Goal: Task Accomplishment & Management: Complete application form

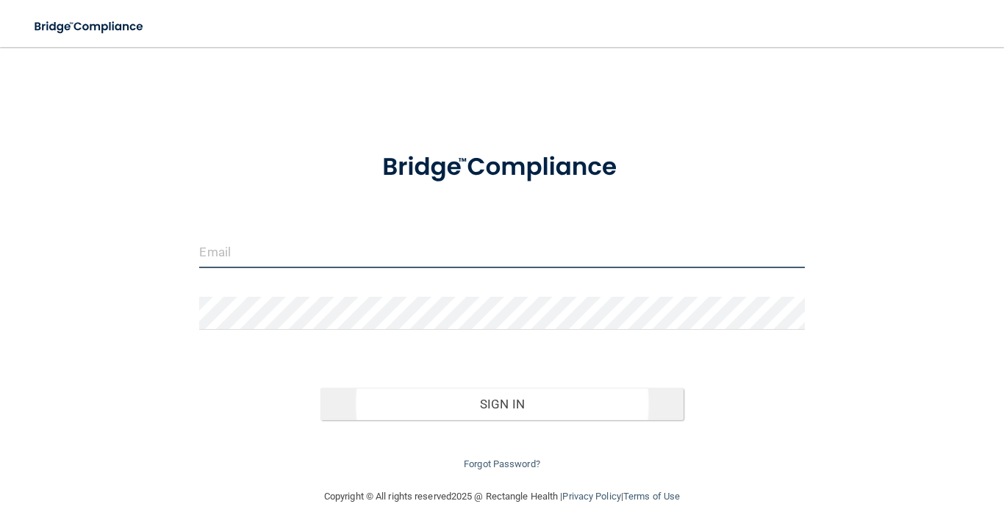
type input "[PERSON_NAME][EMAIL_ADDRESS][DOMAIN_NAME]"
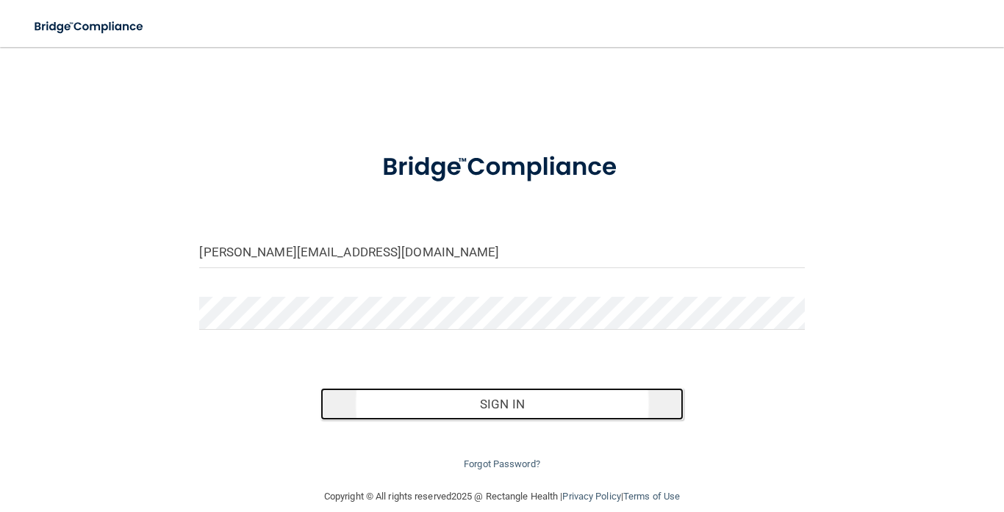
click at [467, 414] on button "Sign In" at bounding box center [501, 404] width 363 height 32
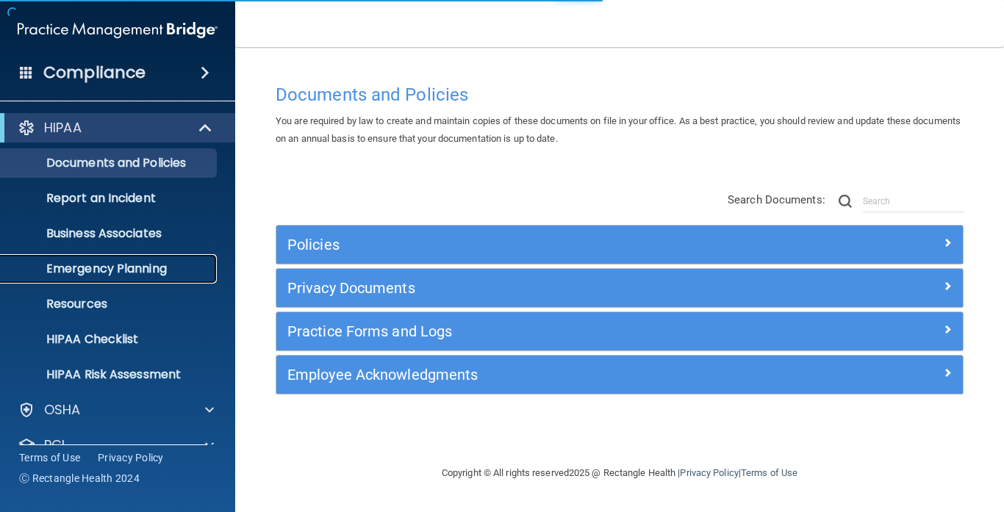
click at [155, 254] on link "Emergency Planning" at bounding box center [100, 268] width 231 height 29
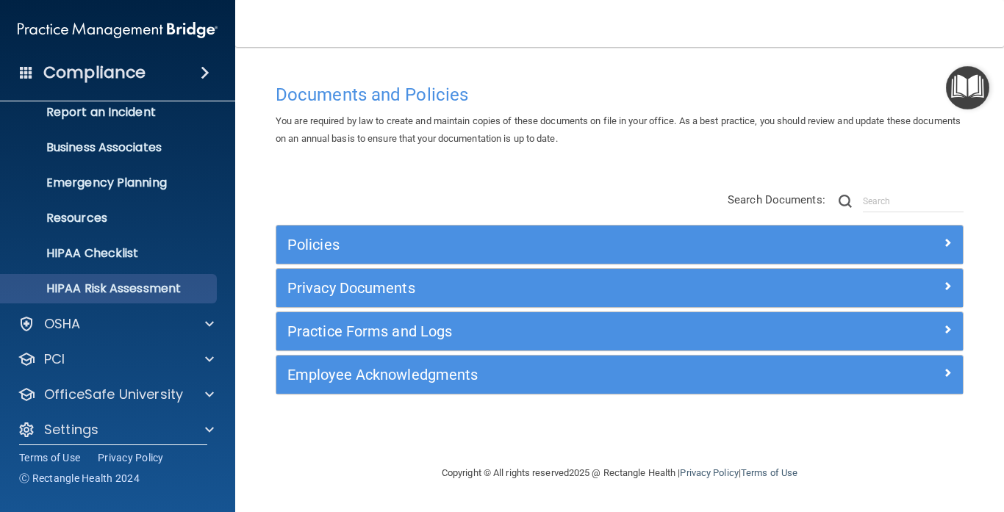
scroll to position [84, 0]
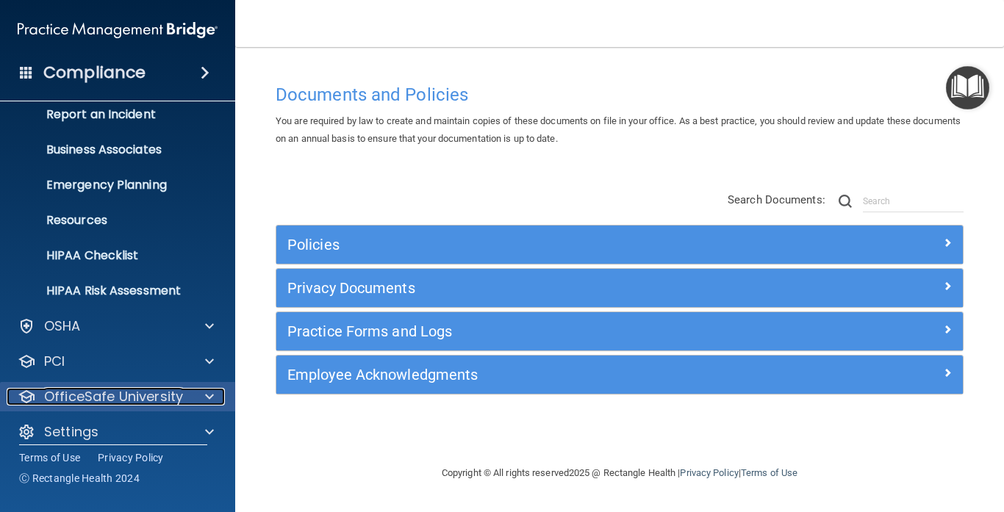
click at [206, 390] on span at bounding box center [209, 397] width 9 height 18
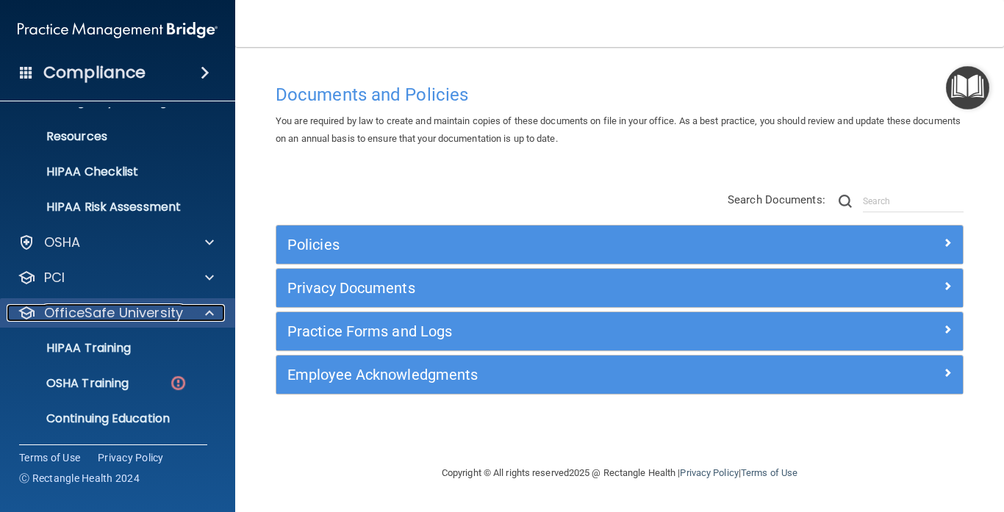
scroll to position [192, 0]
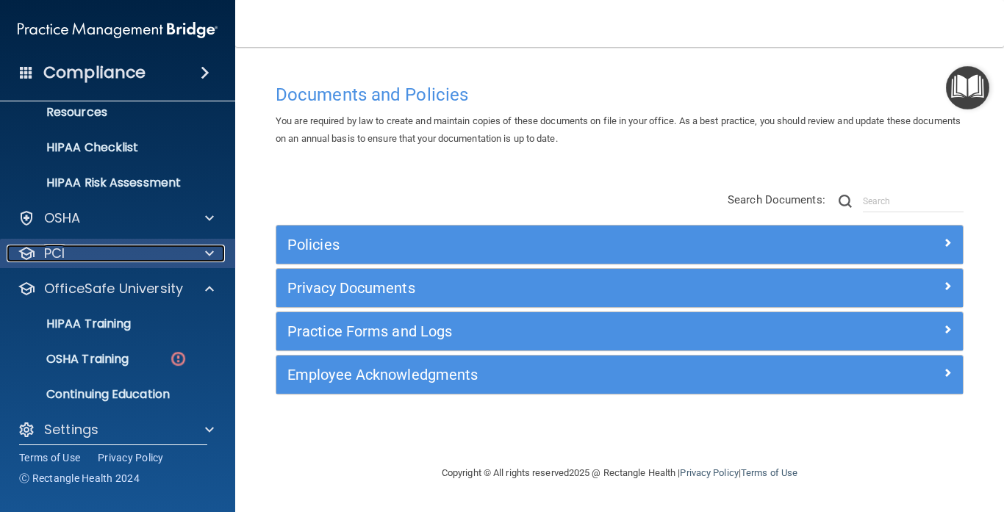
click at [207, 245] on span at bounding box center [209, 254] width 9 height 18
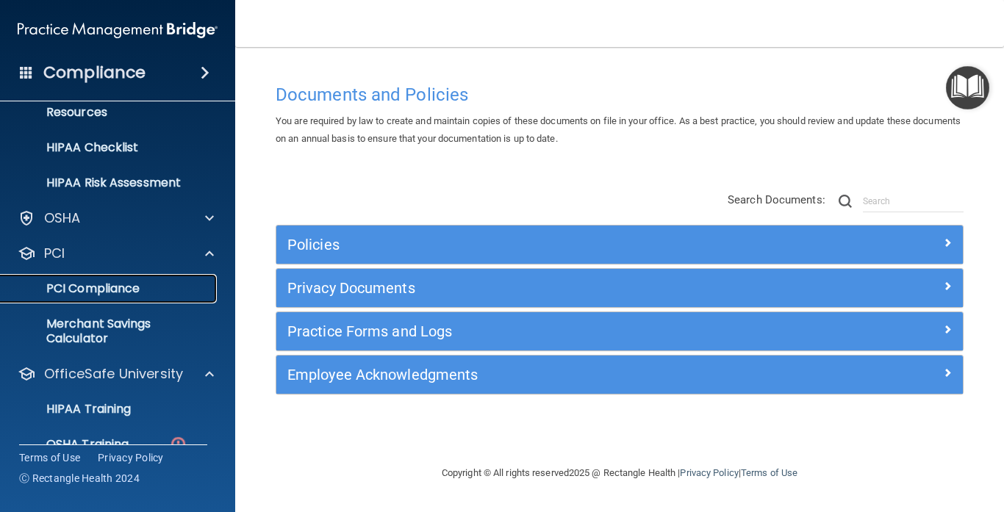
click at [134, 281] on p "PCI Compliance" at bounding box center [110, 288] width 201 height 15
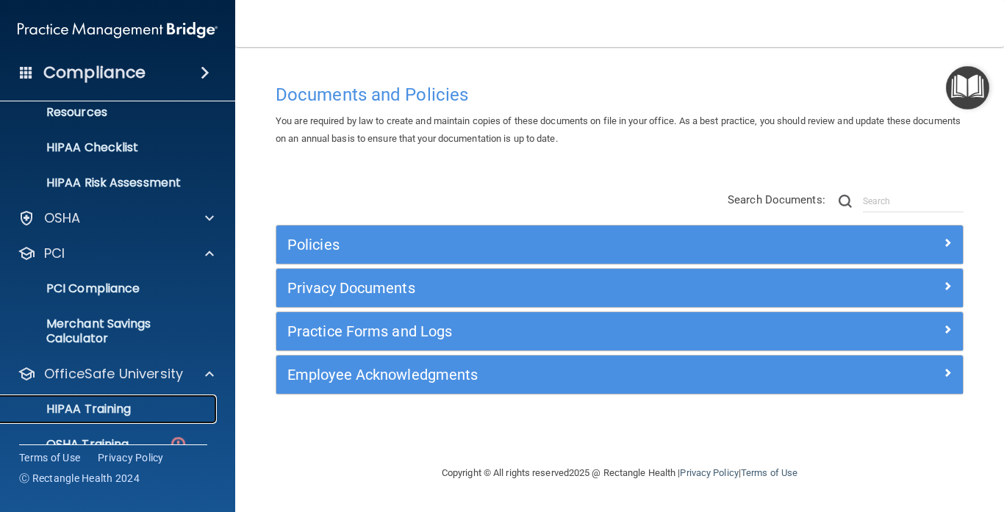
click at [193, 404] on div "HIPAA Training" at bounding box center [110, 409] width 201 height 15
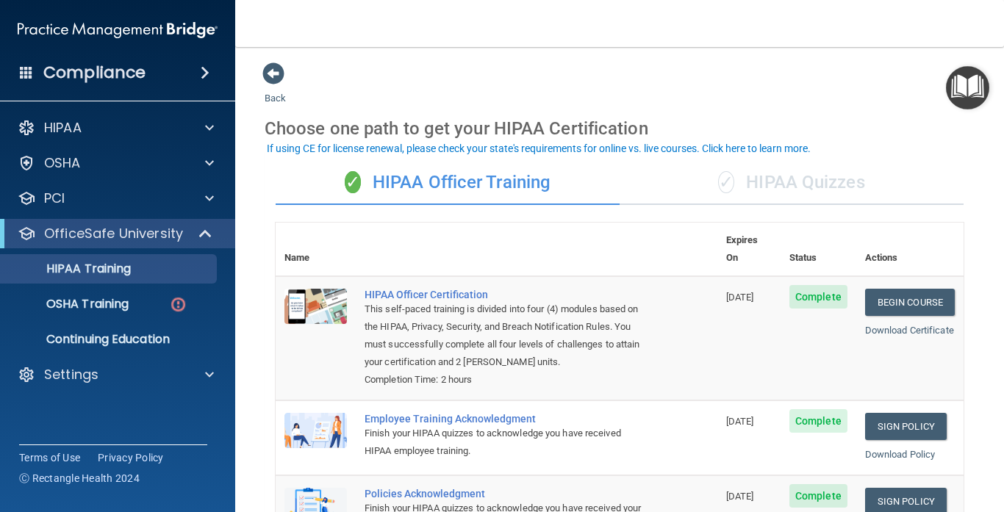
click at [821, 175] on div "✓ HIPAA Quizzes" at bounding box center [791, 183] width 344 height 44
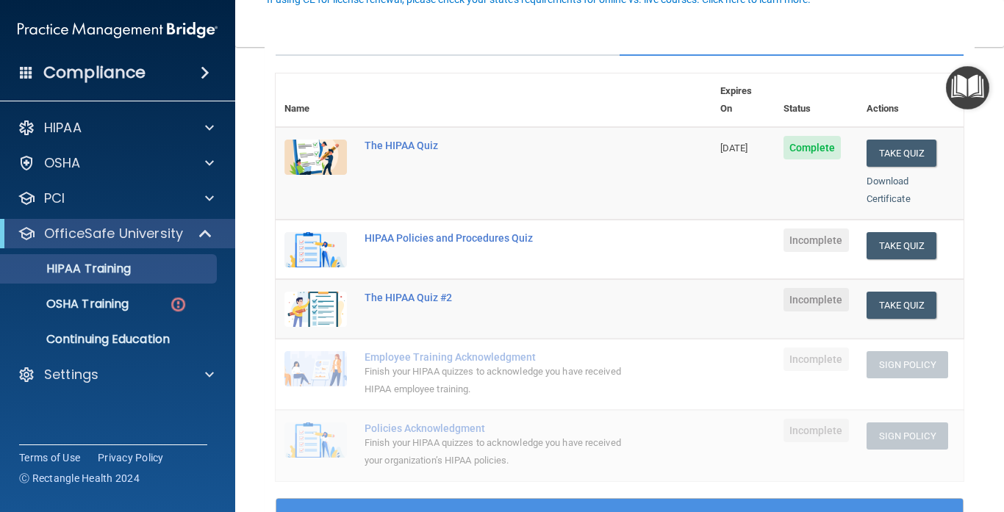
scroll to position [150, 0]
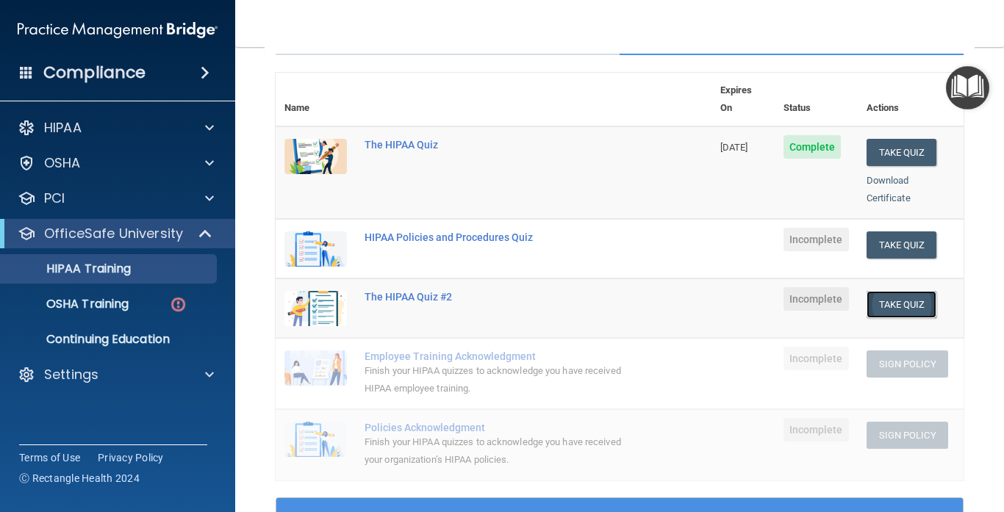
click at [912, 295] on button "Take Quiz" at bounding box center [901, 304] width 71 height 27
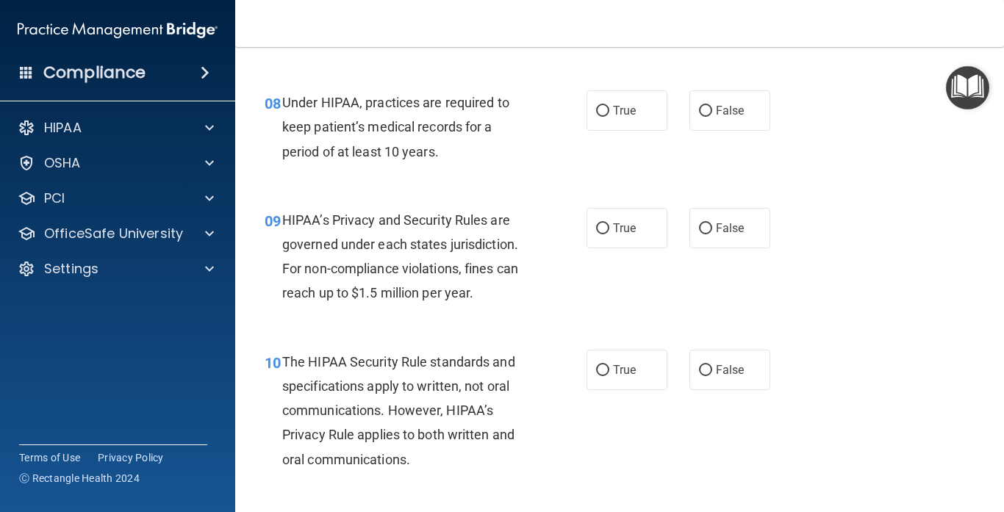
scroll to position [1053, 0]
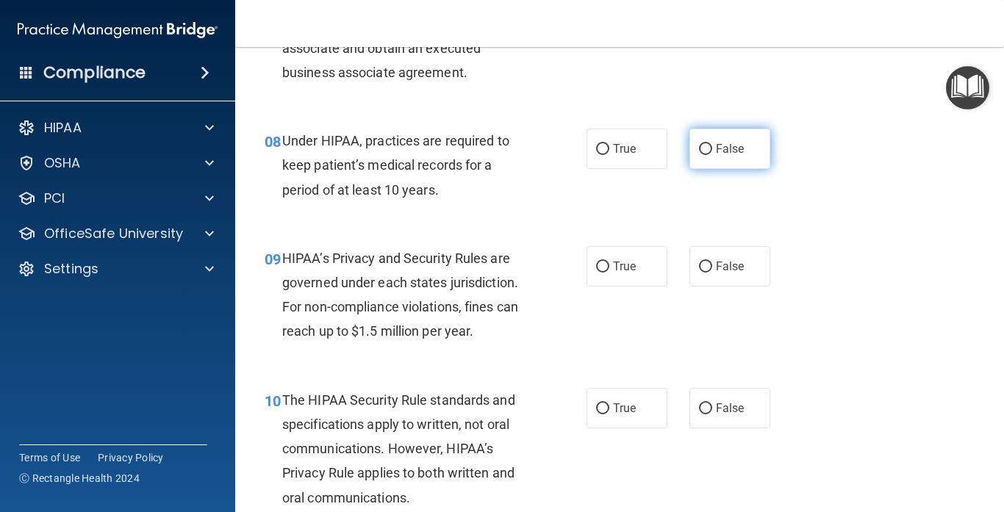
click at [703, 145] on input "False" at bounding box center [705, 149] width 13 height 11
radio input "true"
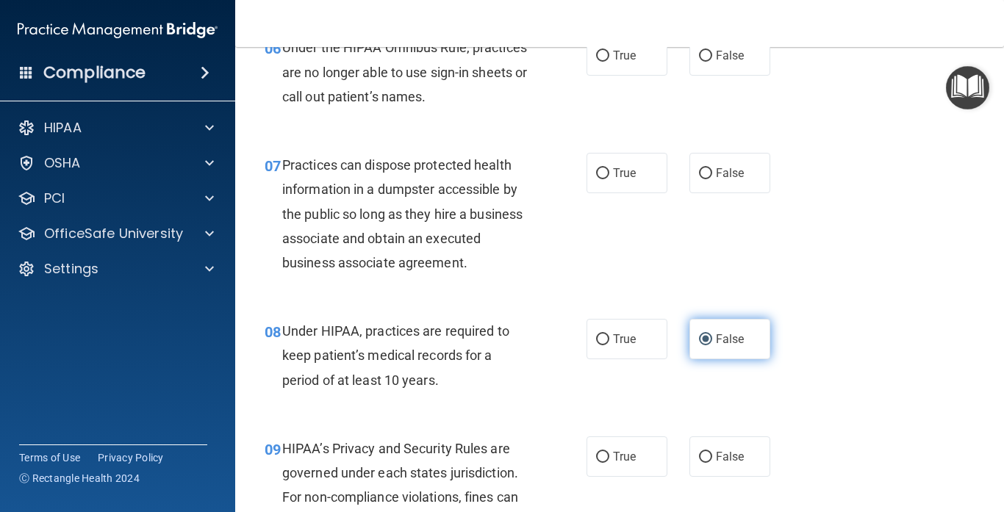
scroll to position [834, 0]
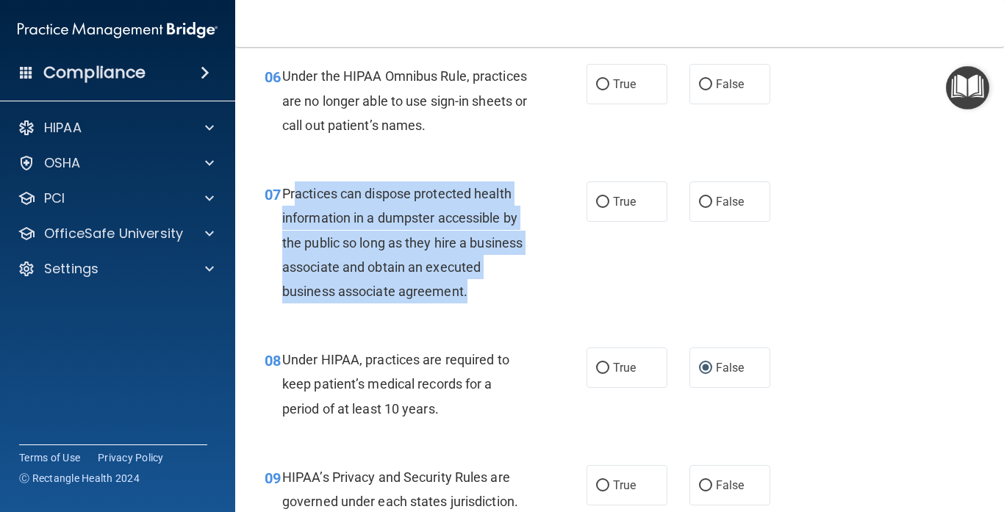
drag, startPoint x: 470, startPoint y: 284, endPoint x: 291, endPoint y: 187, distance: 202.9
click at [291, 187] on div "Practices can dispose protected health information in a dumpster accessible by …" at bounding box center [411, 242] width 258 height 122
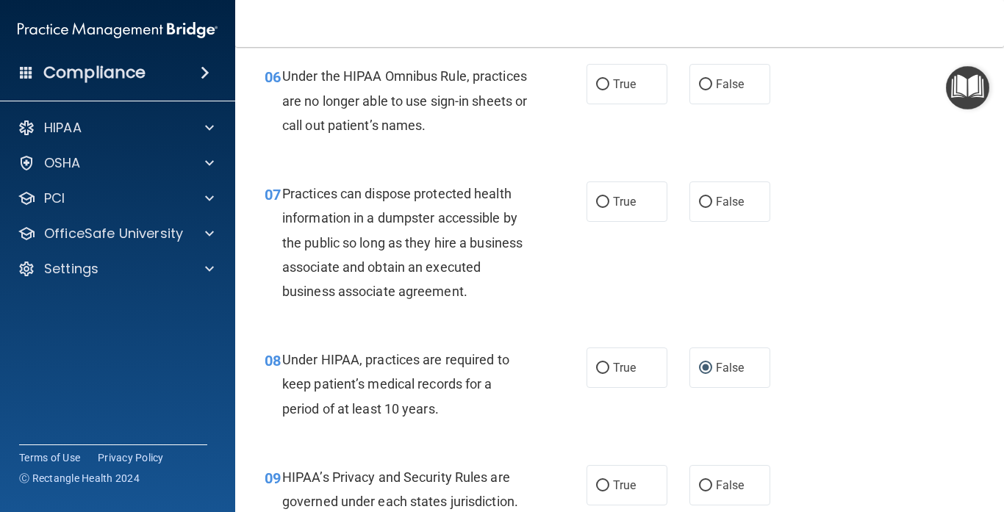
click at [284, 187] on span "Practices can dispose protected health information in a dumpster accessible by …" at bounding box center [402, 242] width 240 height 113
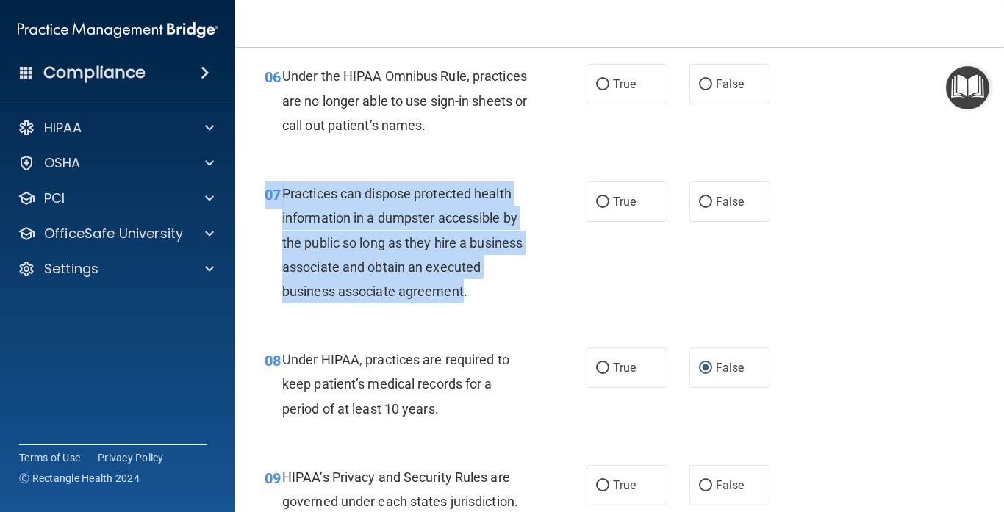
drag, startPoint x: 284, startPoint y: 187, endPoint x: 450, endPoint y: 290, distance: 194.7
click at [450, 290] on span "Practices can dispose protected health information in a dumpster accessible by …" at bounding box center [402, 242] width 240 height 113
copy div "07 Practices can dispose protected health information in a dumpster accessible …"
click at [589, 255] on div "07 Practices can dispose protected health information in a dumpster accessible …" at bounding box center [425, 245] width 366 height 129
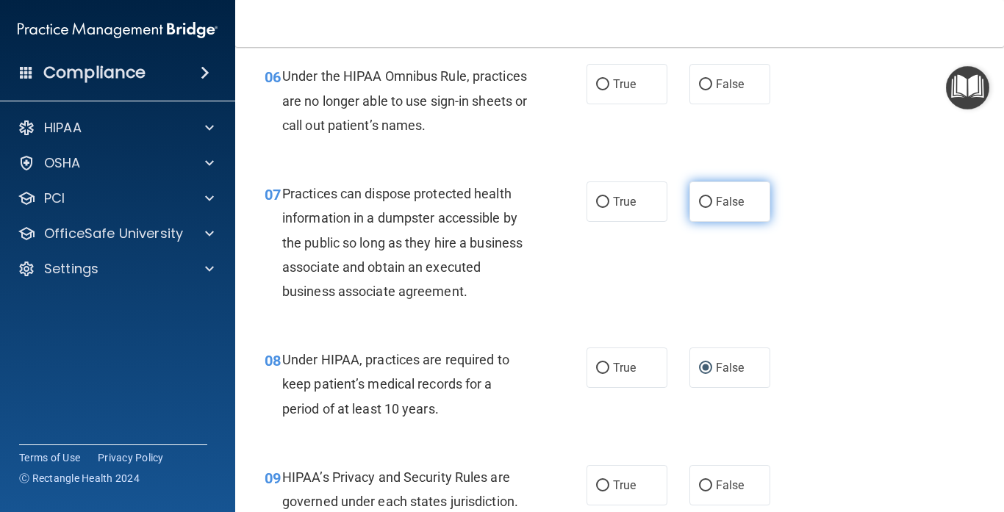
click at [703, 205] on label "False" at bounding box center [729, 201] width 81 height 40
click at [703, 205] on input "False" at bounding box center [705, 202] width 13 height 11
radio input "true"
click at [880, 157] on div "06 Under the HIPAA Omnibus Rule, practices are no longer able to use sign-in sh…" at bounding box center [620, 105] width 732 height 118
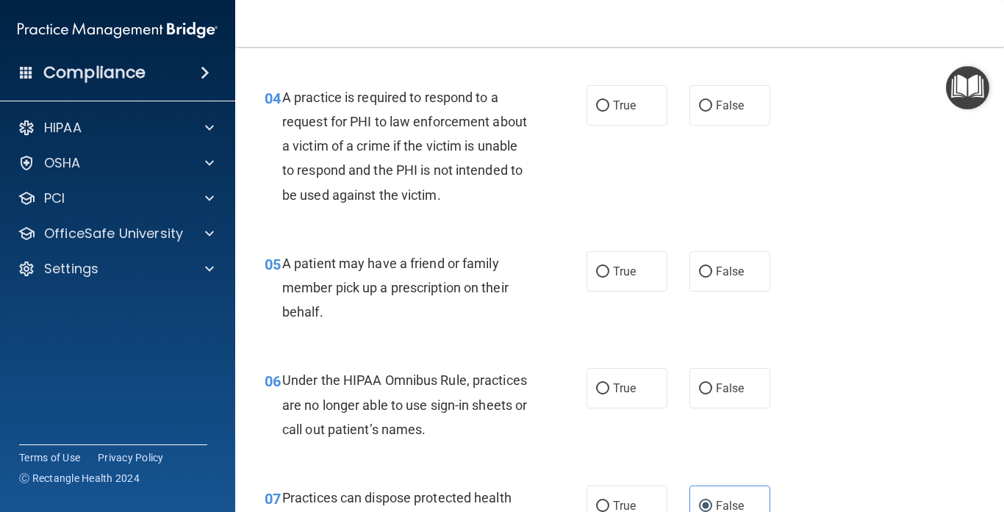
scroll to position [531, 0]
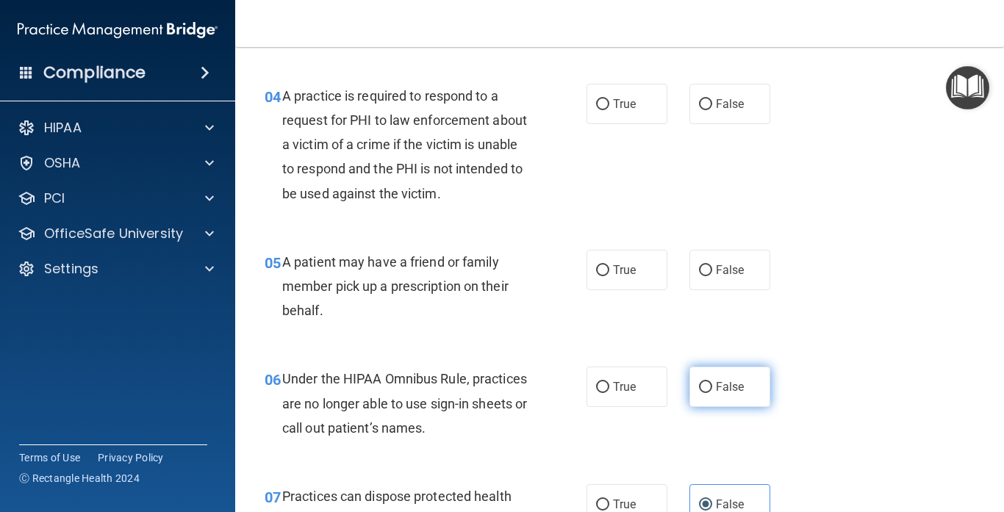
click at [692, 380] on label "False" at bounding box center [729, 387] width 81 height 40
click at [699, 382] on input "False" at bounding box center [705, 387] width 13 height 11
radio input "true"
click at [835, 303] on div "05 A patient may have a friend or family member pick up a prescription on their…" at bounding box center [620, 290] width 732 height 118
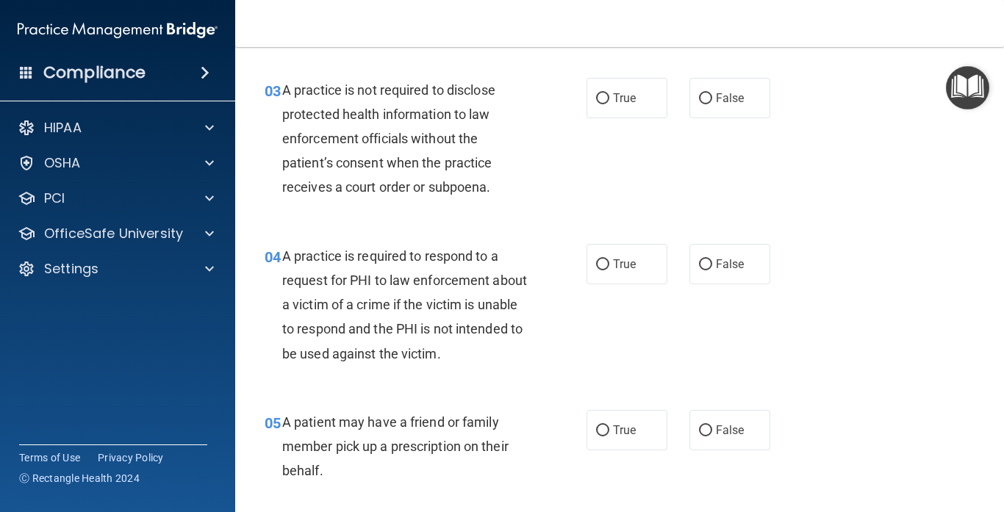
scroll to position [372, 0]
click at [622, 410] on label "True" at bounding box center [626, 429] width 81 height 40
click at [609, 425] on input "True" at bounding box center [602, 430] width 13 height 11
radio input "true"
click at [857, 315] on div "04 A practice is required to respond to a request for PHI to law enforcement ab…" at bounding box center [620, 308] width 732 height 166
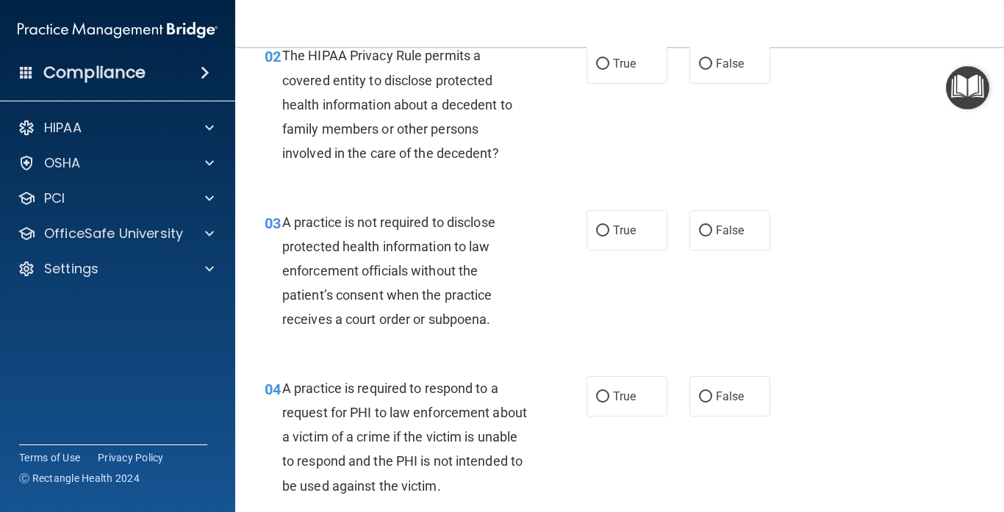
scroll to position [244, 0]
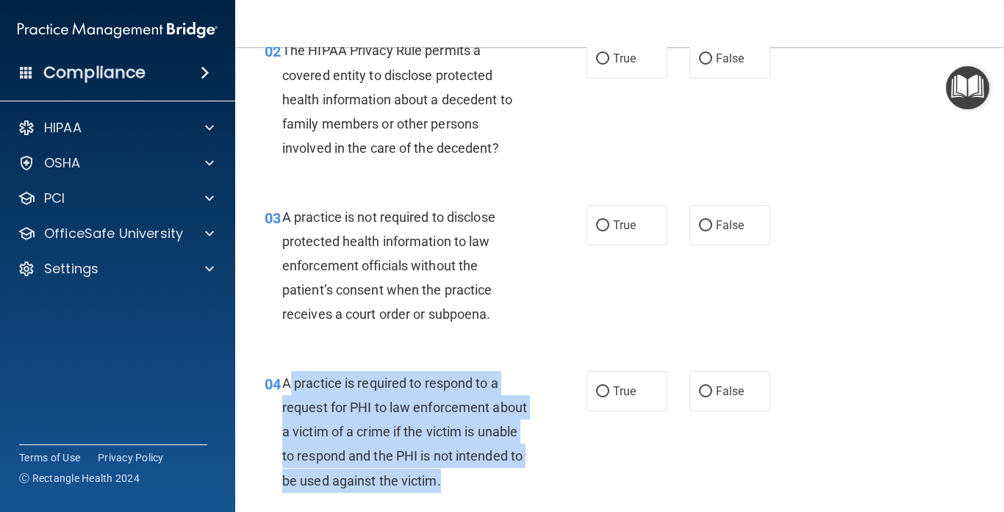
drag, startPoint x: 446, startPoint y: 471, endPoint x: 287, endPoint y: 369, distance: 188.7
click at [287, 371] on div "A practice is required to respond to a request for PHI to law enforcement about…" at bounding box center [411, 432] width 258 height 122
copy span "practice is required to respond to a request for PHI to law enforcement about a…"
click at [478, 425] on span "A practice is required to respond to a request for PHI to law enforcement about…" at bounding box center [404, 431] width 245 height 113
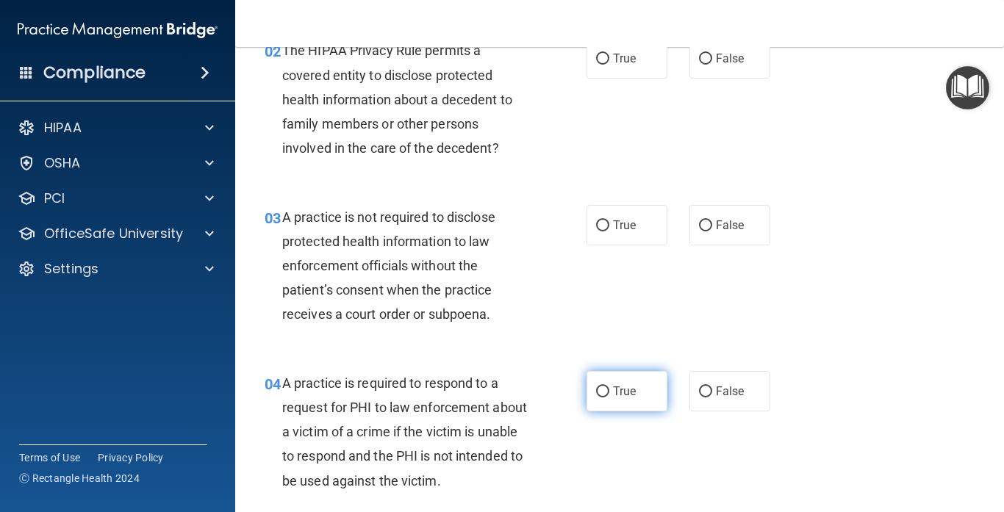
click at [639, 387] on label "True" at bounding box center [626, 391] width 81 height 40
click at [609, 387] on input "True" at bounding box center [602, 392] width 13 height 11
radio input "true"
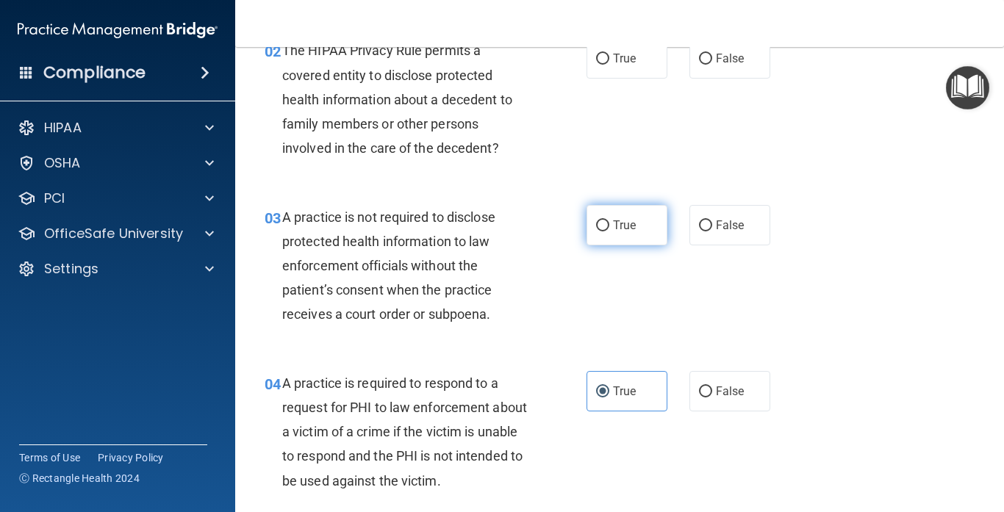
click at [603, 241] on label "True" at bounding box center [626, 225] width 81 height 40
click at [603, 231] on input "True" at bounding box center [602, 225] width 13 height 11
radio input "true"
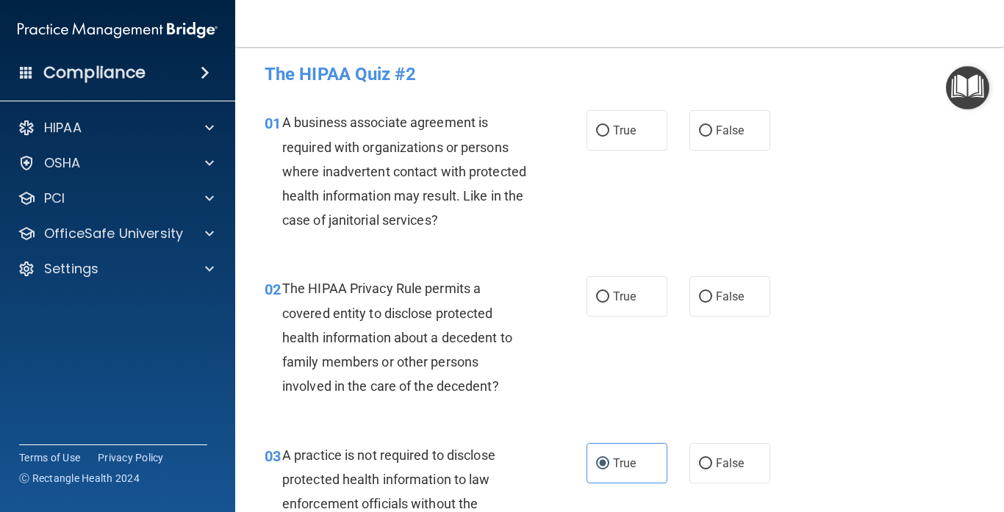
scroll to position [0, 0]
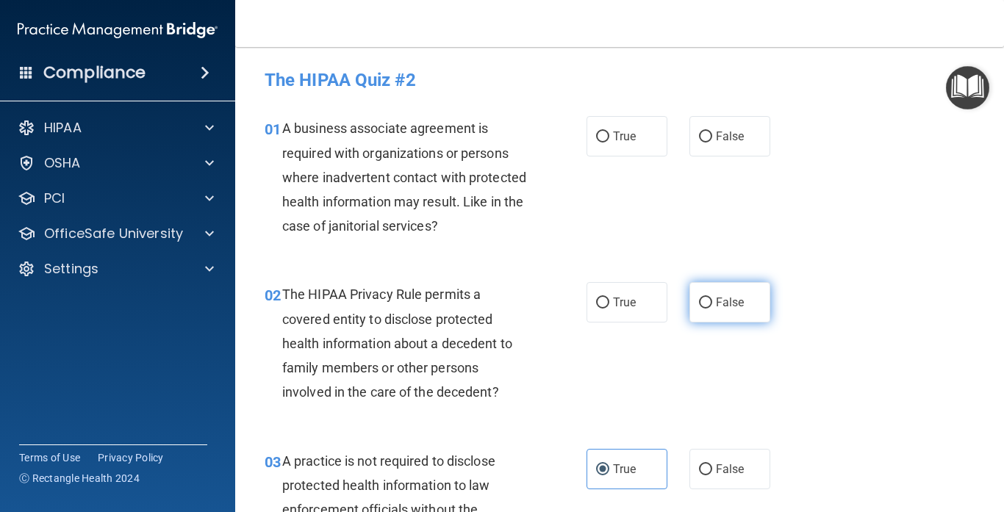
click at [725, 307] on span "False" at bounding box center [730, 302] width 29 height 14
click at [712, 307] on input "False" at bounding box center [705, 303] width 13 height 11
radio input "true"
click at [895, 348] on div "02 The HIPAA Privacy Rule permits a covered entity to disclose protected health…" at bounding box center [620, 347] width 732 height 166
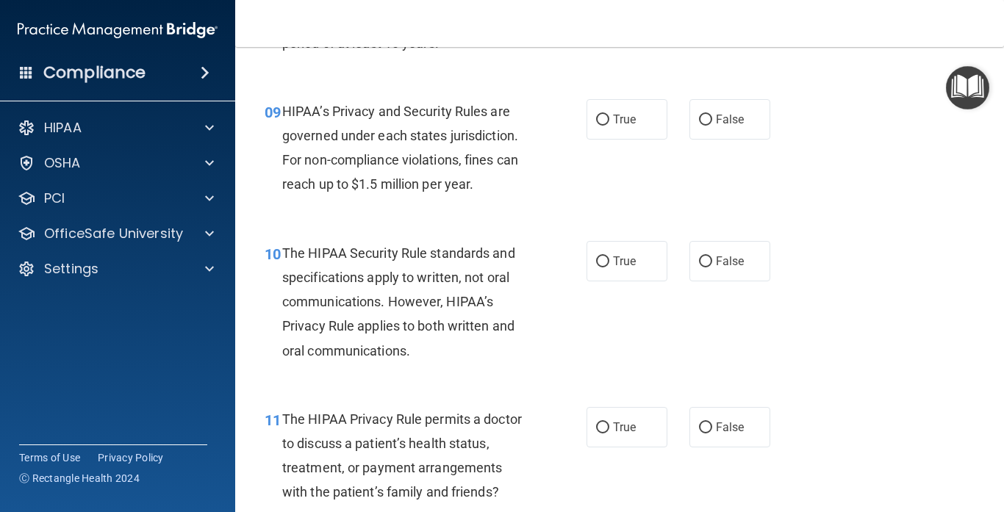
scroll to position [1208, 0]
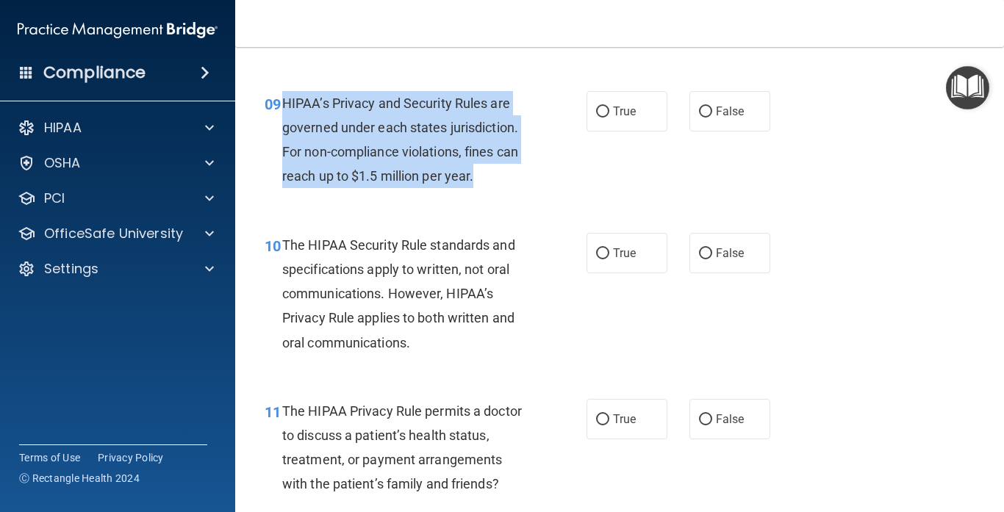
drag, startPoint x: 475, startPoint y: 173, endPoint x: 285, endPoint y: 88, distance: 208.2
click at [285, 91] on div "HIPAA’s Privacy and Security Rules are governed under each states jurisdiction.…" at bounding box center [411, 140] width 258 height 98
copy span "HIPAA’s Privacy and Security Rules are governed under each states jurisdiction.…"
click at [542, 171] on div "09 HIPAA’s Privacy and Security Rules are governed under each states jurisdicti…" at bounding box center [425, 143] width 366 height 105
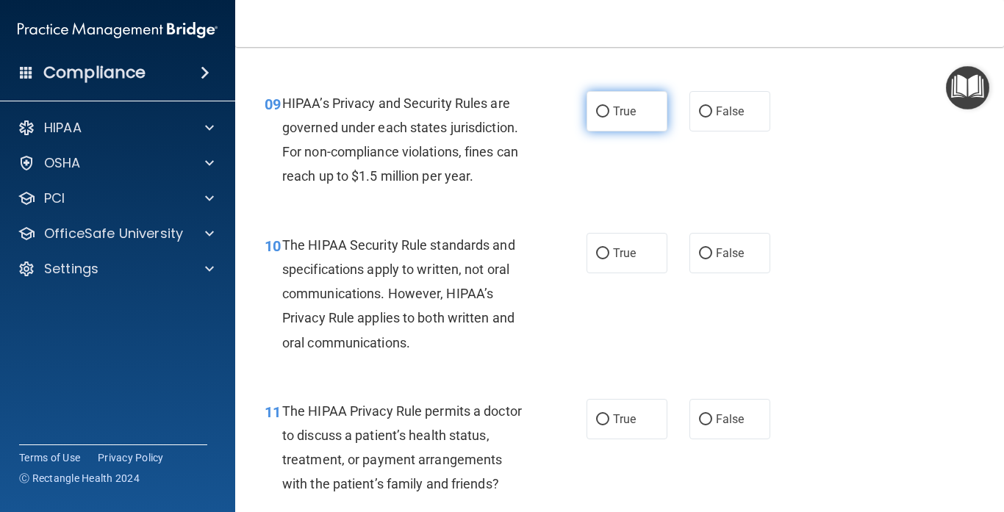
click at [618, 109] on span "True" at bounding box center [624, 111] width 23 height 14
click at [609, 109] on input "True" at bounding box center [602, 112] width 13 height 11
radio input "true"
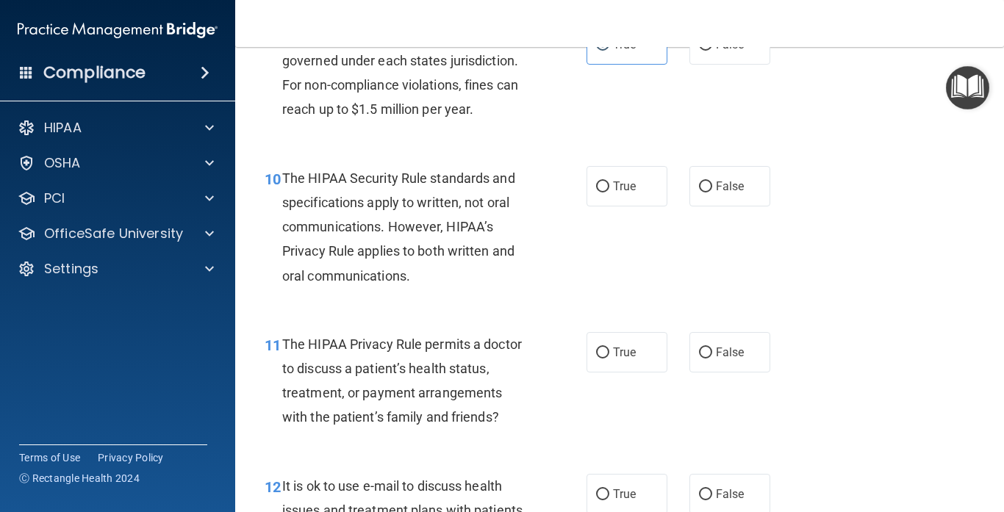
scroll to position [1280, 0]
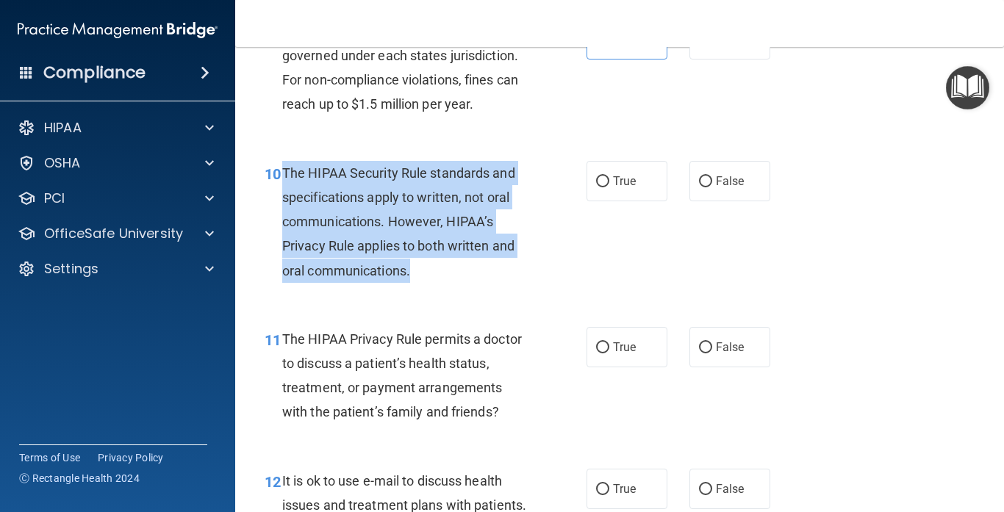
drag, startPoint x: 419, startPoint y: 256, endPoint x: 283, endPoint y: 155, distance: 169.6
click at [283, 161] on div "The HIPAA Security Rule standards and specifications apply to written, not oral…" at bounding box center [411, 222] width 258 height 122
copy span "The HIPAA Security Rule standards and specifications apply to written, not oral…"
click at [675, 242] on div "10 The HIPAA Security Rule standards and specifications apply to written, not o…" at bounding box center [620, 226] width 732 height 166
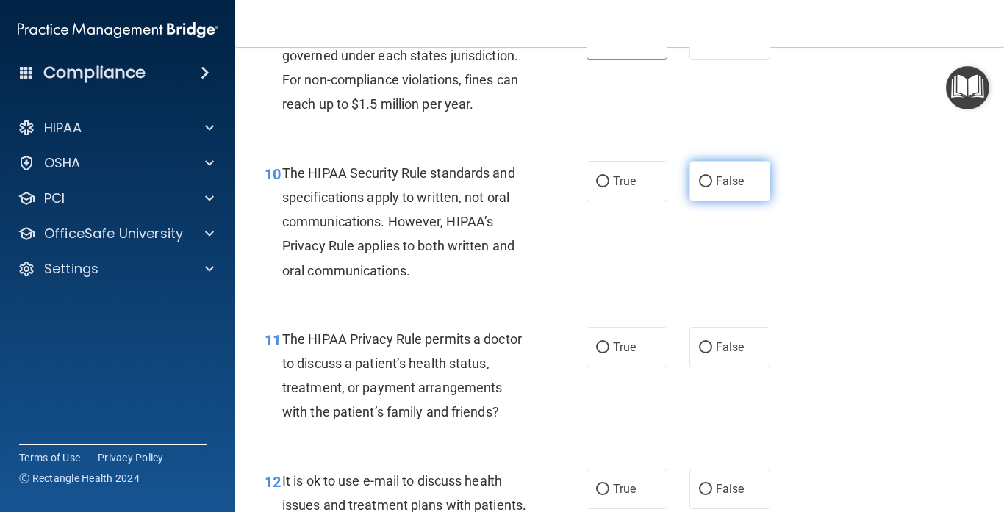
click at [716, 162] on label "False" at bounding box center [729, 181] width 81 height 40
click at [712, 176] on input "False" at bounding box center [705, 181] width 13 height 11
radio input "true"
click at [848, 207] on div "10 The HIPAA Security Rule standards and specifications apply to written, not o…" at bounding box center [620, 226] width 732 height 166
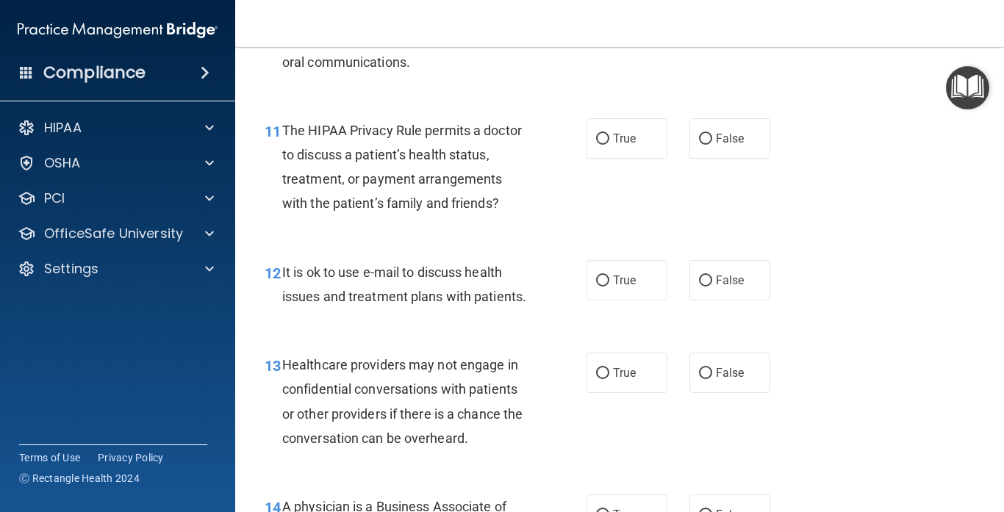
scroll to position [1507, 0]
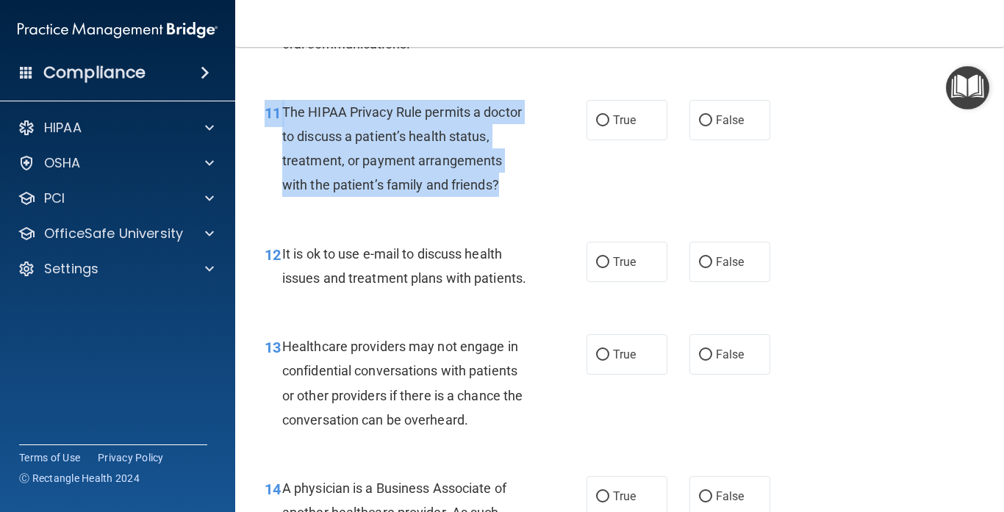
drag, startPoint x: 482, startPoint y: 176, endPoint x: 282, endPoint y: 92, distance: 217.0
click at [282, 92] on div "11 The HIPAA Privacy Rule permits a doctor to discuss a patient’s health status…" at bounding box center [620, 153] width 732 height 142
copy div "11 The HIPAA Privacy Rule permits a doctor to discuss a patient’s health status…"
click at [536, 179] on div "The HIPAA Privacy Rule permits a doctor to discuss a patient’s health status, t…" at bounding box center [411, 149] width 258 height 98
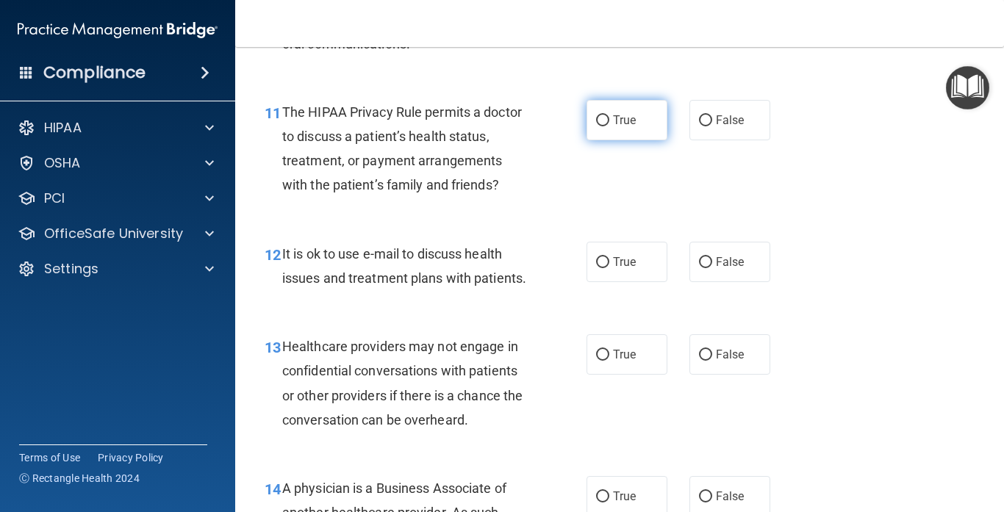
click at [599, 115] on input "True" at bounding box center [602, 120] width 13 height 11
radio input "true"
click at [868, 271] on div "12 It is ok to use e-mail to discuss health issues and treatment plans with pat…" at bounding box center [620, 269] width 732 height 93
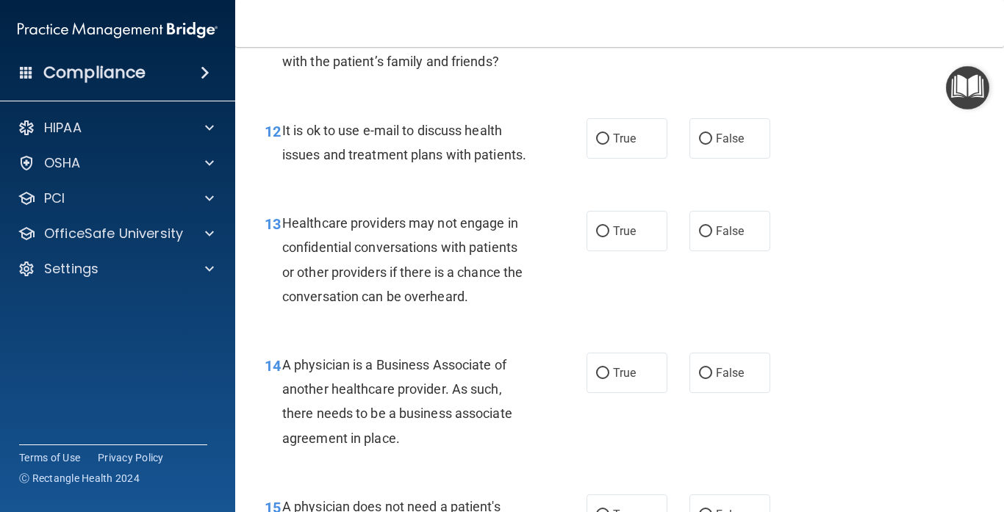
scroll to position [1621, 0]
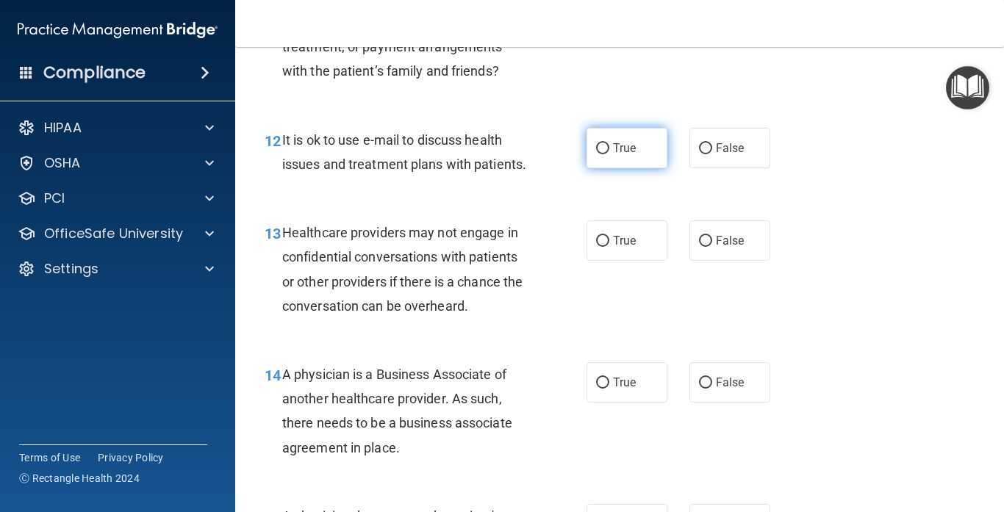
click at [622, 141] on span "True" at bounding box center [624, 148] width 23 height 14
click at [609, 143] on input "True" at bounding box center [602, 148] width 13 height 11
radio input "true"
click at [816, 256] on div "13 Healthcare providers may not engage in confidential conversations with patie…" at bounding box center [620, 273] width 732 height 142
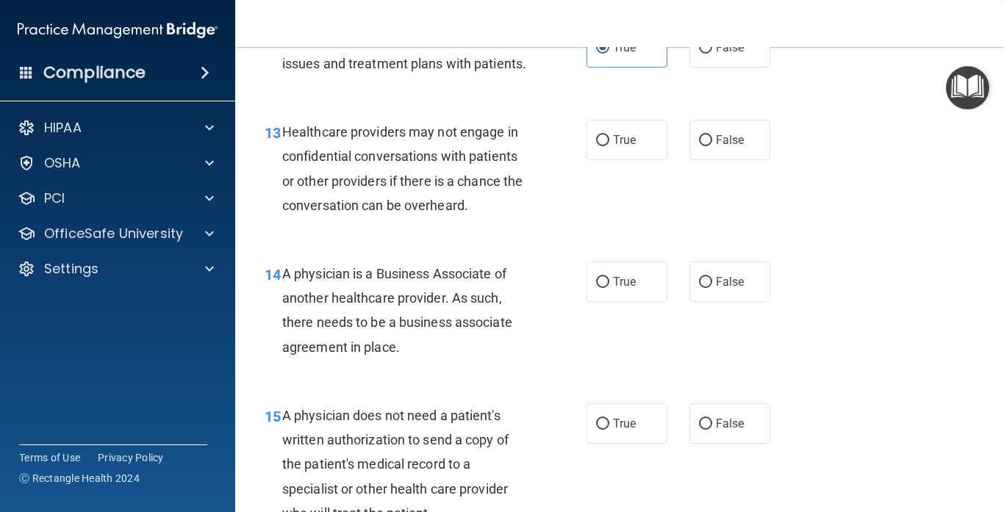
scroll to position [1723, 0]
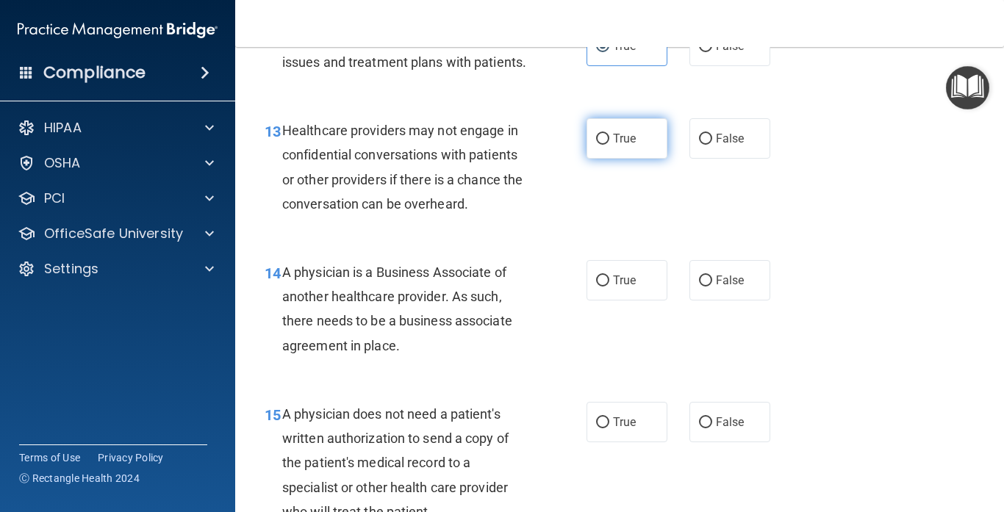
click at [619, 132] on span "True" at bounding box center [624, 139] width 23 height 14
click at [609, 134] on input "True" at bounding box center [602, 139] width 13 height 11
radio input "true"
click at [888, 247] on div "14 A physician is a Business Associate of another healthcare provider. As such,…" at bounding box center [620, 313] width 732 height 142
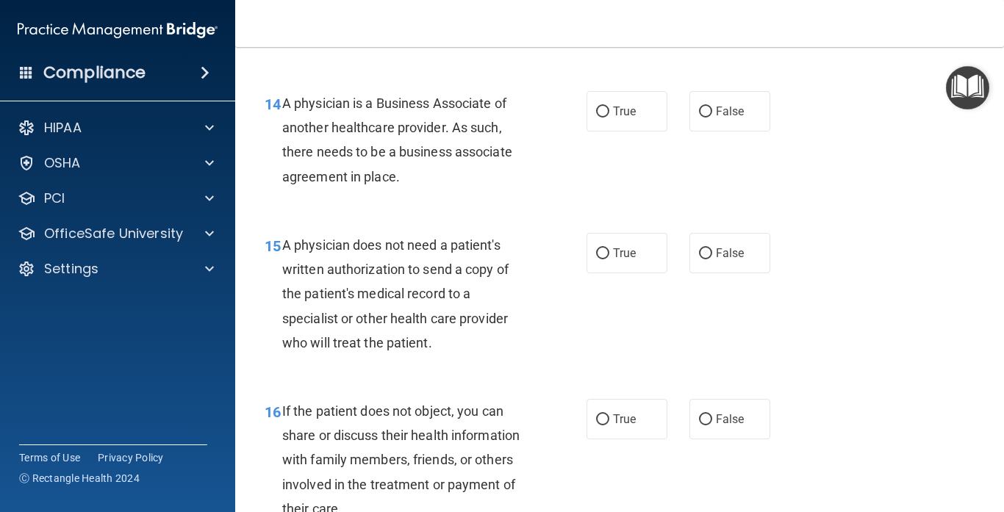
scroll to position [1891, 0]
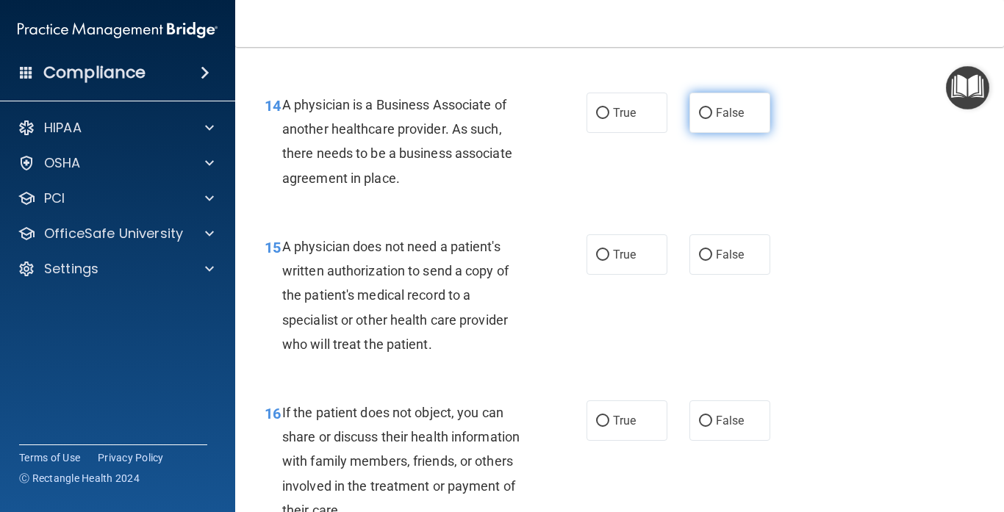
click at [706, 112] on label "False" at bounding box center [729, 113] width 81 height 40
click at [706, 112] on input "False" at bounding box center [705, 113] width 13 height 11
radio input "true"
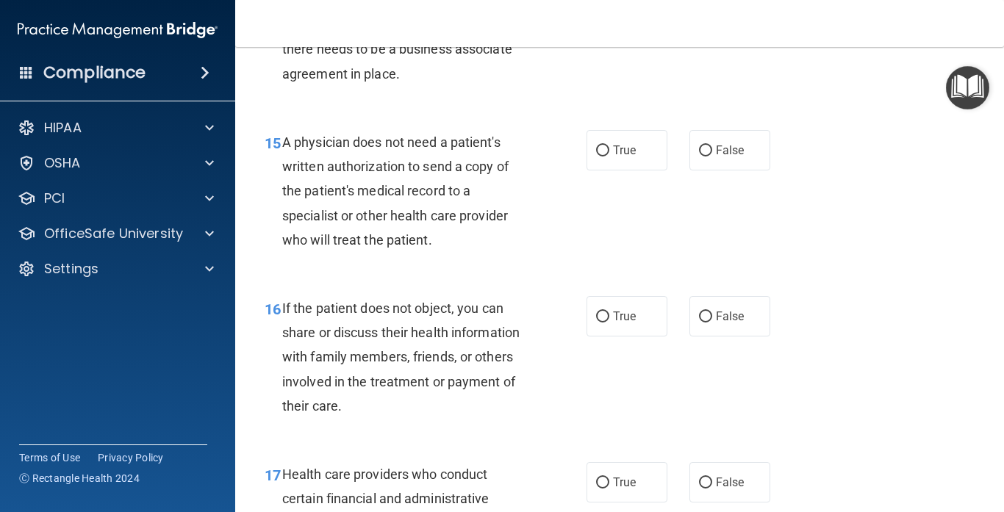
scroll to position [1997, 0]
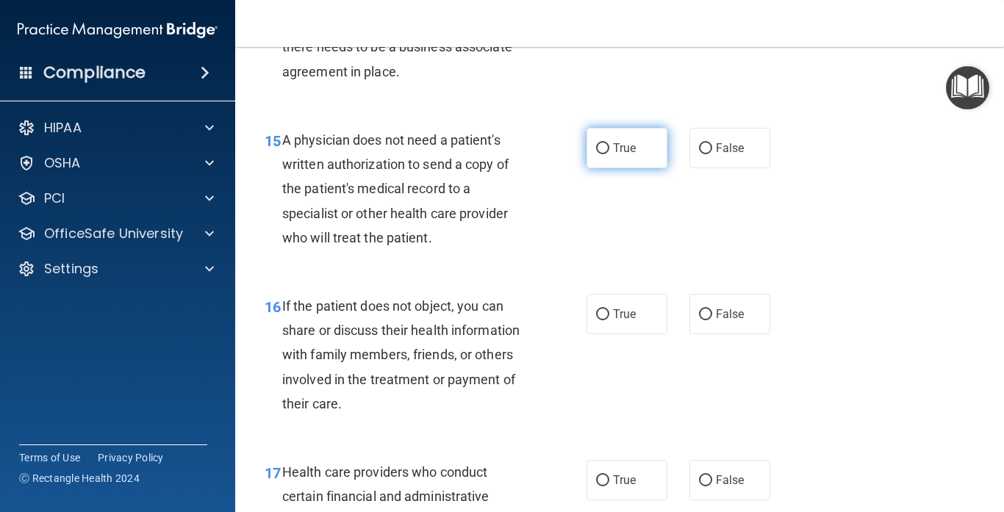
click at [600, 157] on label "True" at bounding box center [626, 148] width 81 height 40
click at [600, 154] on input "True" at bounding box center [602, 148] width 13 height 11
radio input "true"
click at [825, 234] on div "15 A physician does not need a patient's written authorization to send a copy o…" at bounding box center [620, 192] width 732 height 166
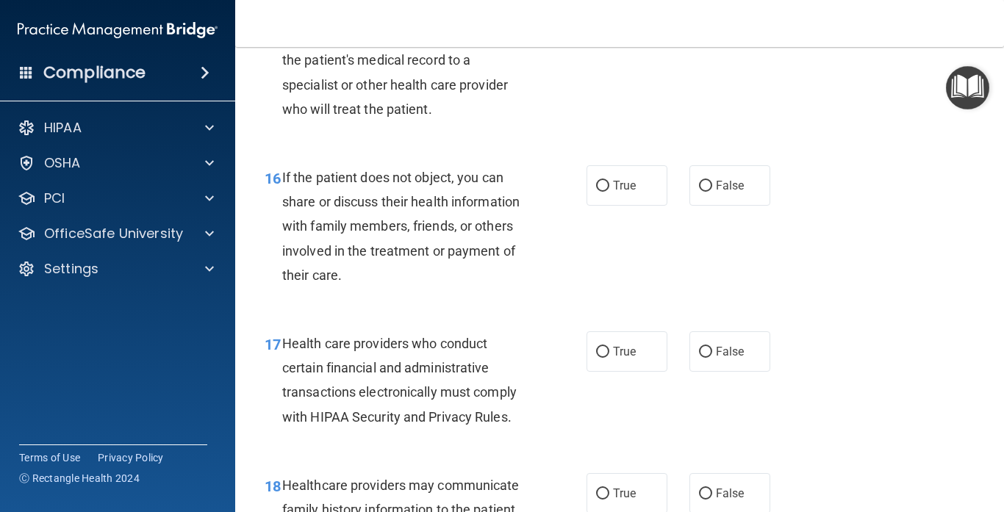
scroll to position [2129, 0]
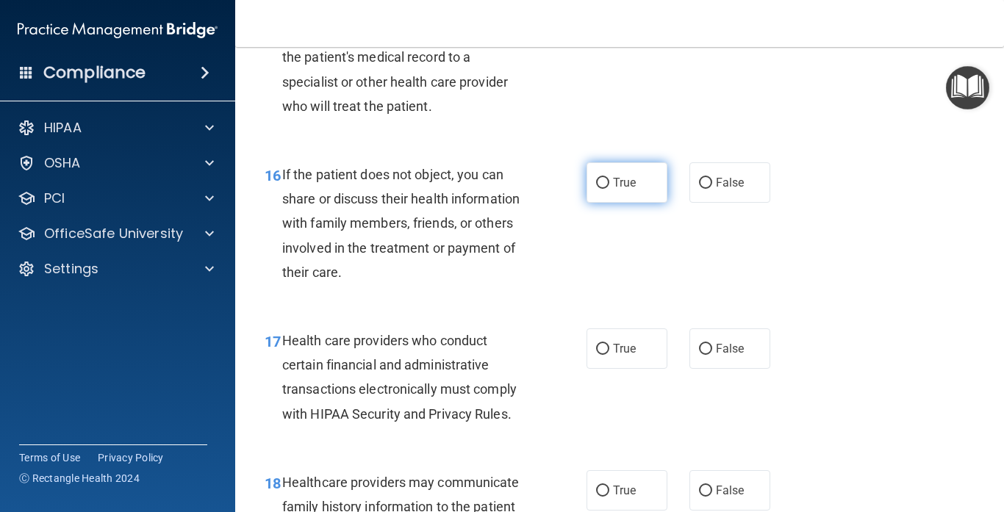
click at [626, 187] on label "True" at bounding box center [626, 182] width 81 height 40
click at [609, 187] on input "True" at bounding box center [602, 183] width 13 height 11
radio input "true"
click at [808, 310] on div "17 Health care providers who conduct certain financial and administrative trans…" at bounding box center [620, 381] width 732 height 142
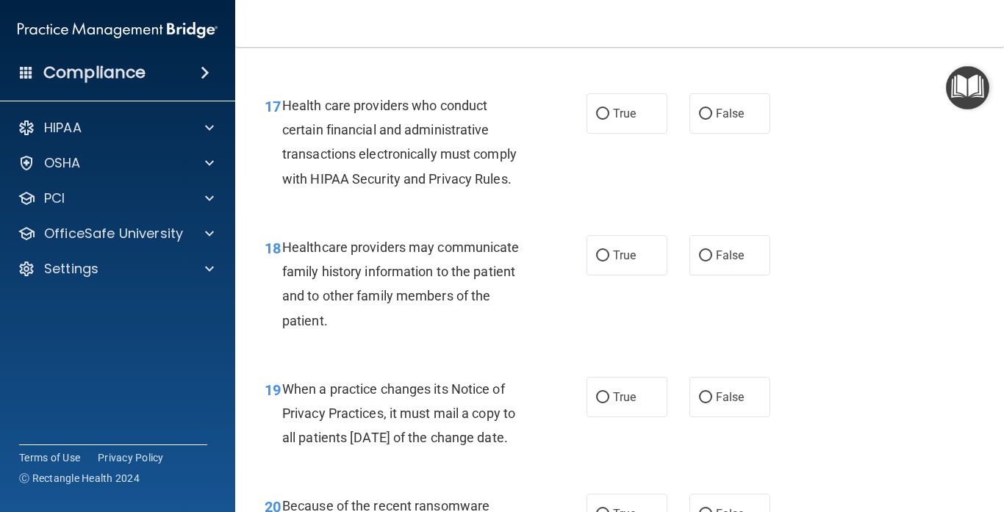
scroll to position [2363, 0]
click at [622, 113] on label "True" at bounding box center [626, 114] width 81 height 40
click at [609, 113] on input "True" at bounding box center [602, 114] width 13 height 11
radio input "true"
click at [691, 109] on label "False" at bounding box center [729, 114] width 81 height 40
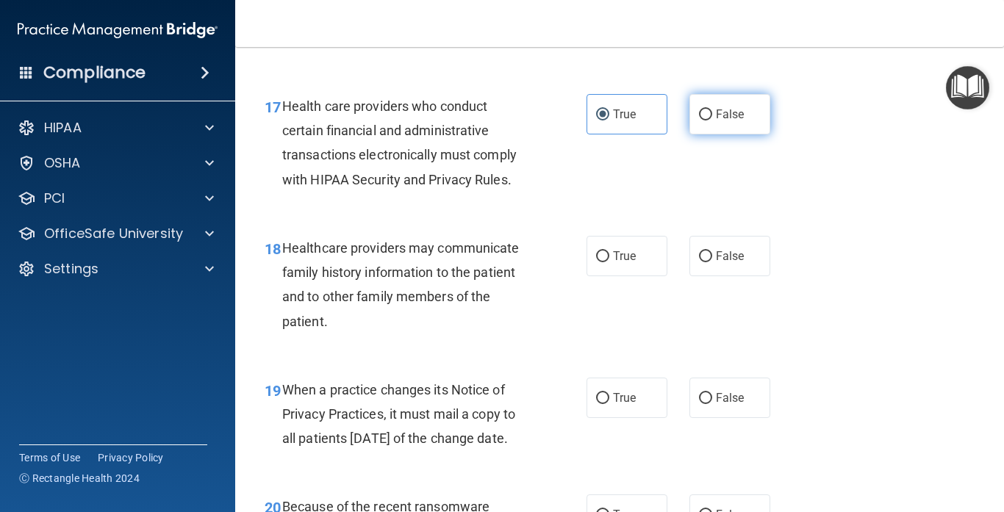
click at [699, 109] on input "False" at bounding box center [705, 114] width 13 height 11
radio input "true"
click at [791, 227] on div "18 Healthcare providers may communicate family history information to the patie…" at bounding box center [620, 289] width 732 height 142
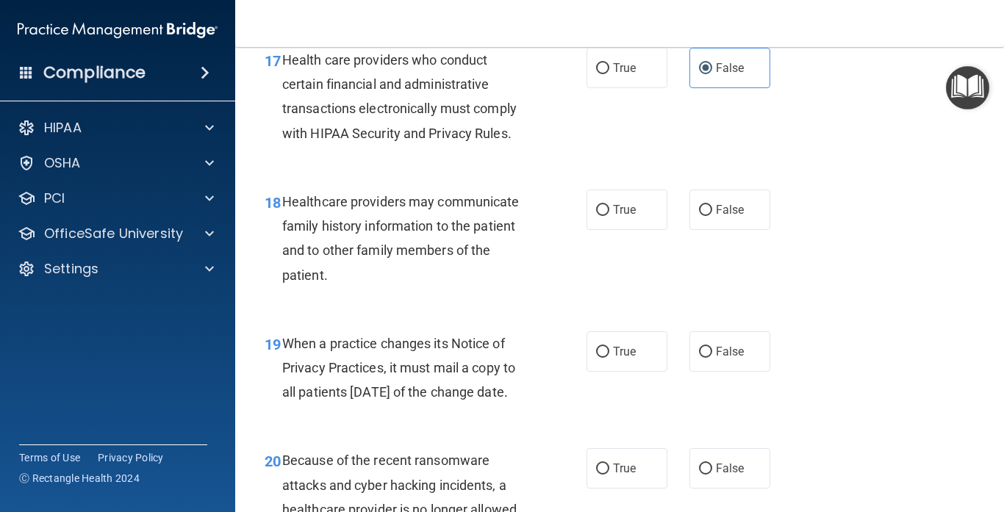
scroll to position [2406, 0]
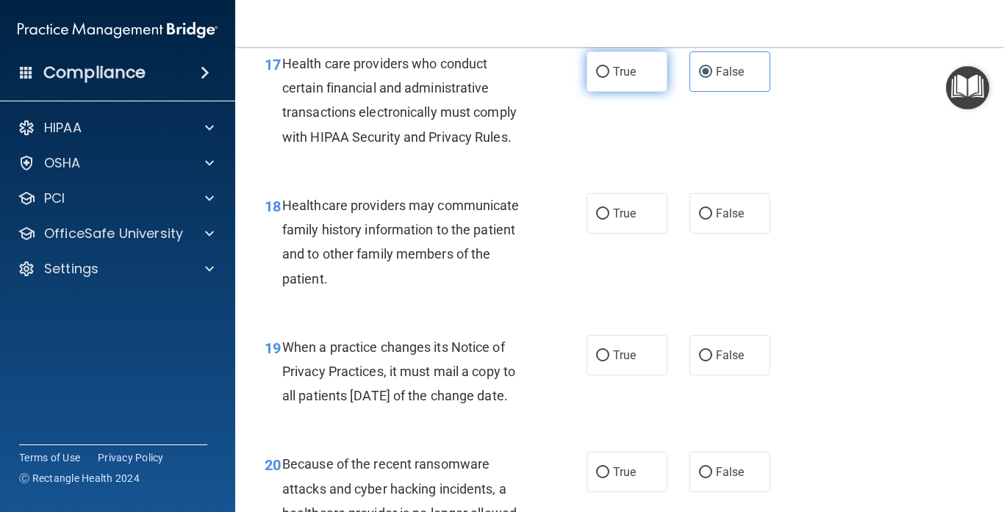
click at [604, 71] on label "True" at bounding box center [626, 71] width 81 height 40
click at [604, 71] on input "True" at bounding box center [602, 72] width 13 height 11
radio input "true"
radio input "false"
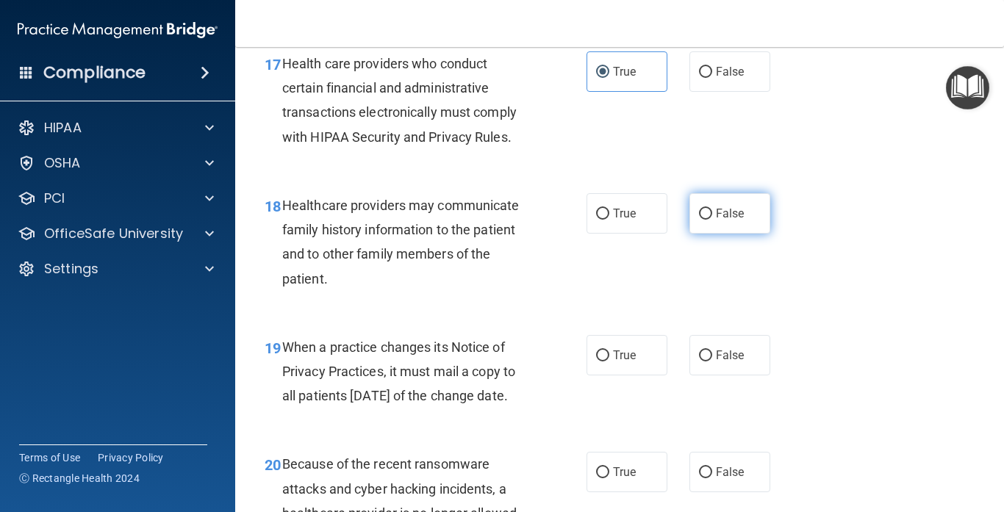
click at [726, 213] on label "False" at bounding box center [729, 213] width 81 height 40
click at [712, 213] on input "False" at bounding box center [705, 214] width 13 height 11
radio input "true"
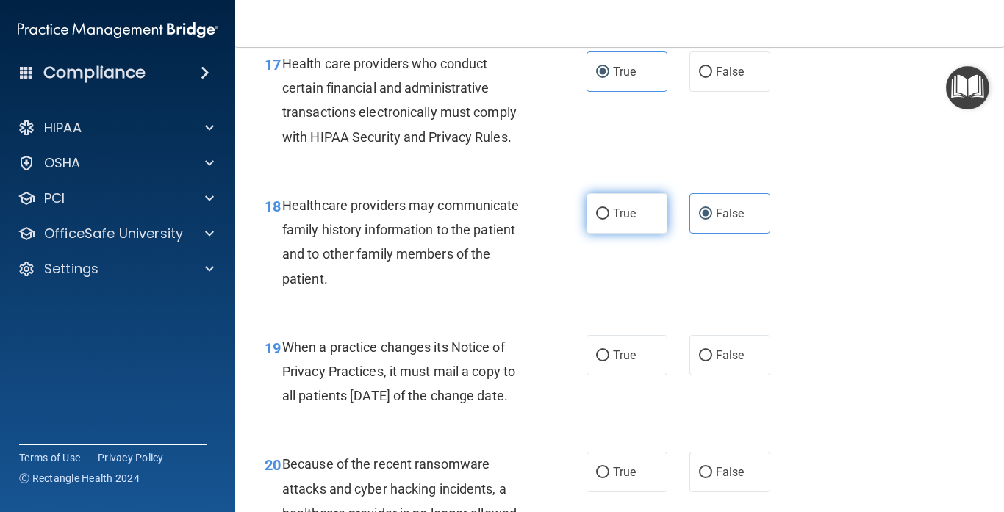
click at [644, 204] on label "True" at bounding box center [626, 213] width 81 height 40
click at [609, 209] on input "True" at bounding box center [602, 214] width 13 height 11
radio input "true"
radio input "false"
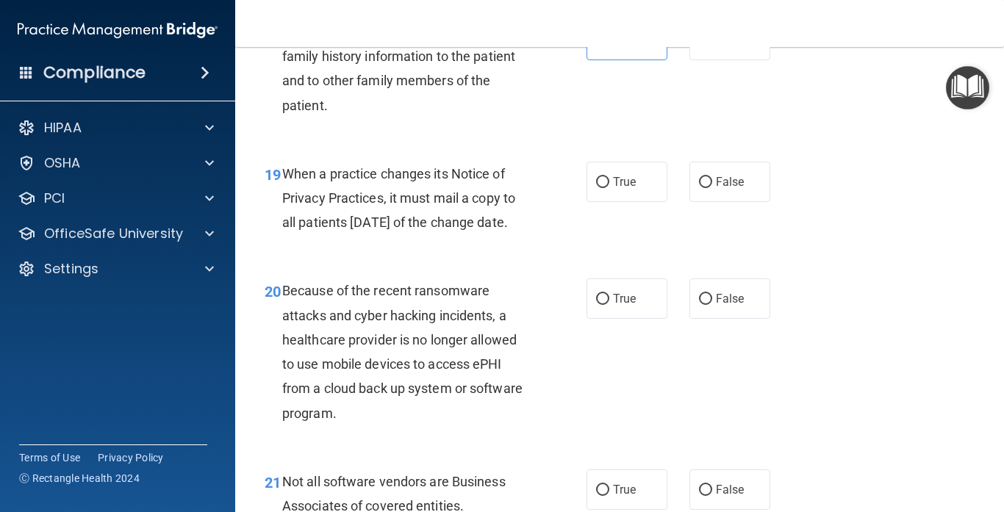
scroll to position [2582, 0]
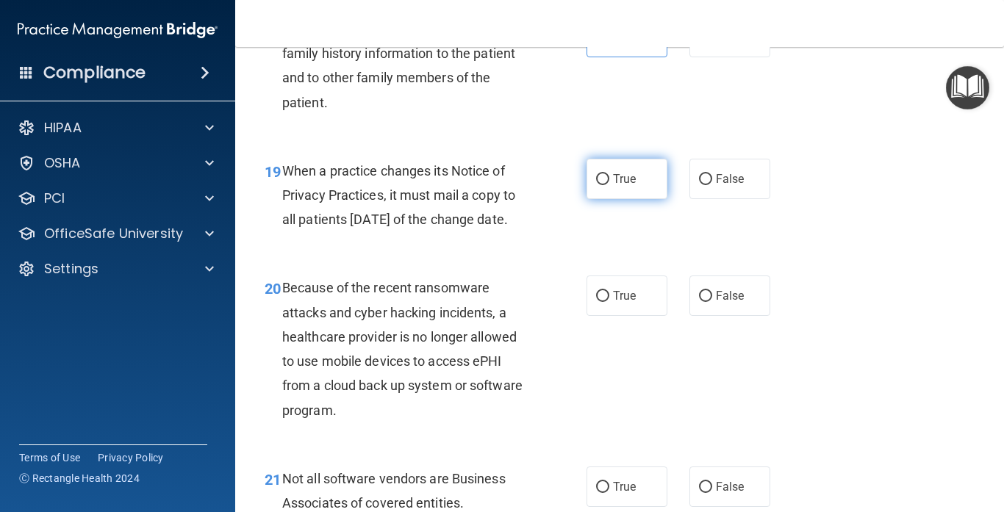
click at [638, 186] on label "True" at bounding box center [626, 179] width 81 height 40
click at [609, 185] on input "True" at bounding box center [602, 179] width 13 height 11
radio input "true"
click at [636, 276] on div "20 Because of the recent ransomware attacks and cyber hacking incidents, a heal…" at bounding box center [620, 352] width 732 height 190
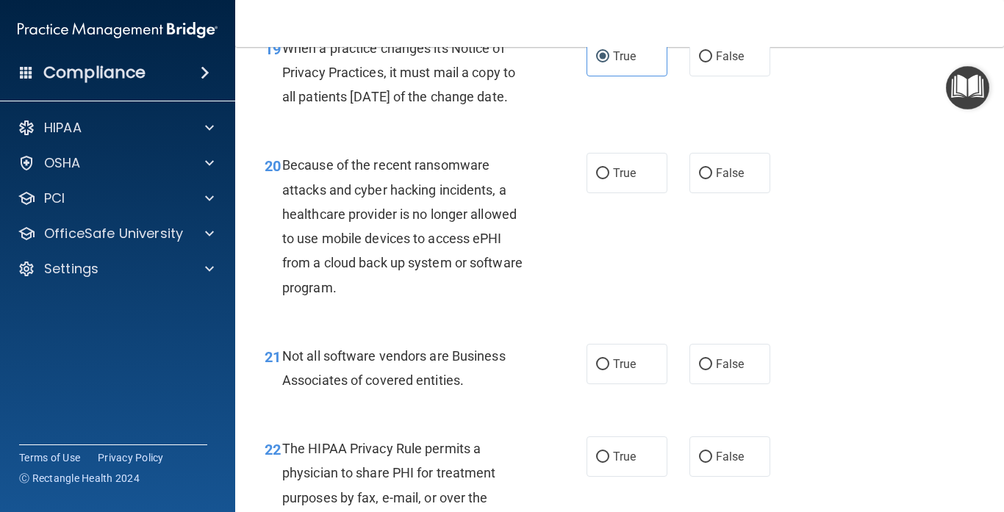
scroll to position [2706, 0]
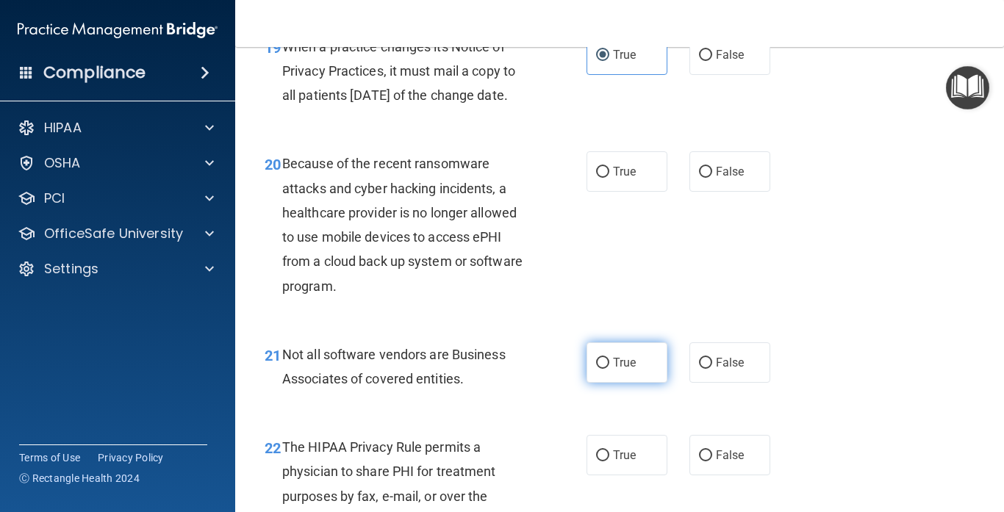
click at [589, 378] on label "True" at bounding box center [626, 362] width 81 height 40
click at [596, 369] on input "True" at bounding box center [602, 363] width 13 height 11
radio input "true"
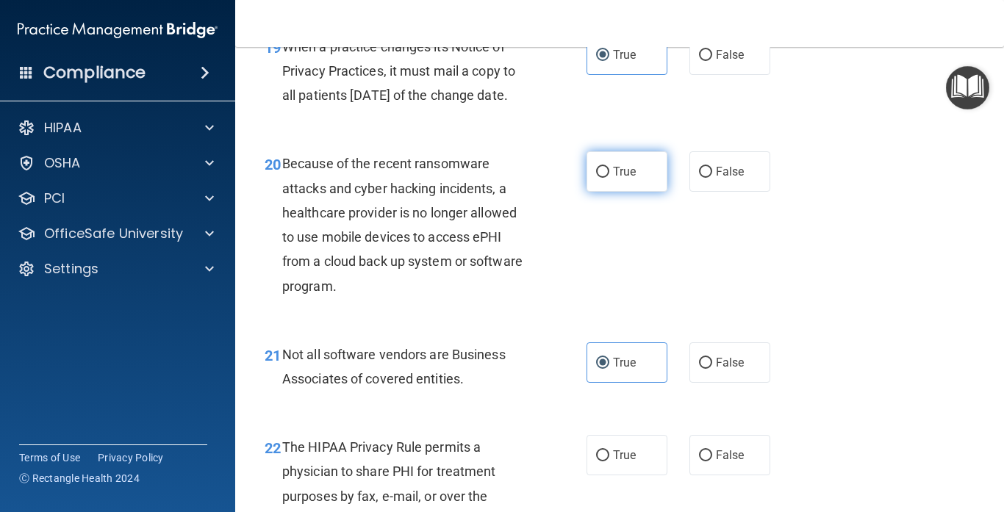
click at [610, 192] on label "True" at bounding box center [626, 171] width 81 height 40
click at [609, 178] on input "True" at bounding box center [602, 172] width 13 height 11
radio input "true"
click at [757, 278] on div "20 Because of the recent ransomware attacks and cyber hacking incidents, a heal…" at bounding box center [620, 228] width 732 height 190
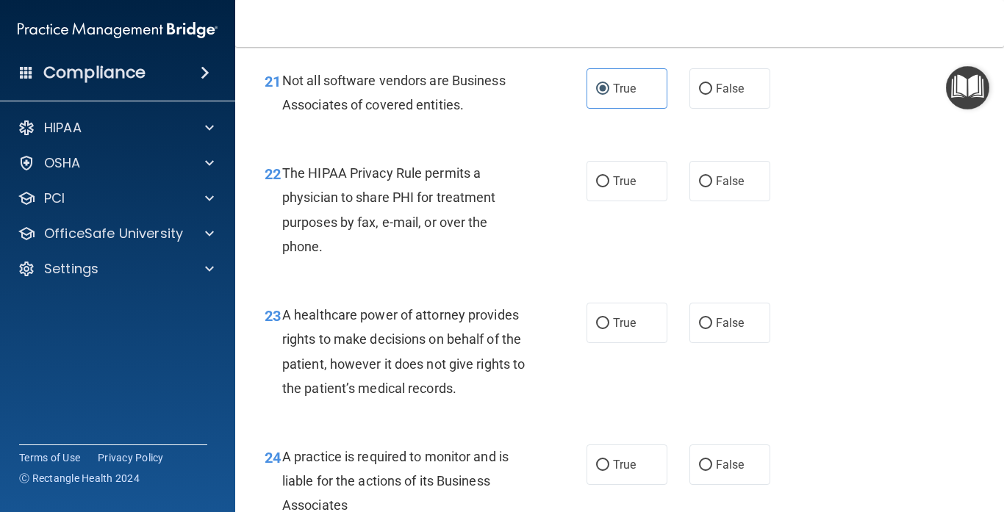
scroll to position [2980, 0]
click at [650, 190] on label "True" at bounding box center [626, 182] width 81 height 40
click at [609, 188] on input "True" at bounding box center [602, 182] width 13 height 11
radio input "true"
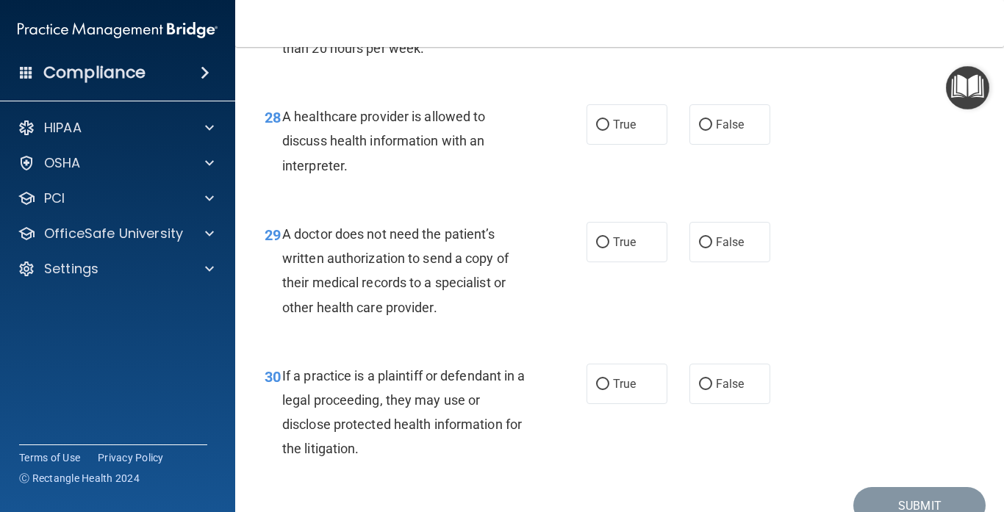
scroll to position [3914, 0]
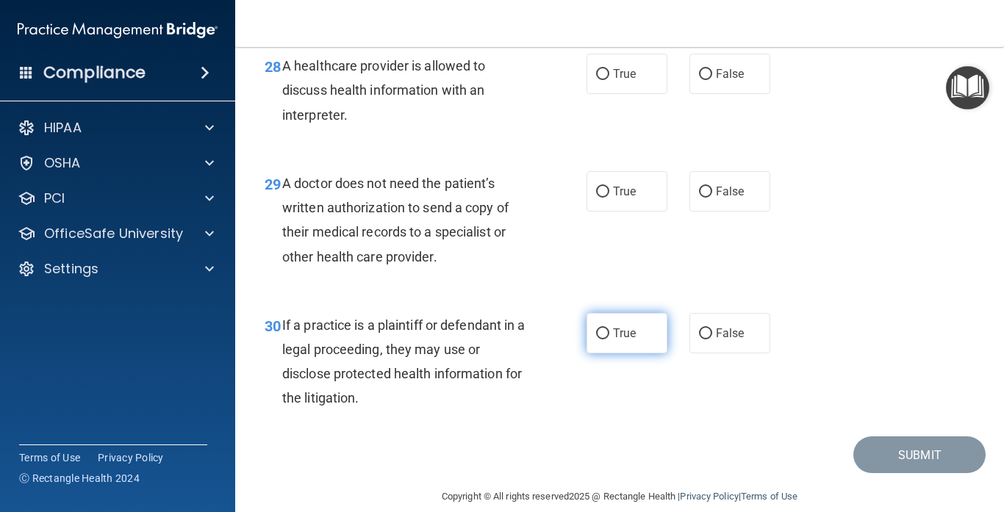
click at [598, 320] on label "True" at bounding box center [626, 333] width 81 height 40
click at [598, 328] on input "True" at bounding box center [602, 333] width 13 height 11
radio input "true"
click at [644, 179] on label "True" at bounding box center [626, 191] width 81 height 40
click at [609, 187] on input "True" at bounding box center [602, 192] width 13 height 11
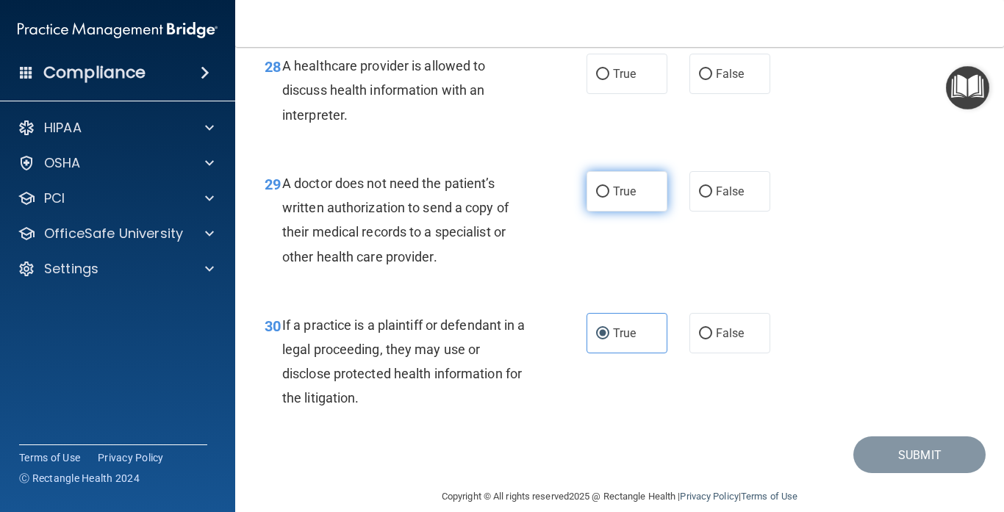
radio input "true"
click at [869, 153] on div "29 A doctor does not need the patient’s written authorization to send a copy of…" at bounding box center [620, 224] width 732 height 142
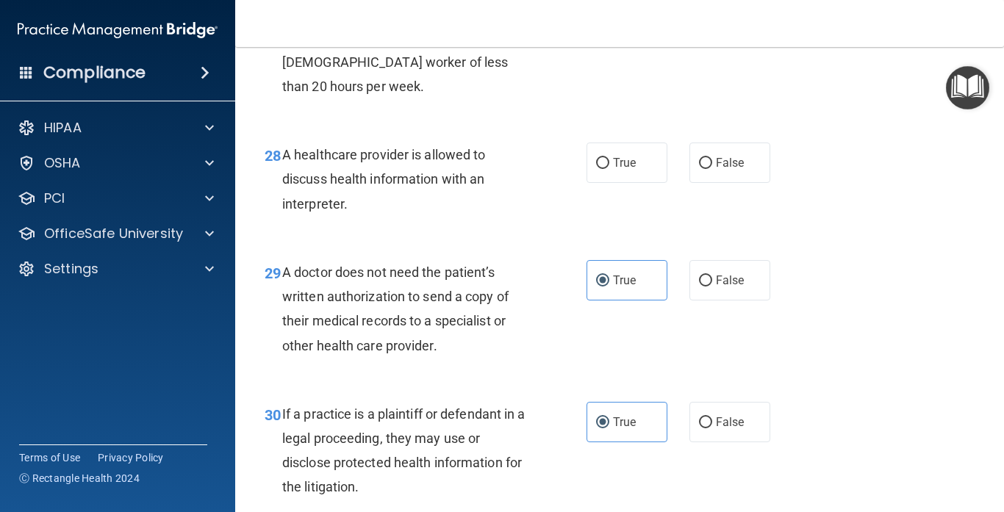
scroll to position [3817, 0]
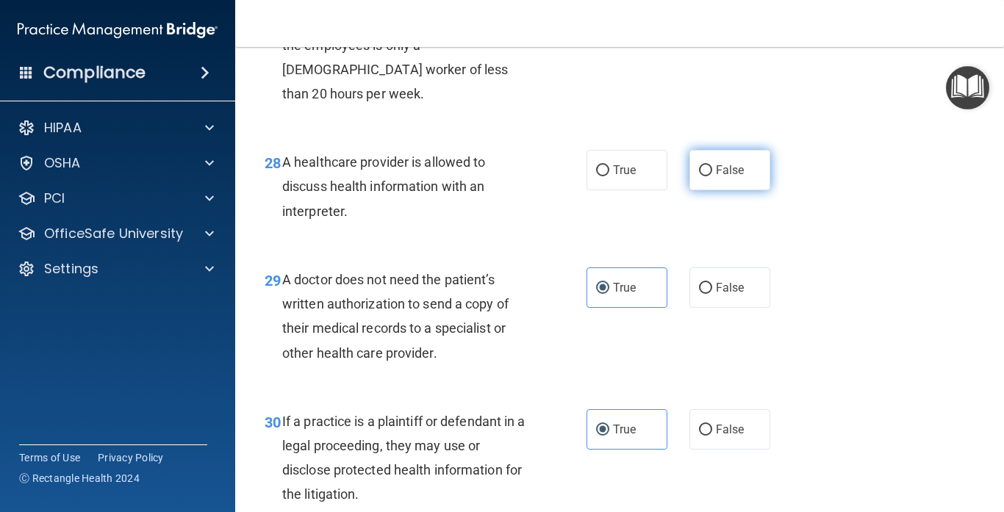
click at [691, 165] on label "False" at bounding box center [729, 170] width 81 height 40
click at [699, 165] on input "False" at bounding box center [705, 170] width 13 height 11
radio input "true"
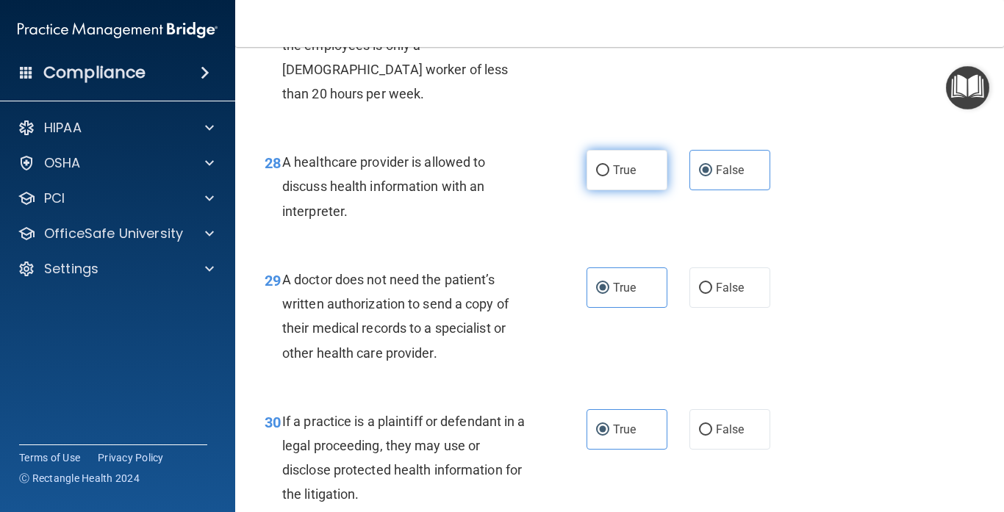
click at [644, 153] on label "True" at bounding box center [626, 170] width 81 height 40
click at [609, 165] on input "True" at bounding box center [602, 170] width 13 height 11
radio input "true"
radio input "false"
click at [769, 132] on div "28 A healthcare provider is allowed to discuss health information with an inter…" at bounding box center [620, 191] width 732 height 118
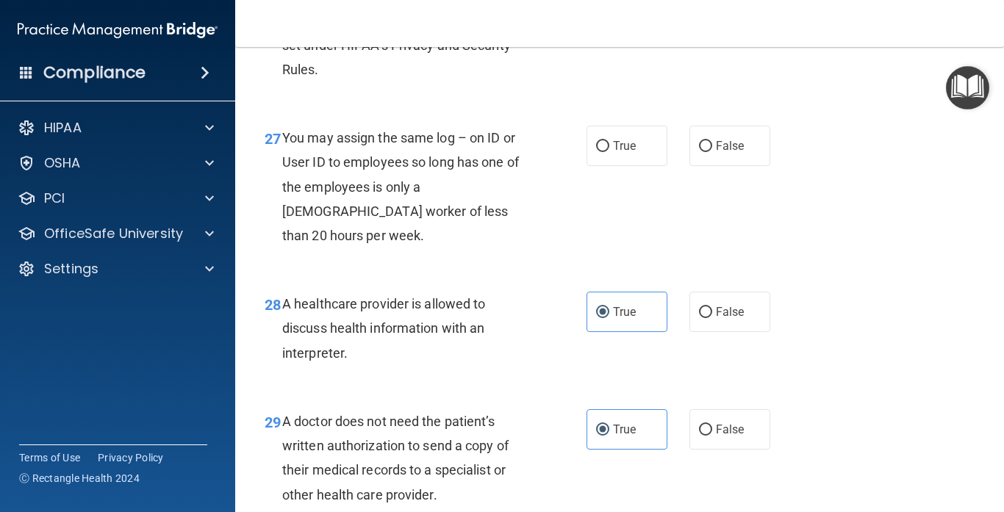
scroll to position [3674, 0]
click at [713, 150] on label "False" at bounding box center [729, 147] width 81 height 40
click at [712, 150] on input "False" at bounding box center [705, 148] width 13 height 11
radio input "true"
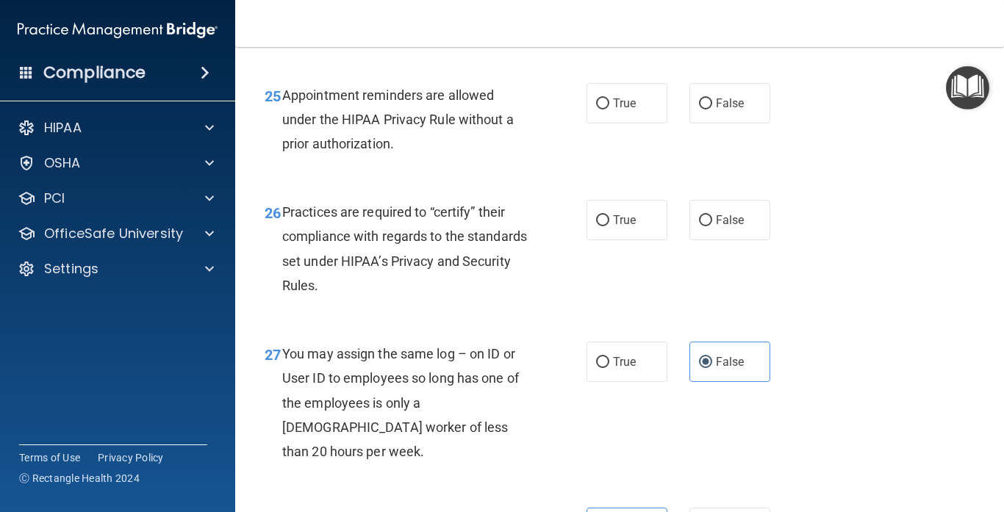
scroll to position [3459, 0]
click at [631, 228] on span "True" at bounding box center [624, 221] width 23 height 14
click at [609, 227] on input "True" at bounding box center [602, 221] width 13 height 11
radio input "true"
click at [891, 182] on div "25 Appointment reminders are allowed under the HIPAA Privacy Rule without a pri…" at bounding box center [620, 124] width 732 height 118
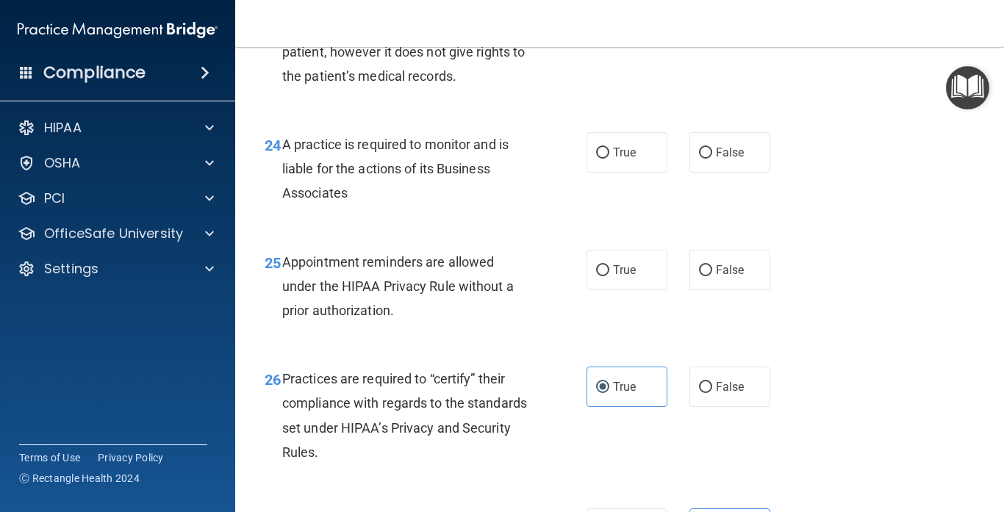
scroll to position [3292, 0]
click at [636, 278] on span "True" at bounding box center [624, 271] width 23 height 14
click at [609, 277] on input "True" at bounding box center [602, 271] width 13 height 11
radio input "true"
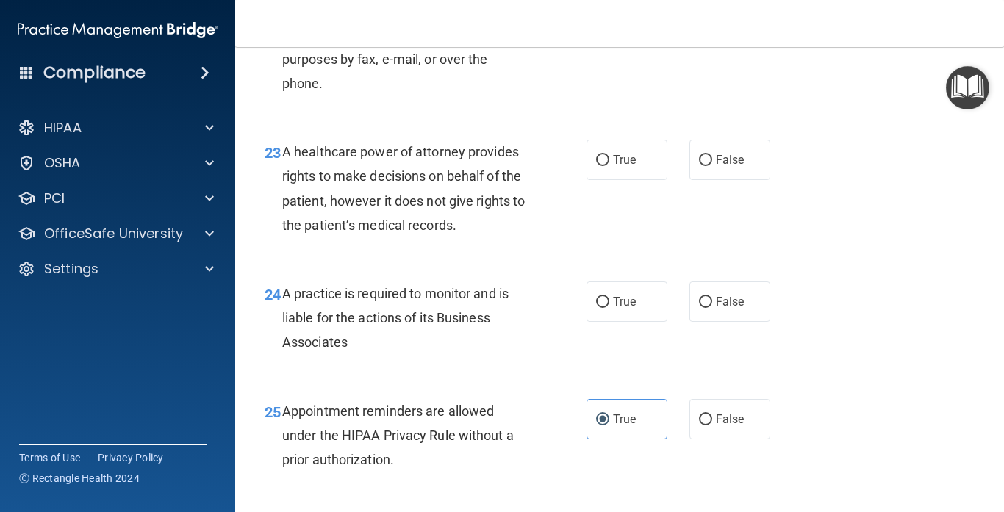
scroll to position [3110, 0]
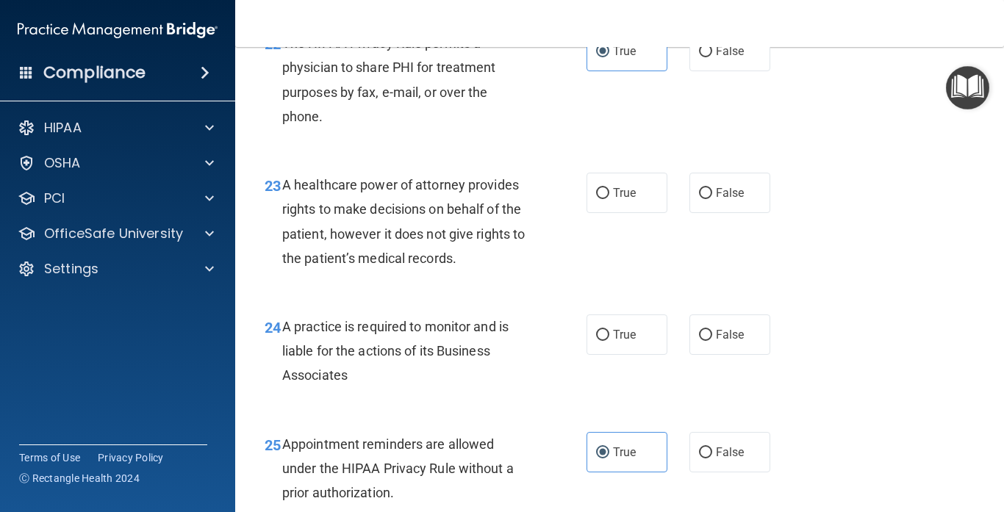
click at [962, 323] on div "24 A practice is required to monitor and is liable for the actions of its Busin…" at bounding box center [620, 355] width 732 height 118
click at [605, 212] on label "True" at bounding box center [626, 193] width 81 height 40
click at [605, 199] on input "True" at bounding box center [602, 193] width 13 height 11
radio input "true"
click at [641, 337] on label "True" at bounding box center [626, 334] width 81 height 40
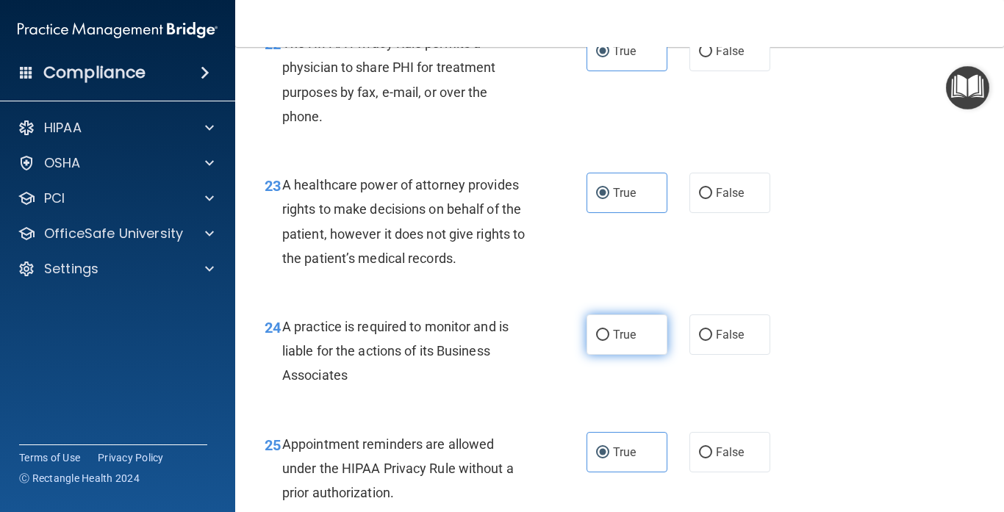
click at [609, 337] on input "True" at bounding box center [602, 335] width 13 height 11
radio input "true"
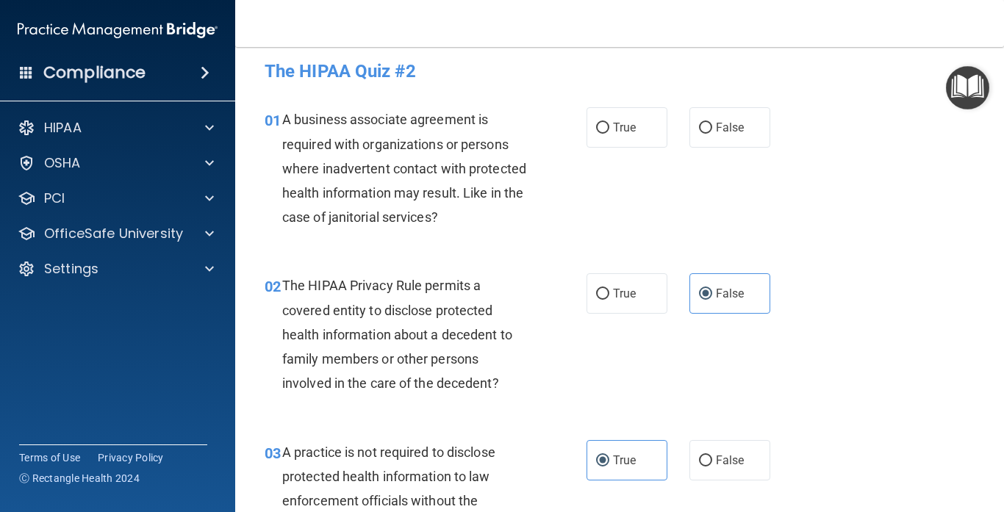
scroll to position [0, 0]
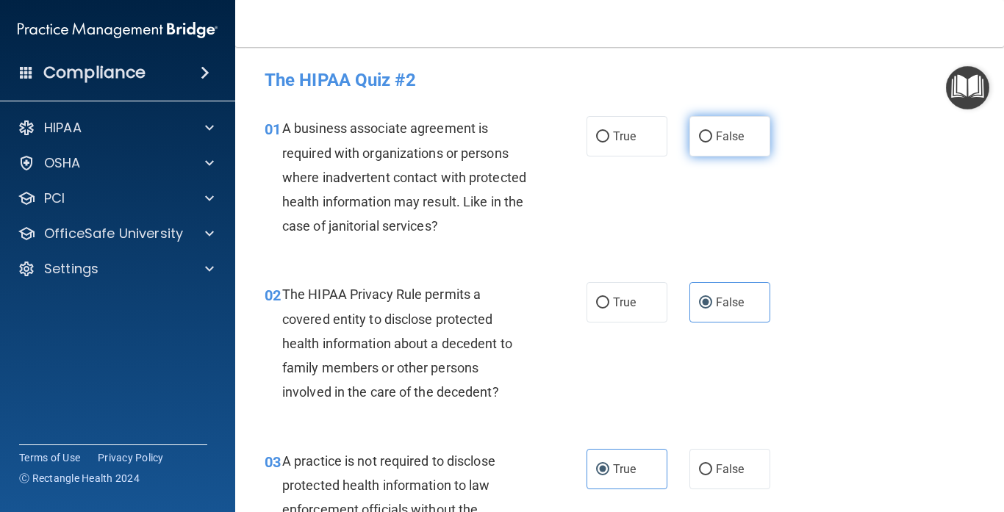
click at [722, 153] on label "False" at bounding box center [729, 136] width 81 height 40
click at [712, 143] on input "False" at bounding box center [705, 137] width 13 height 11
radio input "true"
click at [852, 242] on div "01 A business associate agreement is required with organizations or persons whe…" at bounding box center [620, 181] width 732 height 166
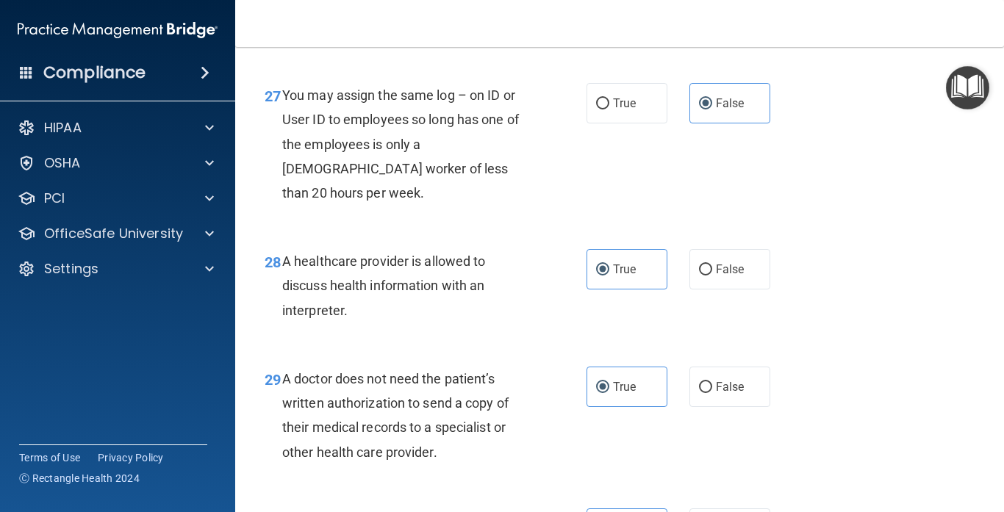
scroll to position [3914, 0]
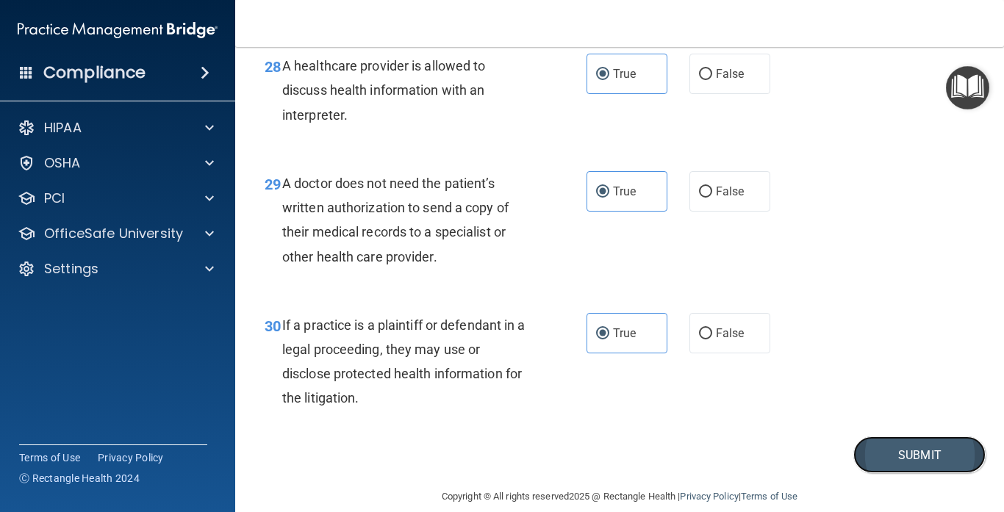
click at [887, 436] on button "Submit" at bounding box center [919, 454] width 132 height 37
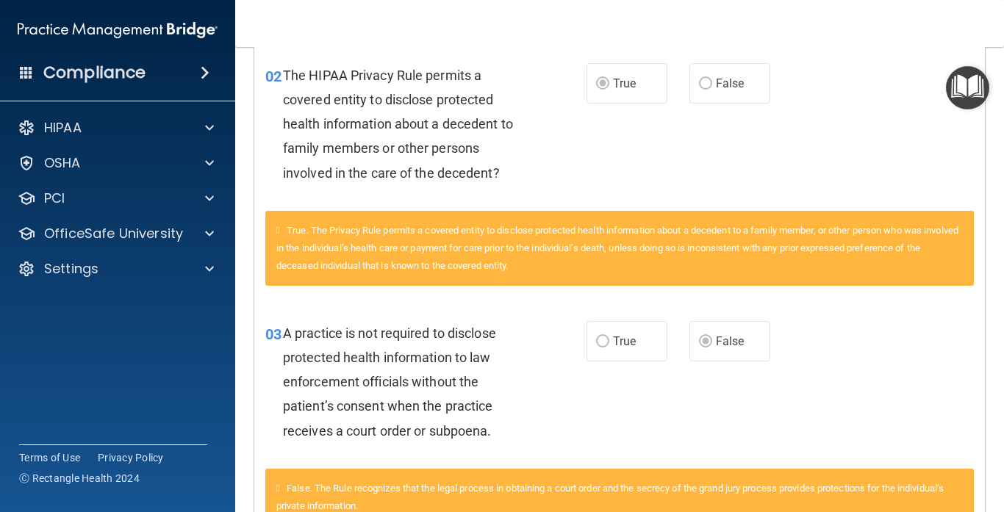
scroll to position [361, 0]
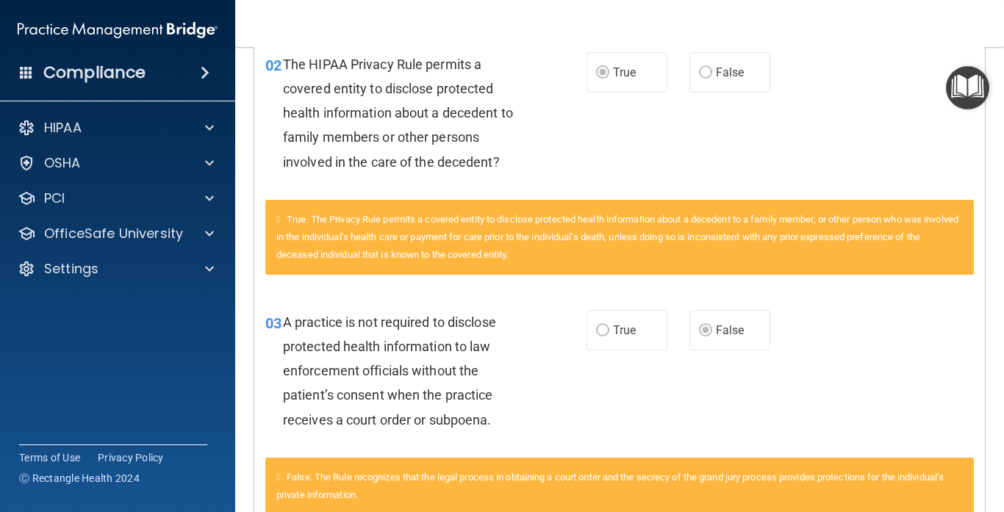
click at [740, 317] on label "False" at bounding box center [729, 330] width 81 height 40
click at [635, 317] on label "True" at bounding box center [626, 330] width 81 height 40
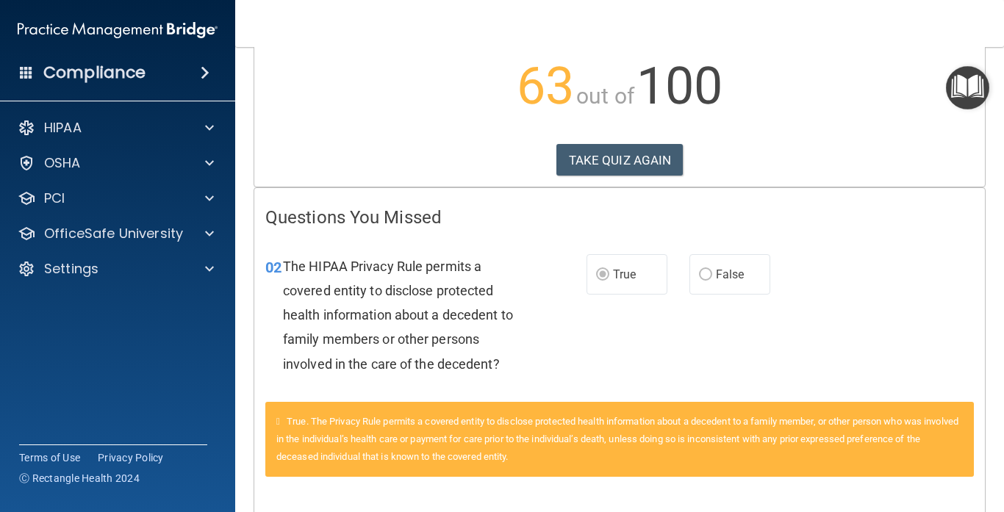
scroll to position [0, 0]
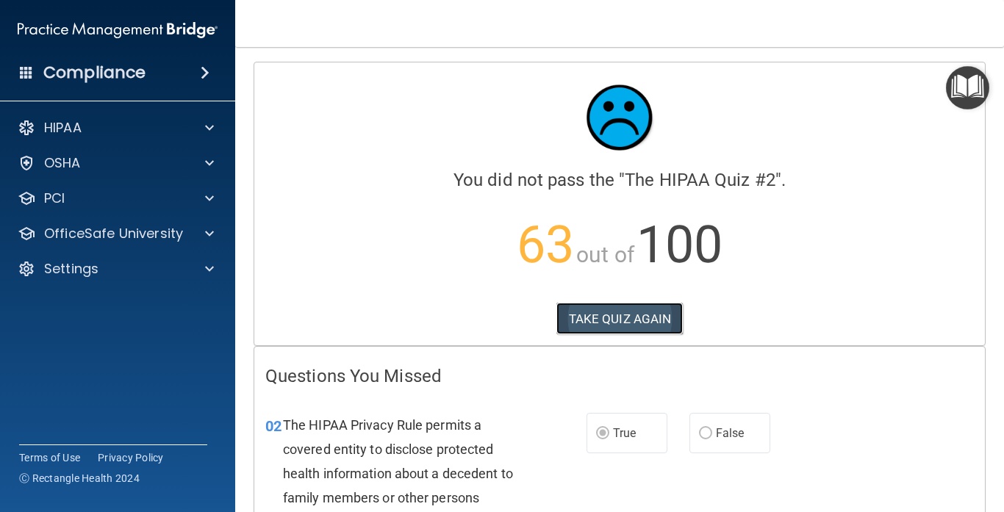
click at [639, 313] on button "TAKE QUIZ AGAIN" at bounding box center [619, 319] width 127 height 32
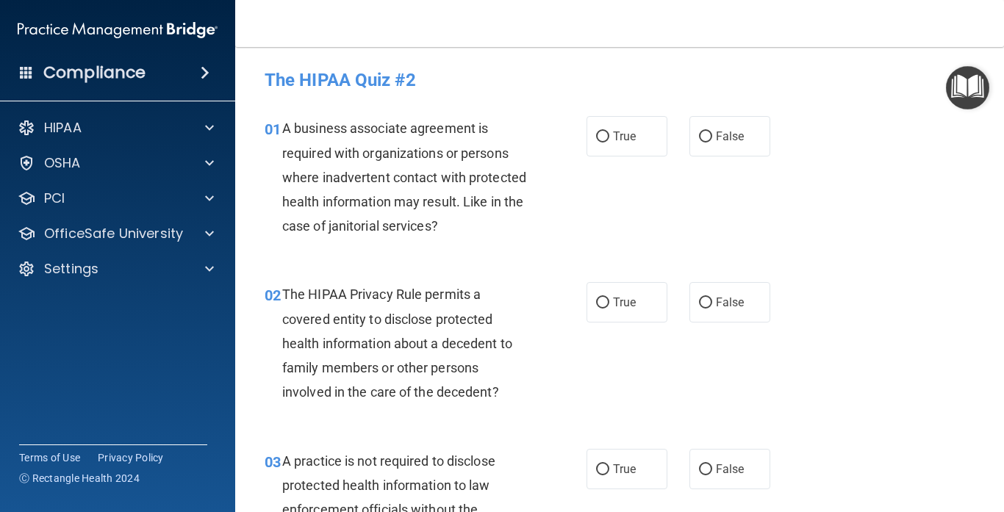
click at [639, 313] on label "True" at bounding box center [626, 302] width 81 height 40
click at [609, 309] on input "True" at bounding box center [602, 303] width 13 height 11
radio input "true"
click at [722, 142] on span "False" at bounding box center [730, 136] width 29 height 14
click at [712, 142] on input "False" at bounding box center [705, 137] width 13 height 11
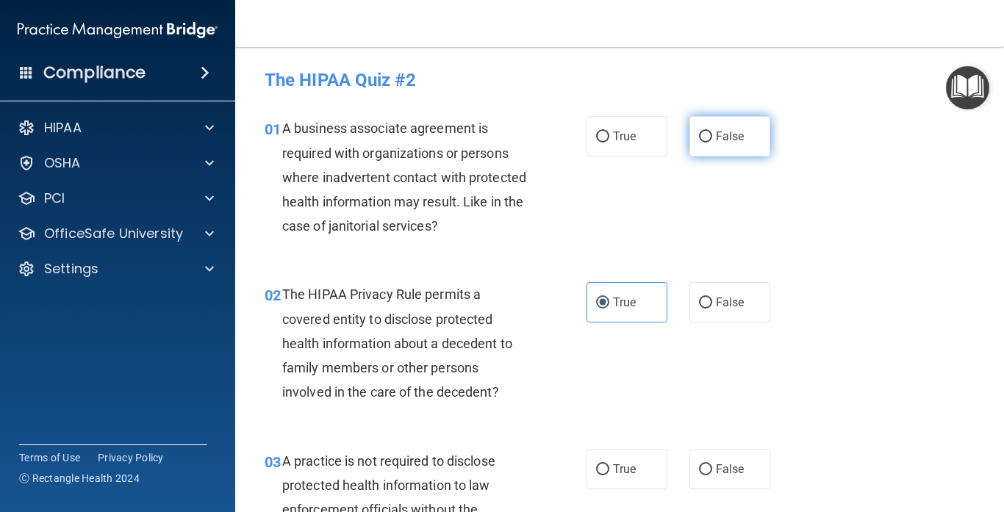
radio input "true"
click at [805, 236] on div "01 A business associate agreement is required with organizations or persons whe…" at bounding box center [620, 181] width 732 height 166
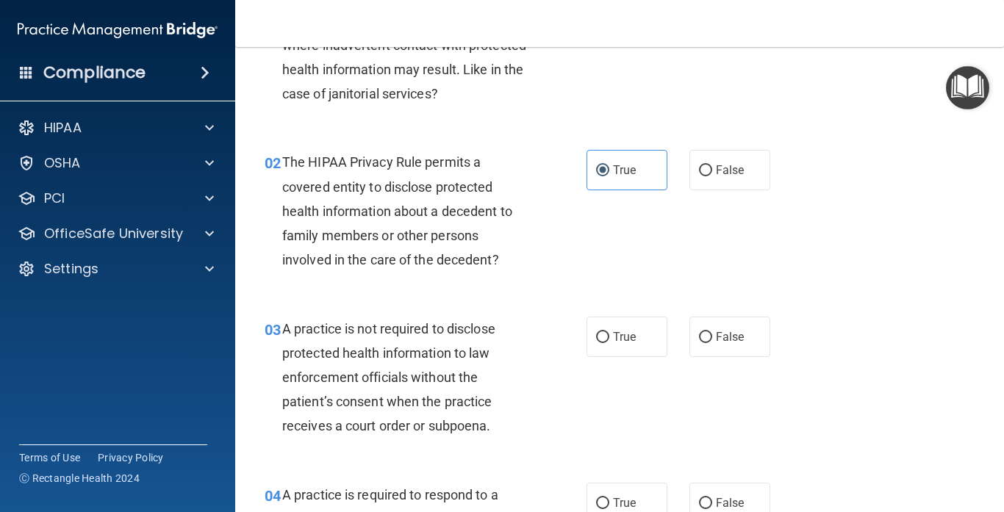
scroll to position [152, 0]
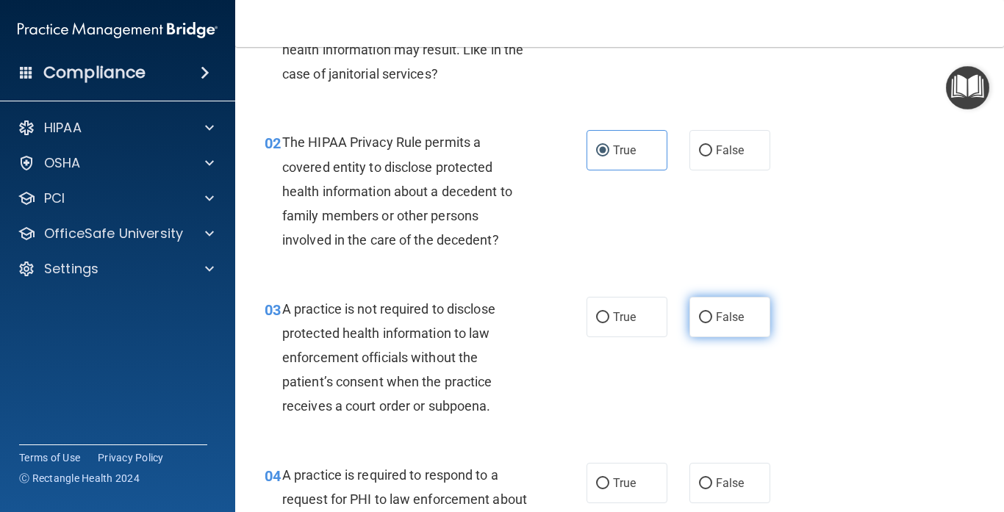
click at [731, 314] on span "False" at bounding box center [730, 317] width 29 height 14
click at [712, 314] on input "False" at bounding box center [705, 317] width 13 height 11
radio input "true"
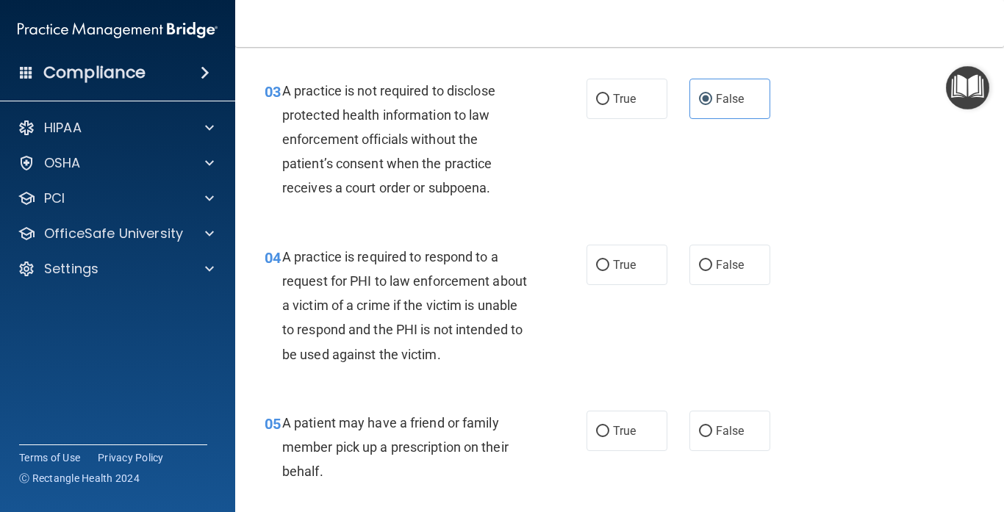
scroll to position [374, 0]
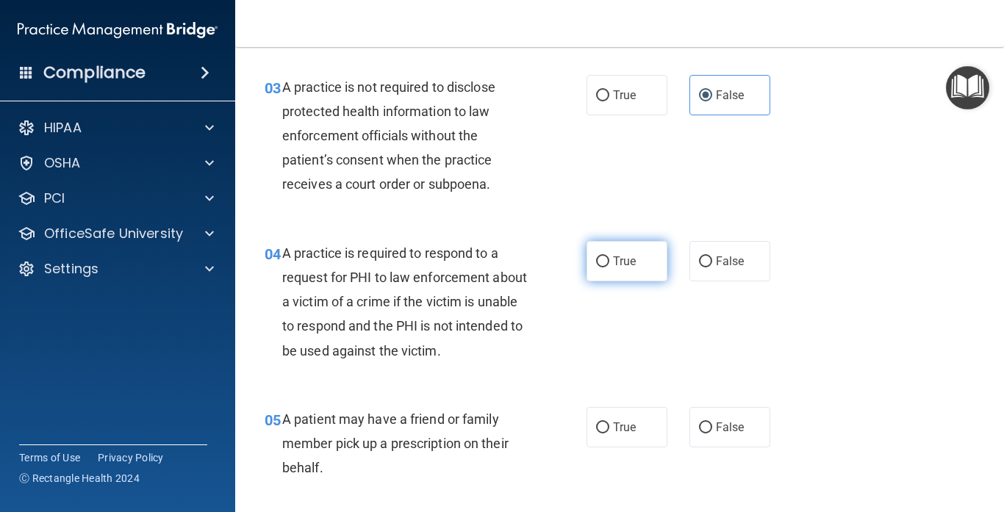
click at [661, 274] on label "True" at bounding box center [626, 261] width 81 height 40
click at [609, 267] on input "True" at bounding box center [602, 261] width 13 height 11
radio input "true"
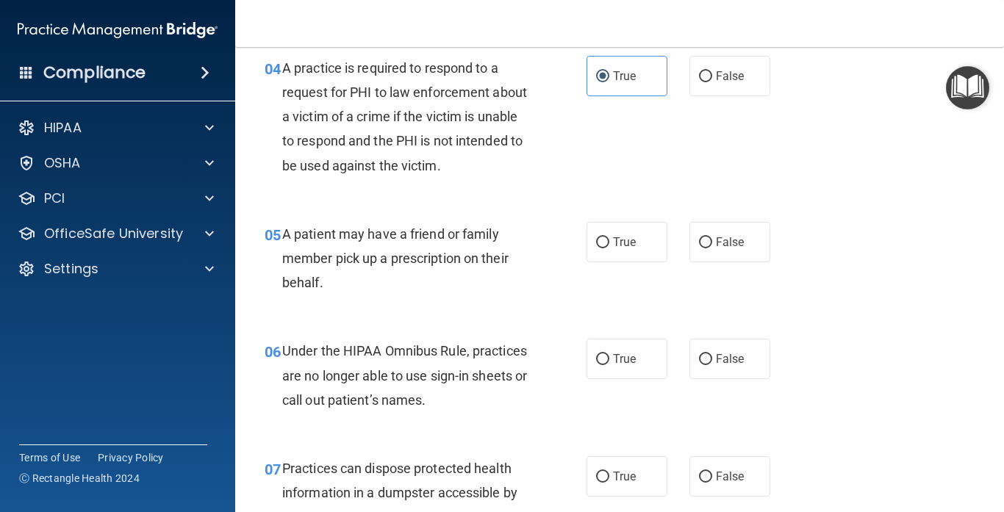
scroll to position [564, 0]
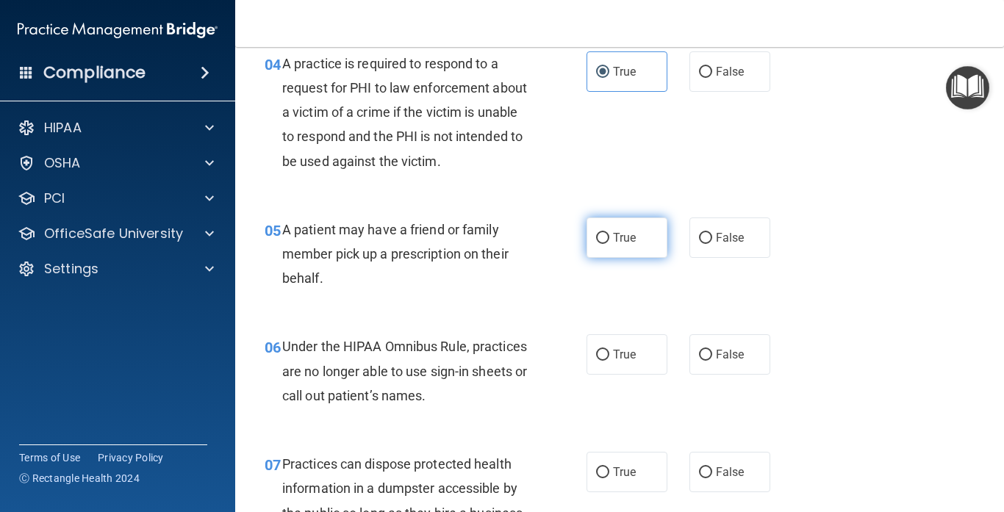
click at [635, 236] on span "True" at bounding box center [624, 238] width 23 height 14
click at [609, 236] on input "True" at bounding box center [602, 238] width 13 height 11
radio input "true"
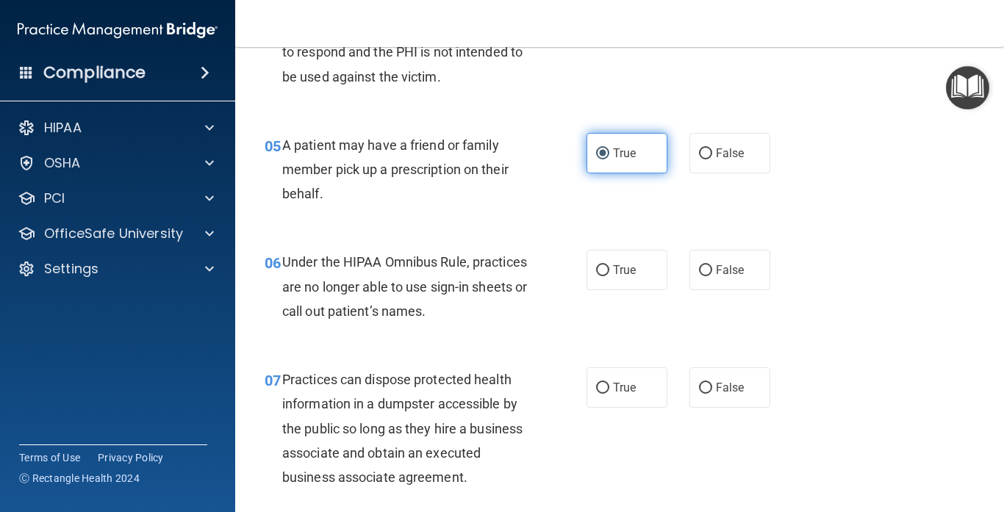
scroll to position [666, 0]
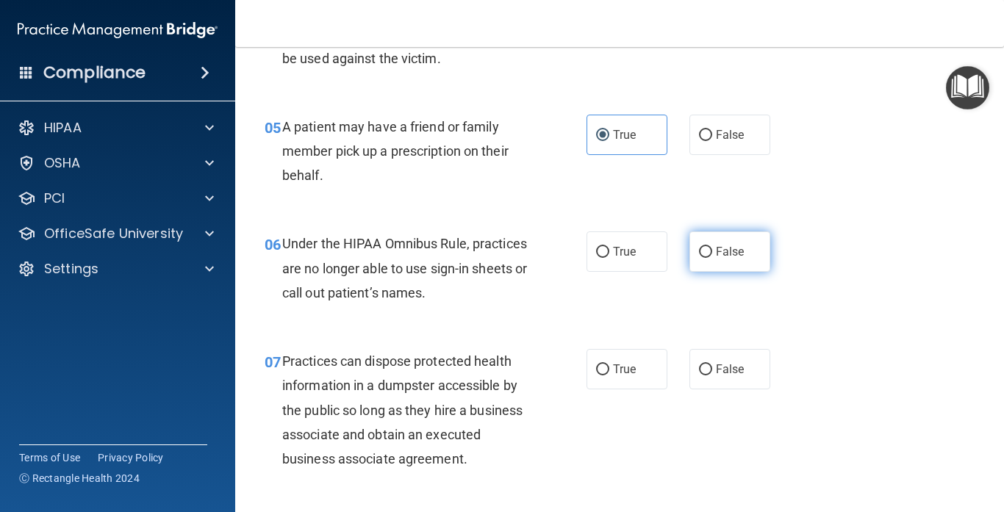
click at [761, 254] on label "False" at bounding box center [729, 251] width 81 height 40
click at [712, 254] on input "False" at bounding box center [705, 252] width 13 height 11
radio input "true"
click at [815, 288] on div "06 Under the HIPAA Omnibus Rule, practices are no longer able to use sign-in sh…" at bounding box center [620, 272] width 732 height 118
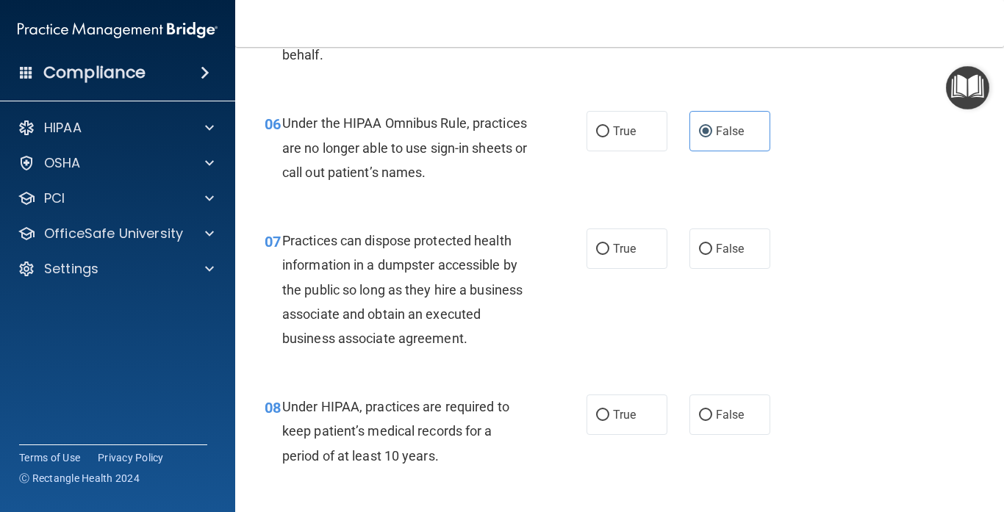
scroll to position [790, 0]
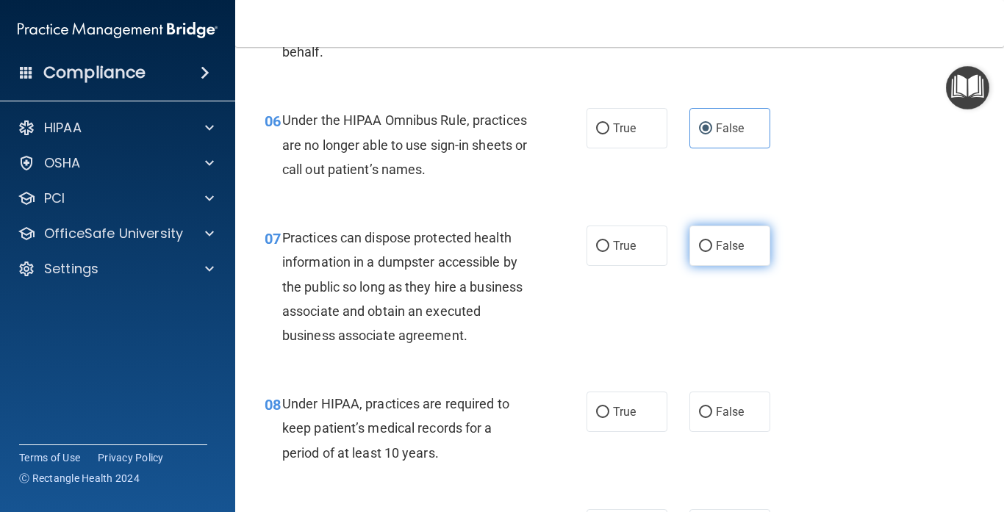
click at [736, 233] on label "False" at bounding box center [729, 246] width 81 height 40
click at [712, 241] on input "False" at bounding box center [705, 246] width 13 height 11
radio input "true"
click at [838, 283] on div "07 Practices can dispose protected health information in a dumpster accessible …" at bounding box center [620, 290] width 732 height 166
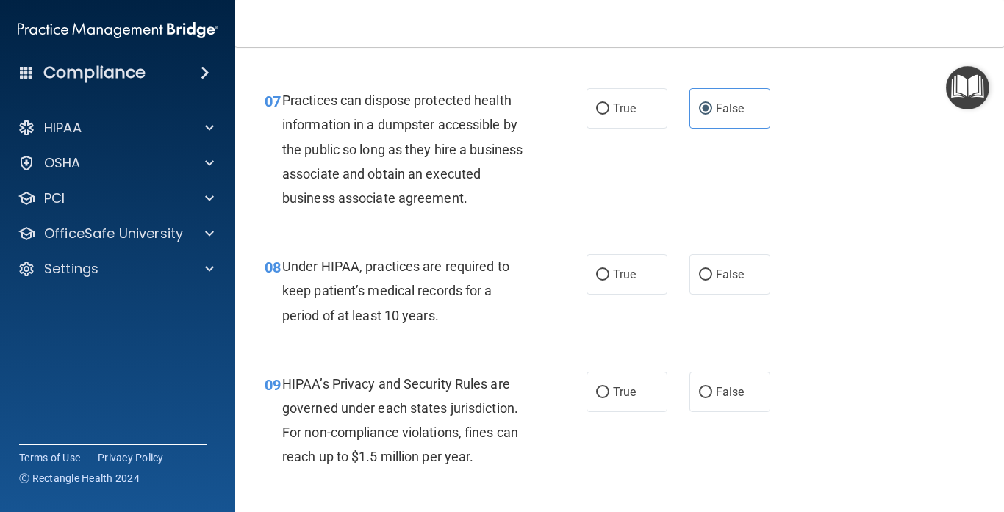
scroll to position [924, 0]
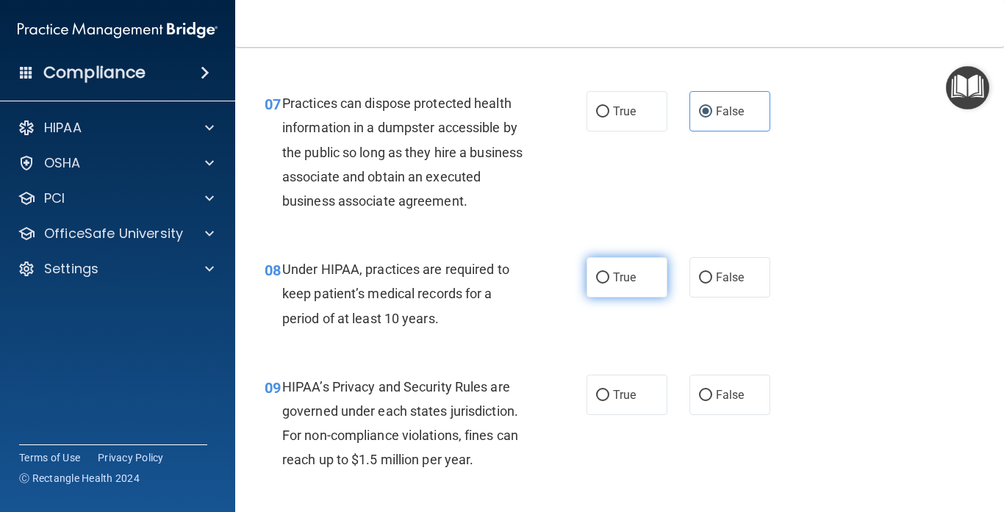
click at [645, 262] on label "True" at bounding box center [626, 277] width 81 height 40
click at [609, 273] on input "True" at bounding box center [602, 278] width 13 height 11
radio input "true"
click at [847, 348] on div "08 Under HIPAA, practices are required to keep patient’s medical records for a …" at bounding box center [620, 298] width 732 height 118
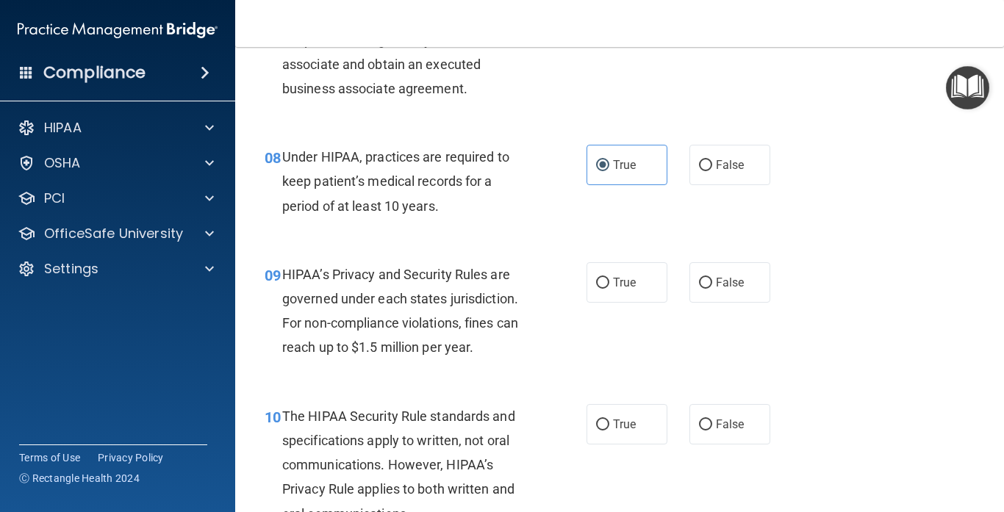
scroll to position [1038, 0]
click at [712, 287] on label "False" at bounding box center [729, 282] width 81 height 40
click at [712, 287] on input "False" at bounding box center [705, 282] width 13 height 11
radio input "true"
click at [627, 429] on label "True" at bounding box center [626, 423] width 81 height 40
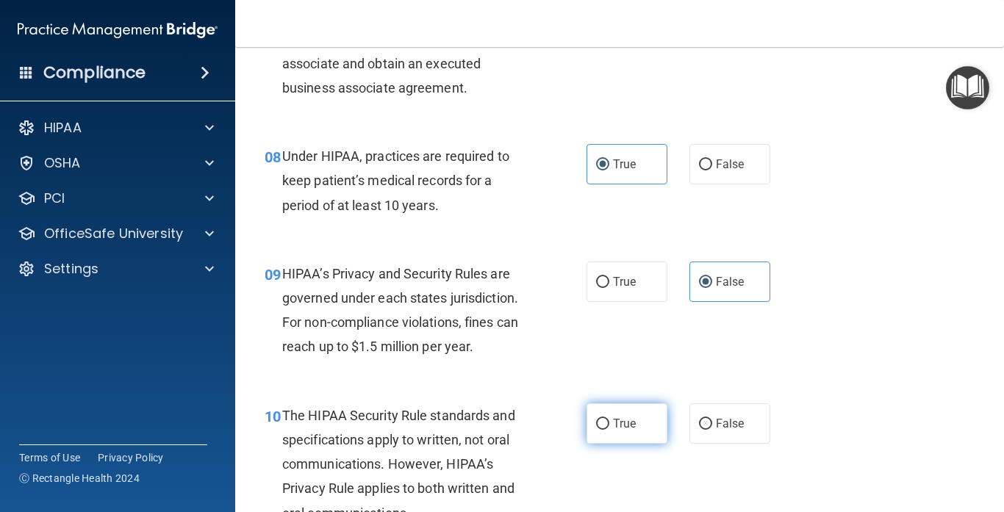
click at [609, 429] on input "True" at bounding box center [602, 424] width 13 height 11
radio input "true"
click at [835, 403] on div "10 The HIPAA Security Rule standards and specifications apply to written, not o…" at bounding box center [620, 468] width 732 height 166
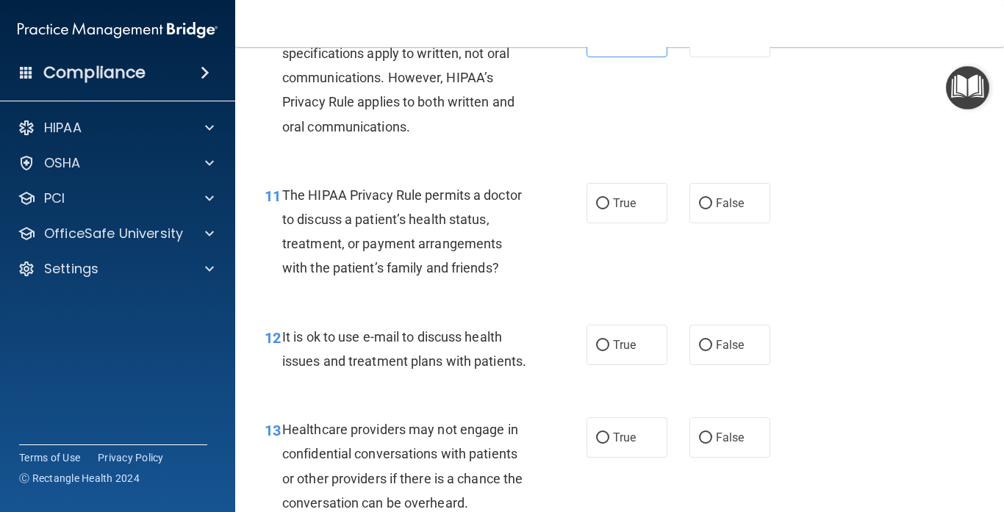
scroll to position [1439, 0]
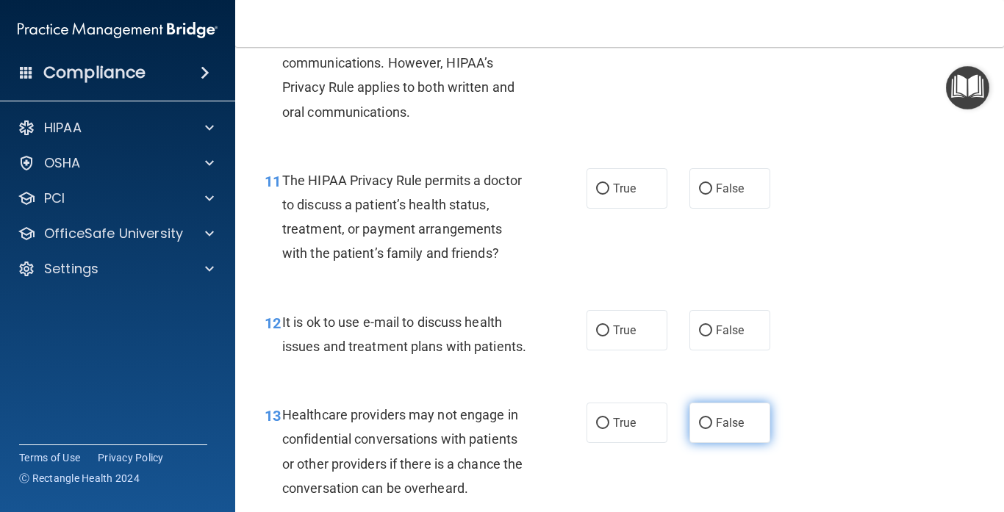
click at [728, 416] on span "False" at bounding box center [730, 423] width 29 height 14
click at [712, 418] on input "False" at bounding box center [705, 423] width 13 height 11
radio input "true"
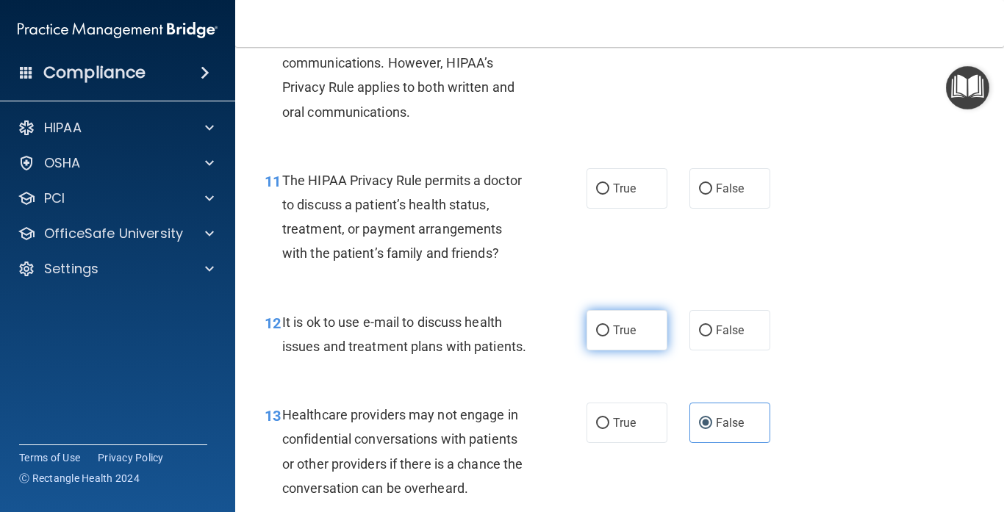
click at [647, 330] on label "True" at bounding box center [626, 330] width 81 height 40
click at [609, 330] on input "True" at bounding box center [602, 331] width 13 height 11
radio input "true"
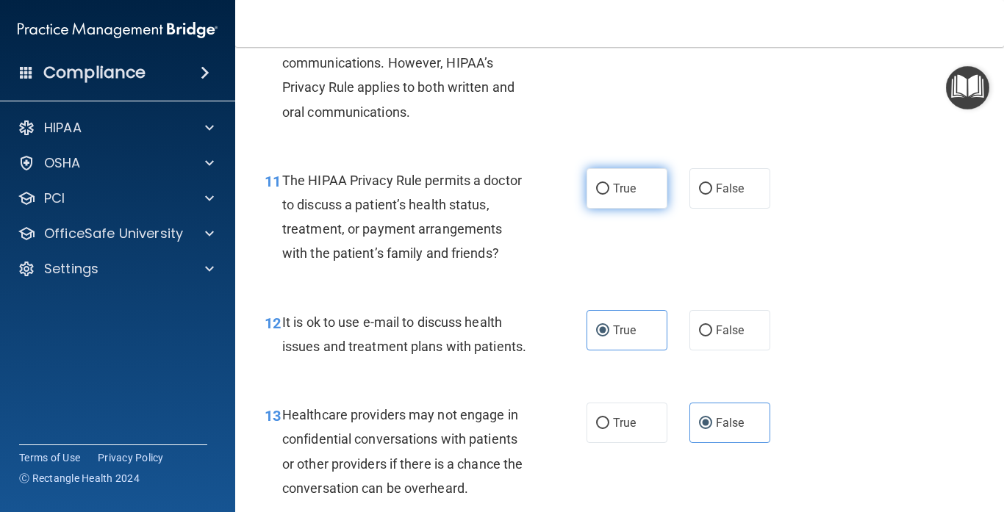
click at [628, 186] on span "True" at bounding box center [624, 188] width 23 height 14
click at [609, 186] on input "True" at bounding box center [602, 189] width 13 height 11
radio input "true"
click at [849, 306] on div "12 It is ok to use e-mail to discuss health issues and treatment plans with pat…" at bounding box center [620, 338] width 732 height 93
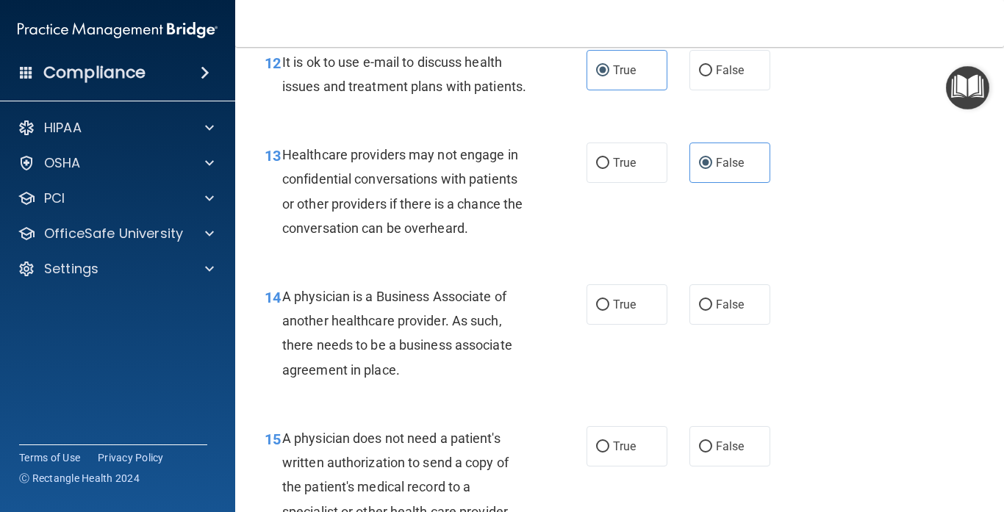
scroll to position [1702, 0]
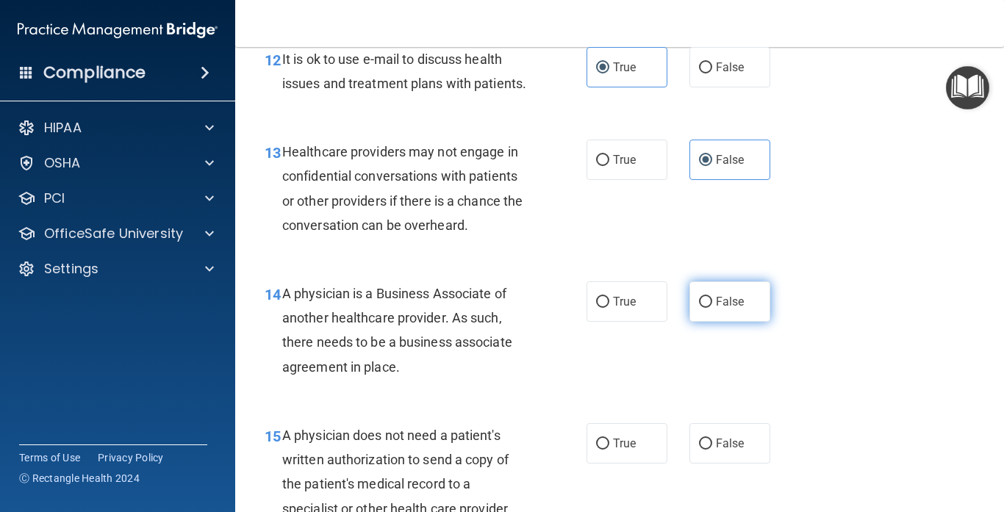
click at [725, 302] on label "False" at bounding box center [729, 301] width 81 height 40
click at [712, 302] on input "False" at bounding box center [705, 302] width 13 height 11
radio input "true"
click at [802, 364] on div "14 A physician is a Business Associate of another healthcare provider. As such,…" at bounding box center [620, 334] width 732 height 142
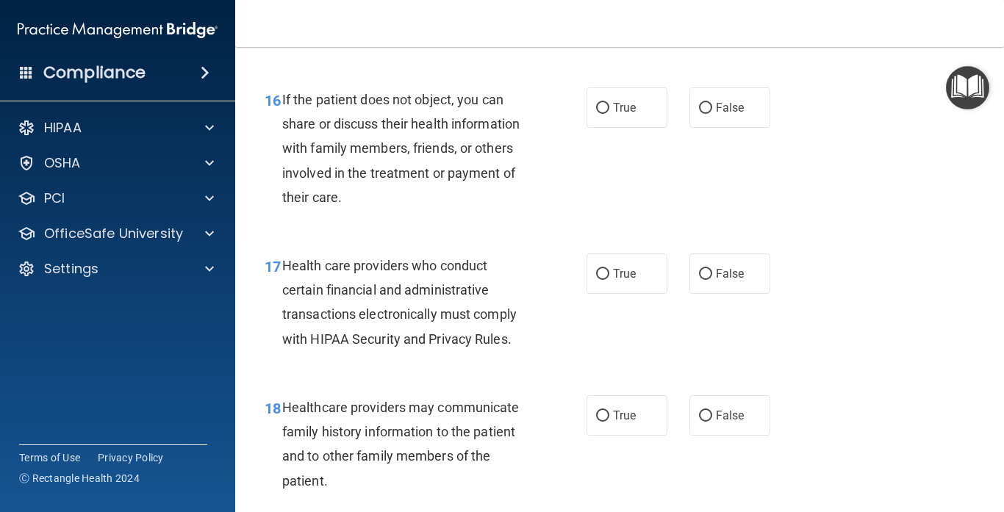
scroll to position [2211, 0]
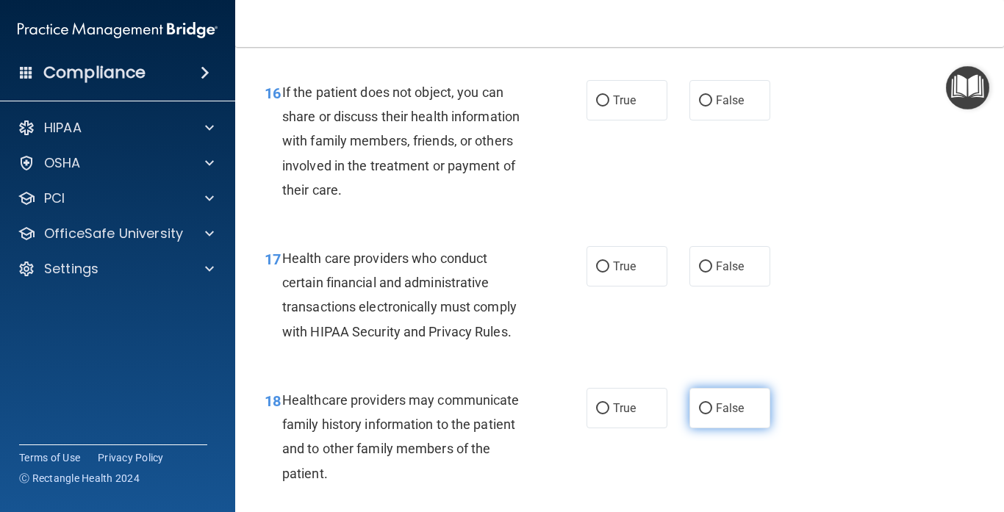
click at [737, 401] on span "False" at bounding box center [730, 408] width 29 height 14
click at [712, 403] on input "False" at bounding box center [705, 408] width 13 height 11
radio input "true"
click at [780, 251] on div "True False" at bounding box center [683, 266] width 194 height 40
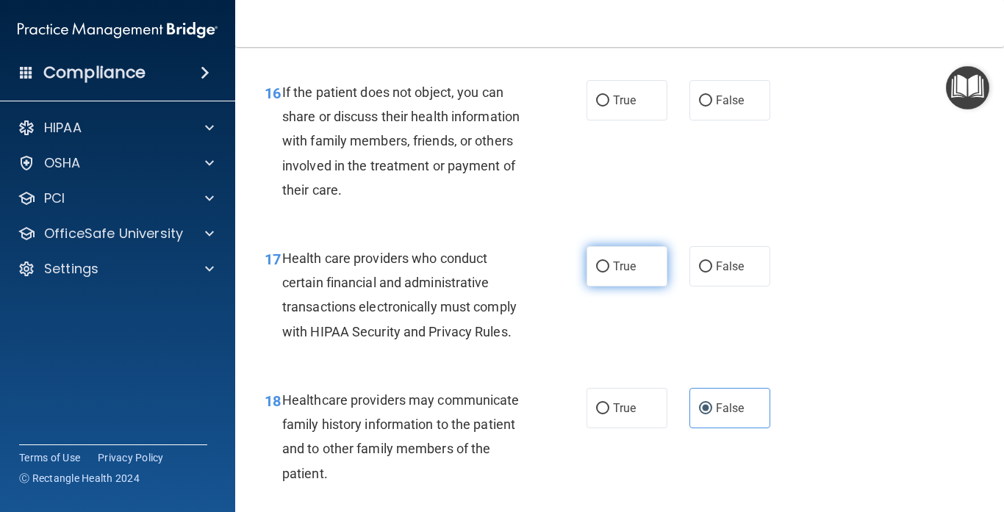
click at [639, 253] on label "True" at bounding box center [626, 266] width 81 height 40
click at [609, 262] on input "True" at bounding box center [602, 267] width 13 height 11
radio input "true"
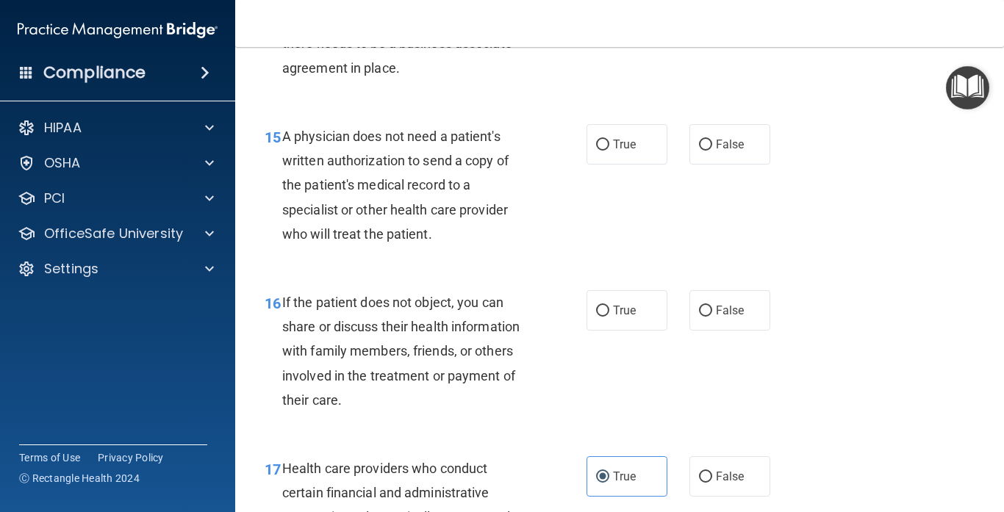
scroll to position [1995, 0]
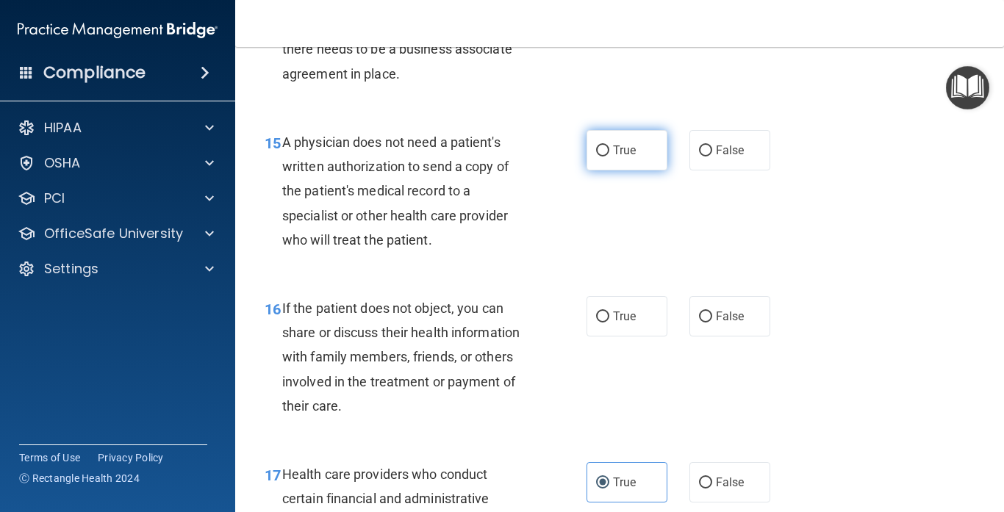
click at [633, 149] on label "True" at bounding box center [626, 150] width 81 height 40
click at [609, 149] on input "True" at bounding box center [602, 150] width 13 height 11
radio input "true"
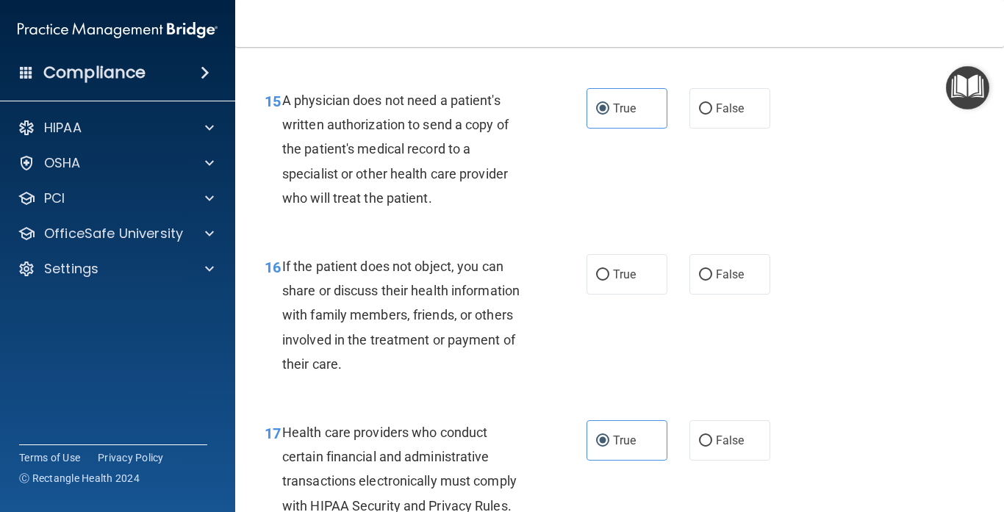
scroll to position [2041, 0]
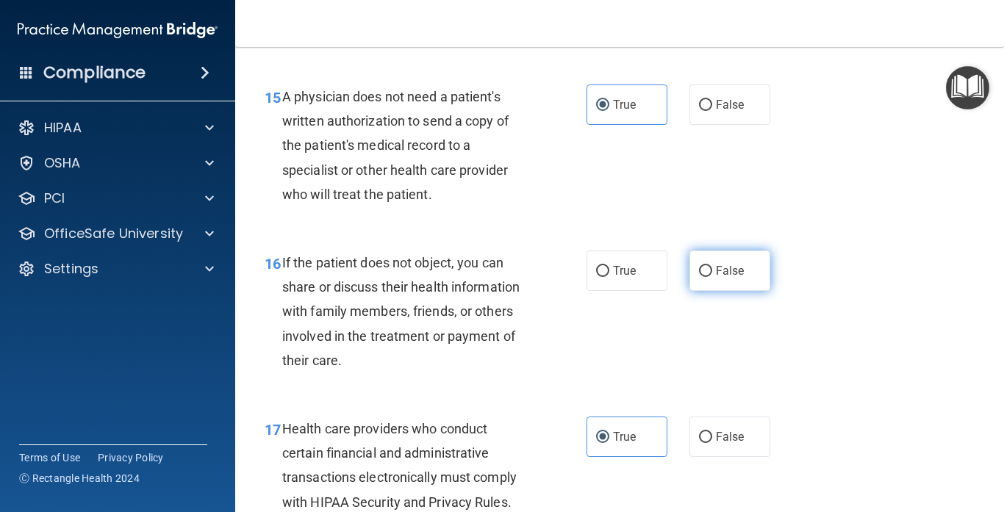
click at [736, 272] on label "False" at bounding box center [729, 271] width 81 height 40
click at [712, 272] on input "False" at bounding box center [705, 271] width 13 height 11
radio input "true"
click at [789, 348] on div "16 If the patient does not object, you can share or discuss their health inform…" at bounding box center [620, 315] width 732 height 166
click at [811, 445] on div "17 Health care providers who conduct certain financial and administrative trans…" at bounding box center [620, 469] width 732 height 142
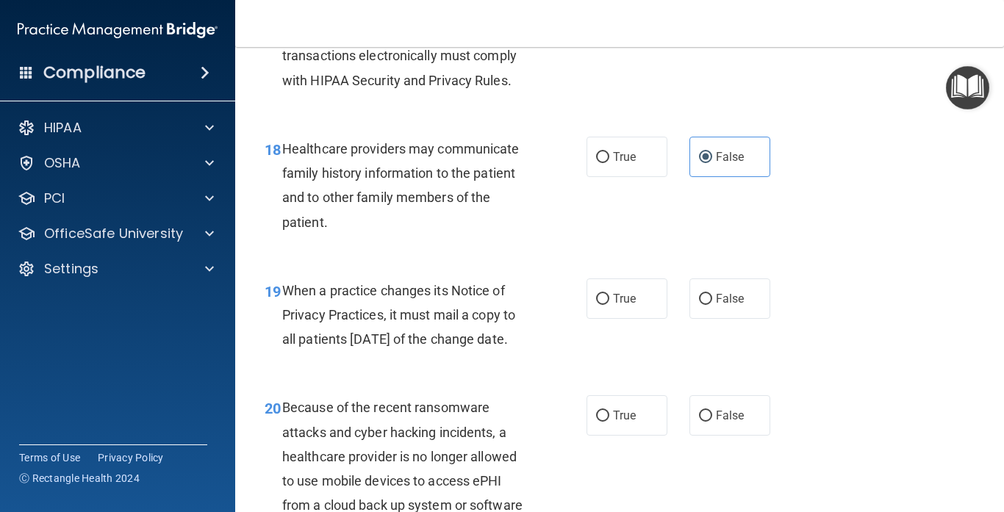
scroll to position [2455, 0]
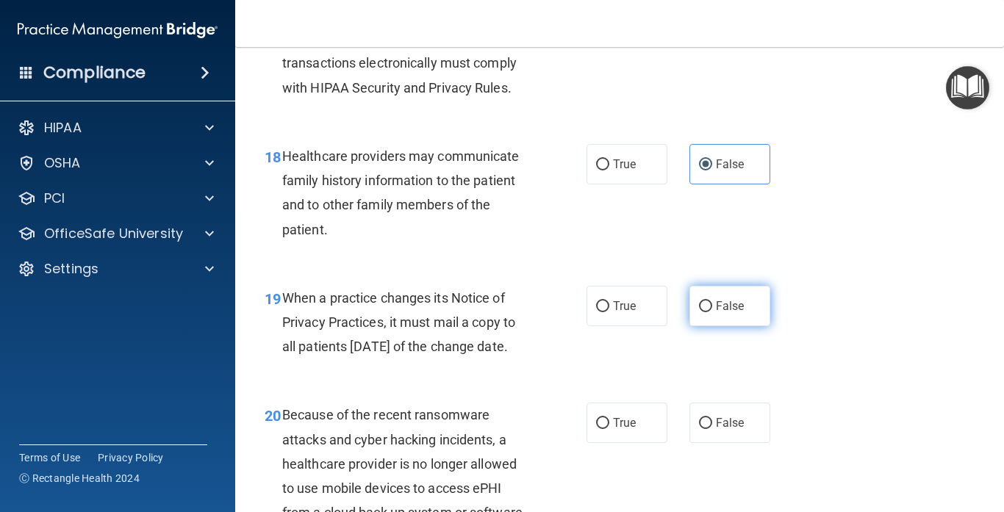
click at [715, 296] on label "False" at bounding box center [729, 306] width 81 height 40
click at [712, 301] on input "False" at bounding box center [705, 306] width 13 height 11
radio input "true"
click at [840, 345] on div "19 When a practice changes its Notice of Privacy Practices, it must mail a copy…" at bounding box center [620, 326] width 732 height 118
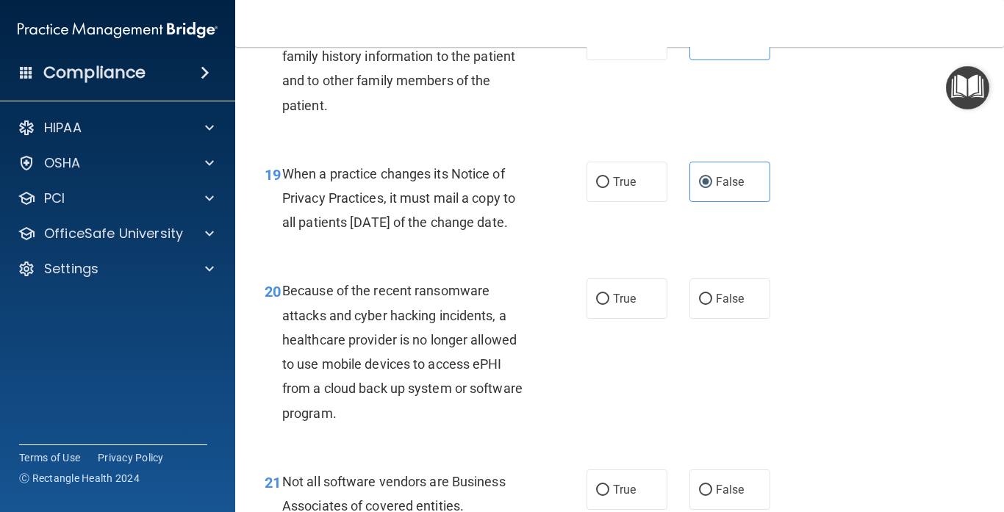
scroll to position [2572, 0]
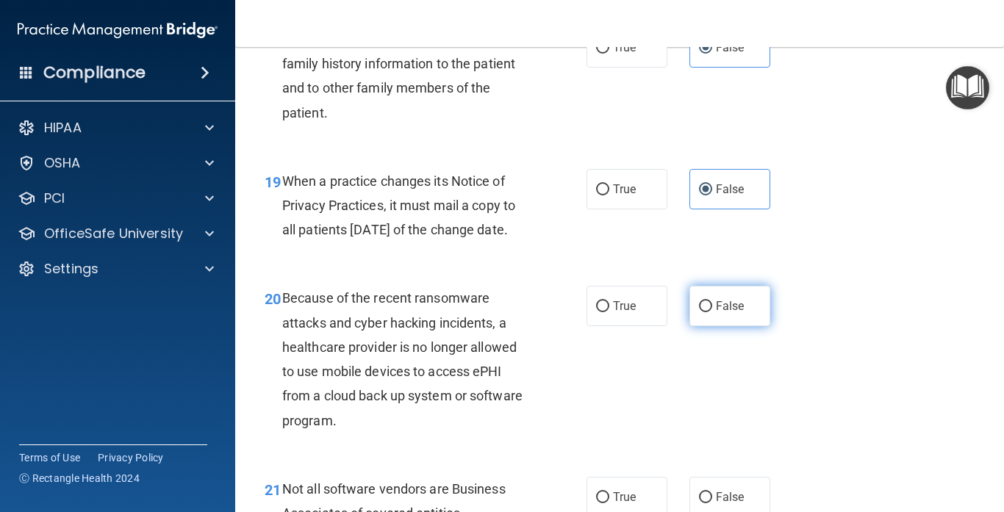
click at [740, 326] on label "False" at bounding box center [729, 306] width 81 height 40
click at [712, 312] on input "False" at bounding box center [705, 306] width 13 height 11
radio input "true"
click at [819, 349] on div "20 Because of the recent ransomware attacks and cyber hacking incidents, a heal…" at bounding box center [620, 362] width 732 height 190
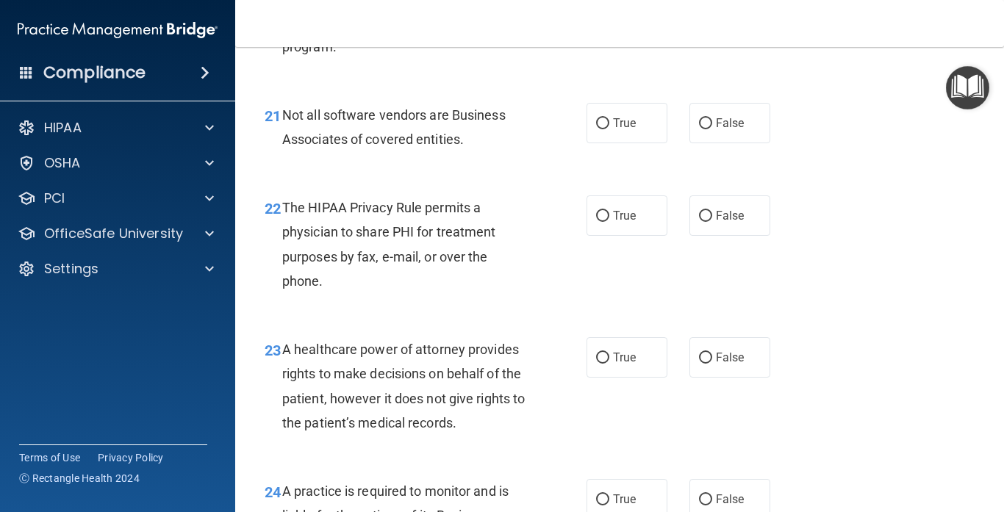
scroll to position [2948, 0]
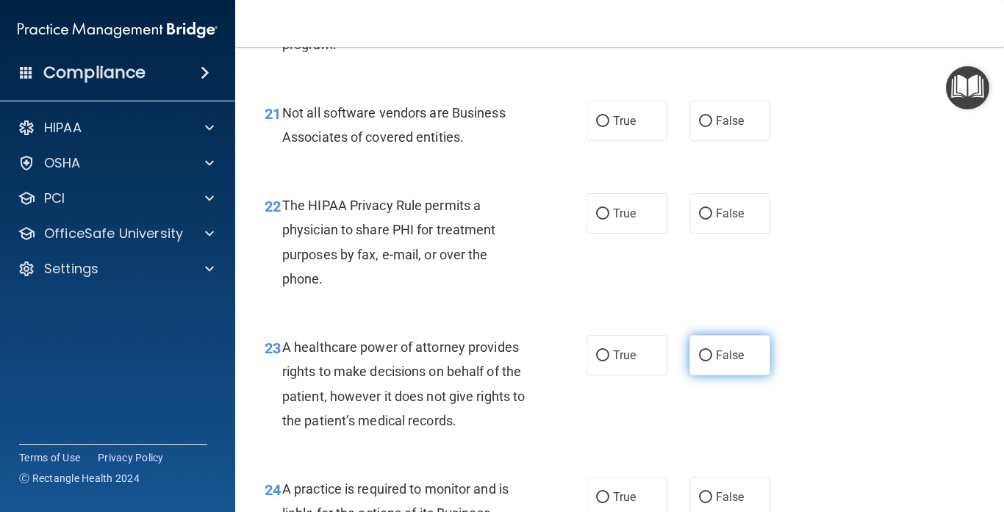
click at [719, 372] on label "False" at bounding box center [729, 355] width 81 height 40
click at [712, 362] on input "False" at bounding box center [705, 356] width 13 height 11
radio input "true"
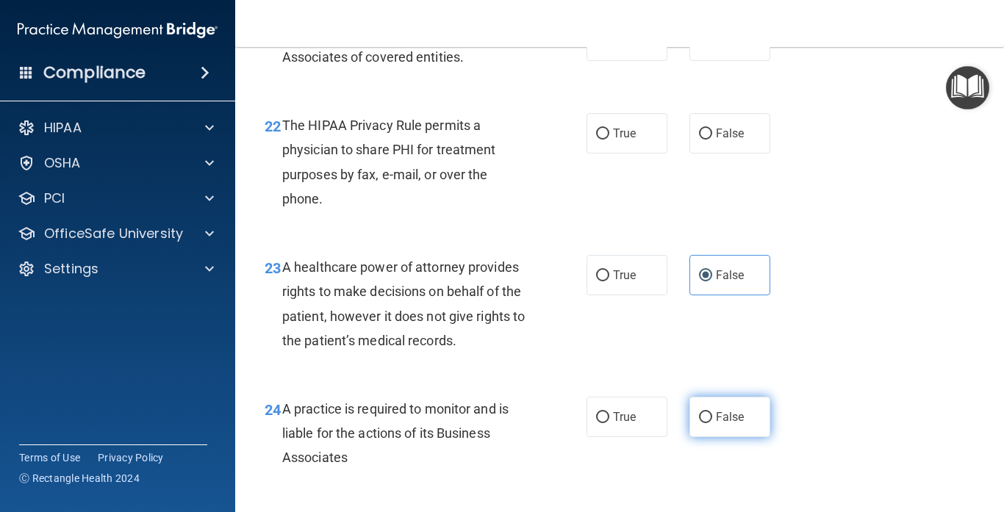
click at [716, 406] on label "False" at bounding box center [729, 417] width 81 height 40
click at [712, 412] on input "False" at bounding box center [705, 417] width 13 height 11
radio input "true"
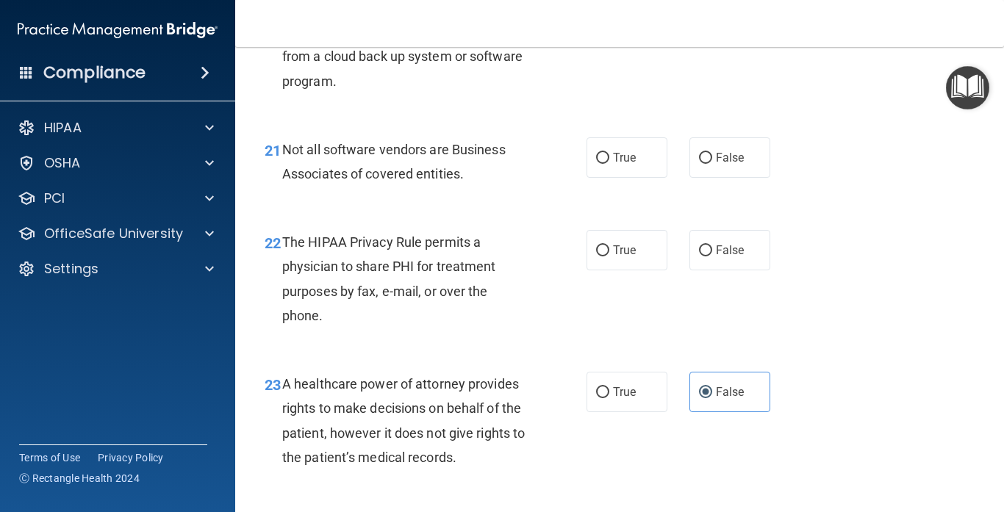
scroll to position [2908, 0]
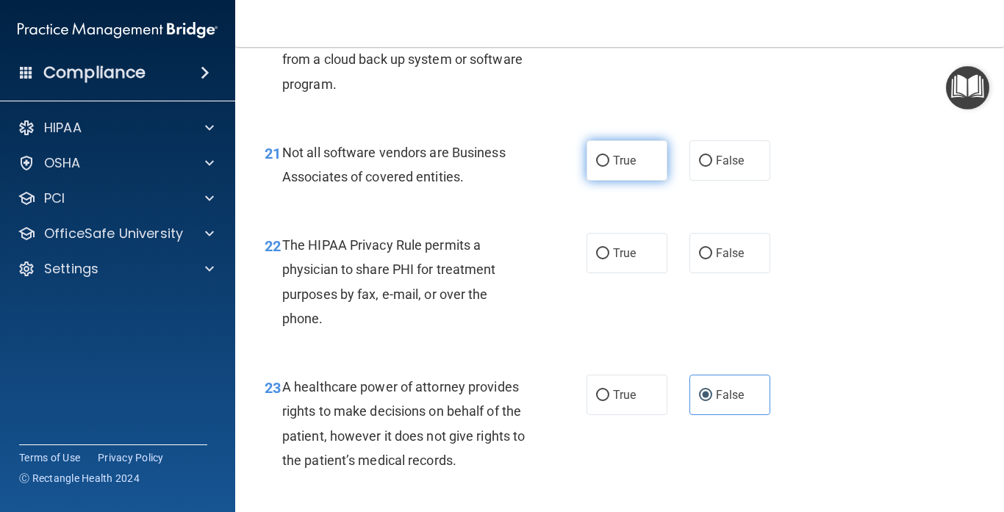
click at [624, 164] on span "True" at bounding box center [624, 161] width 23 height 14
click at [609, 164] on input "True" at bounding box center [602, 161] width 13 height 11
radio input "true"
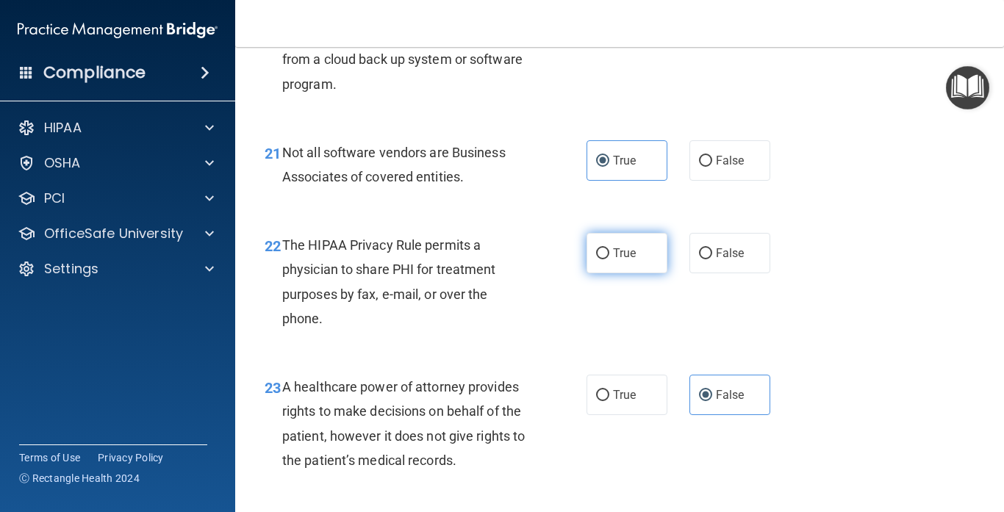
click at [606, 259] on input "True" at bounding box center [602, 253] width 13 height 11
radio input "true"
click at [896, 349] on div "22 The HIPAA Privacy Rule permits a physician to share PHI for treatment purpos…" at bounding box center [620, 286] width 732 height 142
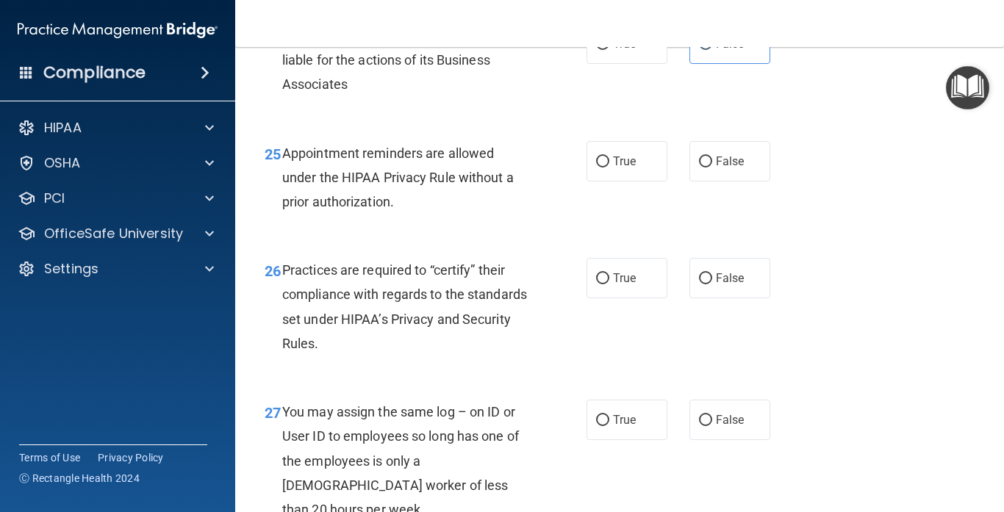
scroll to position [3407, 0]
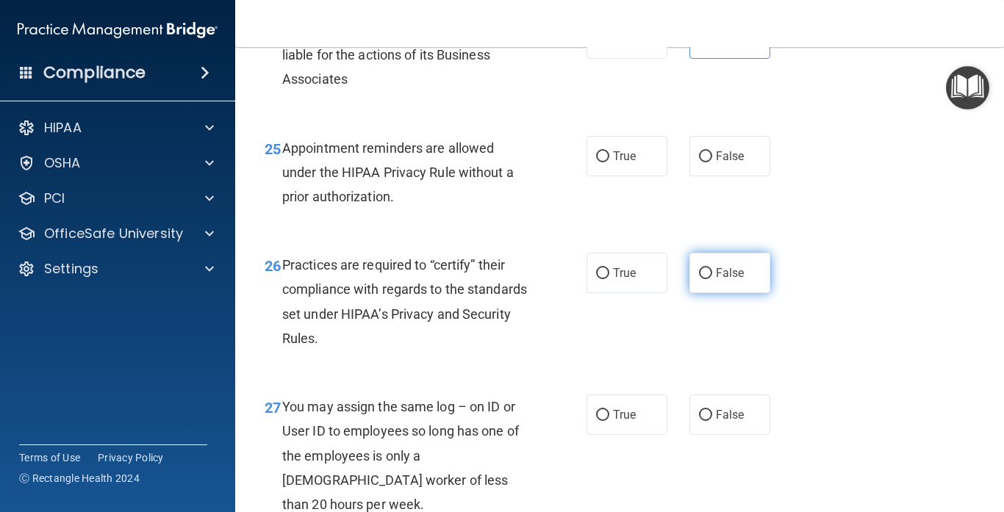
click at [737, 288] on label "False" at bounding box center [729, 273] width 81 height 40
click at [712, 279] on input "False" at bounding box center [705, 273] width 13 height 11
radio input "true"
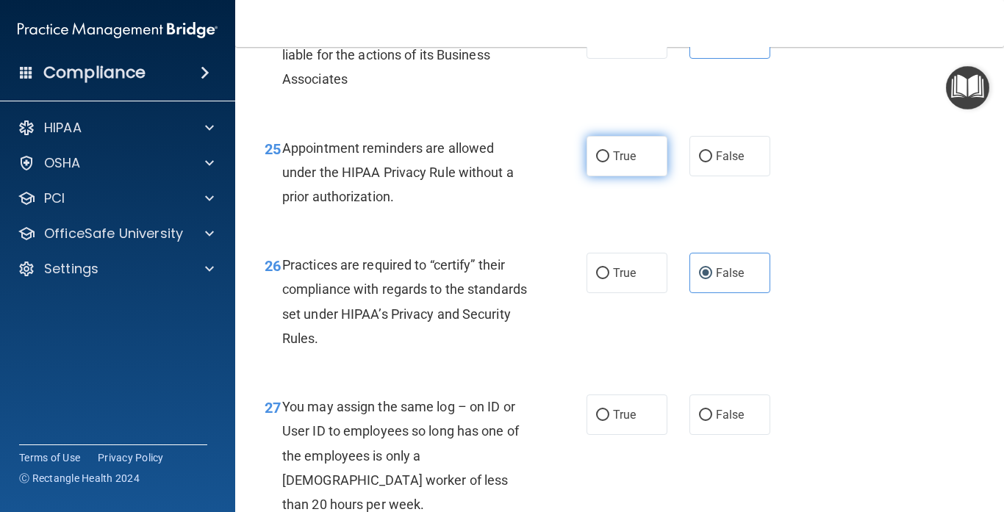
click at [594, 164] on label "True" at bounding box center [626, 156] width 81 height 40
click at [596, 162] on input "True" at bounding box center [602, 156] width 13 height 11
radio input "true"
click at [791, 242] on div "26 Practices are required to “certify” their compliance with regards to the sta…" at bounding box center [620, 305] width 732 height 142
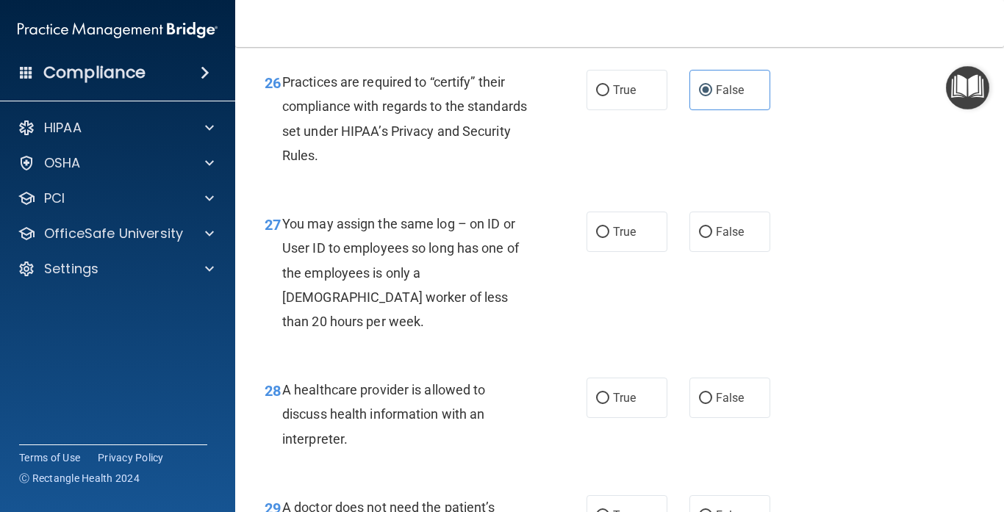
scroll to position [3620, 0]
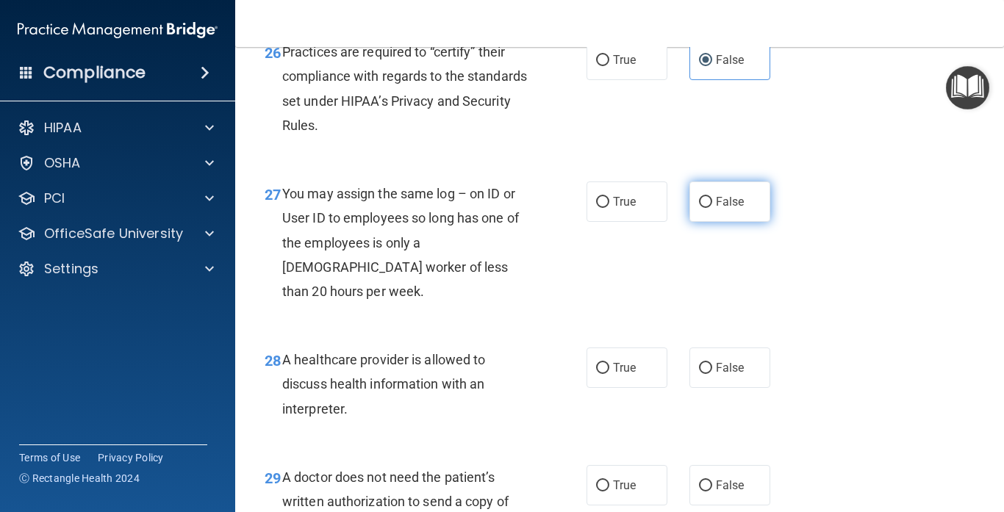
click at [737, 216] on label "False" at bounding box center [729, 201] width 81 height 40
click at [712, 208] on input "False" at bounding box center [705, 202] width 13 height 11
radio input "true"
click at [831, 307] on div "27 You may assign the same log – on ID or User ID to employees so long has one …" at bounding box center [620, 246] width 732 height 166
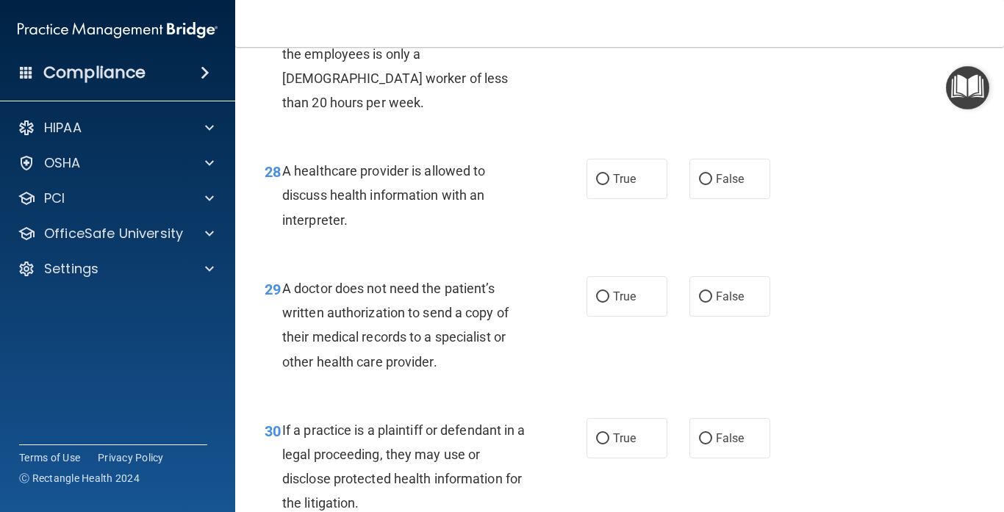
scroll to position [3811, 0]
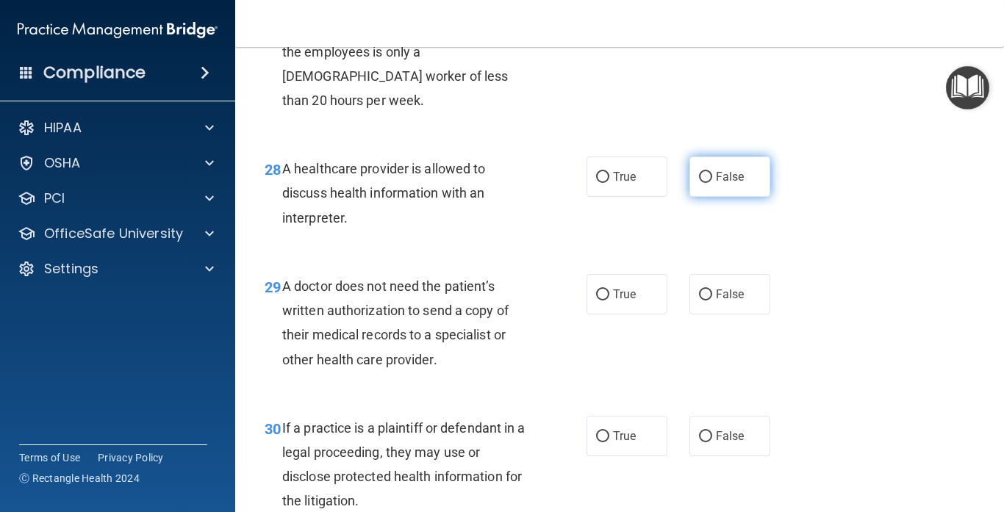
click at [727, 171] on label "False" at bounding box center [729, 177] width 81 height 40
click at [712, 172] on input "False" at bounding box center [705, 177] width 13 height 11
radio input "true"
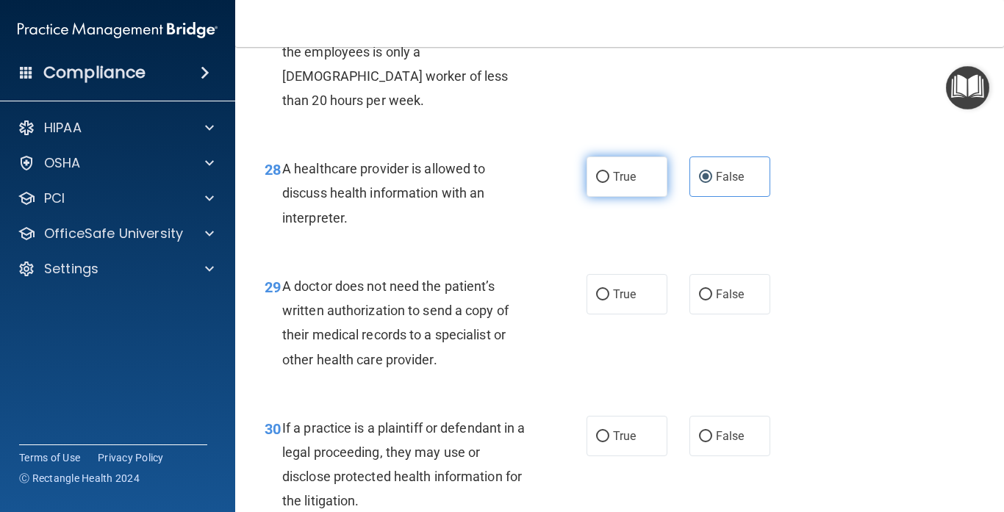
click at [650, 165] on label "True" at bounding box center [626, 177] width 81 height 40
click at [609, 172] on input "True" at bounding box center [602, 177] width 13 height 11
radio input "true"
radio input "false"
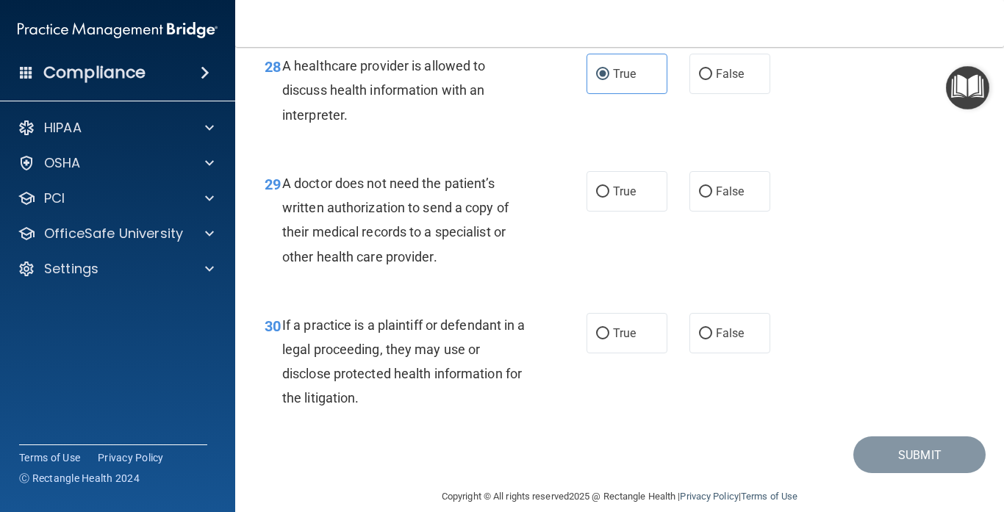
scroll to position [3911, 0]
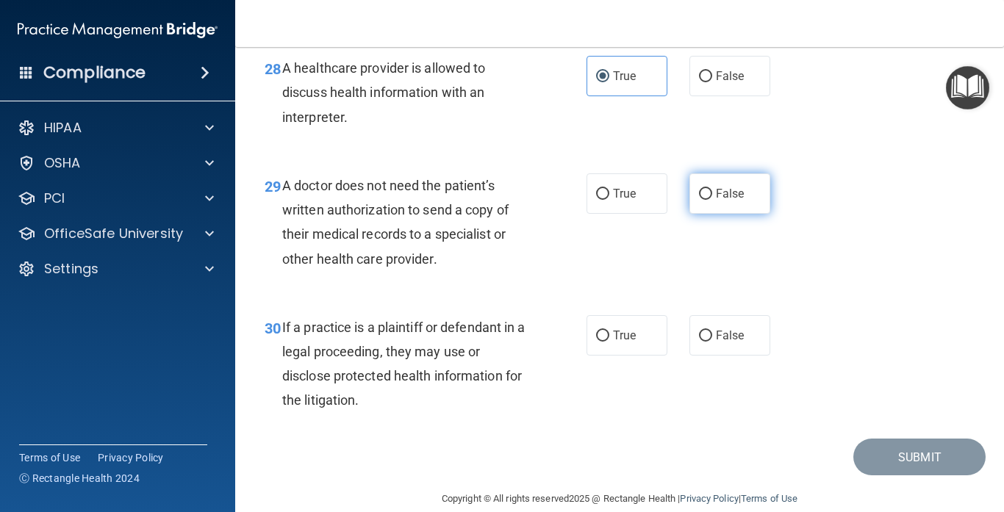
click at [692, 192] on label "False" at bounding box center [729, 193] width 81 height 40
click at [699, 192] on input "False" at bounding box center [705, 194] width 13 height 11
radio input "true"
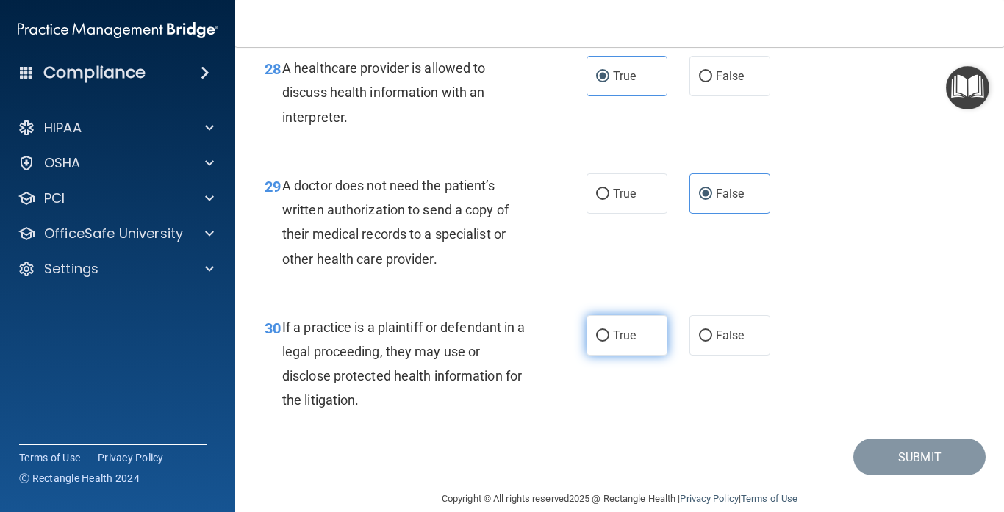
click at [637, 334] on label "True" at bounding box center [626, 335] width 81 height 40
click at [609, 334] on input "True" at bounding box center [602, 336] width 13 height 11
radio input "true"
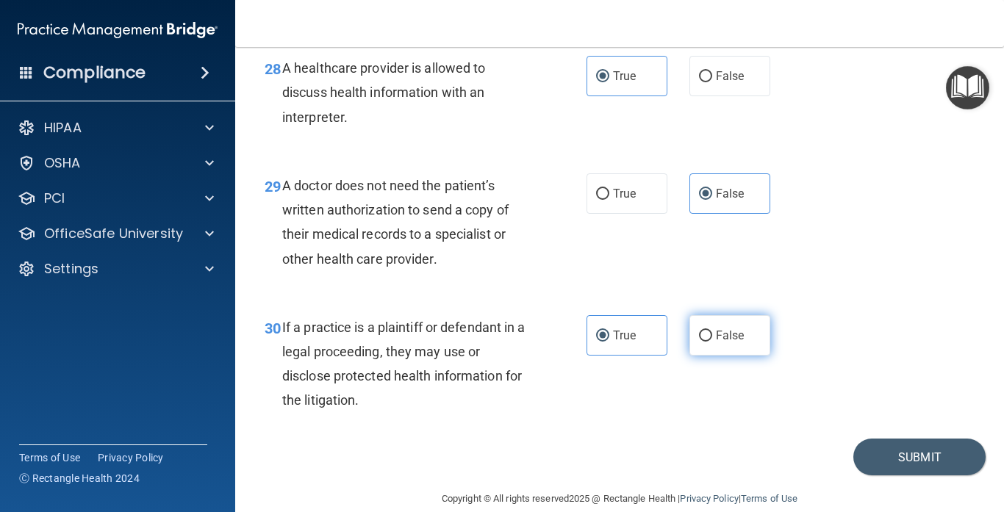
click at [707, 325] on label "False" at bounding box center [729, 335] width 81 height 40
click at [707, 331] on input "False" at bounding box center [705, 336] width 13 height 11
radio input "true"
radio input "false"
click at [902, 439] on button "Submit" at bounding box center [919, 457] width 132 height 37
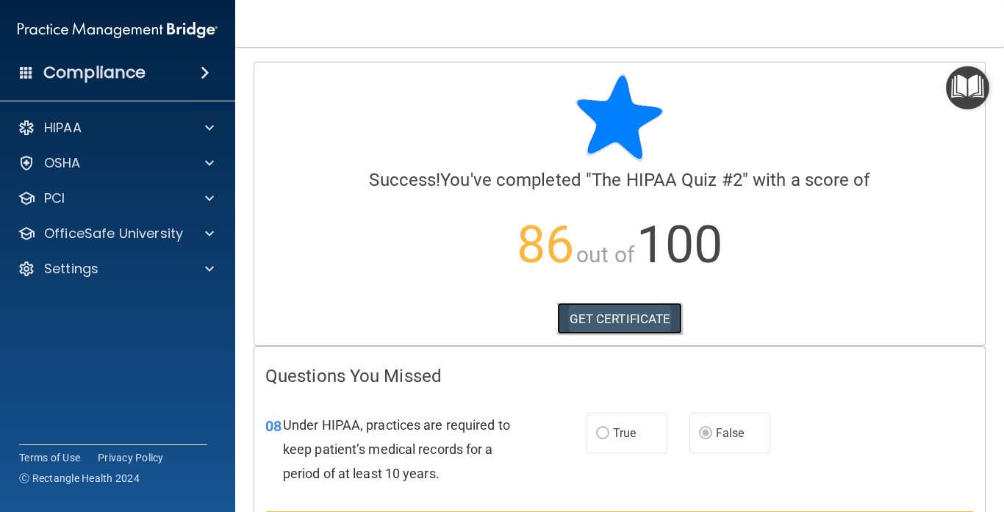
click at [628, 313] on link "GET CERTIFICATE" at bounding box center [620, 319] width 126 height 32
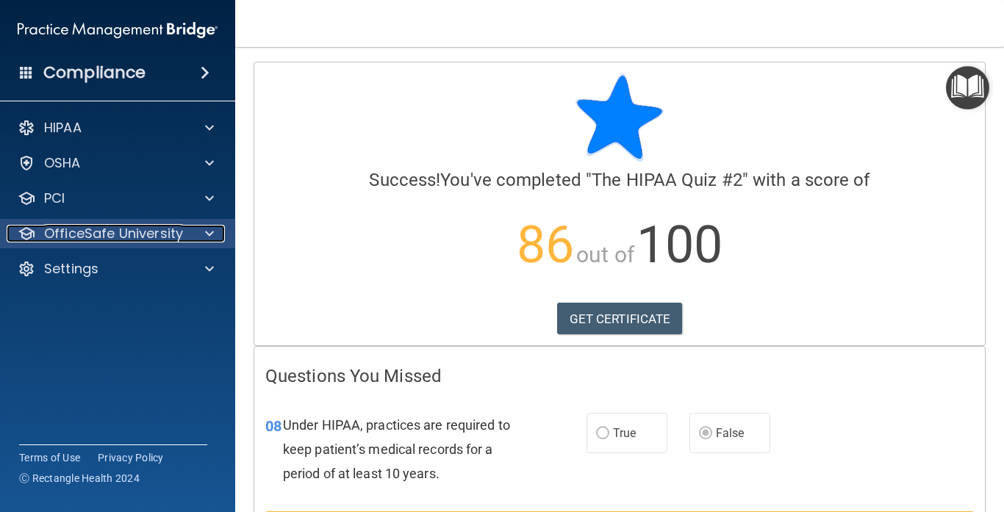
click at [204, 225] on div at bounding box center [207, 234] width 37 height 18
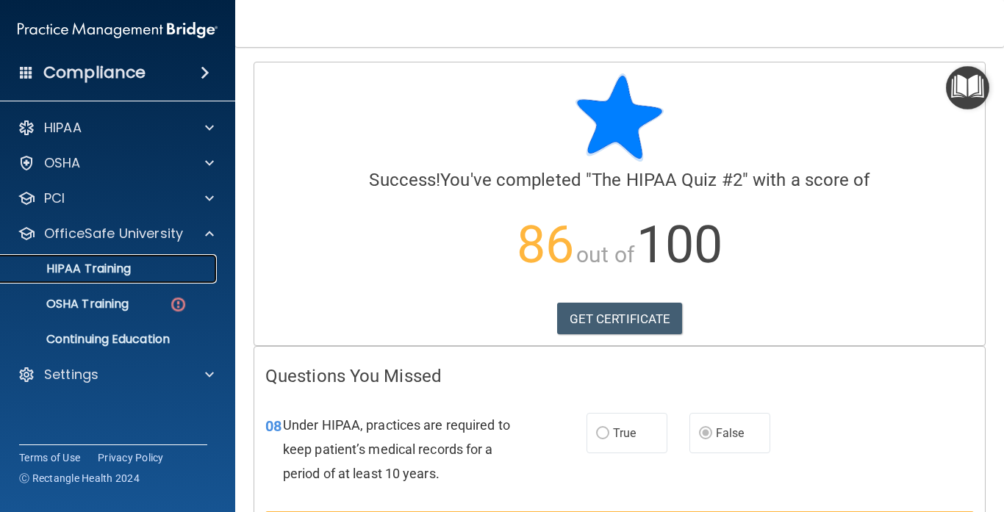
click at [162, 266] on link "HIPAA Training" at bounding box center [100, 268] width 231 height 29
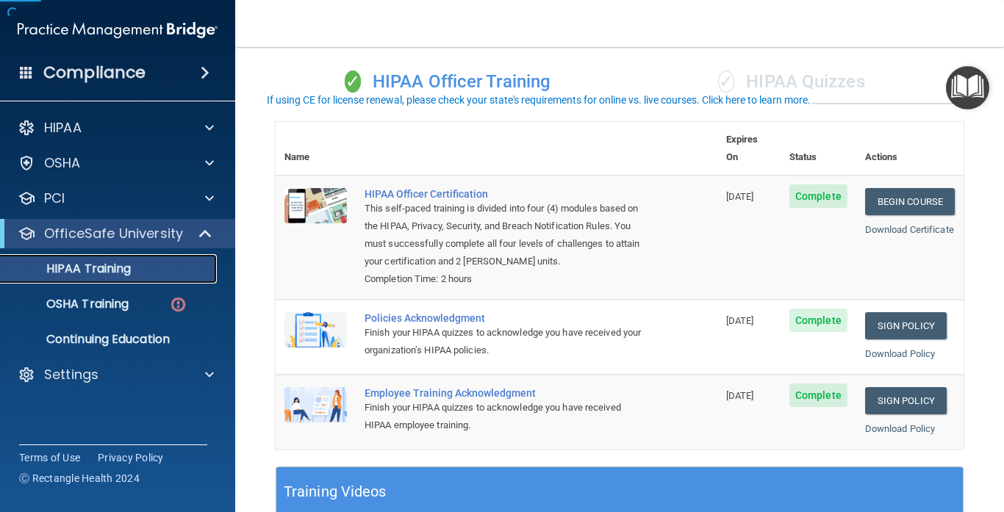
scroll to position [103, 0]
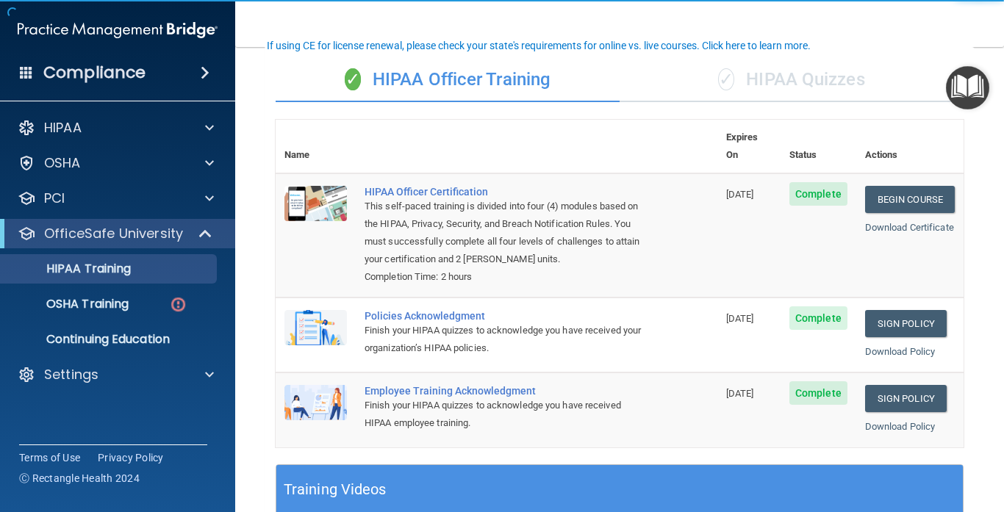
click at [768, 84] on div "✓ HIPAA Quizzes" at bounding box center [791, 80] width 344 height 44
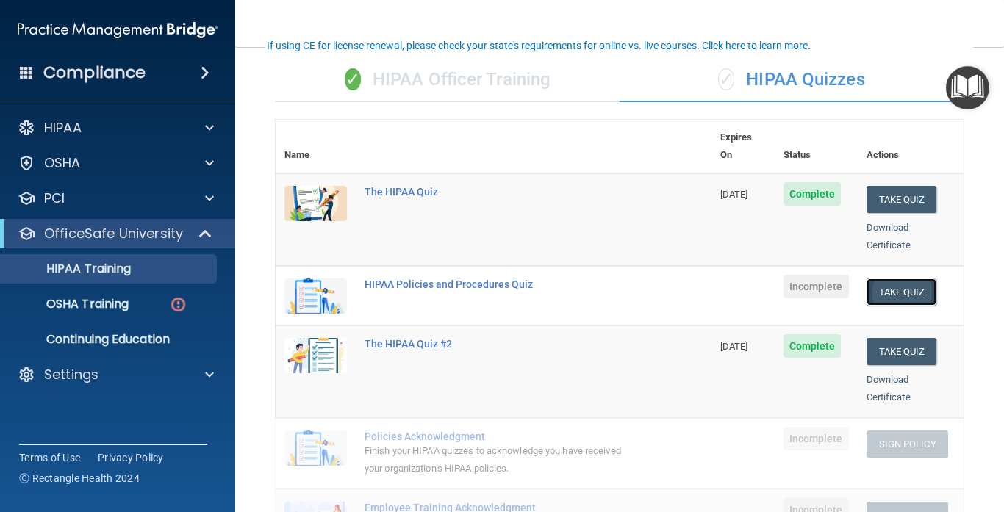
click at [901, 278] on button "Take Quiz" at bounding box center [901, 291] width 71 height 27
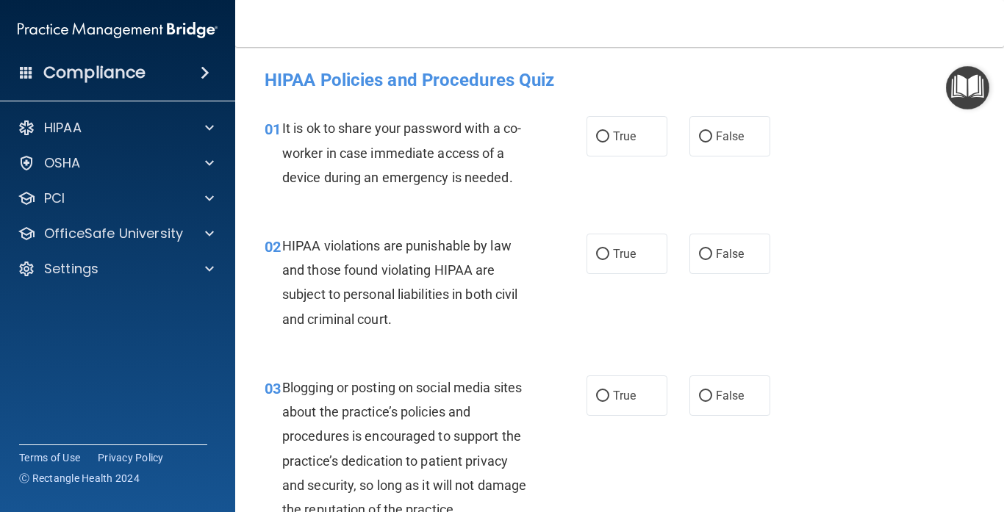
scroll to position [2, 0]
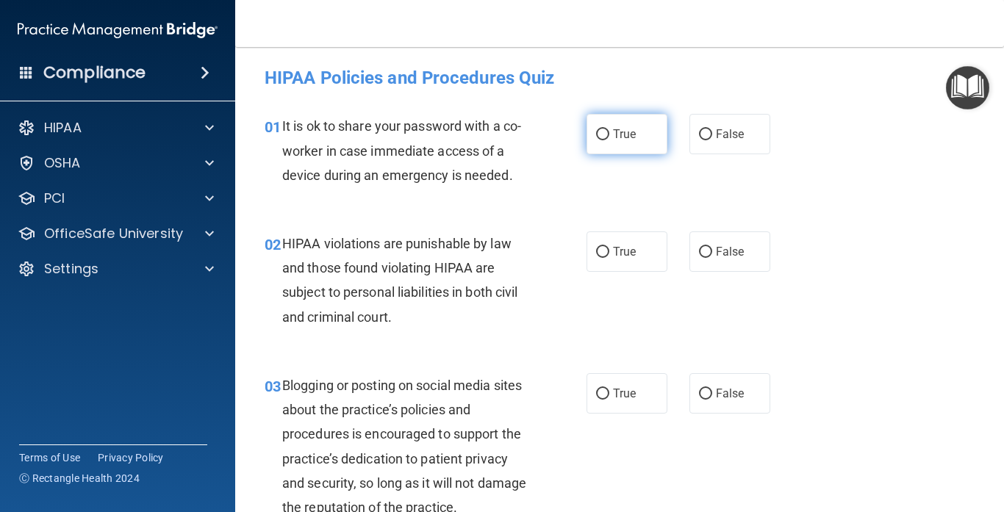
click at [653, 143] on label "True" at bounding box center [626, 134] width 81 height 40
click at [609, 140] on input "True" at bounding box center [602, 134] width 13 height 11
radio input "true"
click at [730, 190] on div "01 It is ok to share your password with a co-worker in case immediate access of…" at bounding box center [620, 155] width 732 height 118
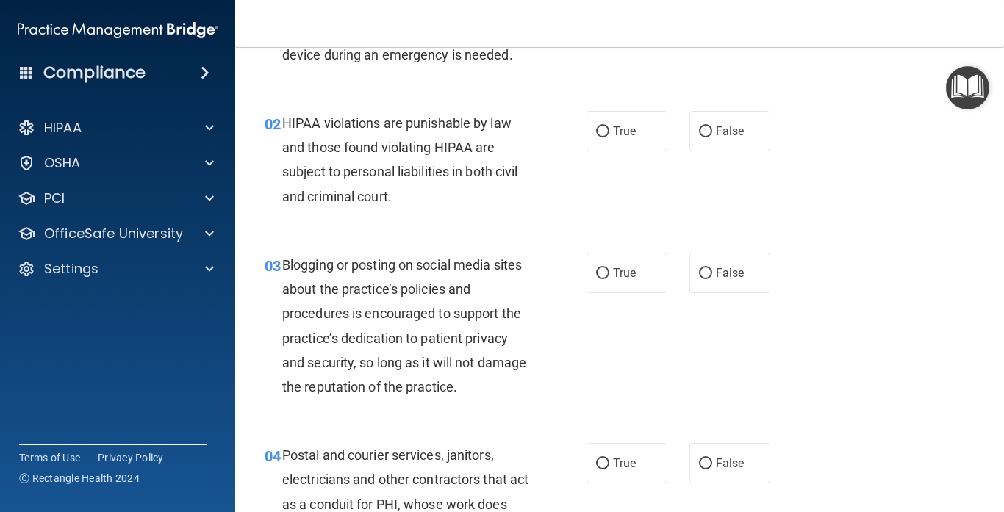
scroll to position [122, 0]
click at [620, 116] on label "True" at bounding box center [626, 132] width 81 height 40
click at [609, 127] on input "True" at bounding box center [602, 132] width 13 height 11
radio input "true"
click at [741, 184] on div "02 HIPAA violations are punishable by law and those found violating HIPAA are s…" at bounding box center [620, 164] width 732 height 142
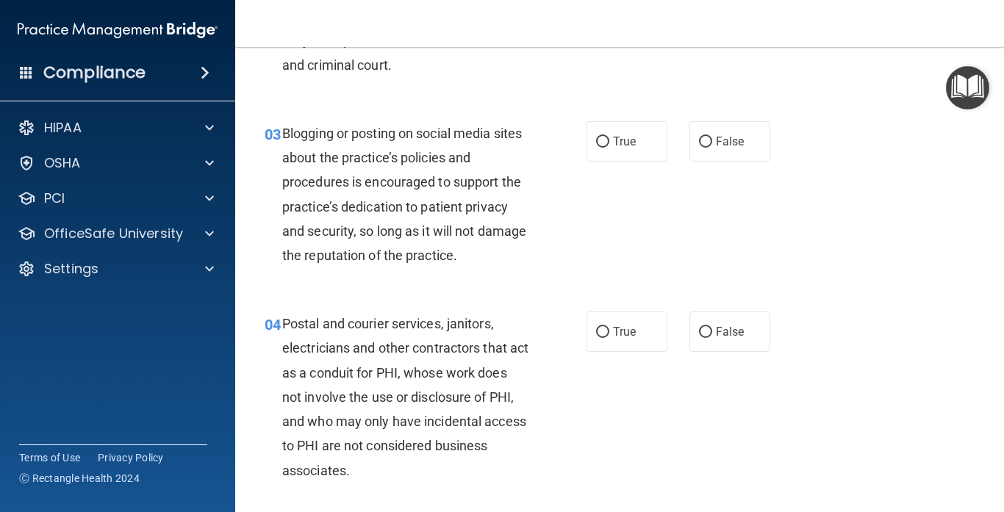
scroll to position [243, 0]
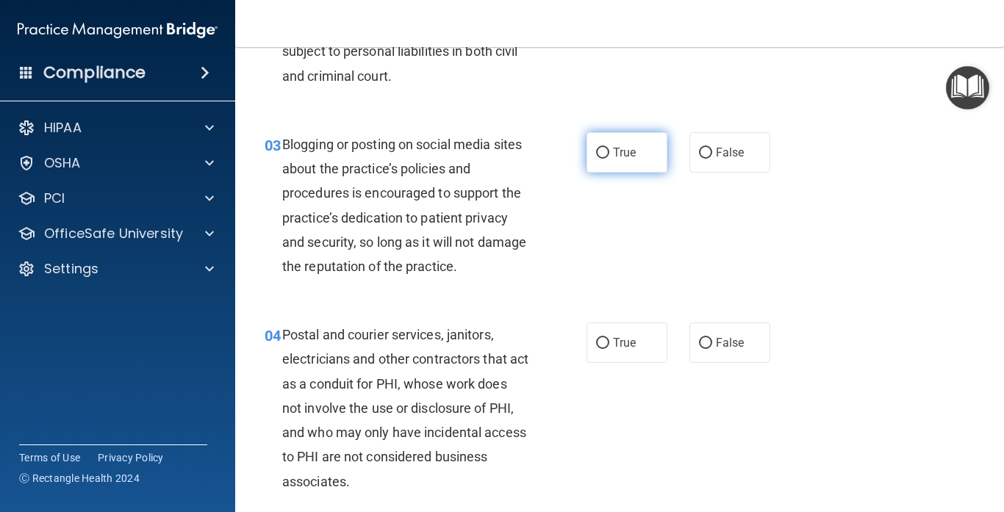
click at [621, 161] on label "True" at bounding box center [626, 152] width 81 height 40
click at [609, 159] on input "True" at bounding box center [602, 153] width 13 height 11
radio input "true"
click at [802, 294] on div "03 Blogging or posting on social media sites about the practice’s policies and …" at bounding box center [620, 209] width 732 height 190
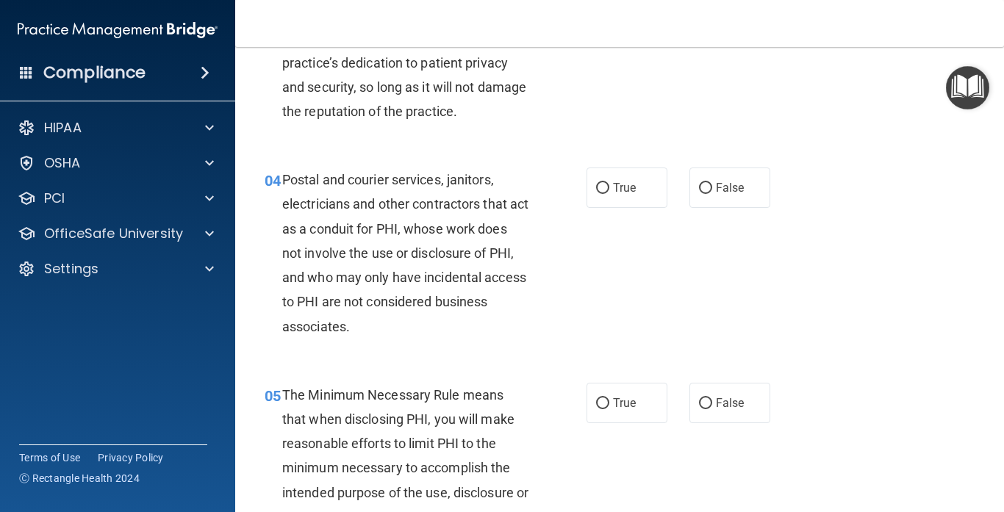
scroll to position [390, 0]
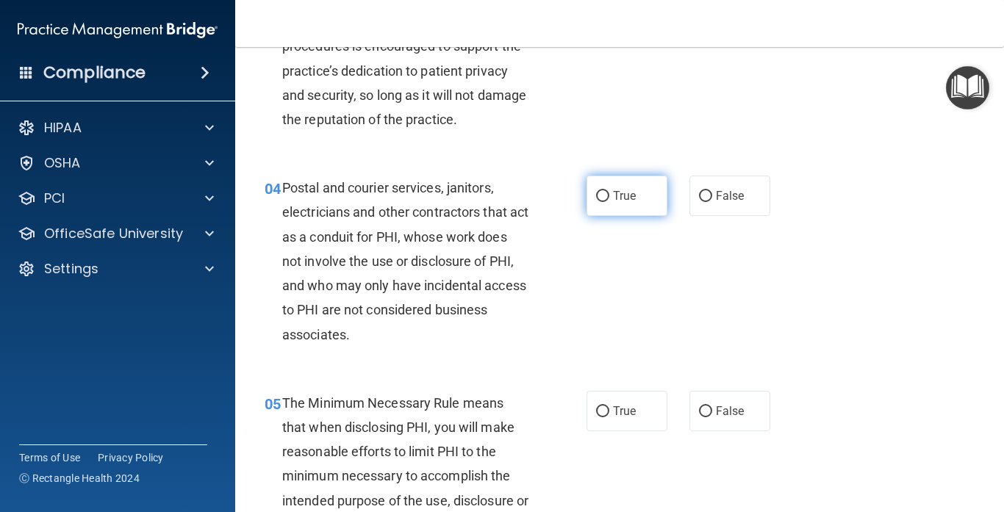
click at [633, 185] on label "True" at bounding box center [626, 196] width 81 height 40
click at [609, 191] on input "True" at bounding box center [602, 196] width 13 height 11
radio input "true"
click at [794, 301] on div "04 Postal and courier services, janitors, electricians and other contractors th…" at bounding box center [620, 264] width 732 height 215
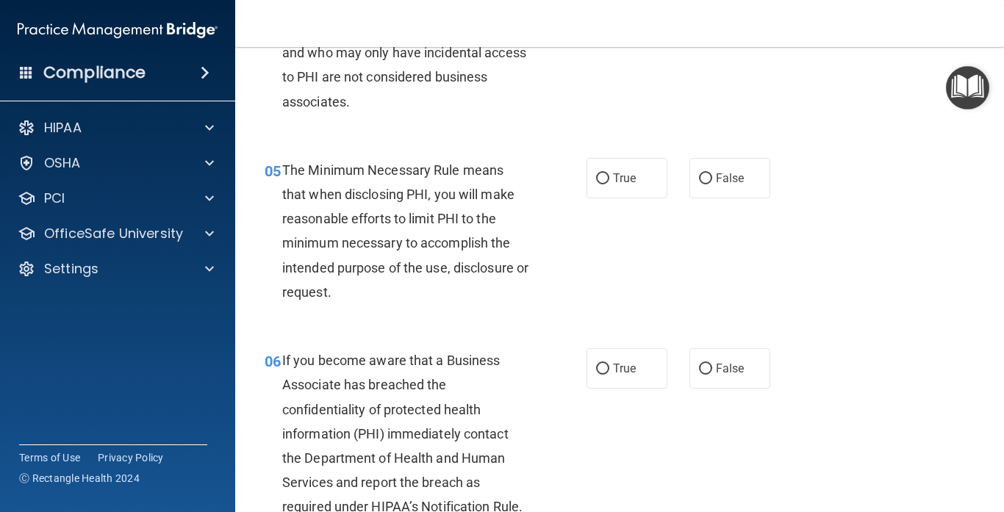
scroll to position [623, 0]
click at [636, 187] on label "True" at bounding box center [626, 178] width 81 height 40
click at [609, 184] on input "True" at bounding box center [602, 178] width 13 height 11
radio input "true"
click at [713, 278] on div "05 The Minimum Necessary Rule means that when disclosing PHI, you will make rea…" at bounding box center [620, 235] width 732 height 190
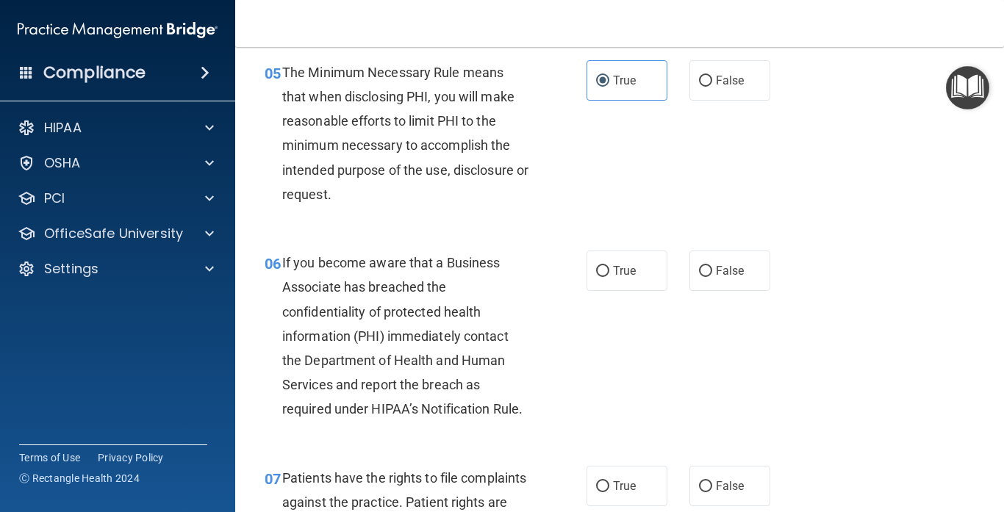
scroll to position [724, 0]
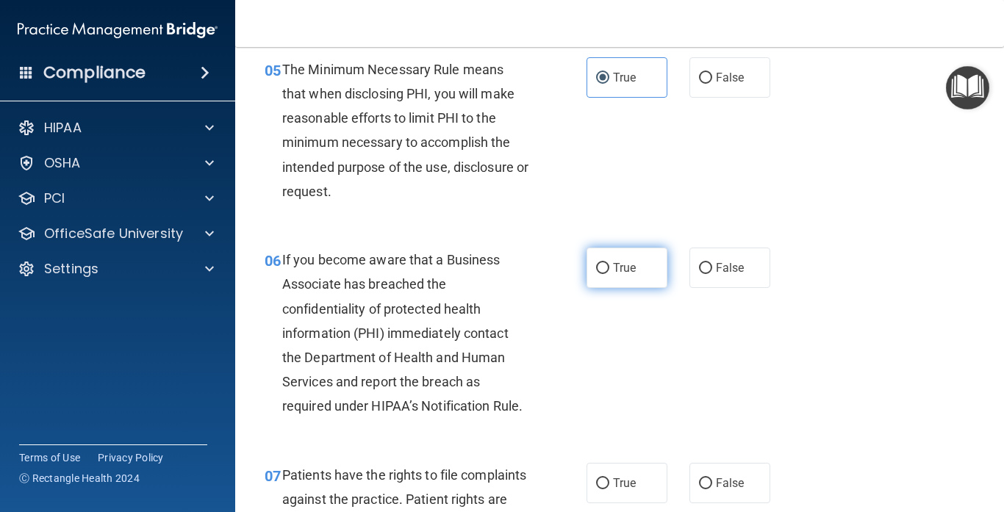
click at [626, 275] on label "True" at bounding box center [626, 268] width 81 height 40
click at [609, 274] on input "True" at bounding box center [602, 268] width 13 height 11
radio input "true"
click at [717, 368] on div "06 If you become aware that a Business Associate has breached the confidentiali…" at bounding box center [620, 336] width 732 height 215
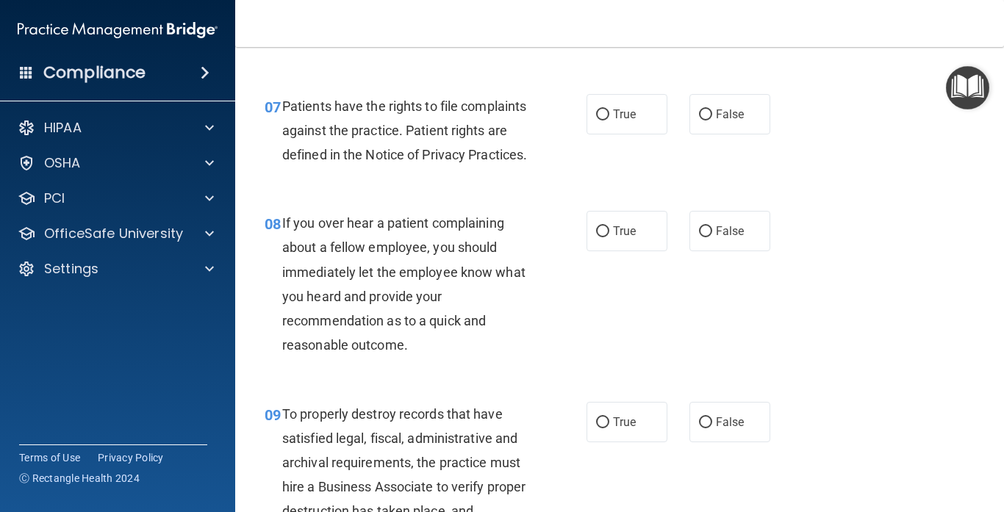
scroll to position [1088, 0]
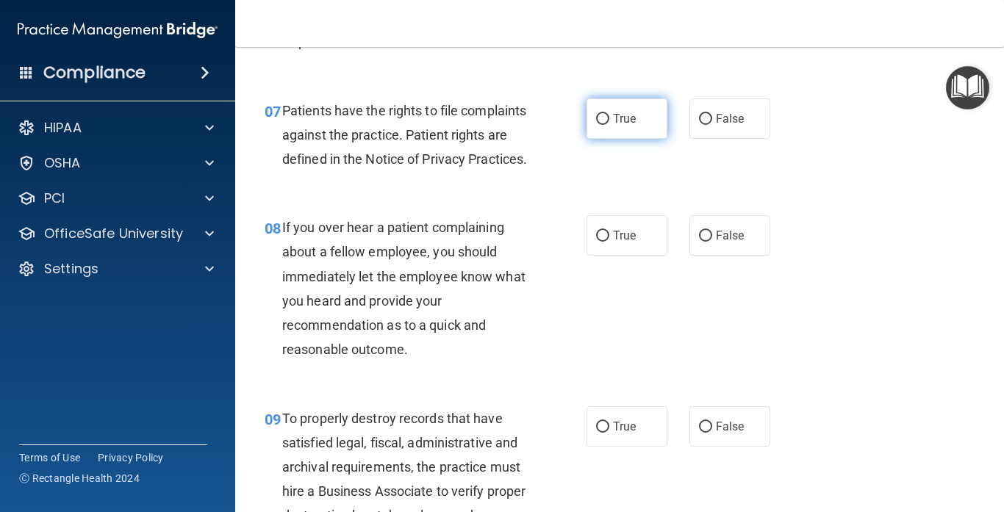
click at [633, 126] on label "True" at bounding box center [626, 118] width 81 height 40
click at [609, 125] on input "True" at bounding box center [602, 119] width 13 height 11
radio input "true"
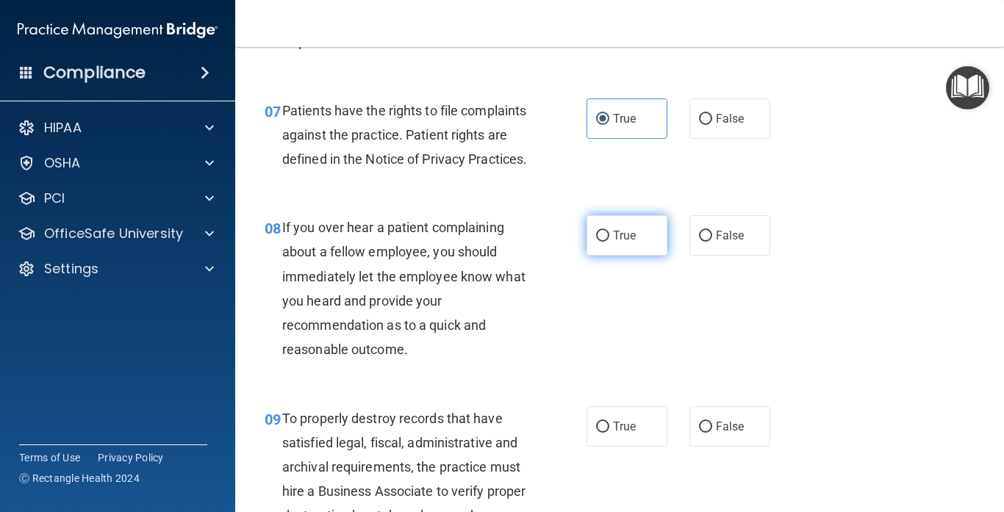
click at [664, 254] on label "True" at bounding box center [626, 235] width 81 height 40
click at [609, 242] on input "True" at bounding box center [602, 236] width 13 height 11
radio input "true"
click at [819, 315] on div "08 If you over hear a patient complaining about a fellow employee, you should i…" at bounding box center [620, 292] width 732 height 190
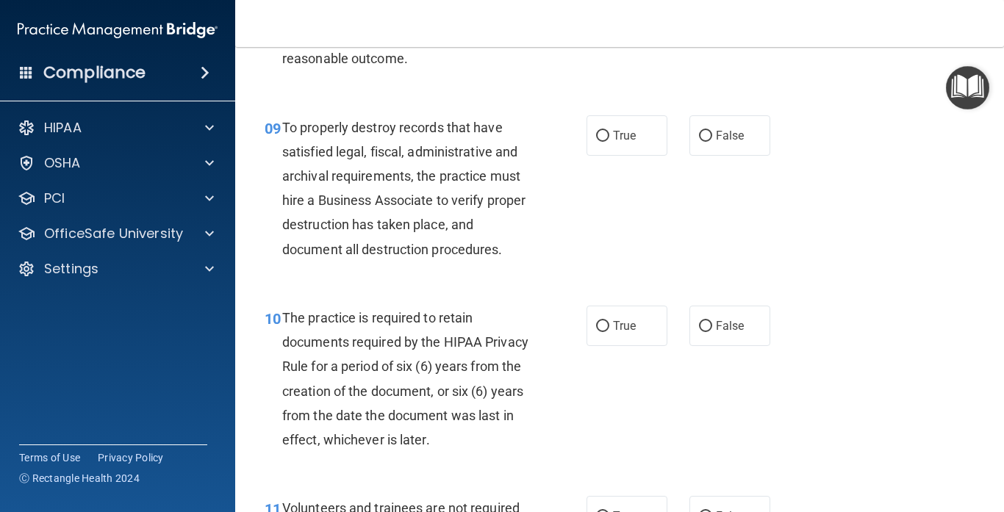
scroll to position [1381, 0]
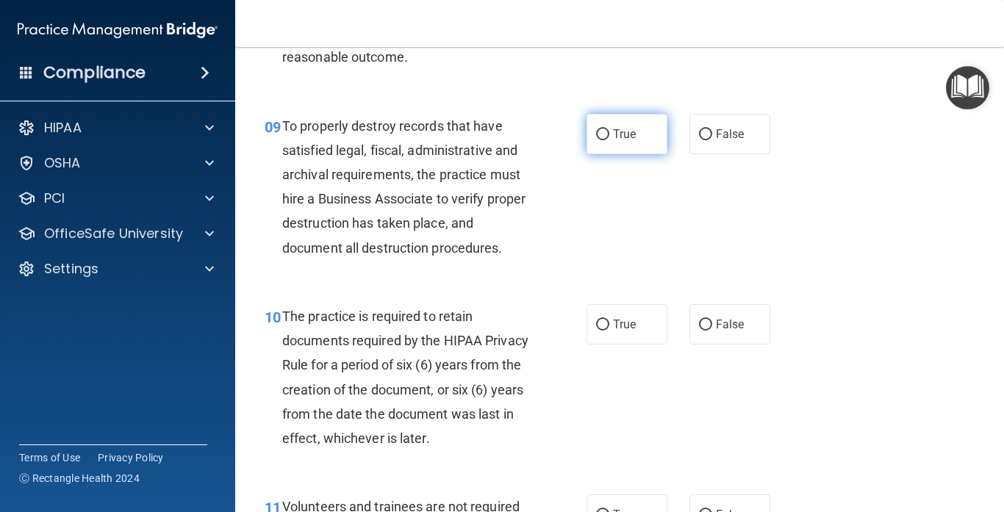
click at [642, 154] on label "True" at bounding box center [626, 134] width 81 height 40
click at [609, 140] on input "True" at bounding box center [602, 134] width 13 height 11
radio input "true"
click at [755, 280] on div "09 To properly destroy records that have satisfied legal, fiscal, administrativ…" at bounding box center [620, 191] width 732 height 190
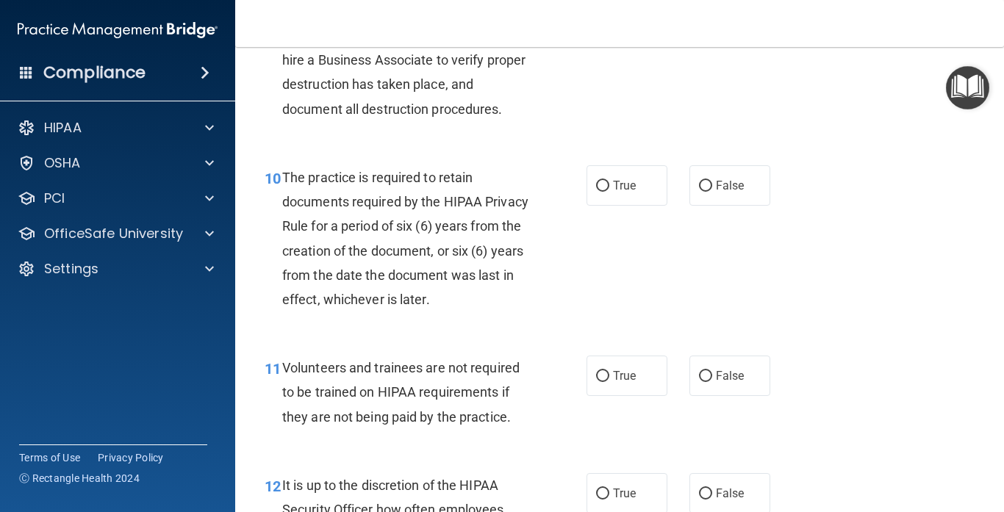
scroll to position [1517, 0]
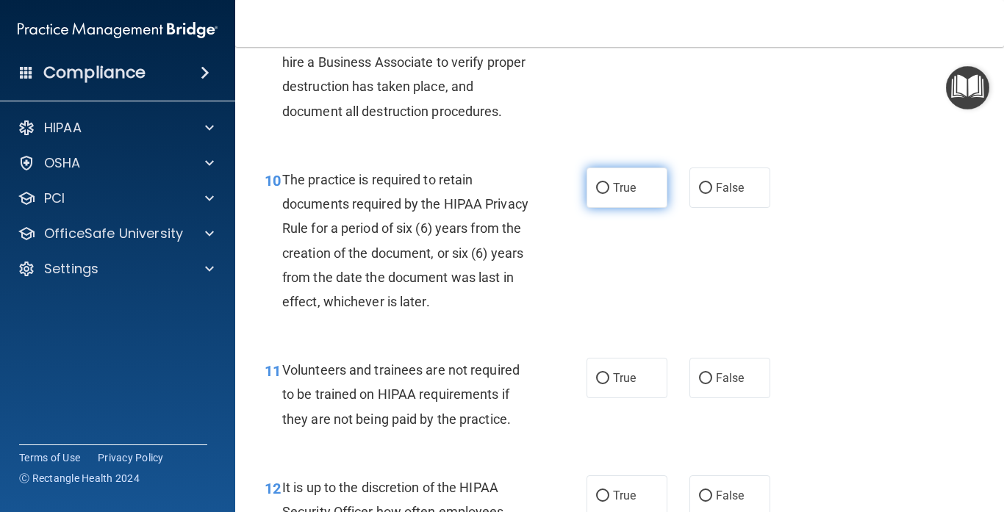
click at [650, 208] on label "True" at bounding box center [626, 188] width 81 height 40
click at [609, 194] on input "True" at bounding box center [602, 188] width 13 height 11
radio input "true"
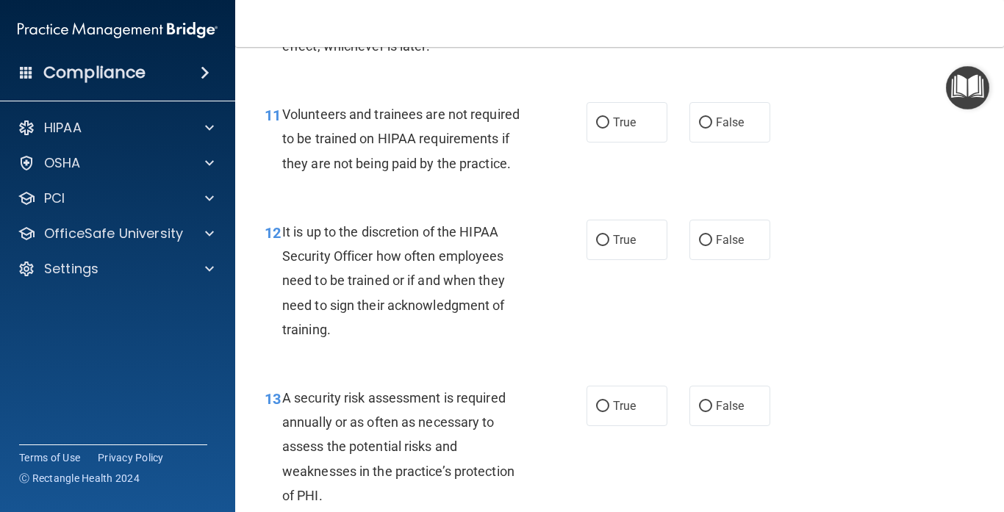
scroll to position [1771, 0]
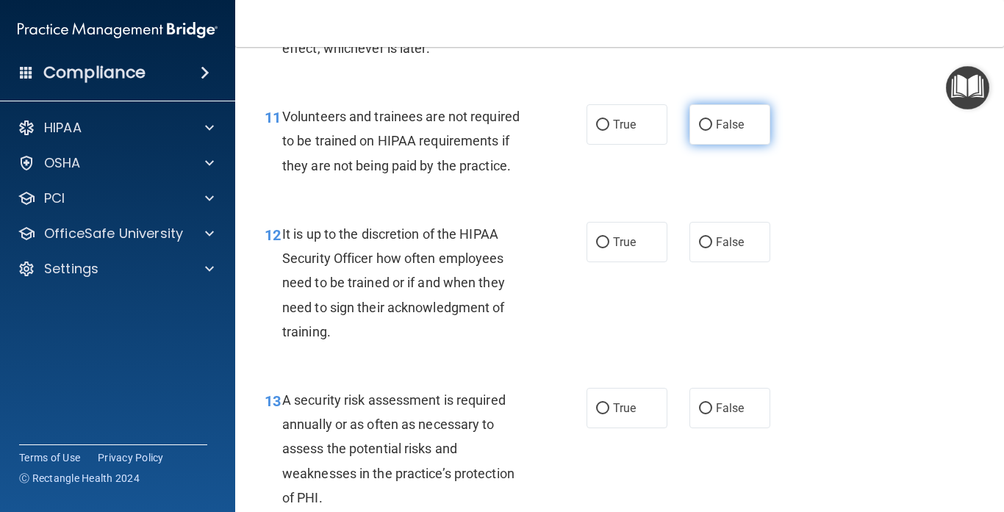
click at [736, 132] on span "False" at bounding box center [730, 125] width 29 height 14
click at [712, 131] on input "False" at bounding box center [705, 125] width 13 height 11
radio input "true"
click at [835, 202] on div "11 Volunteers and trainees are not required to be trained on HIPAA requirements…" at bounding box center [620, 145] width 732 height 118
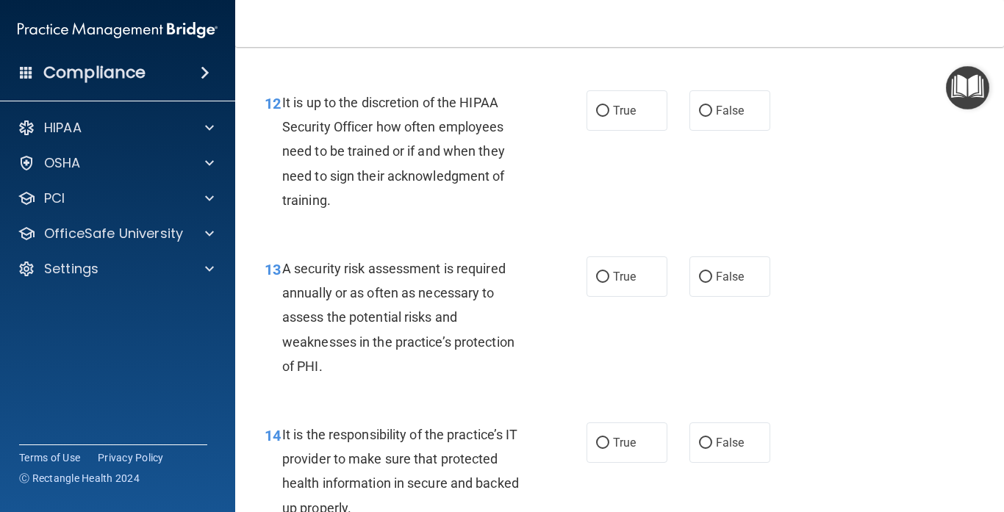
scroll to position [1900, 0]
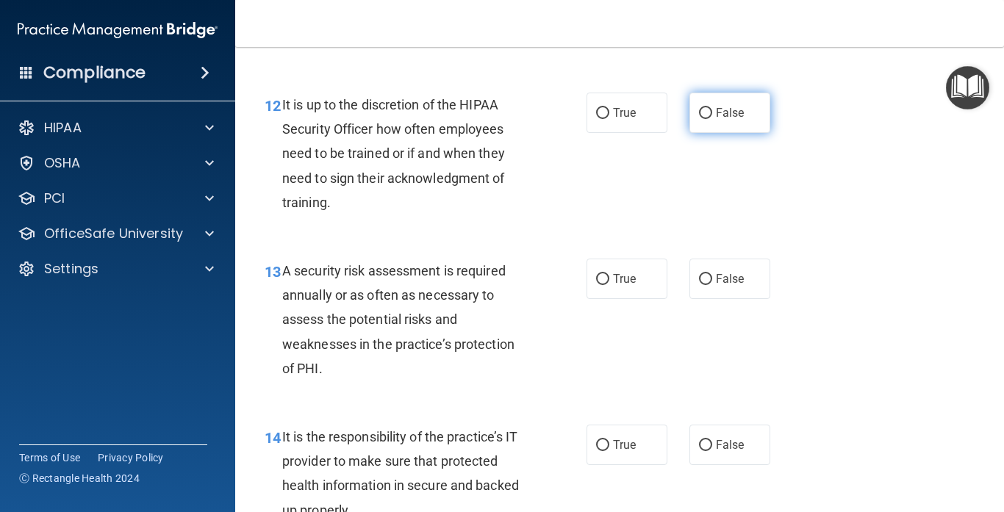
click at [737, 133] on label "False" at bounding box center [729, 113] width 81 height 40
click at [712, 119] on input "False" at bounding box center [705, 113] width 13 height 11
radio input "true"
click at [789, 274] on div "13 A security risk assessment is required annually or as often as necessary to …" at bounding box center [620, 323] width 732 height 166
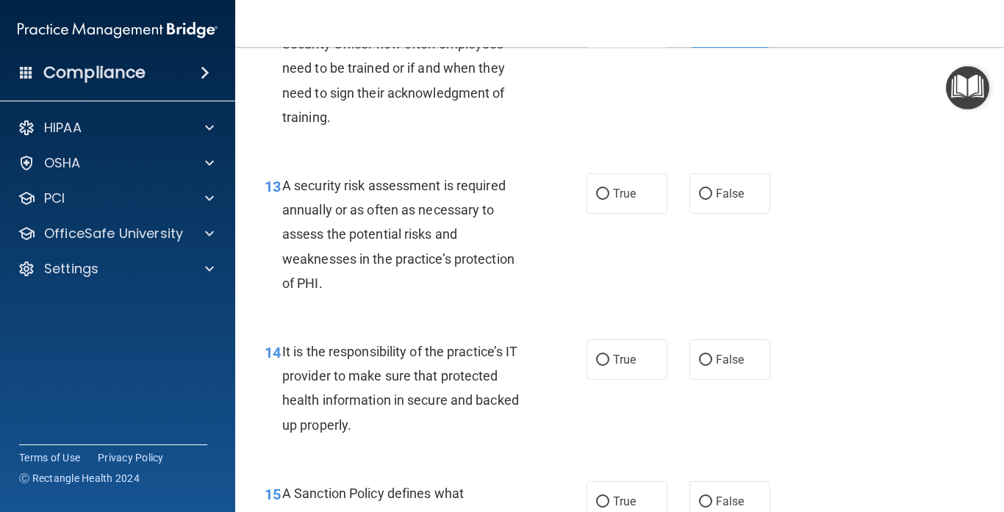
scroll to position [1996, 0]
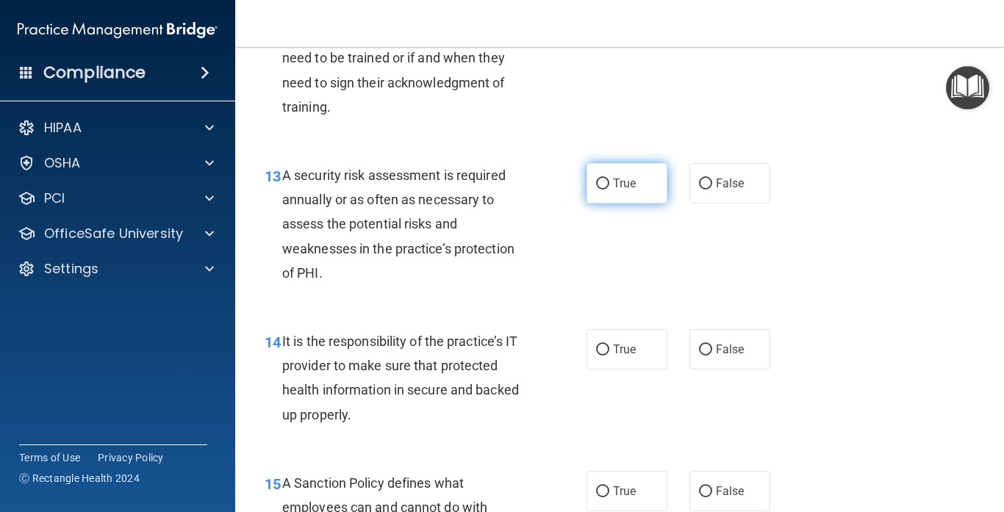
click at [626, 204] on label "True" at bounding box center [626, 183] width 81 height 40
click at [609, 190] on input "True" at bounding box center [602, 184] width 13 height 11
radio input "true"
click at [866, 306] on div "13 A security risk assessment is required annually or as often as necessary to …" at bounding box center [620, 228] width 732 height 166
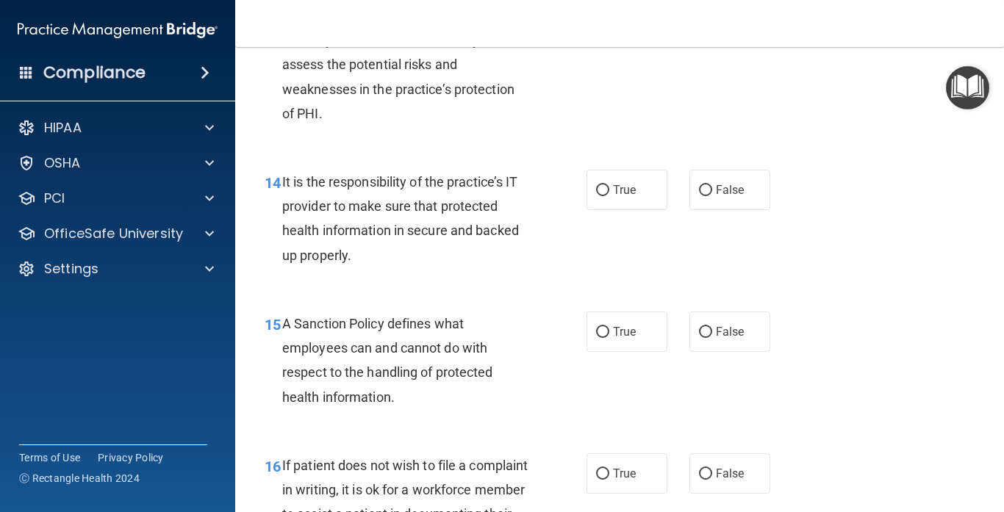
scroll to position [2154, 0]
click at [623, 211] on label "True" at bounding box center [626, 190] width 81 height 40
click at [609, 197] on input "True" at bounding box center [602, 191] width 13 height 11
radio input "true"
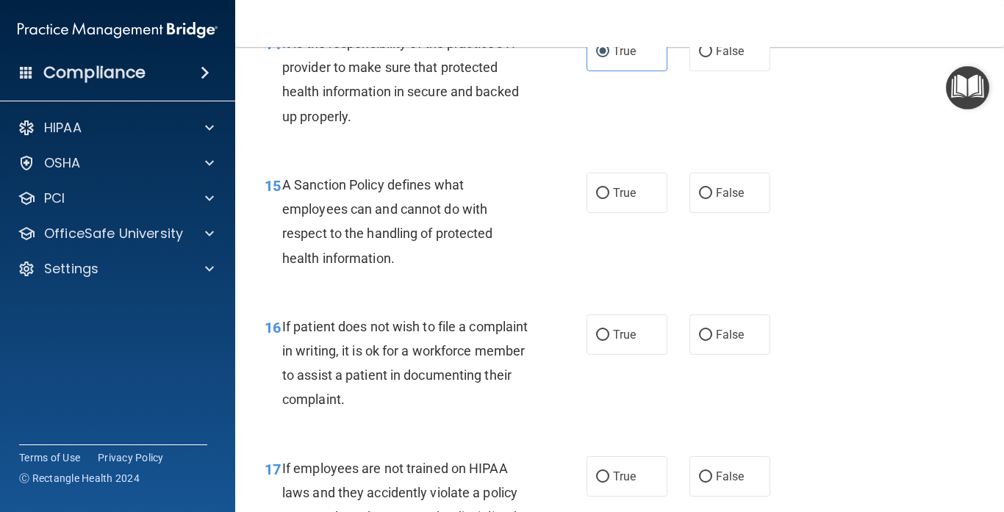
scroll to position [2296, 0]
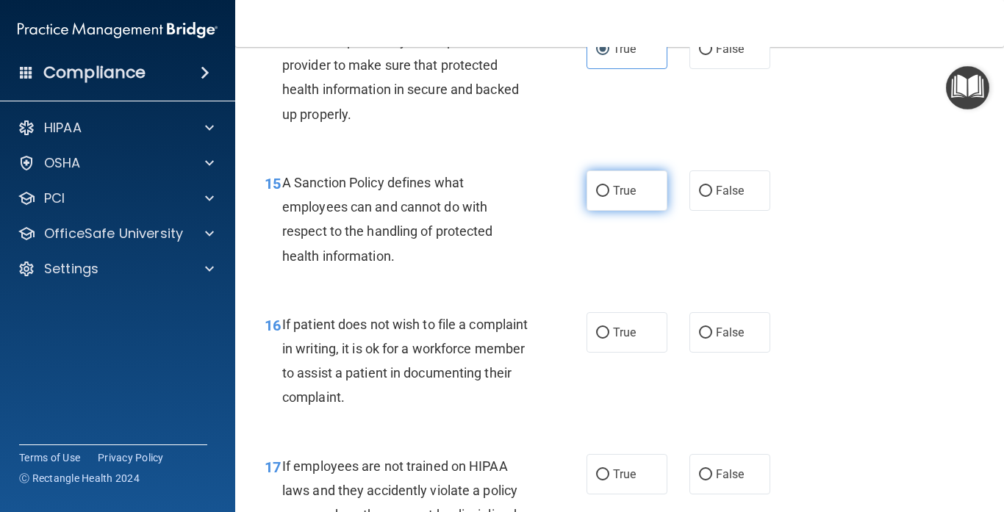
click at [640, 209] on label "True" at bounding box center [626, 190] width 81 height 40
click at [609, 197] on input "True" at bounding box center [602, 191] width 13 height 11
radio input "true"
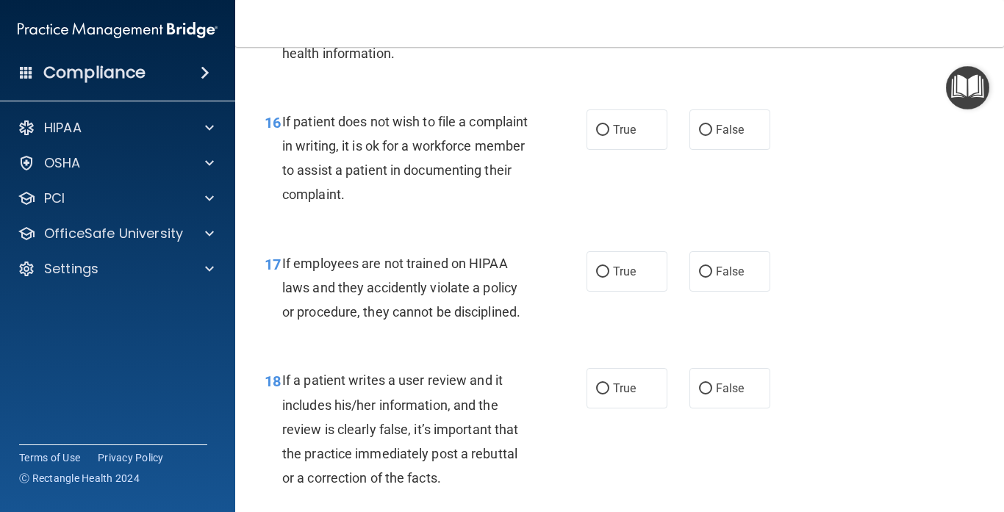
scroll to position [2498, 0]
click at [658, 151] on label "True" at bounding box center [626, 131] width 81 height 40
click at [609, 137] on input "True" at bounding box center [602, 131] width 13 height 11
radio input "true"
click at [816, 259] on div "17 If employees are not trained on HIPAA laws and they accidently violate a pol…" at bounding box center [620, 293] width 732 height 118
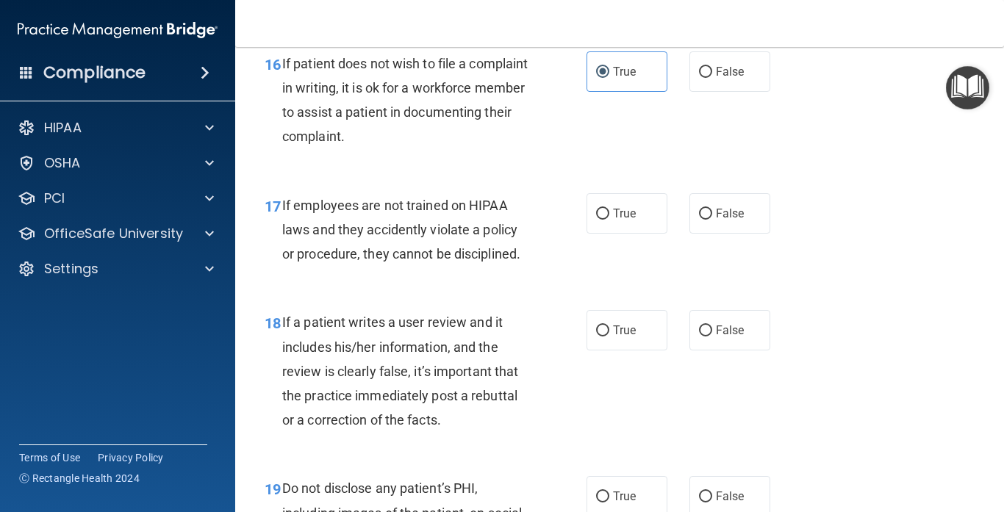
scroll to position [2552, 0]
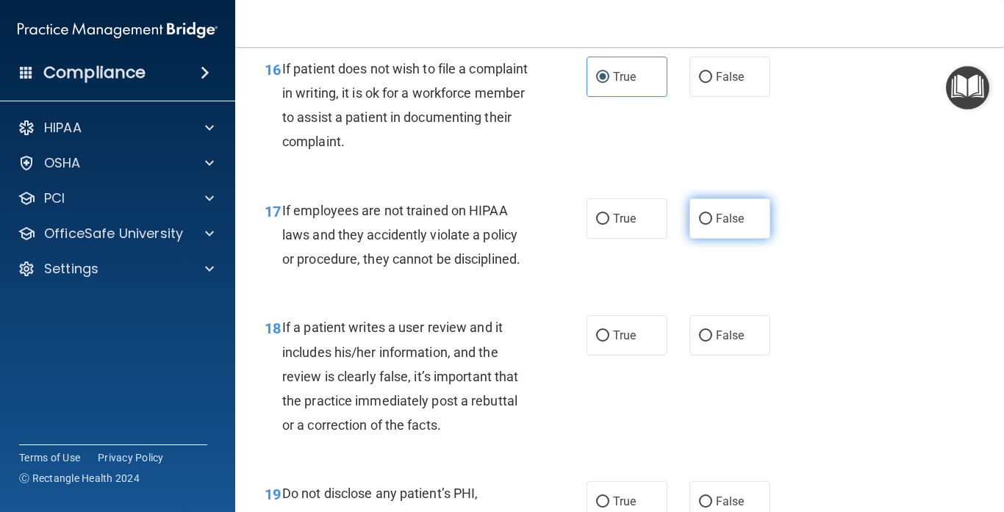
click at [760, 229] on label "False" at bounding box center [729, 218] width 81 height 40
click at [712, 225] on input "False" at bounding box center [705, 219] width 13 height 11
radio input "true"
click at [834, 276] on div "17 If employees are not trained on HIPAA laws and they accidently violate a pol…" at bounding box center [620, 239] width 732 height 118
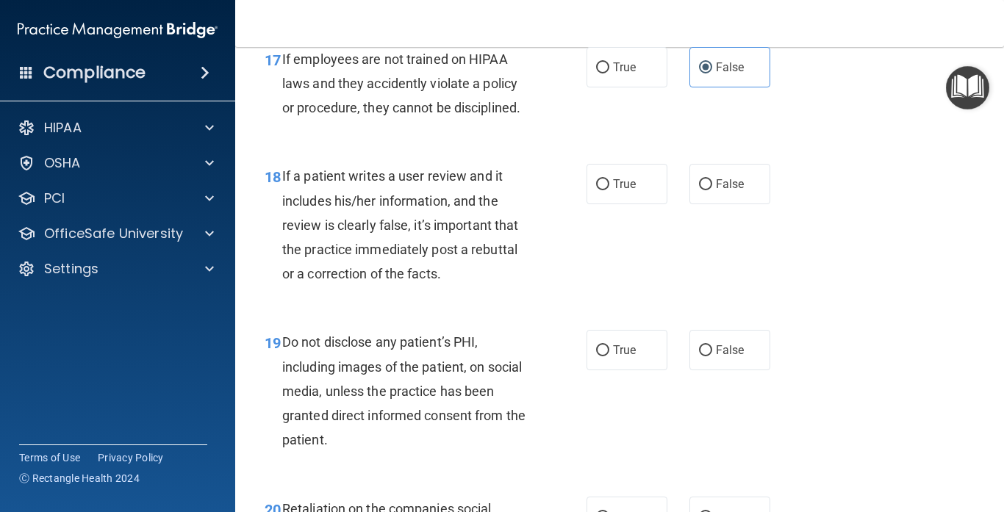
scroll to position [2701, 0]
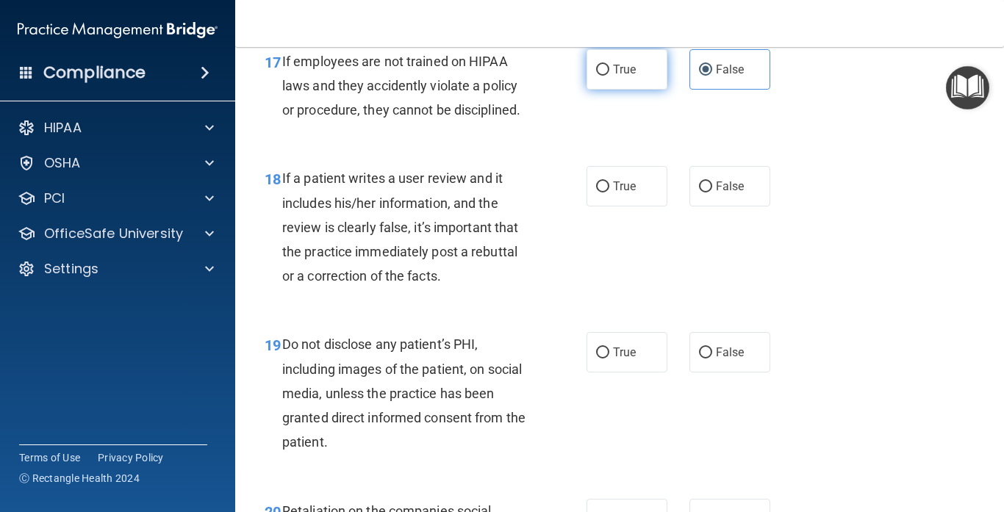
click at [657, 84] on label "True" at bounding box center [626, 69] width 81 height 40
click at [609, 76] on input "True" at bounding box center [602, 70] width 13 height 11
radio input "true"
radio input "false"
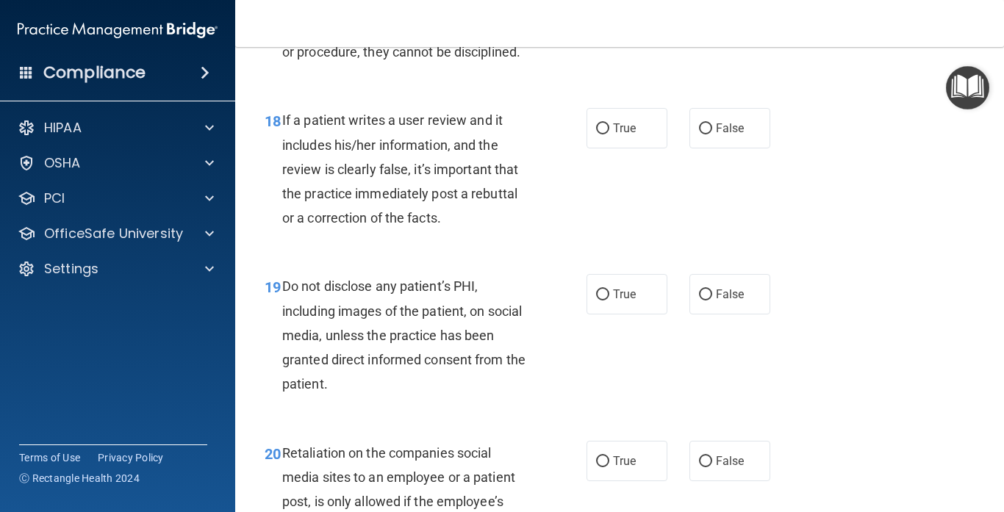
scroll to position [2758, 0]
click at [721, 148] on label "False" at bounding box center [729, 129] width 81 height 40
click at [712, 135] on input "False" at bounding box center [705, 129] width 13 height 11
radio input "true"
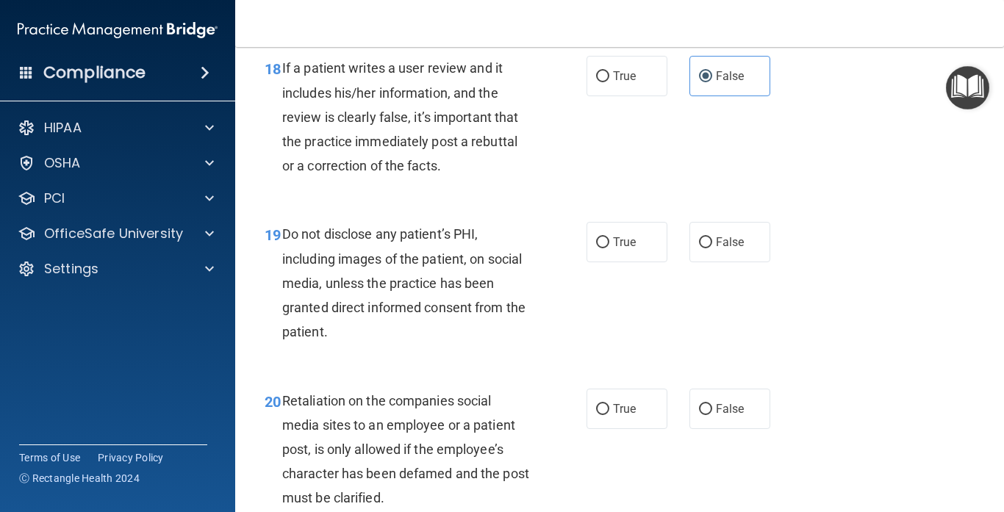
scroll to position [2803, 0]
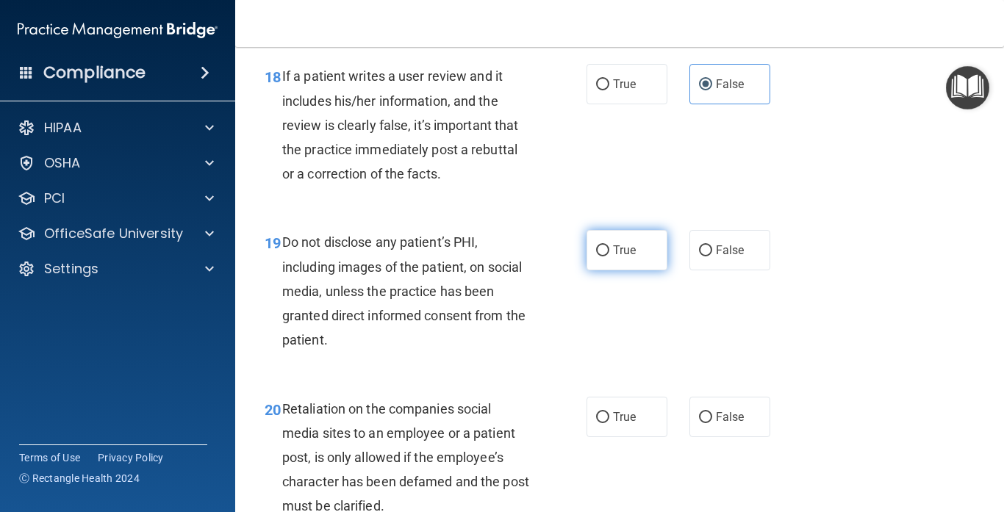
click at [639, 256] on label "True" at bounding box center [626, 250] width 81 height 40
click at [609, 256] on input "True" at bounding box center [602, 250] width 13 height 11
radio input "true"
click at [824, 317] on div "19 Do not disclose any patient’s PHI, including images of the patient, on socia…" at bounding box center [620, 295] width 732 height 166
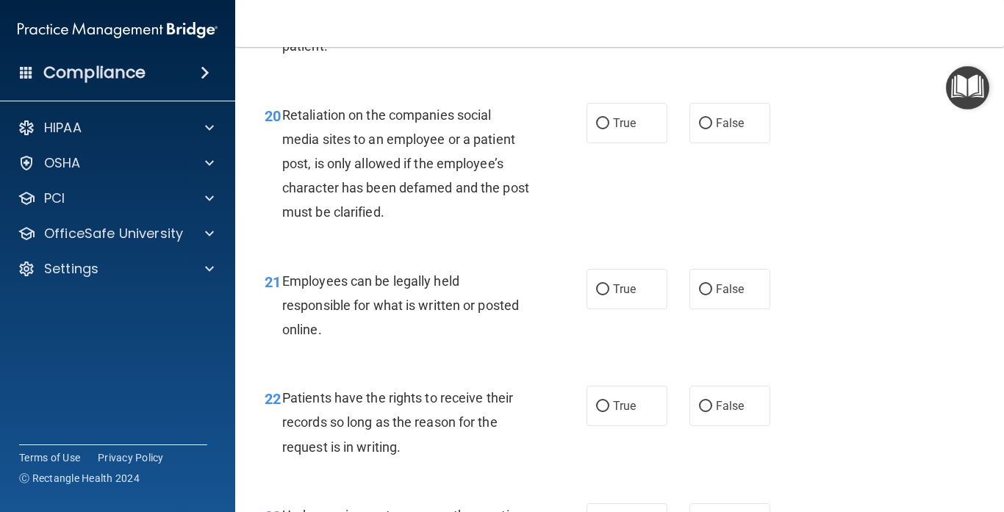
scroll to position [3095, 0]
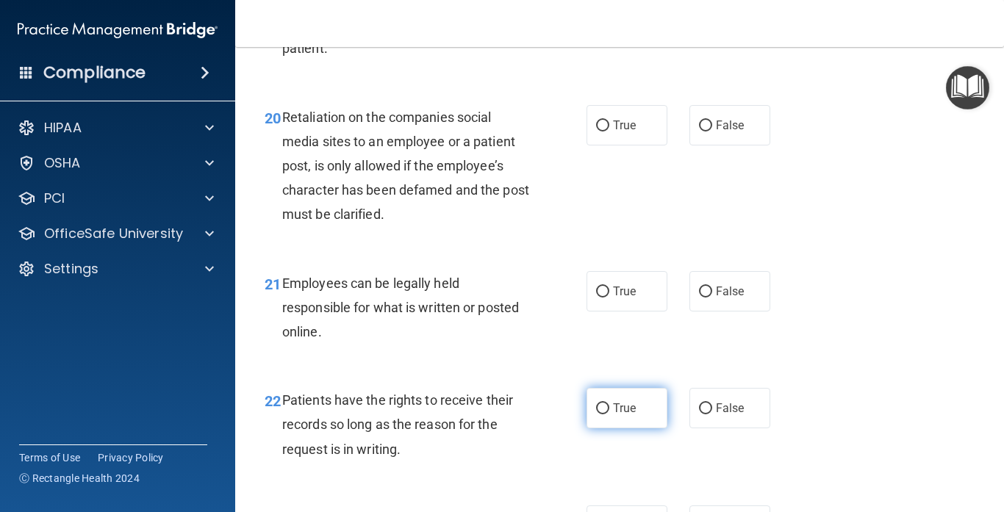
click at [627, 415] on span "True" at bounding box center [624, 408] width 23 height 14
click at [609, 414] on input "True" at bounding box center [602, 408] width 13 height 11
radio input "true"
click at [688, 423] on div "True False" at bounding box center [683, 408] width 194 height 40
click at [723, 410] on span "False" at bounding box center [730, 408] width 29 height 14
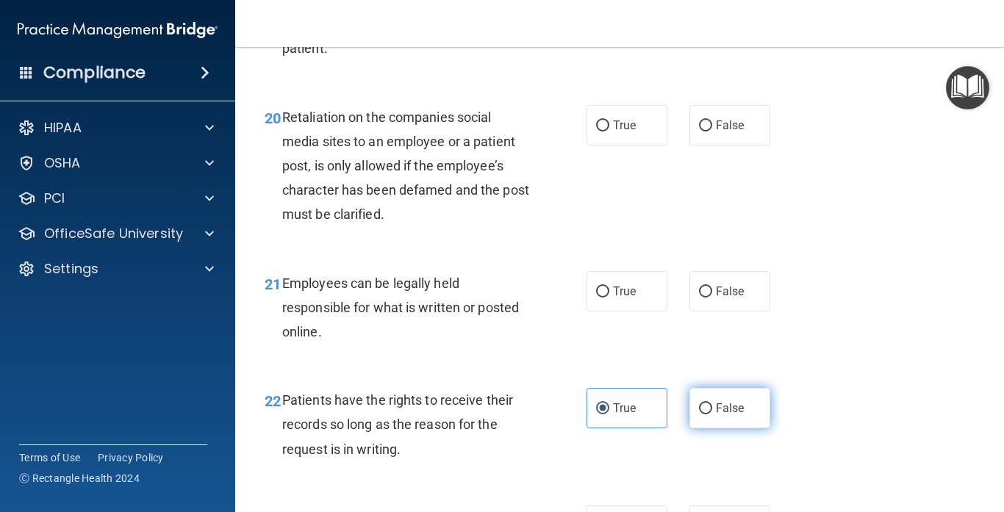
click at [712, 410] on input "False" at bounding box center [705, 408] width 13 height 11
radio input "true"
radio input "false"
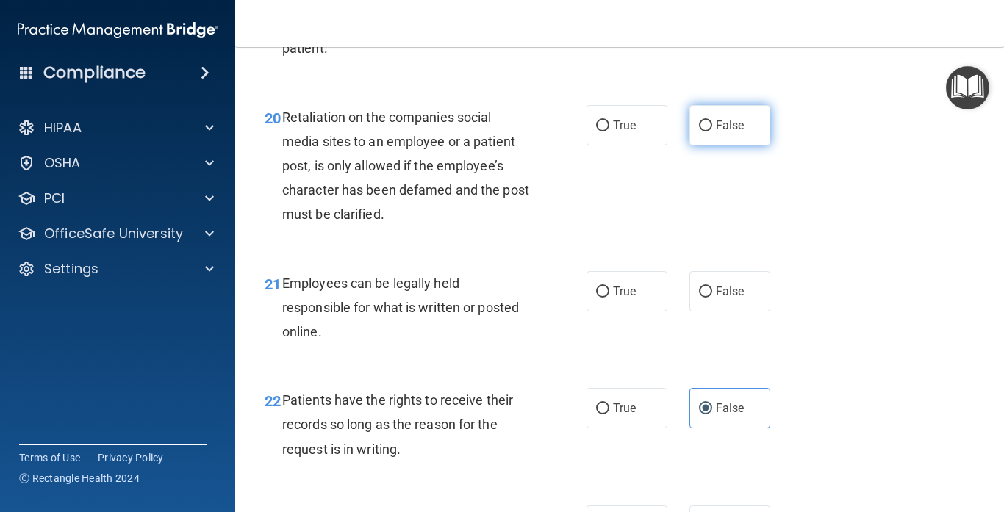
click at [705, 140] on label "False" at bounding box center [729, 125] width 81 height 40
click at [705, 132] on input "False" at bounding box center [705, 126] width 13 height 11
radio input "true"
click at [801, 269] on div "21 Employees can be legally held responsible for what is written or posted onli…" at bounding box center [620, 312] width 732 height 118
click at [650, 299] on label "True" at bounding box center [626, 291] width 81 height 40
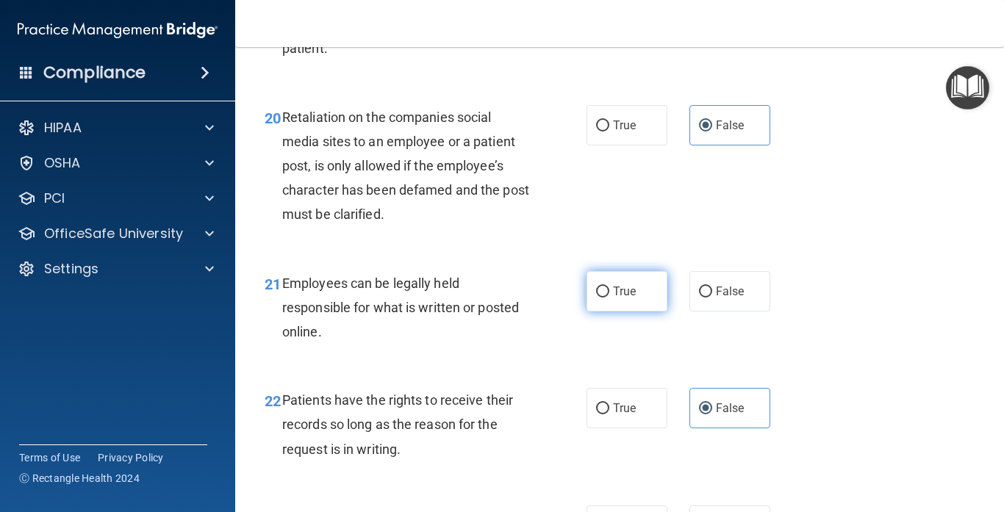
click at [609, 298] on input "True" at bounding box center [602, 292] width 13 height 11
radio input "true"
click at [886, 310] on div "21 Employees can be legally held responsible for what is written or posted onli…" at bounding box center [620, 312] width 732 height 118
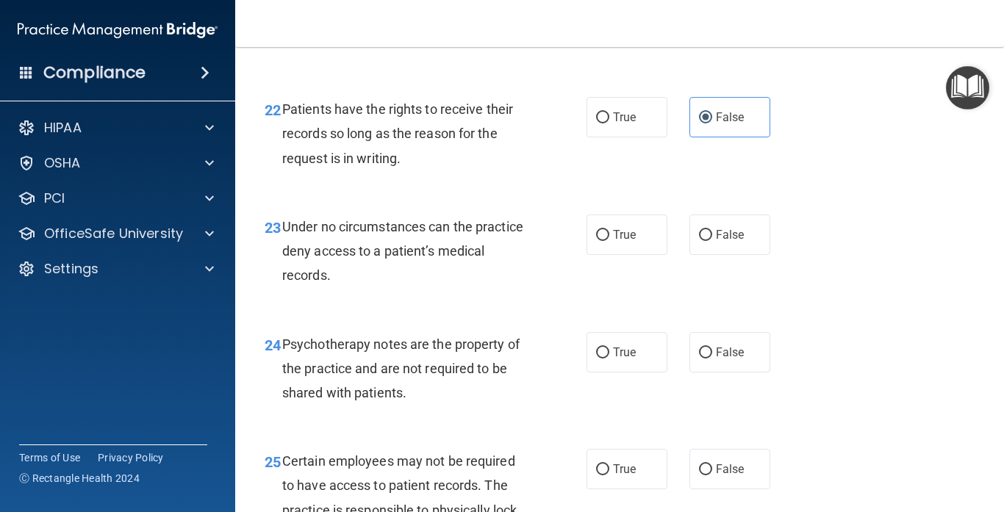
scroll to position [3385, 0]
click at [630, 255] on label "True" at bounding box center [626, 235] width 81 height 40
click at [609, 242] on input "True" at bounding box center [602, 236] width 13 height 11
radio input "true"
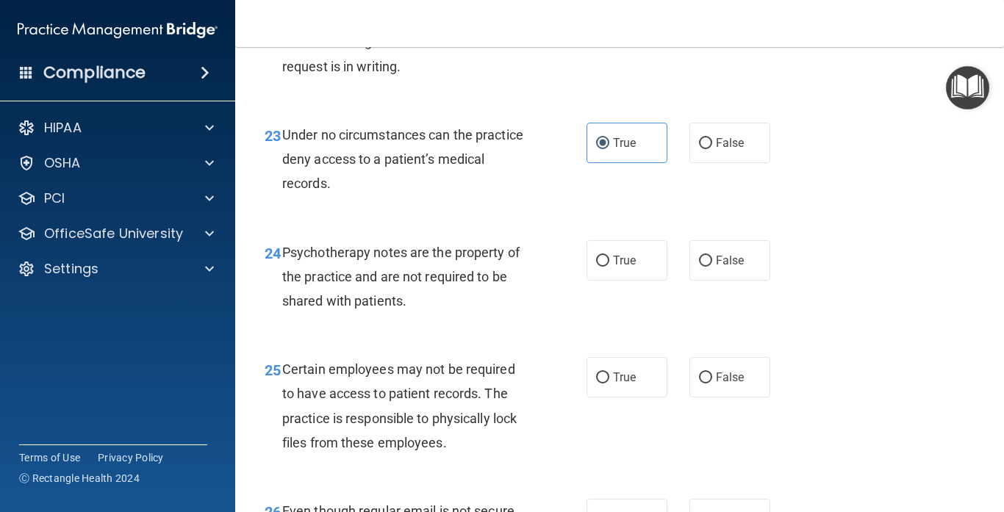
scroll to position [3490, 0]
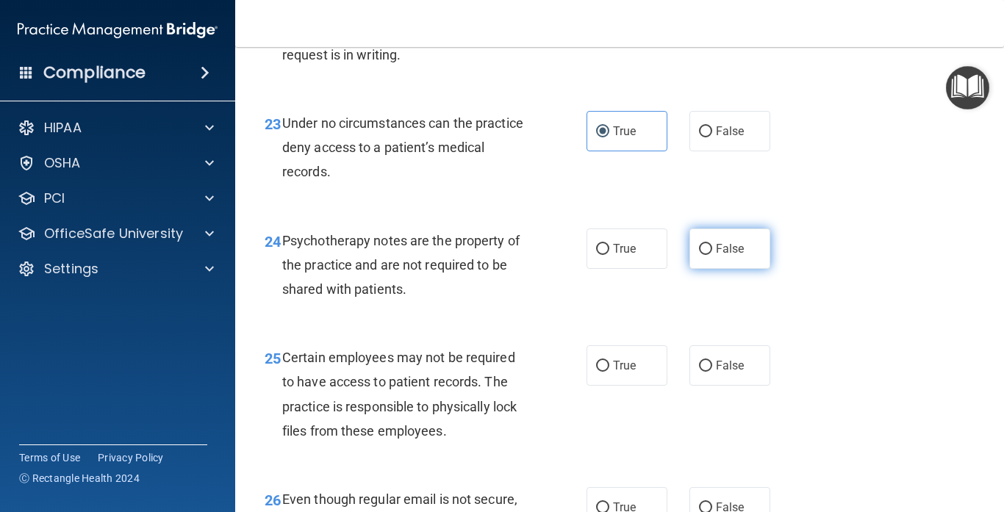
click at [727, 269] on label "False" at bounding box center [729, 249] width 81 height 40
click at [712, 255] on input "False" at bounding box center [705, 249] width 13 height 11
radio input "true"
click at [835, 315] on div "24 Psychotherapy notes are the property of the practice and are not required to…" at bounding box center [620, 269] width 732 height 118
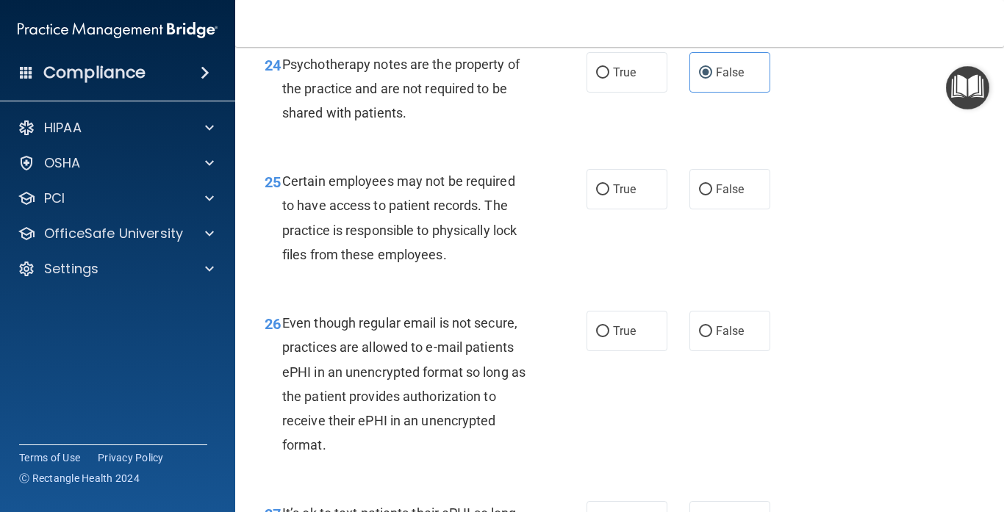
scroll to position [3664, 0]
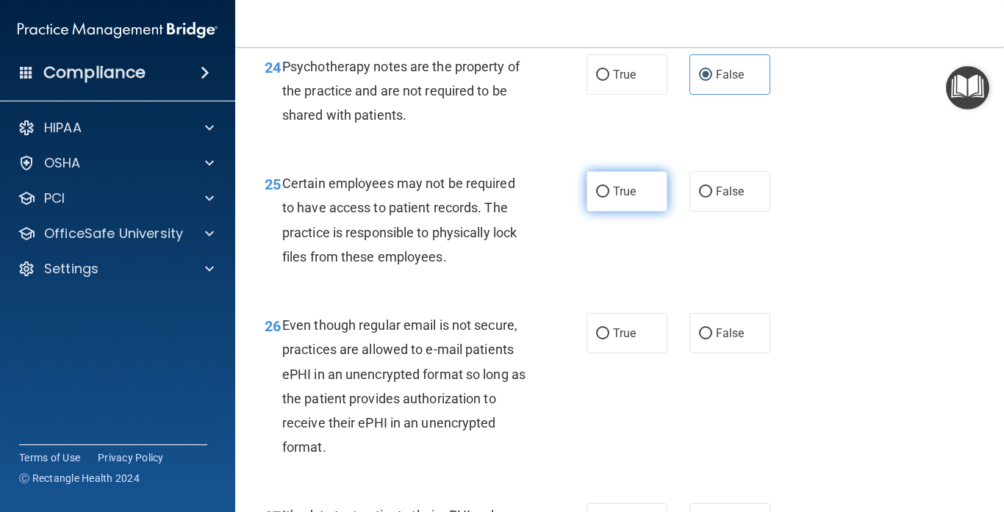
click at [642, 198] on label "True" at bounding box center [626, 191] width 81 height 40
click at [609, 198] on input "True" at bounding box center [602, 192] width 13 height 11
radio input "true"
click at [768, 292] on div "25 Certain employees may not be required to have access to patient records. The…" at bounding box center [620, 224] width 732 height 142
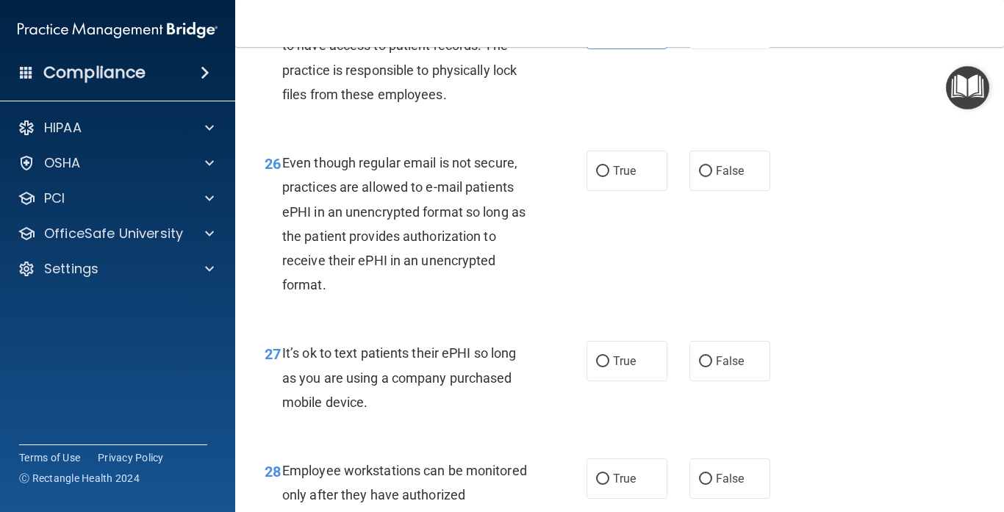
scroll to position [3828, 0]
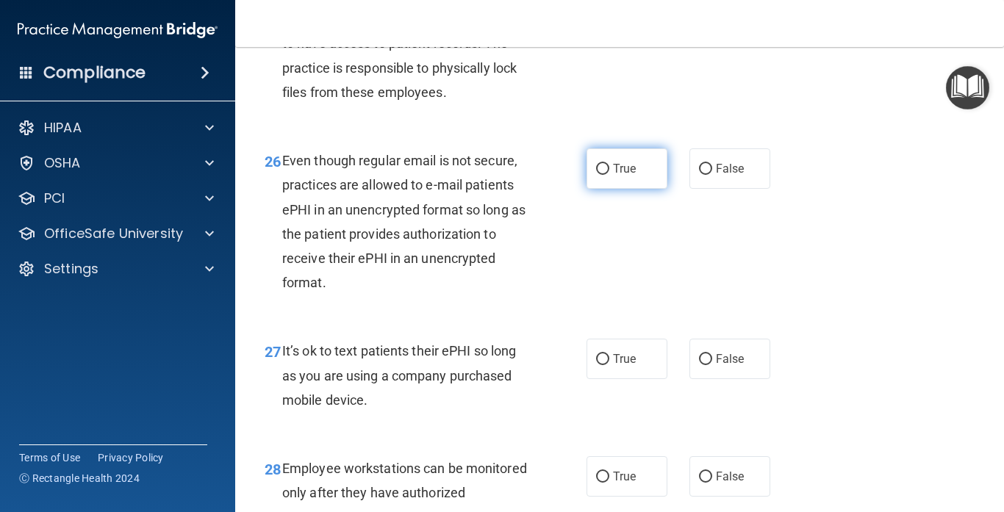
click at [628, 189] on label "True" at bounding box center [626, 168] width 81 height 40
click at [609, 175] on input "True" at bounding box center [602, 169] width 13 height 11
radio input "true"
click at [738, 189] on label "False" at bounding box center [729, 168] width 81 height 40
click at [712, 175] on input "False" at bounding box center [705, 169] width 13 height 11
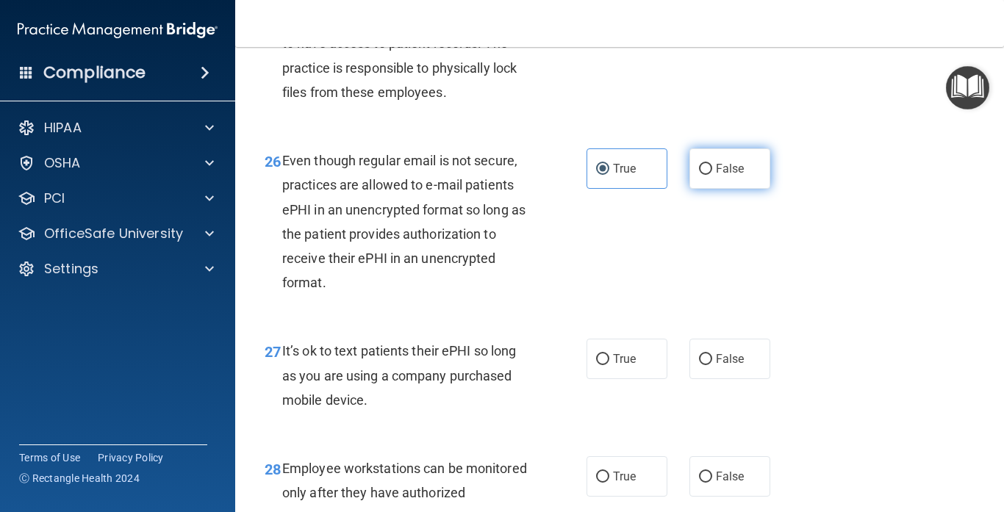
radio input "true"
radio input "false"
click at [786, 284] on div "26 Even though regular email is not secure, practices are allowed to e-mail pat…" at bounding box center [620, 225] width 732 height 190
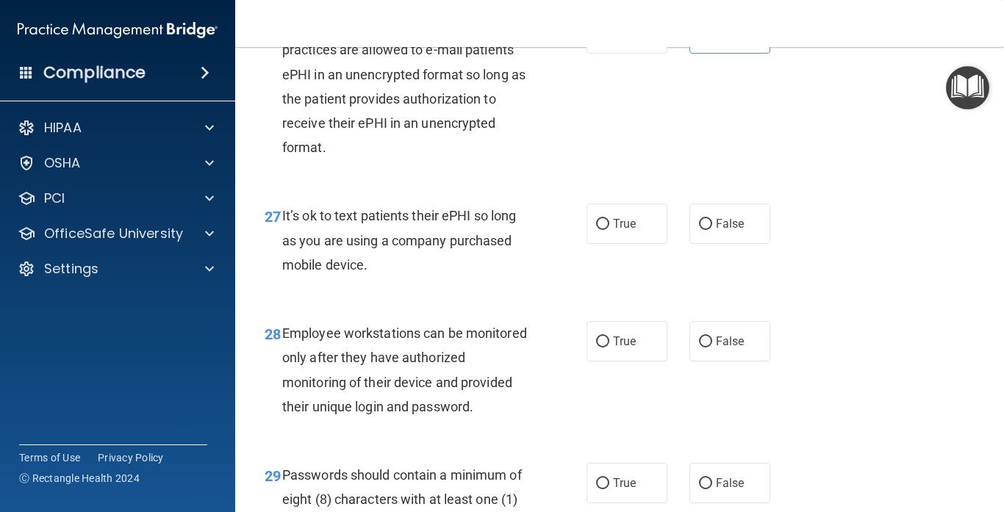
scroll to position [3965, 0]
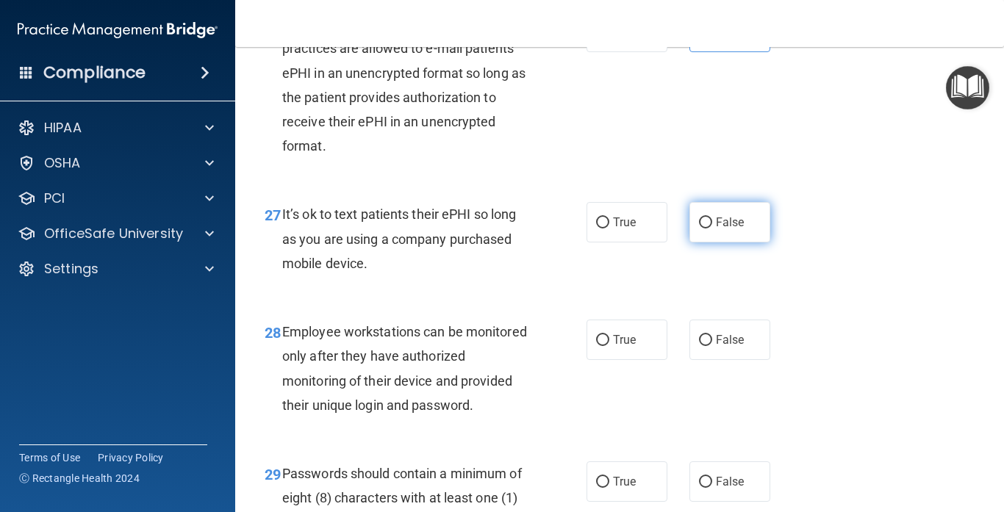
click at [728, 223] on span "False" at bounding box center [730, 222] width 29 height 14
click at [712, 223] on input "False" at bounding box center [705, 223] width 13 height 11
radio input "true"
click at [906, 338] on div "28 Employee workstations can be monitored only after they have authorized monit…" at bounding box center [620, 372] width 732 height 142
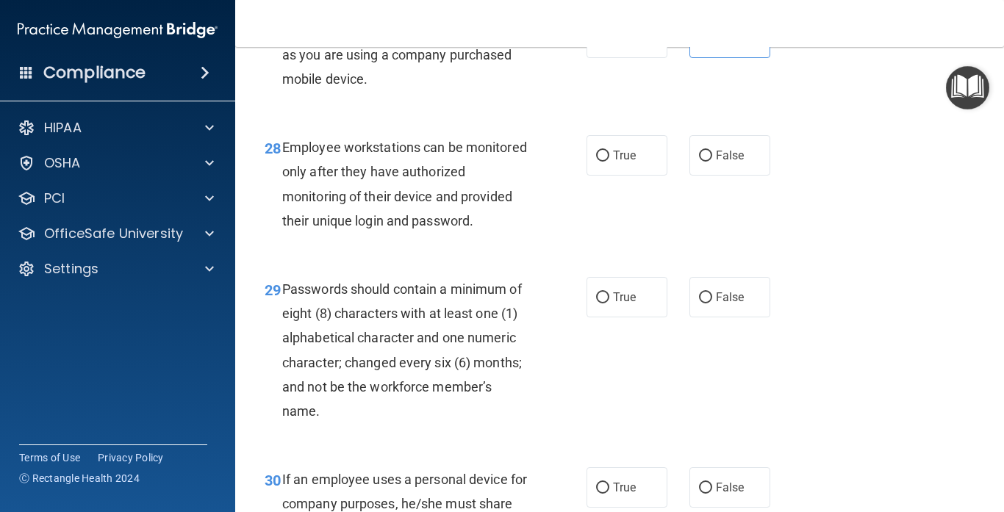
scroll to position [4156, 0]
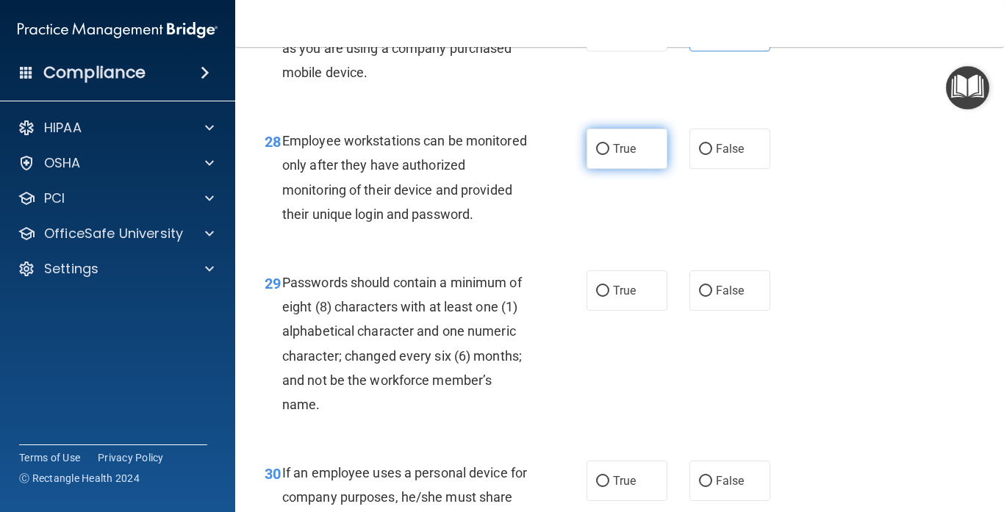
click at [640, 150] on label "True" at bounding box center [626, 149] width 81 height 40
click at [609, 150] on input "True" at bounding box center [602, 149] width 13 height 11
radio input "true"
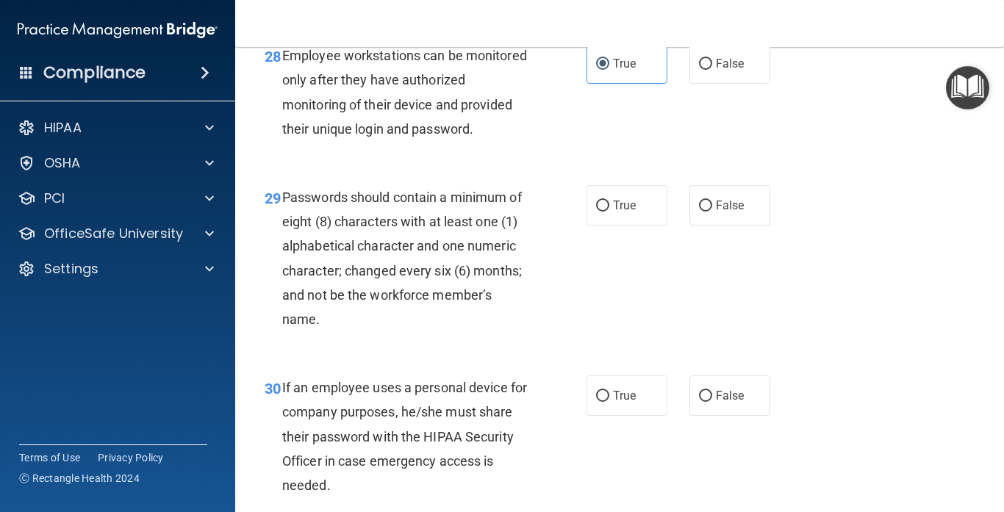
scroll to position [4245, 0]
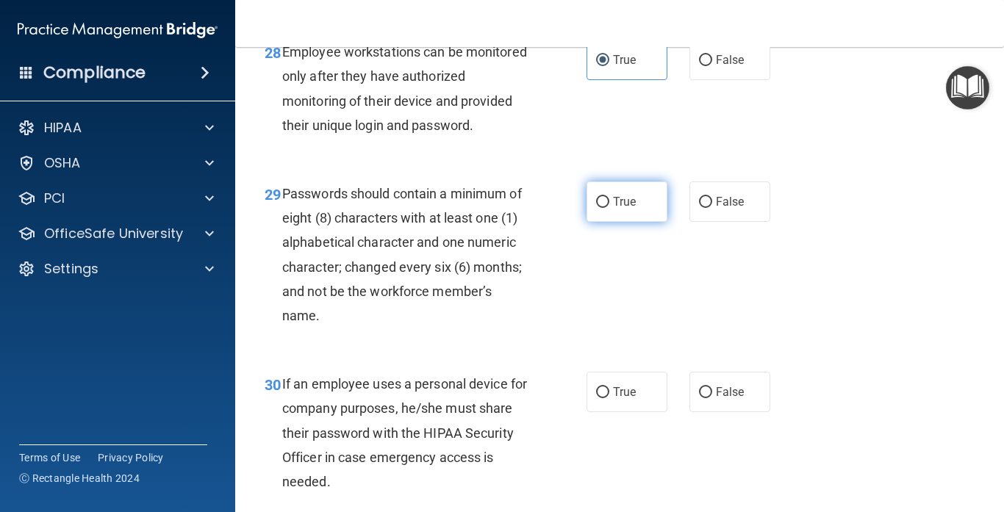
click at [619, 209] on span "True" at bounding box center [624, 202] width 23 height 14
click at [609, 208] on input "True" at bounding box center [602, 202] width 13 height 11
radio input "true"
click at [755, 313] on div "29 Passwords should contain a minimum of eight (8) characters with at least one…" at bounding box center [620, 258] width 732 height 190
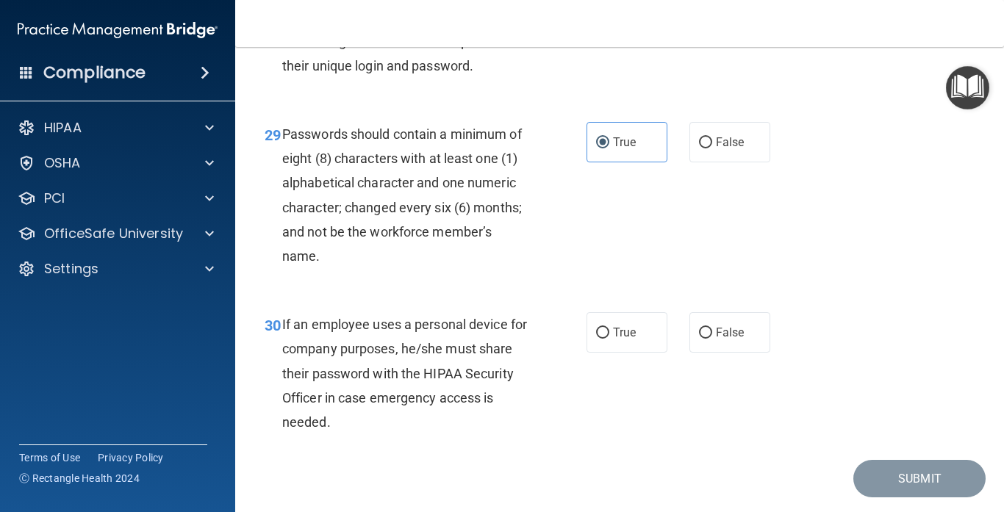
scroll to position [4350, 0]
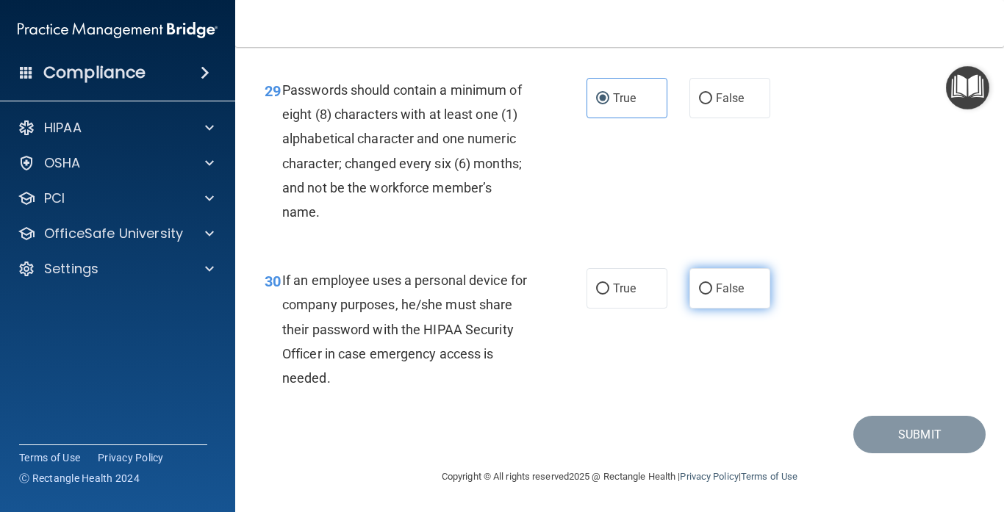
click at [738, 291] on span "False" at bounding box center [730, 288] width 29 height 14
click at [712, 291] on input "False" at bounding box center [705, 289] width 13 height 11
radio input "true"
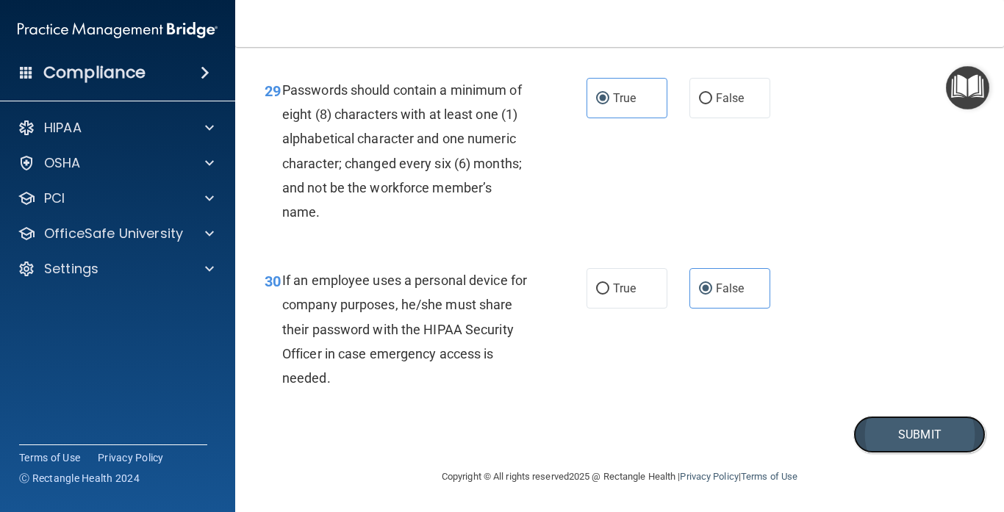
click at [890, 431] on button "Submit" at bounding box center [919, 434] width 132 height 37
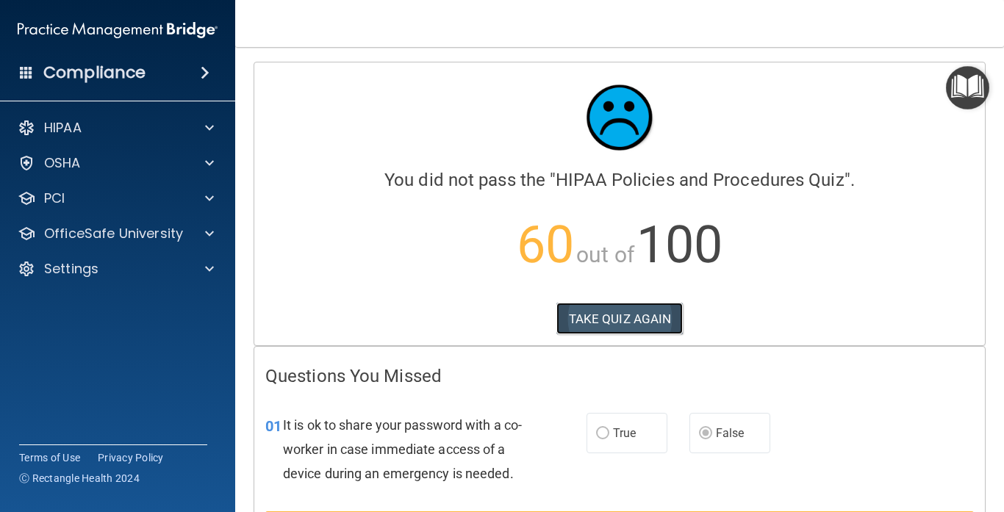
click at [672, 325] on button "TAKE QUIZ AGAIN" at bounding box center [619, 319] width 127 height 32
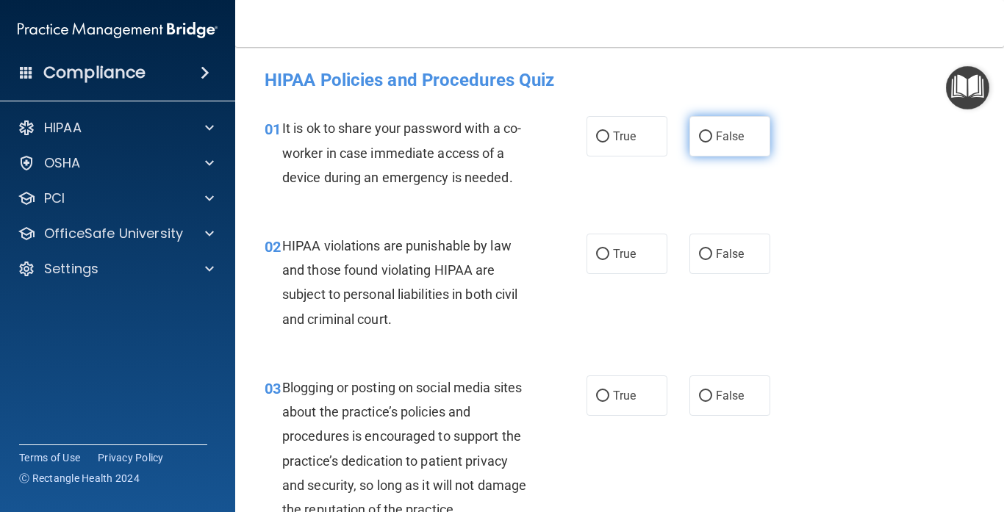
click at [741, 133] on span "False" at bounding box center [730, 136] width 29 height 14
click at [712, 133] on input "False" at bounding box center [705, 137] width 13 height 11
radio input "true"
click at [607, 251] on input "True" at bounding box center [602, 254] width 13 height 11
radio input "true"
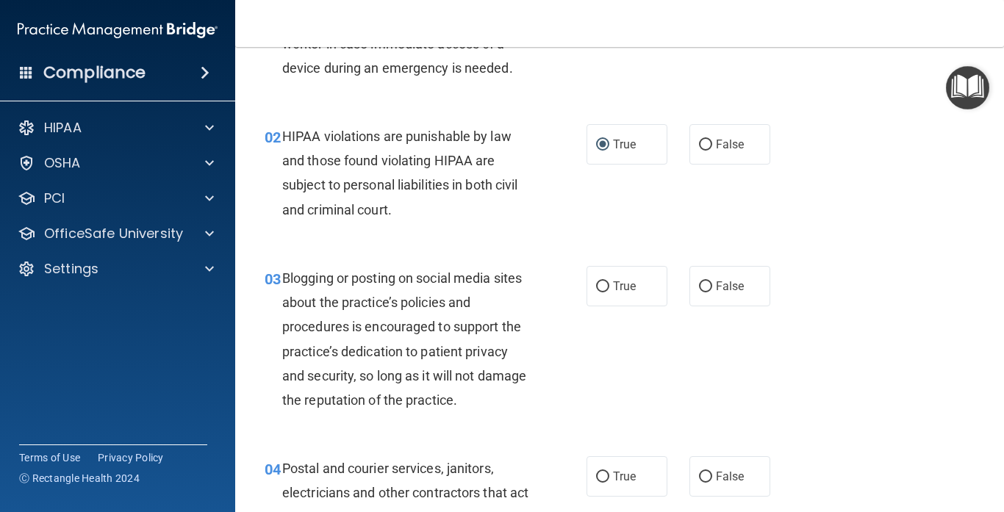
scroll to position [105, 0]
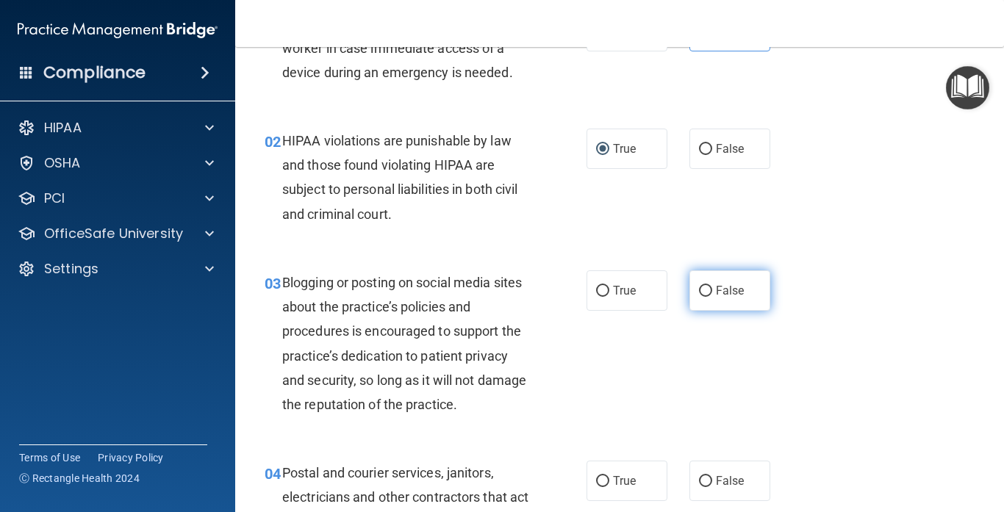
click at [720, 279] on label "False" at bounding box center [729, 290] width 81 height 40
click at [712, 286] on input "False" at bounding box center [705, 291] width 13 height 11
radio input "true"
click at [799, 306] on div "03 Blogging or posting on social media sites about the practice’s policies and …" at bounding box center [620, 347] width 732 height 190
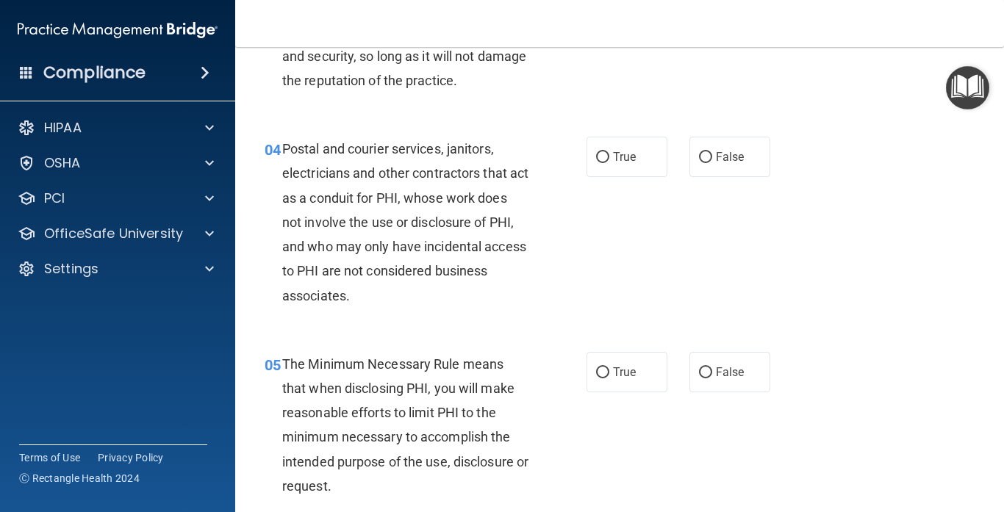
scroll to position [428, 0]
click at [594, 157] on label "True" at bounding box center [626, 157] width 81 height 40
click at [596, 157] on input "True" at bounding box center [602, 158] width 13 height 11
radio input "true"
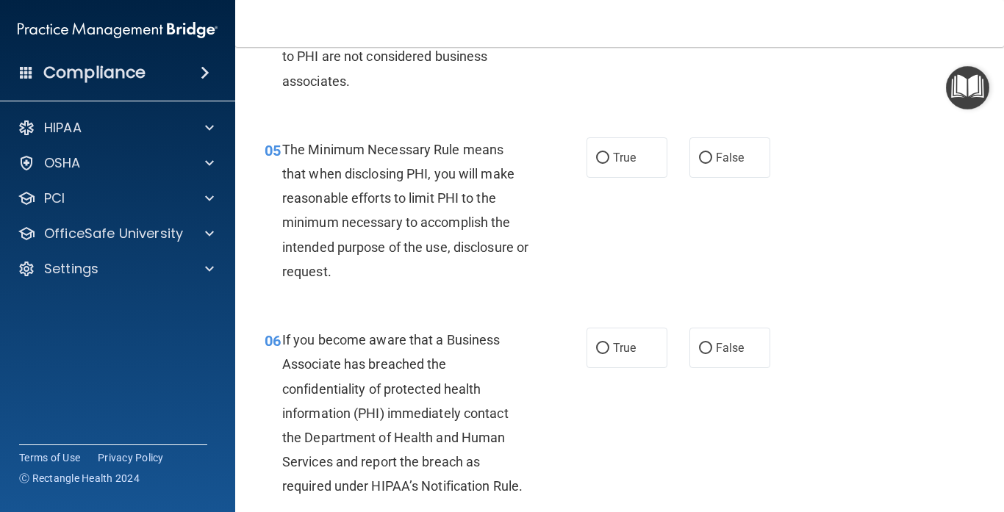
scroll to position [675, 0]
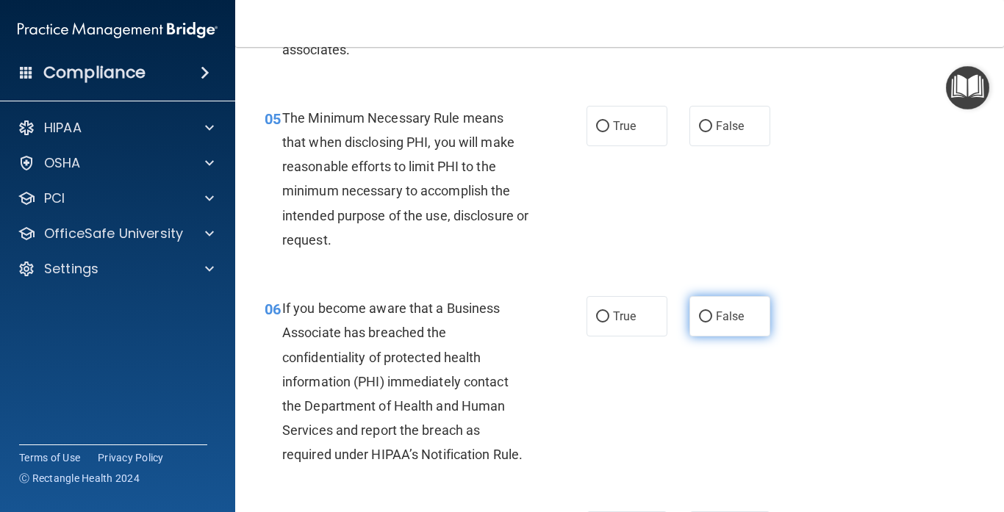
click at [732, 309] on span "False" at bounding box center [730, 316] width 29 height 14
click at [712, 312] on input "False" at bounding box center [705, 317] width 13 height 11
radio input "true"
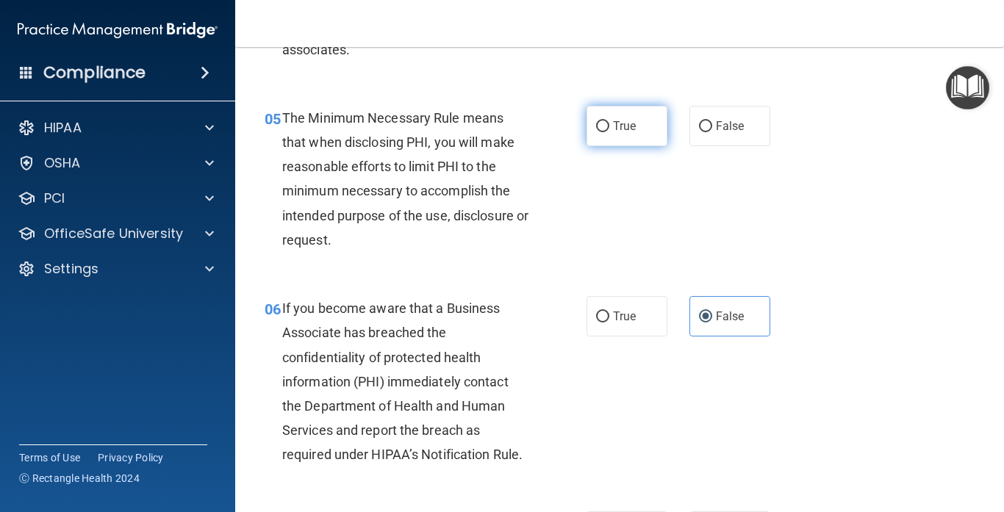
click at [622, 128] on span "True" at bounding box center [624, 126] width 23 height 14
click at [609, 128] on input "True" at bounding box center [602, 126] width 13 height 11
radio input "true"
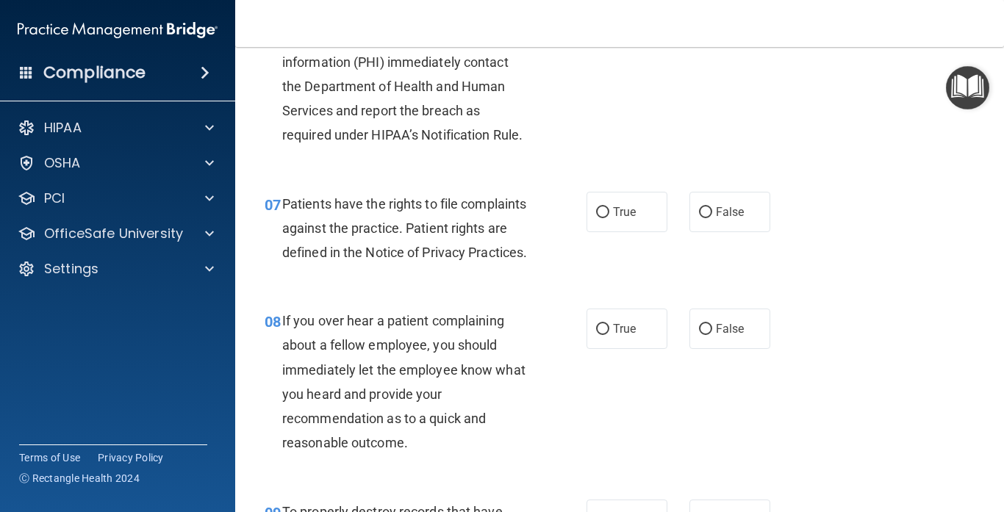
scroll to position [986, 0]
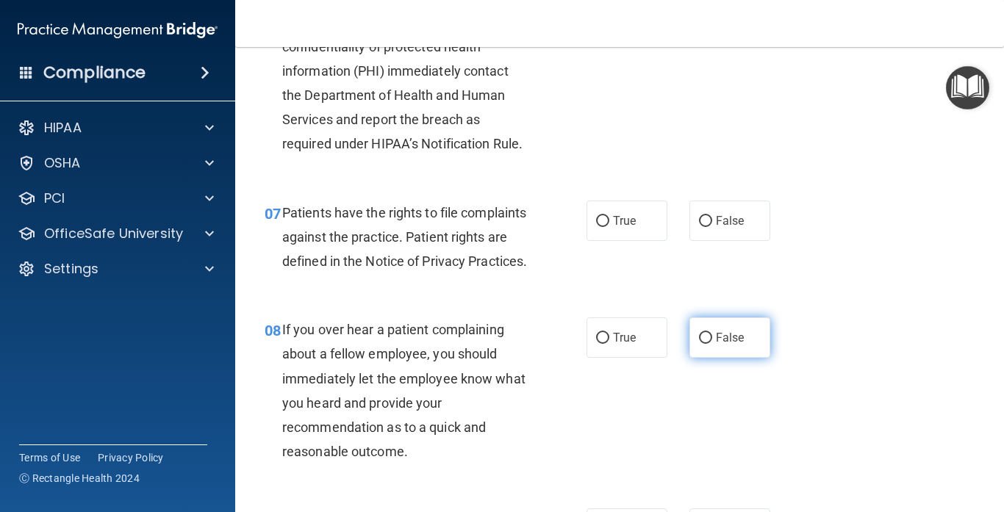
click at [725, 345] on span "False" at bounding box center [730, 338] width 29 height 14
click at [712, 344] on input "False" at bounding box center [705, 338] width 13 height 11
radio input "true"
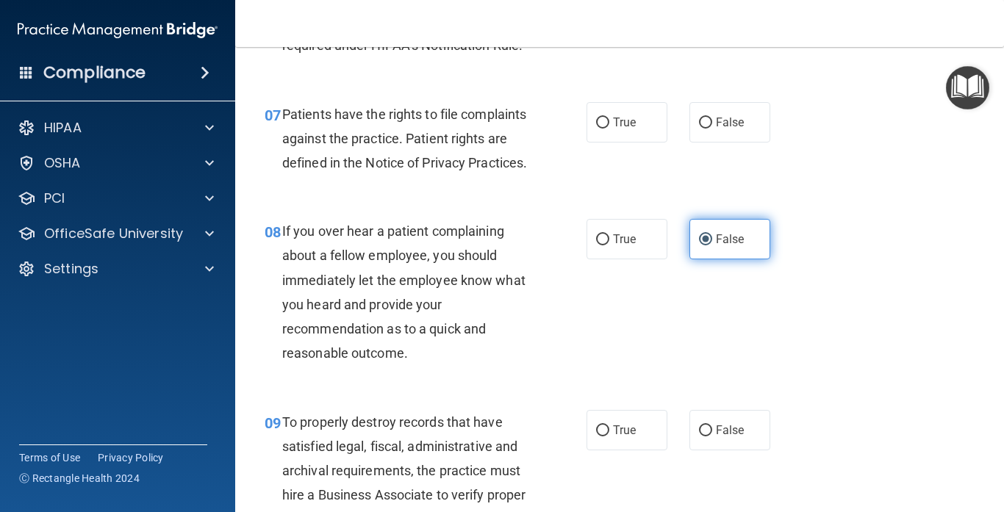
scroll to position [1082, 0]
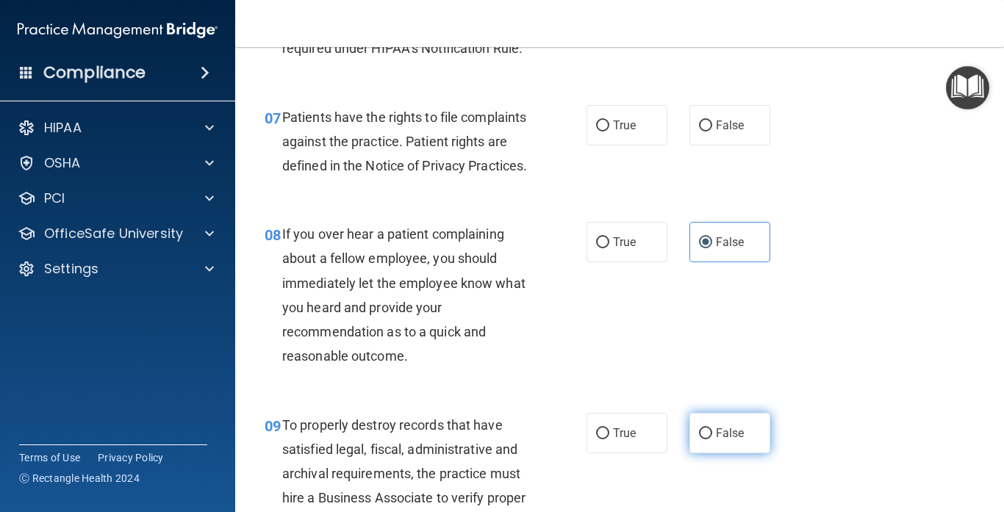
click at [720, 440] on span "False" at bounding box center [730, 433] width 29 height 14
click at [712, 439] on input "False" at bounding box center [705, 433] width 13 height 11
radio input "true"
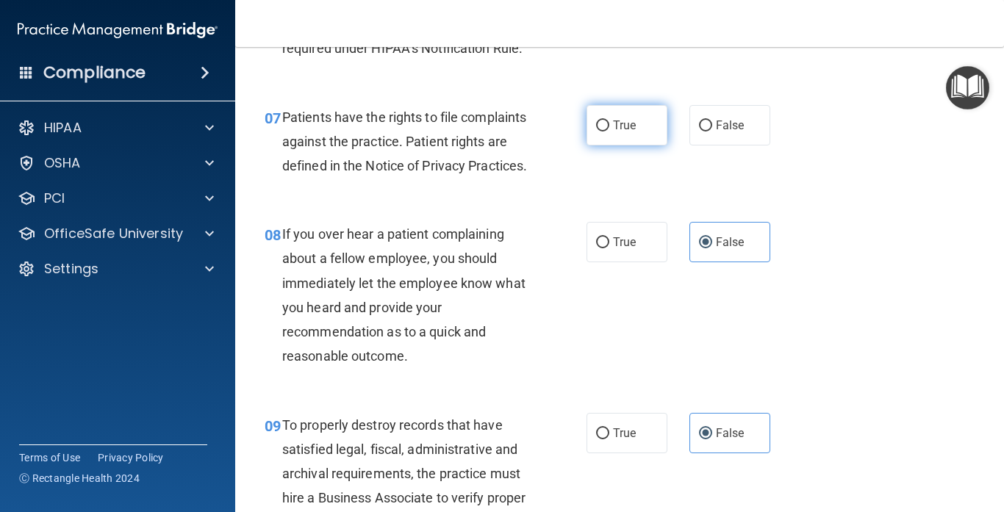
click at [602, 111] on label "True" at bounding box center [626, 125] width 81 height 40
click at [602, 121] on input "True" at bounding box center [602, 126] width 13 height 11
radio input "true"
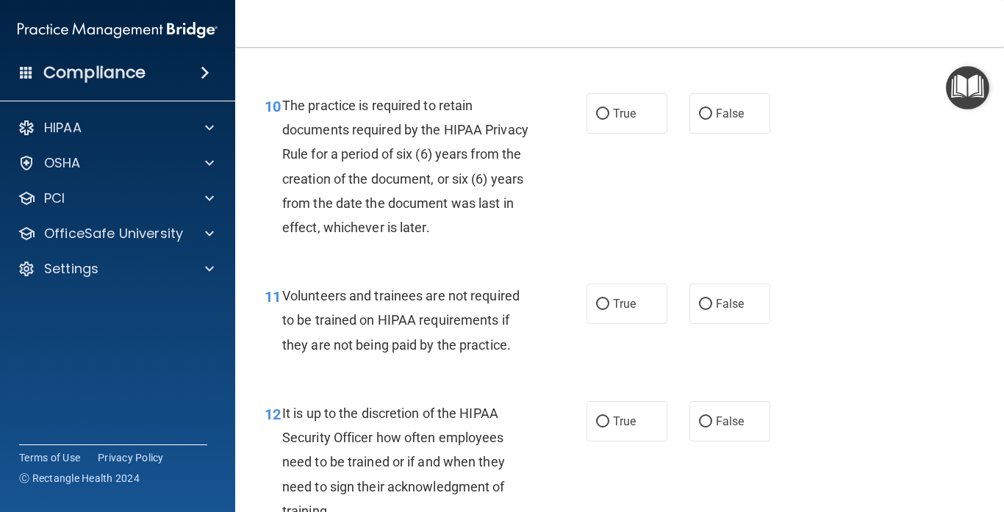
scroll to position [1595, 0]
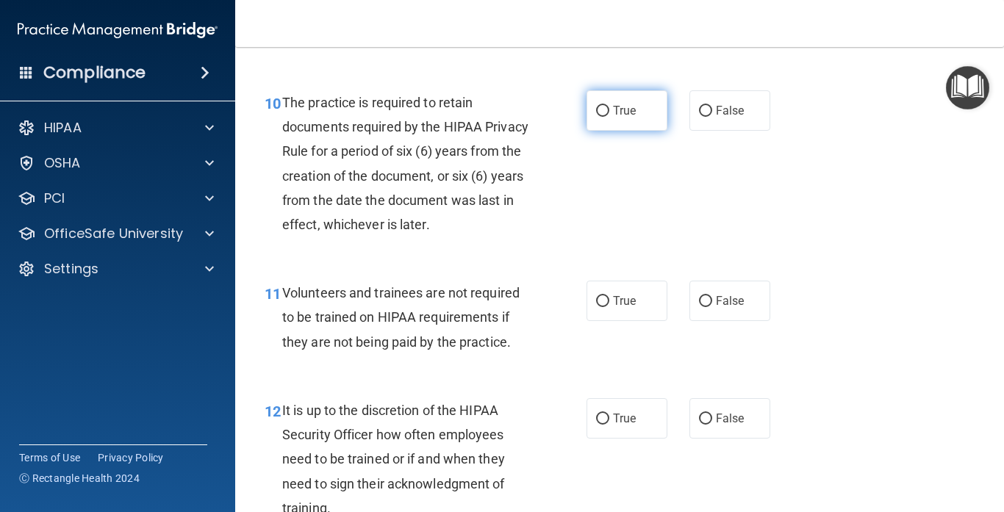
click at [597, 117] on input "True" at bounding box center [602, 111] width 13 height 11
radio input "true"
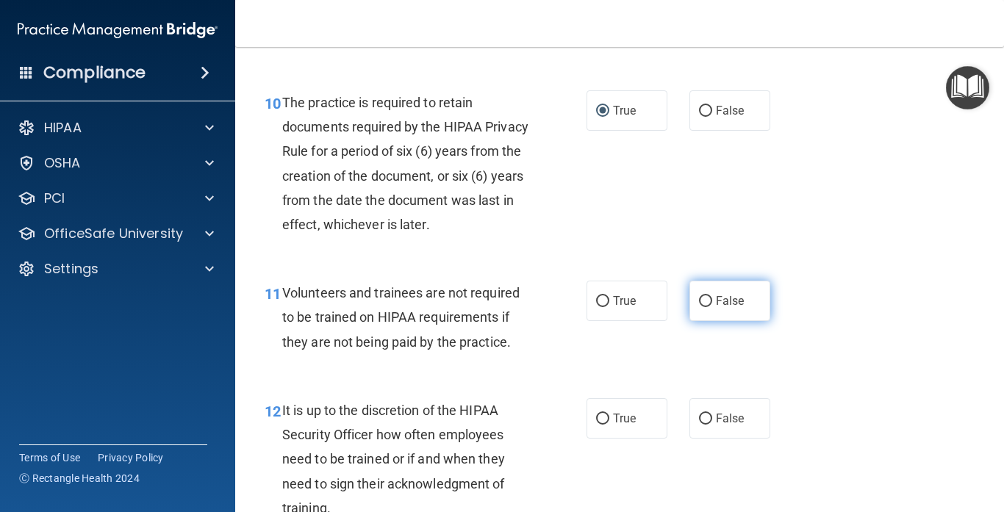
click at [703, 321] on label "False" at bounding box center [729, 301] width 81 height 40
click at [703, 307] on input "False" at bounding box center [705, 301] width 13 height 11
radio input "true"
click at [836, 369] on div "11 Volunteers and trainees are not required to be trained on HIPAA requirements…" at bounding box center [620, 321] width 732 height 118
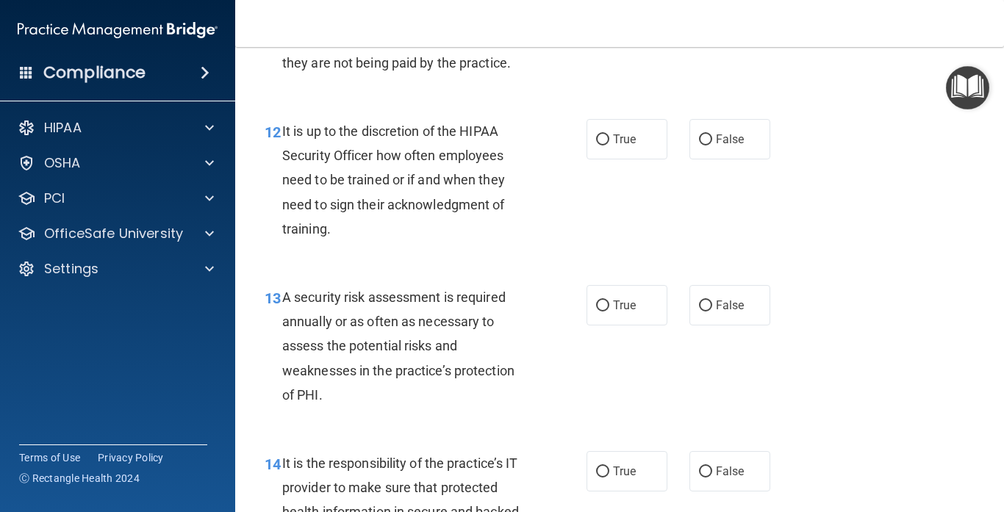
scroll to position [1871, 0]
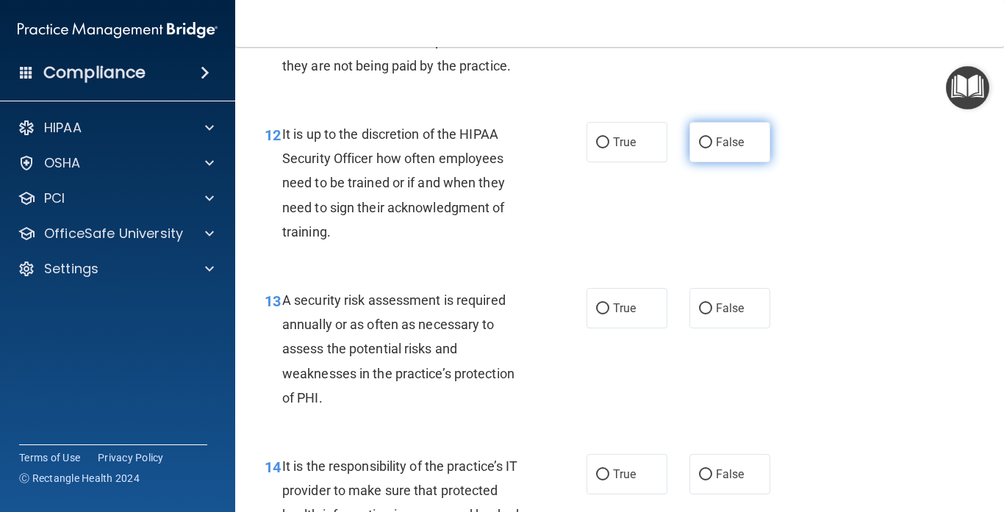
click at [729, 162] on label "False" at bounding box center [729, 142] width 81 height 40
click at [712, 148] on input "False" at bounding box center [705, 142] width 13 height 11
radio input "true"
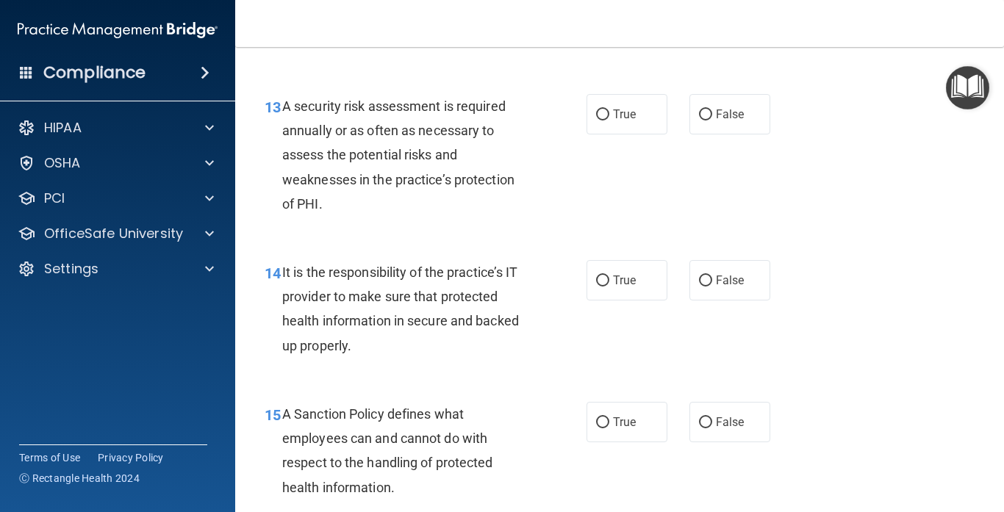
scroll to position [2067, 0]
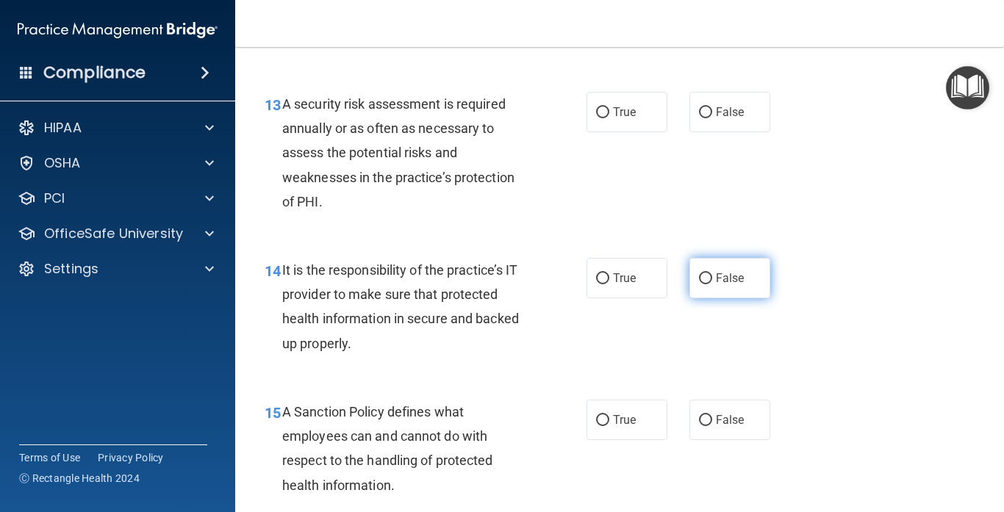
click at [737, 298] on label "False" at bounding box center [729, 278] width 81 height 40
click at [712, 284] on input "False" at bounding box center [705, 278] width 13 height 11
radio input "true"
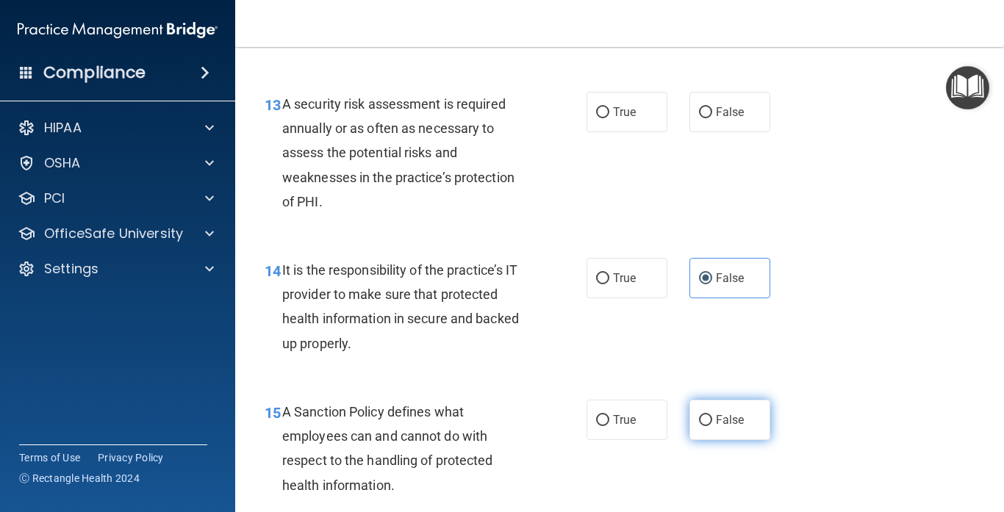
click at [702, 426] on input "False" at bounding box center [705, 420] width 13 height 11
radio input "true"
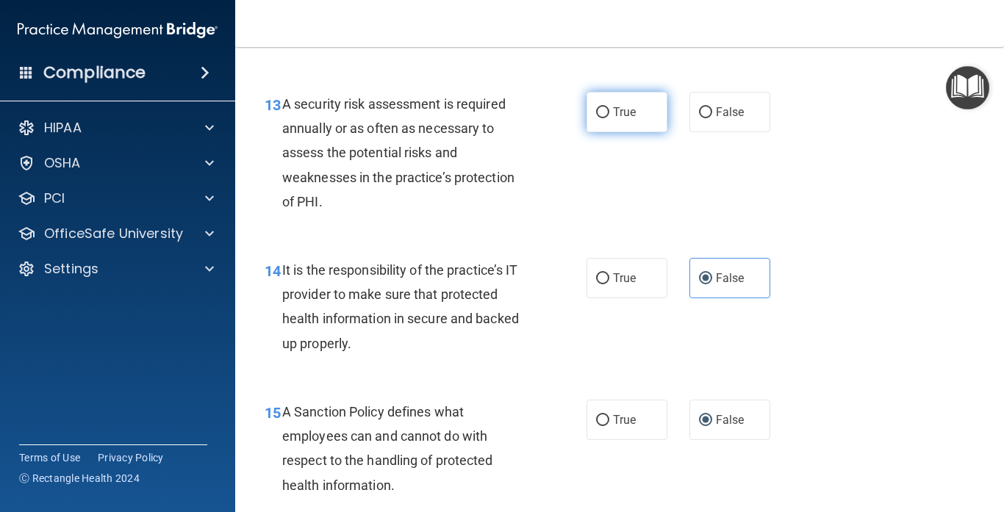
click at [627, 132] on label "True" at bounding box center [626, 112] width 81 height 40
click at [609, 118] on input "True" at bounding box center [602, 112] width 13 height 11
radio input "true"
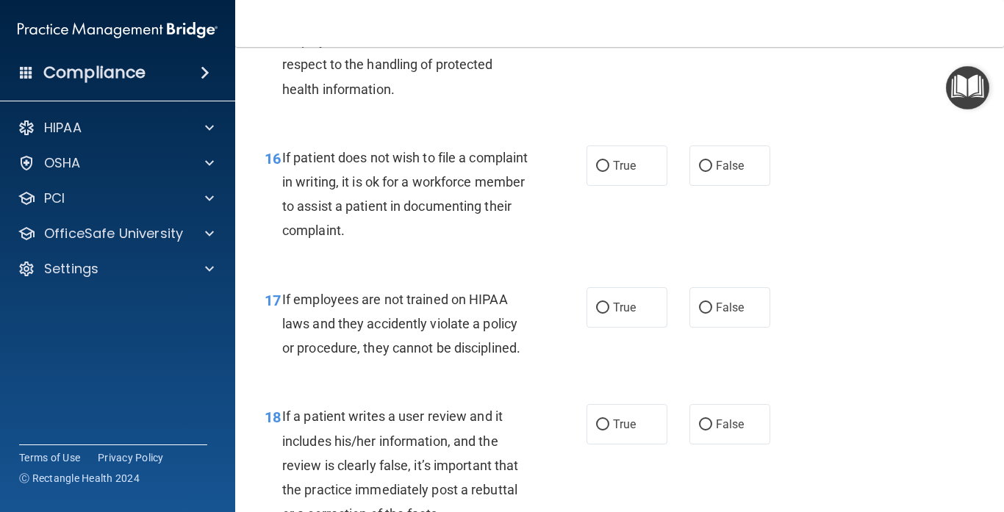
scroll to position [2501, 0]
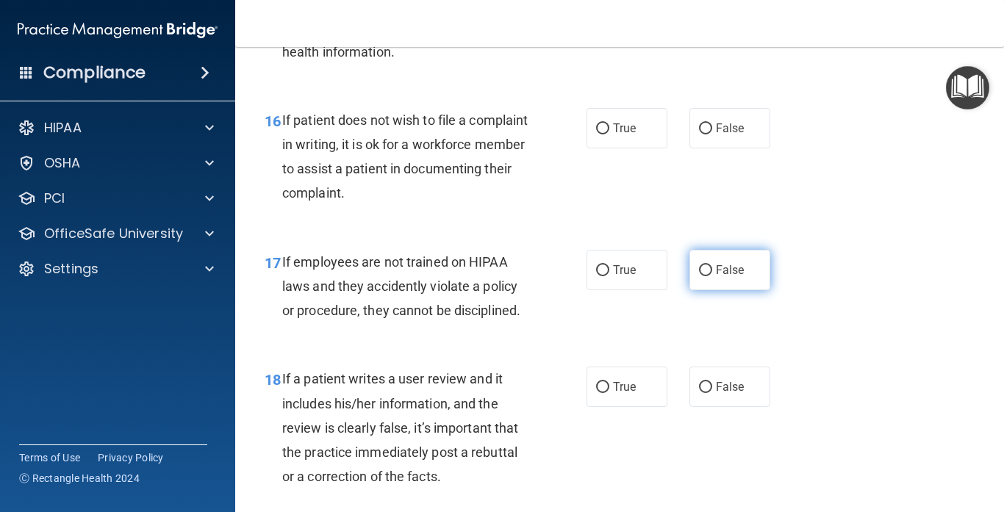
click at [745, 278] on label "False" at bounding box center [729, 270] width 81 height 40
click at [712, 276] on input "False" at bounding box center [705, 270] width 13 height 11
radio input "true"
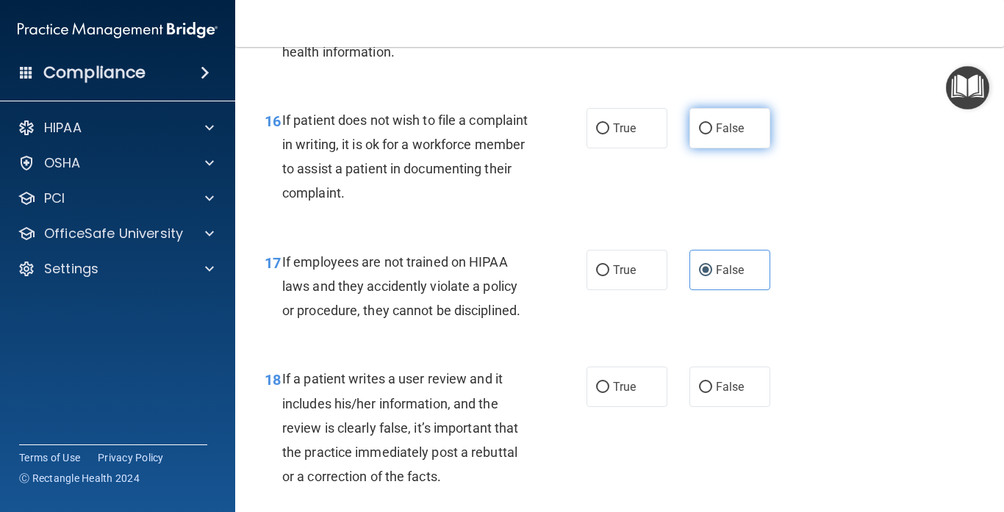
click at [738, 127] on label "False" at bounding box center [729, 128] width 81 height 40
click at [712, 127] on input "False" at bounding box center [705, 128] width 13 height 11
radio input "true"
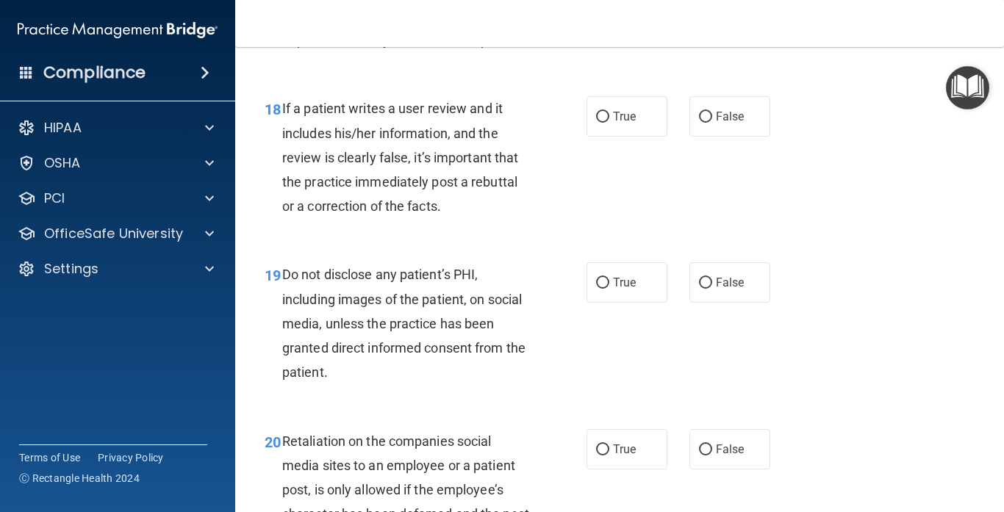
scroll to position [2772, 0]
click at [719, 123] on span "False" at bounding box center [730, 116] width 29 height 14
click at [712, 122] on input "False" at bounding box center [705, 116] width 13 height 11
radio input "true"
click at [799, 240] on div "18 If a patient writes a user review and it includes his/her information, and t…" at bounding box center [620, 160] width 732 height 166
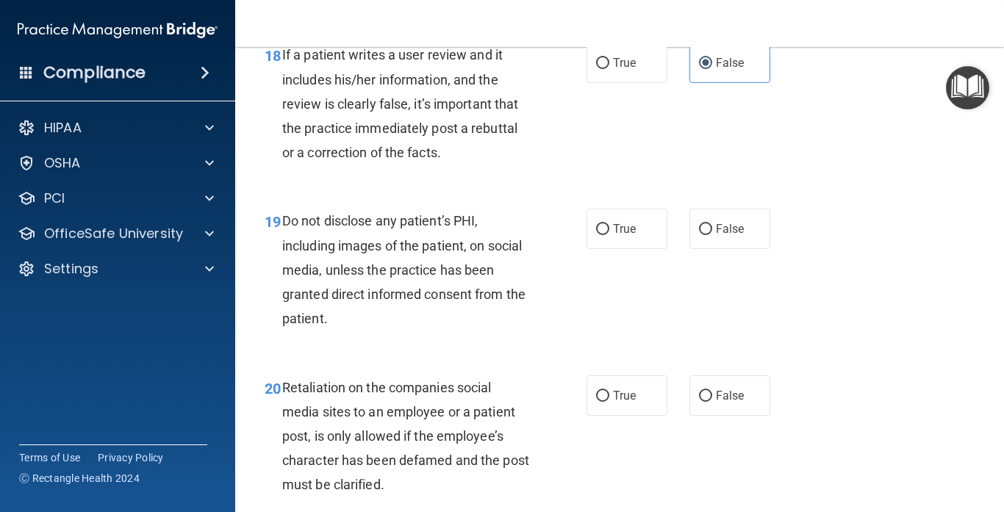
scroll to position [2827, 0]
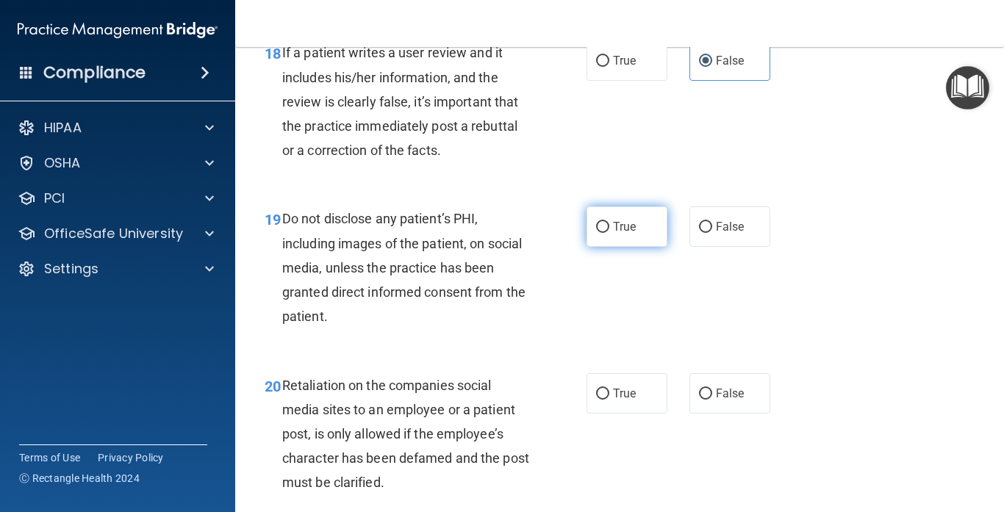
click at [631, 247] on label "True" at bounding box center [626, 226] width 81 height 40
click at [609, 233] on input "True" at bounding box center [602, 227] width 13 height 11
radio input "true"
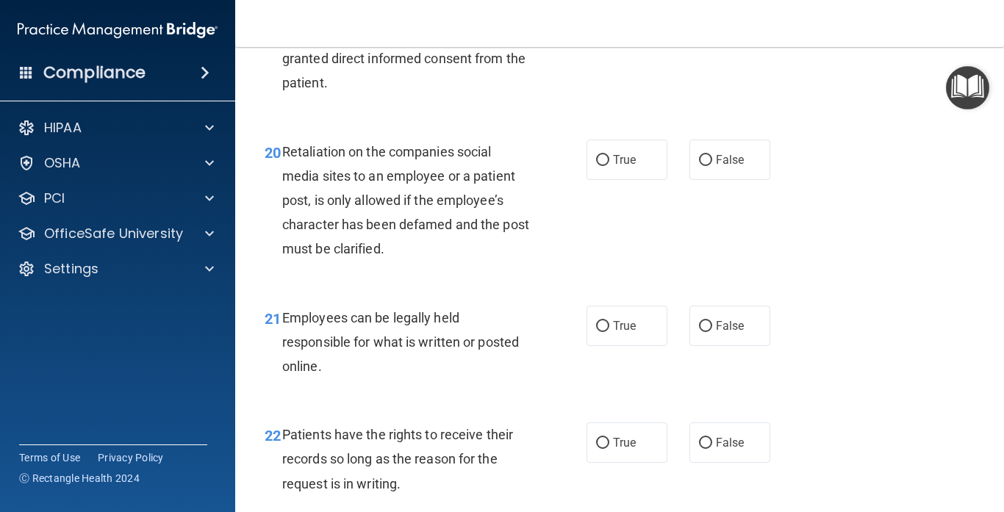
scroll to position [3056, 0]
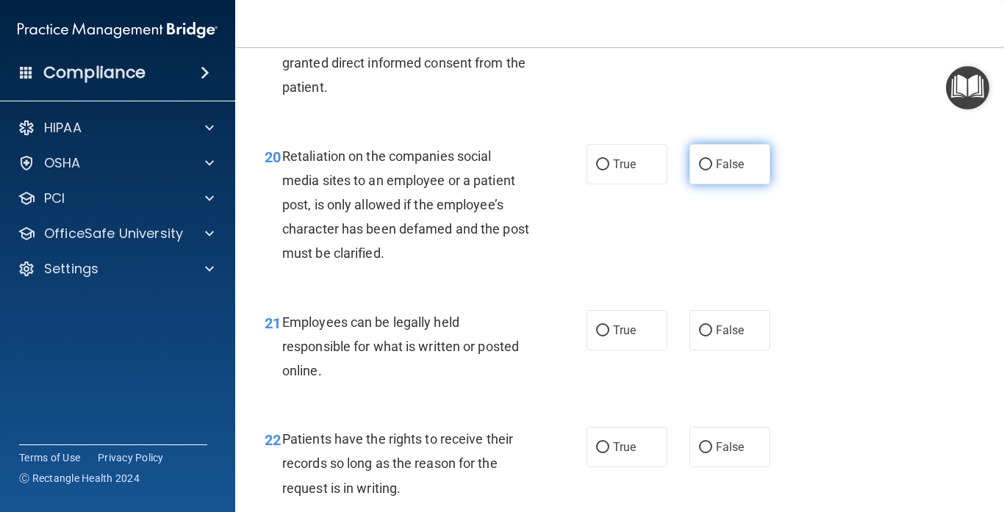
click at [708, 184] on label "False" at bounding box center [729, 164] width 81 height 40
click at [708, 170] on input "False" at bounding box center [705, 164] width 13 height 11
radio input "true"
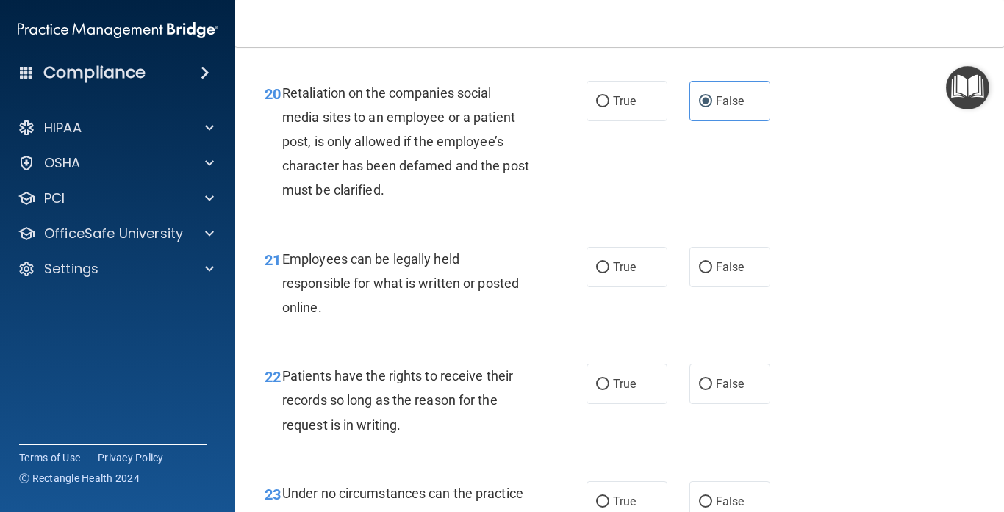
scroll to position [3117, 0]
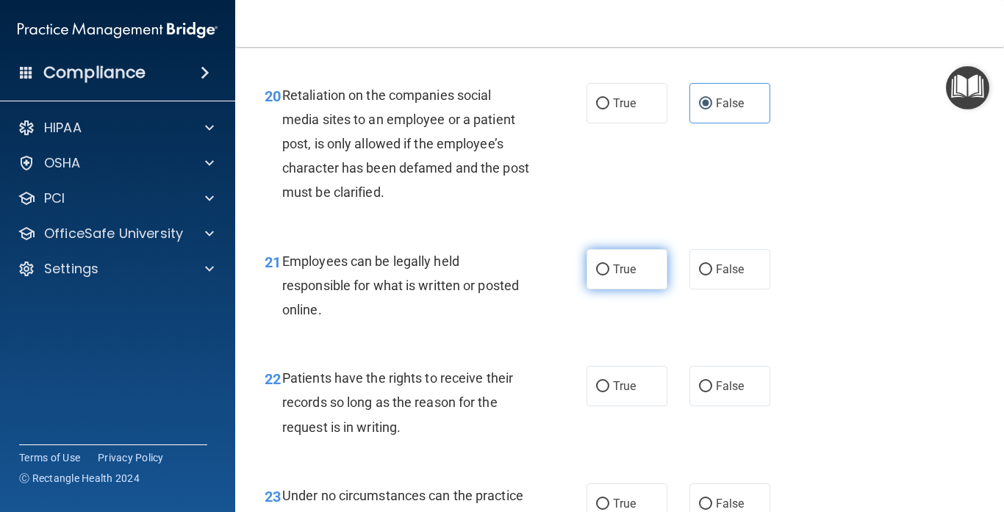
click at [598, 276] on input "True" at bounding box center [602, 270] width 13 height 11
radio input "true"
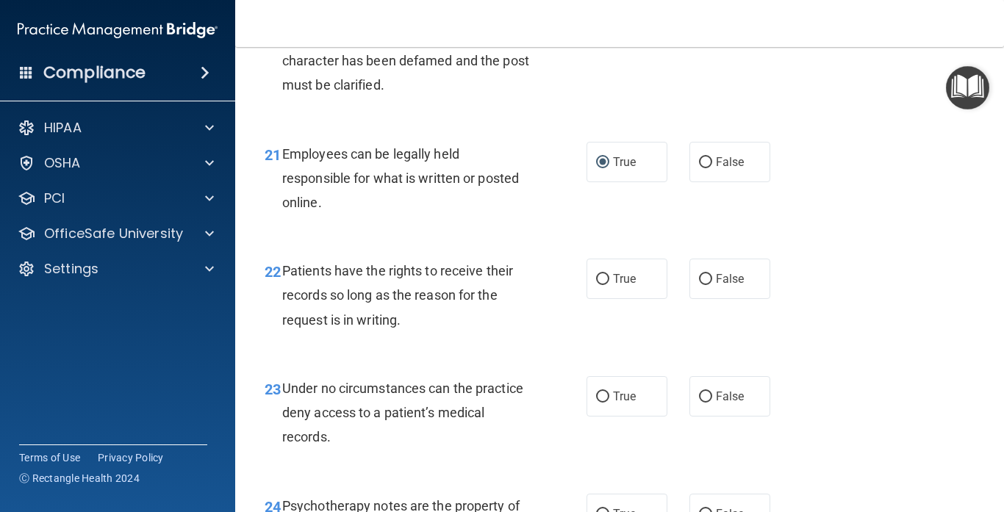
scroll to position [3231, 0]
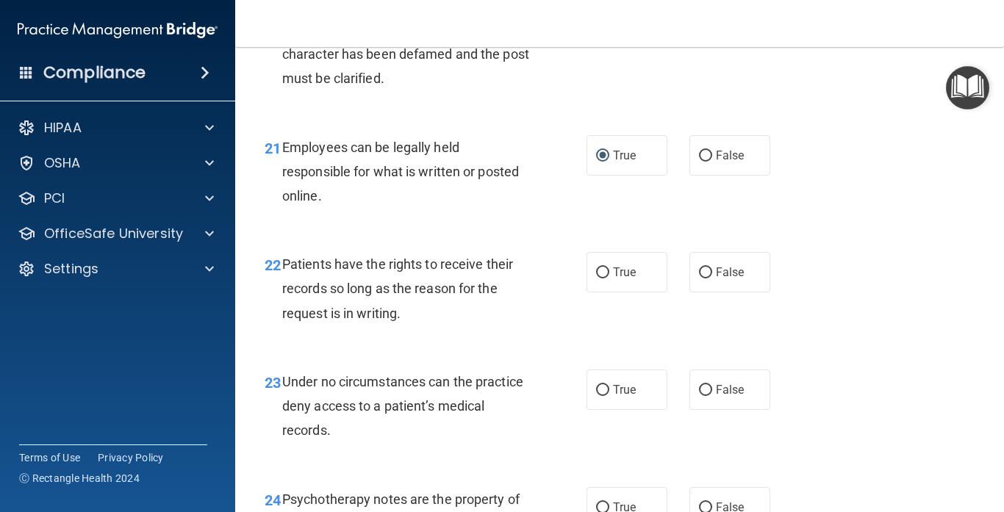
click at [772, 292] on div "True False" at bounding box center [683, 272] width 194 height 40
click at [755, 285] on label "False" at bounding box center [729, 272] width 81 height 40
click at [712, 278] on input "False" at bounding box center [705, 272] width 13 height 11
radio input "true"
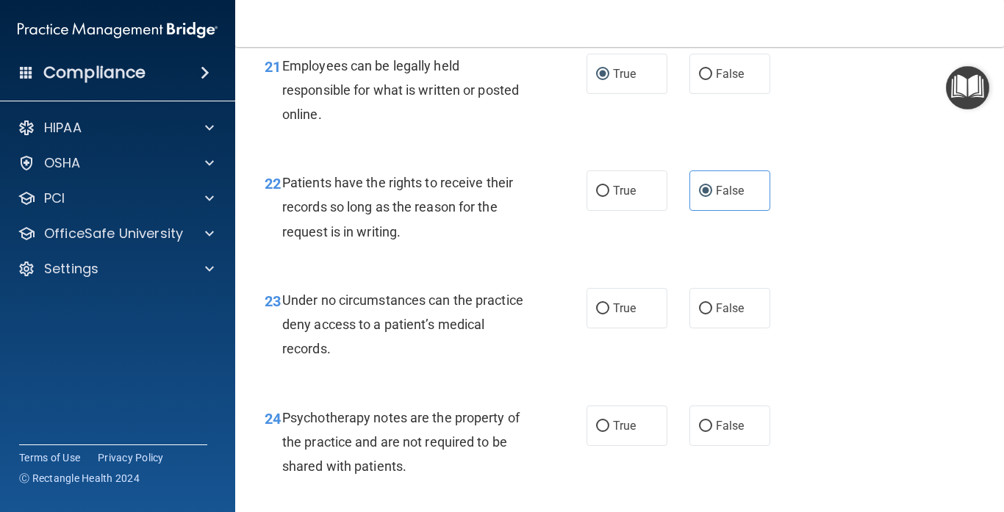
scroll to position [3318, 0]
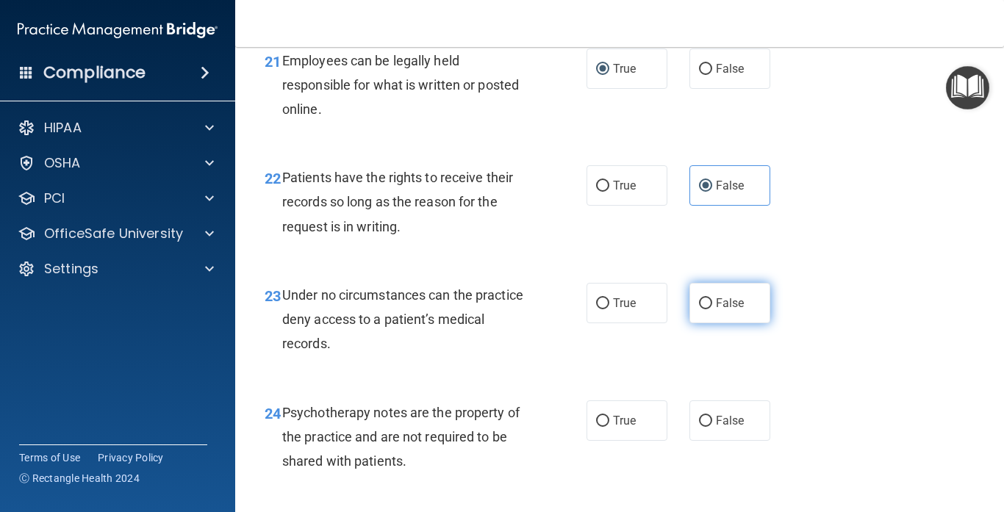
click at [733, 308] on span "False" at bounding box center [730, 303] width 29 height 14
click at [712, 308] on input "False" at bounding box center [705, 303] width 13 height 11
radio input "true"
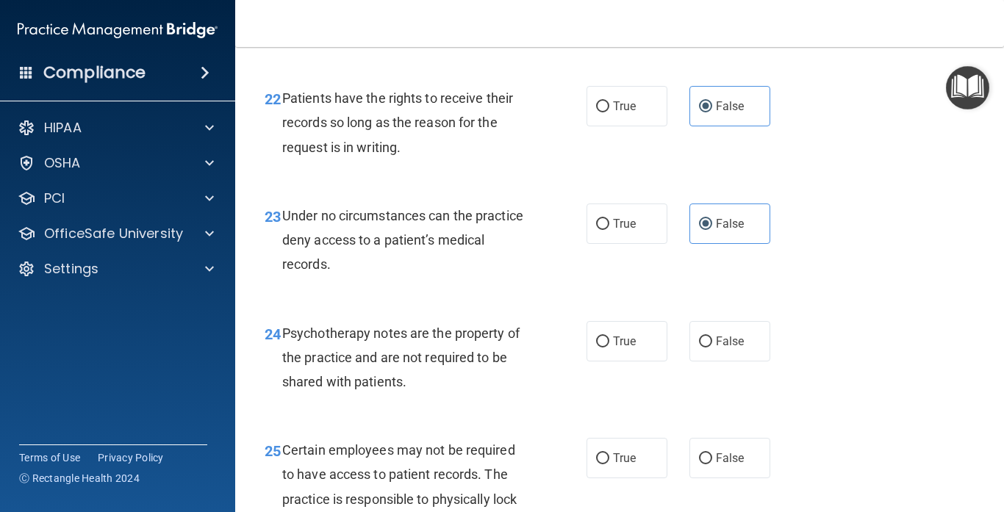
scroll to position [3399, 0]
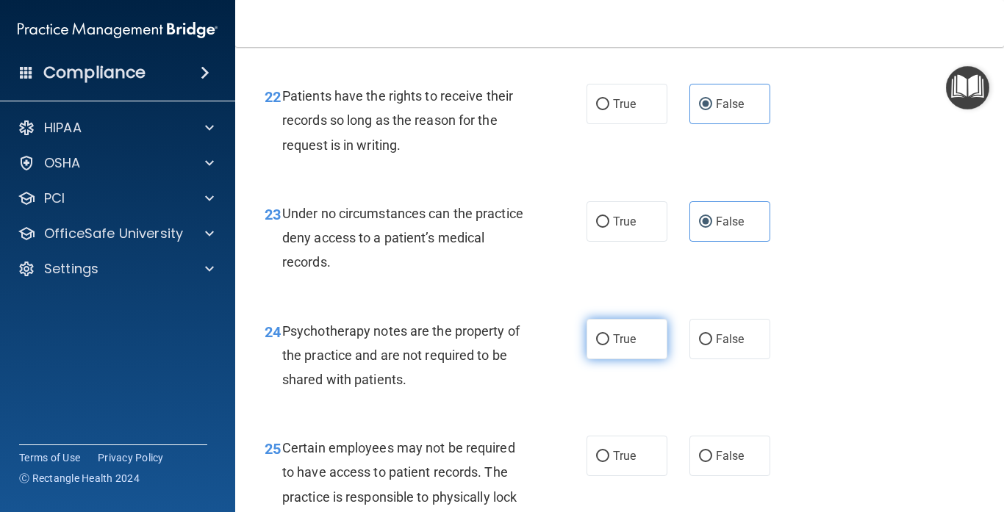
click at [643, 353] on label "True" at bounding box center [626, 339] width 81 height 40
click at [609, 345] on input "True" at bounding box center [602, 339] width 13 height 11
radio input "true"
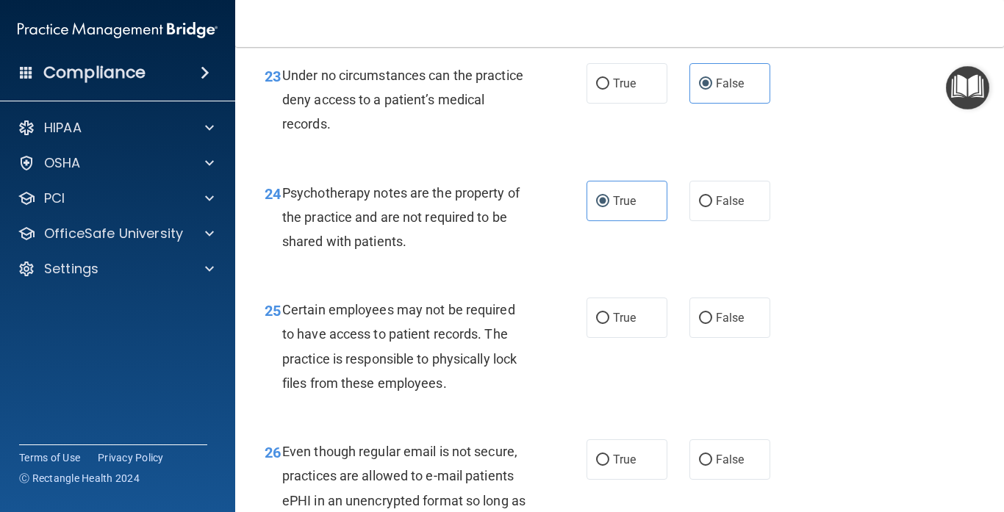
scroll to position [3544, 0]
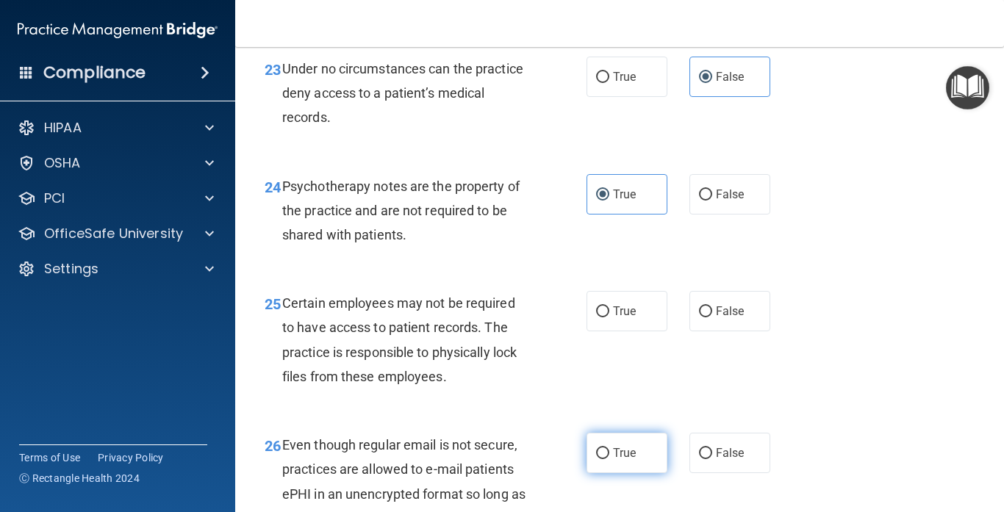
click at [632, 453] on span "True" at bounding box center [624, 453] width 23 height 14
click at [609, 453] on input "True" at bounding box center [602, 453] width 13 height 11
radio input "true"
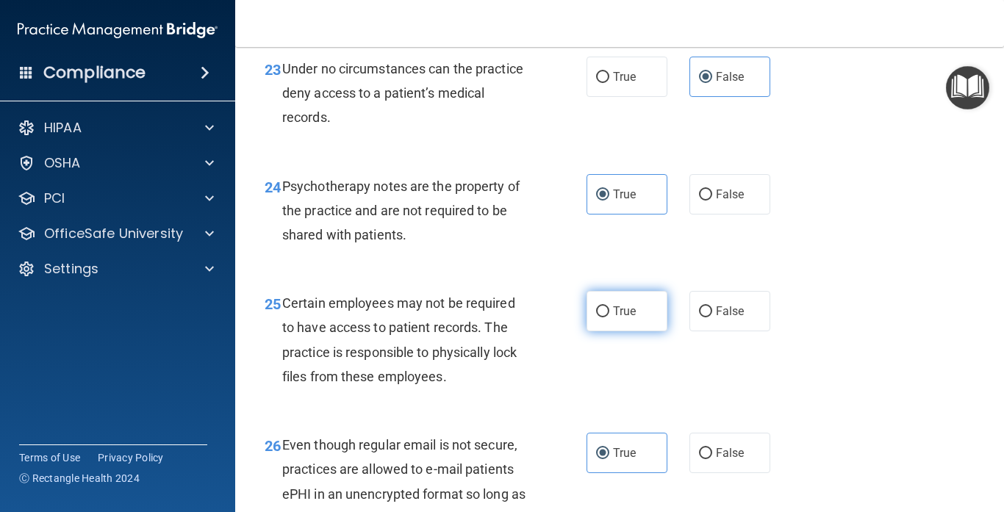
click at [635, 331] on label "True" at bounding box center [626, 311] width 81 height 40
click at [609, 317] on input "True" at bounding box center [602, 311] width 13 height 11
radio input "true"
click at [869, 383] on div "25 Certain employees may not be required to have access to patient records. The…" at bounding box center [620, 344] width 732 height 142
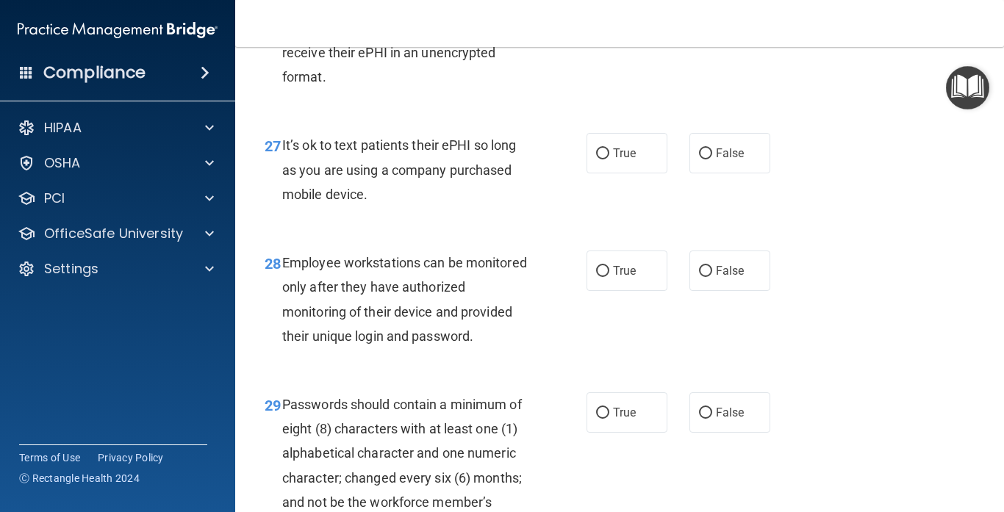
scroll to position [4028, 0]
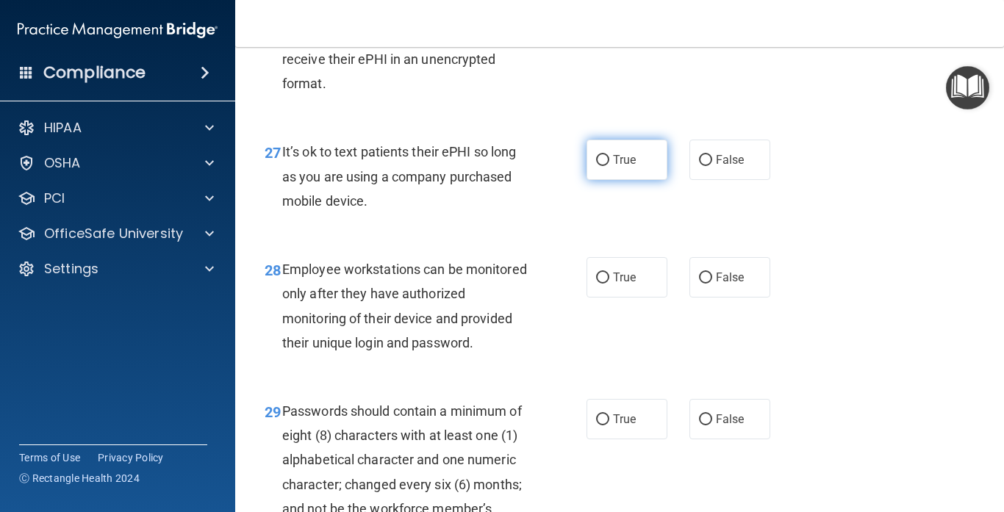
click at [639, 173] on label "True" at bounding box center [626, 160] width 81 height 40
click at [609, 166] on input "True" at bounding box center [602, 160] width 13 height 11
radio input "true"
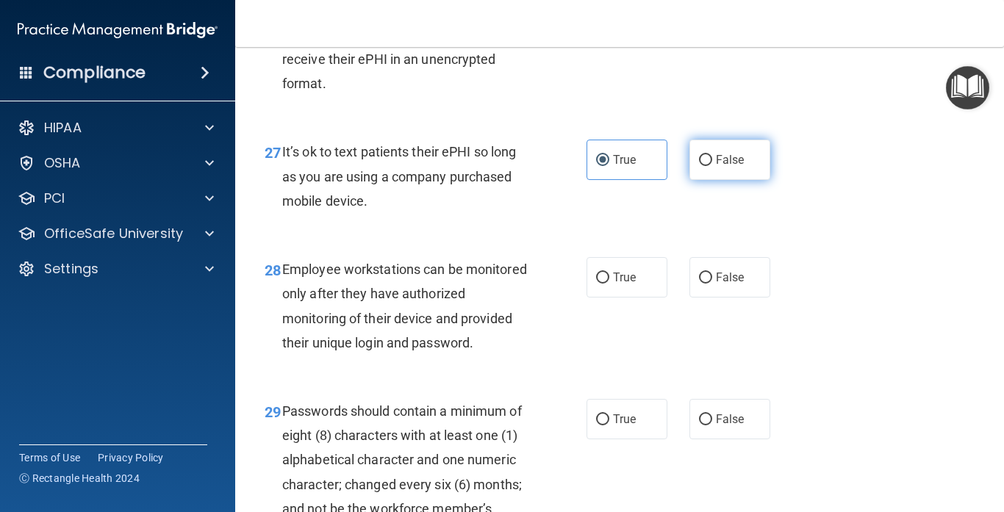
click at [752, 168] on label "False" at bounding box center [729, 160] width 81 height 40
click at [712, 166] on input "False" at bounding box center [705, 160] width 13 height 11
radio input "true"
radio input "false"
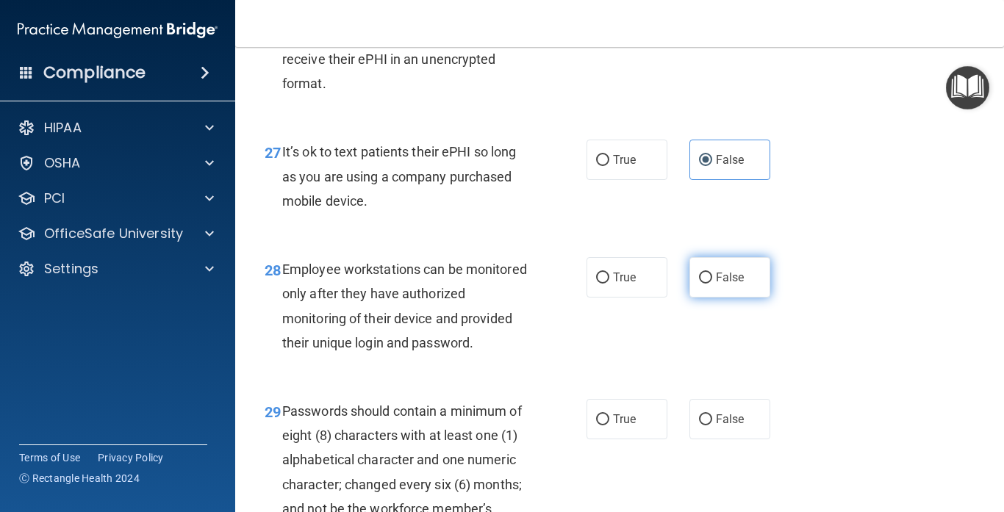
click at [746, 265] on label "False" at bounding box center [729, 277] width 81 height 40
click at [712, 273] on input "False" at bounding box center [705, 278] width 13 height 11
radio input "true"
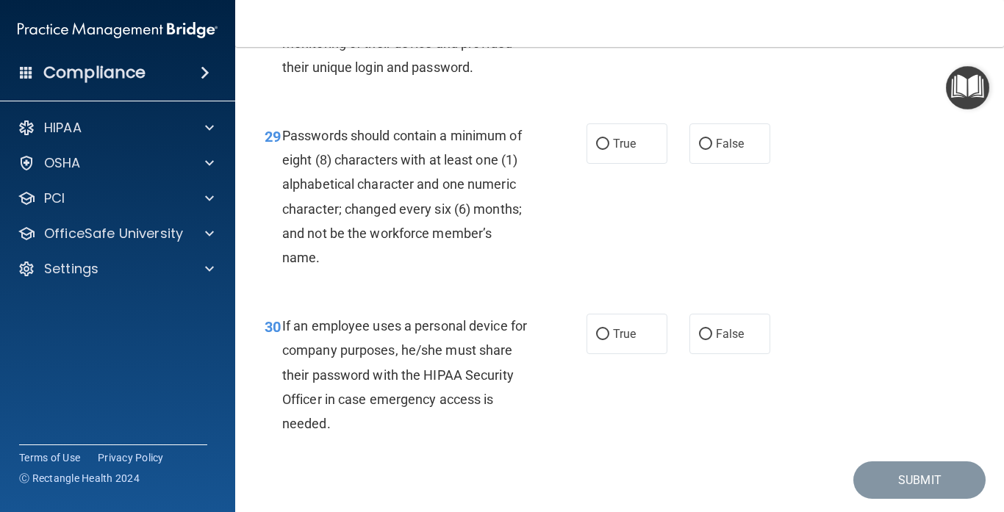
scroll to position [4302, 0]
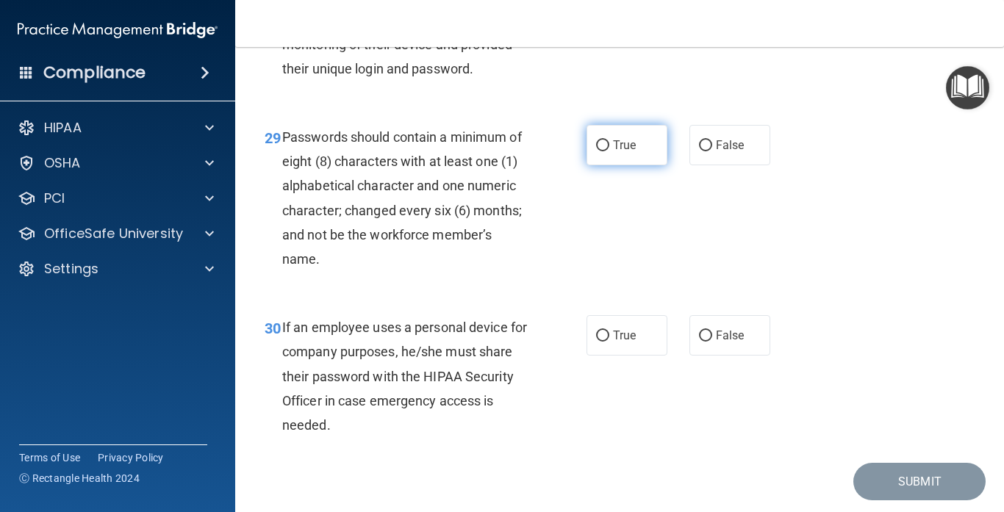
click at [635, 147] on span "True" at bounding box center [624, 145] width 23 height 14
click at [609, 147] on input "True" at bounding box center [602, 145] width 13 height 11
radio input "true"
click at [720, 331] on span "False" at bounding box center [730, 335] width 29 height 14
click at [712, 331] on input "False" at bounding box center [705, 336] width 13 height 11
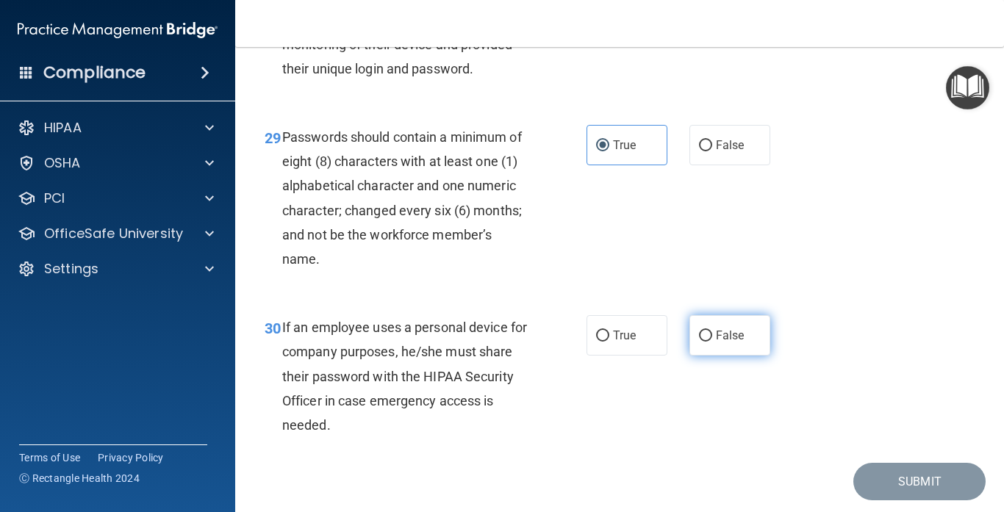
radio input "true"
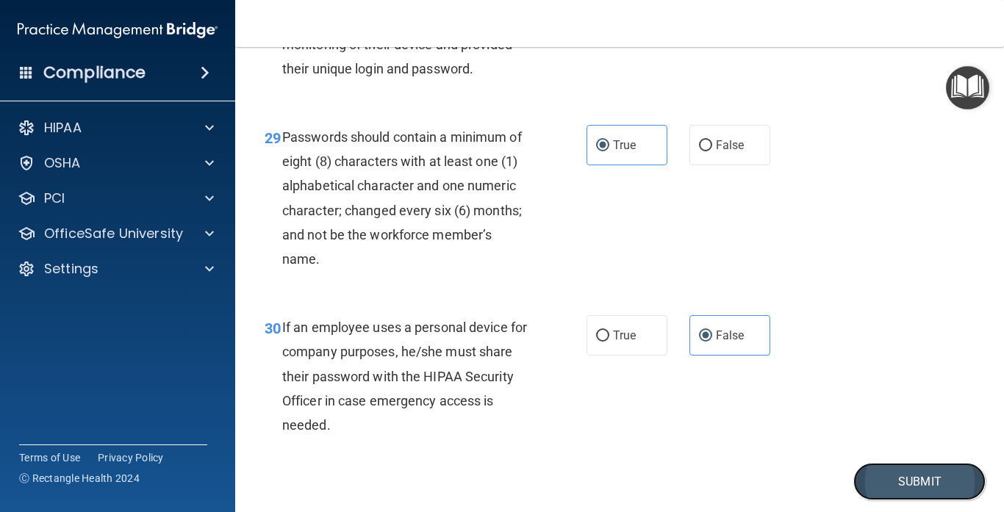
click at [908, 497] on button "Submit" at bounding box center [919, 481] width 132 height 37
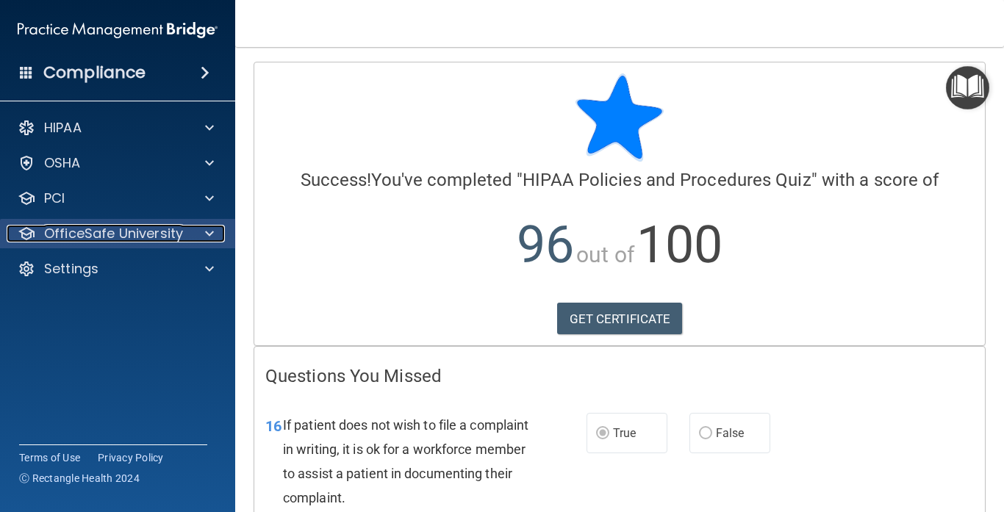
click at [201, 225] on div at bounding box center [207, 234] width 37 height 18
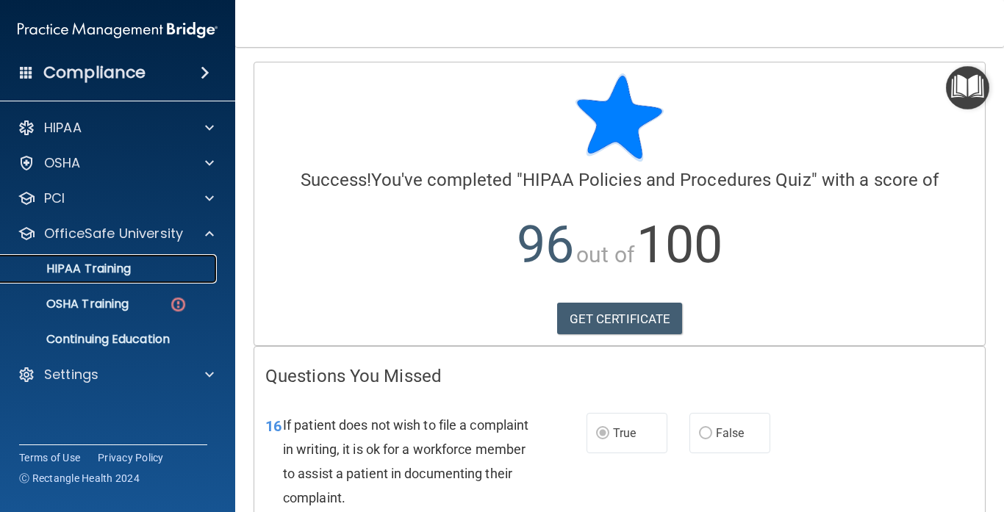
click at [160, 262] on div "HIPAA Training" at bounding box center [110, 269] width 201 height 15
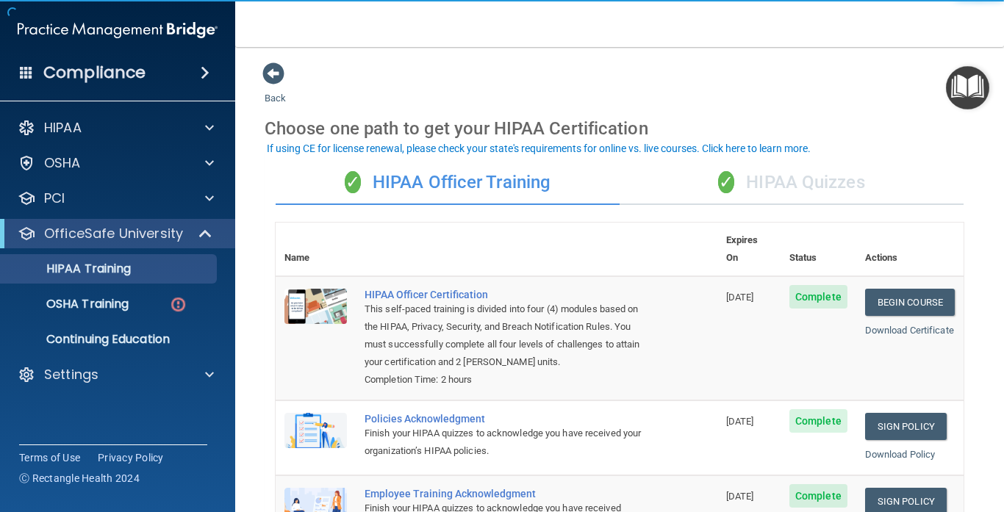
click at [789, 179] on div "✓ HIPAA Quizzes" at bounding box center [791, 183] width 344 height 44
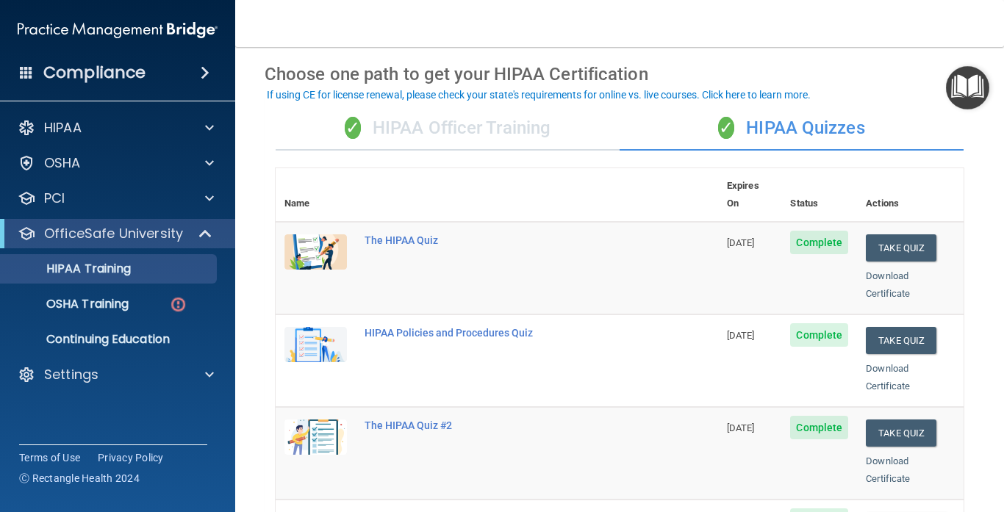
scroll to position [54, 0]
click at [71, 297] on p "OSHA Training" at bounding box center [69, 304] width 119 height 15
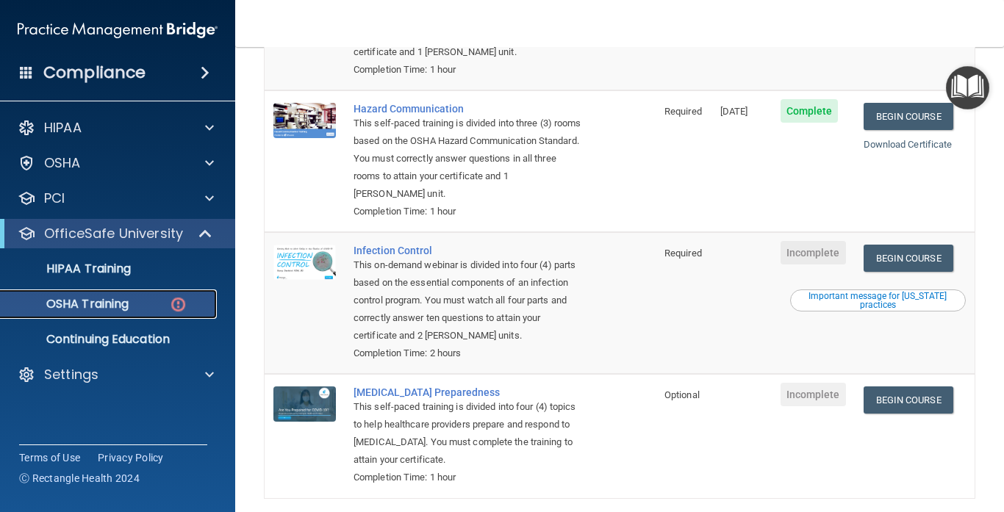
scroll to position [301, 0]
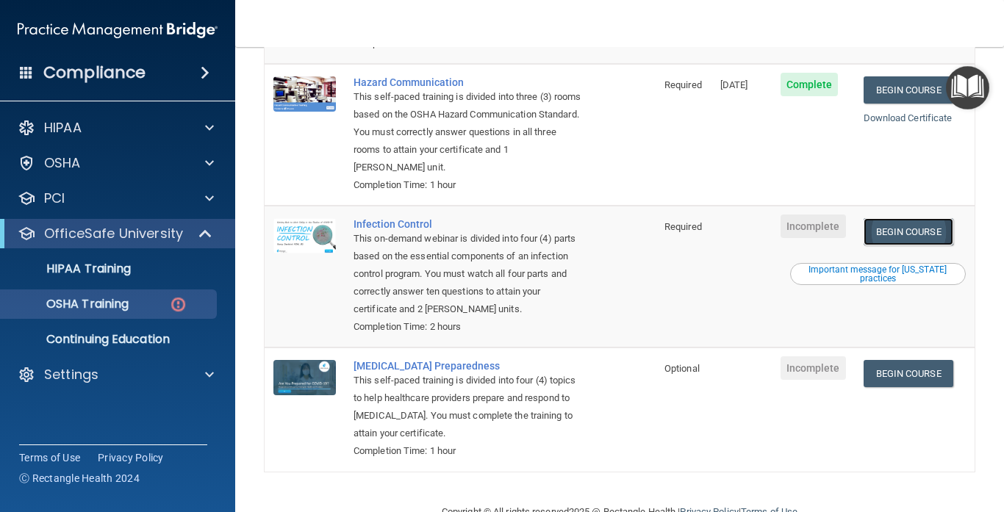
click at [916, 218] on link "Begin Course" at bounding box center [908, 231] width 90 height 27
